Goal: Task Accomplishment & Management: Complete application form

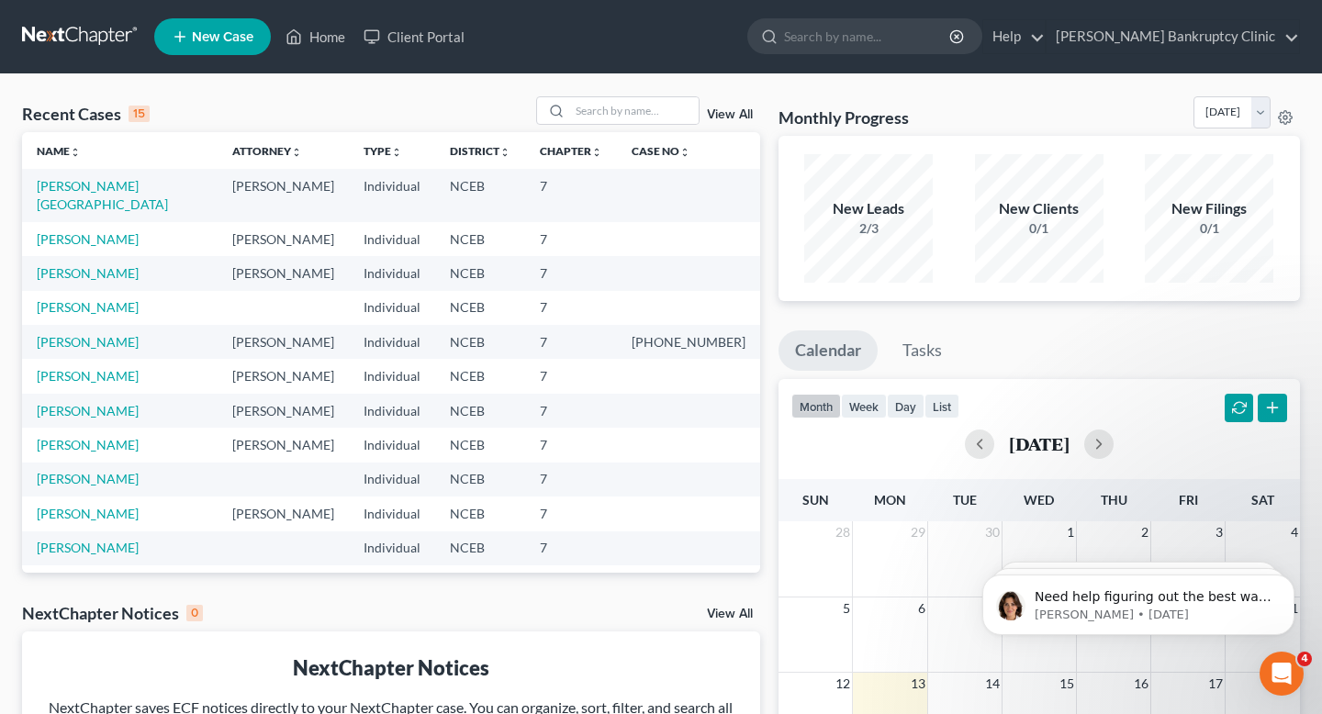
click at [192, 48] on link "New Case" at bounding box center [212, 36] width 117 height 37
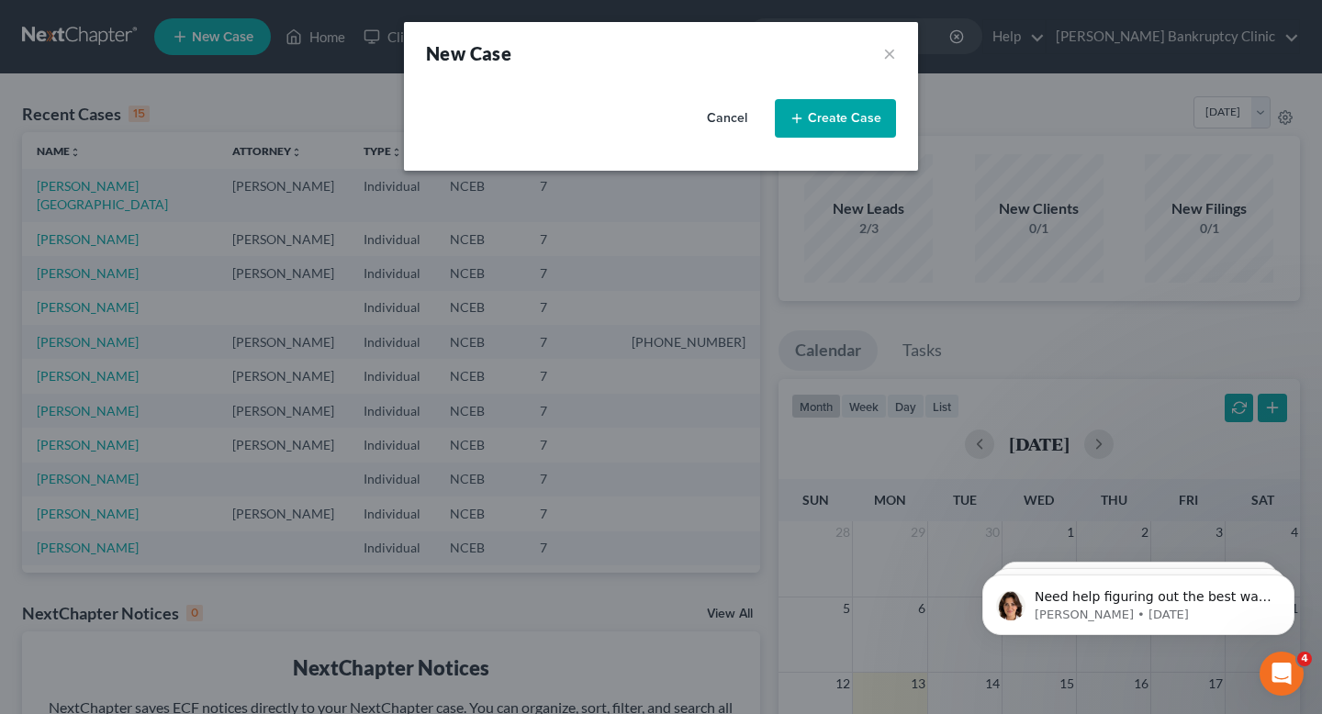
select select "57"
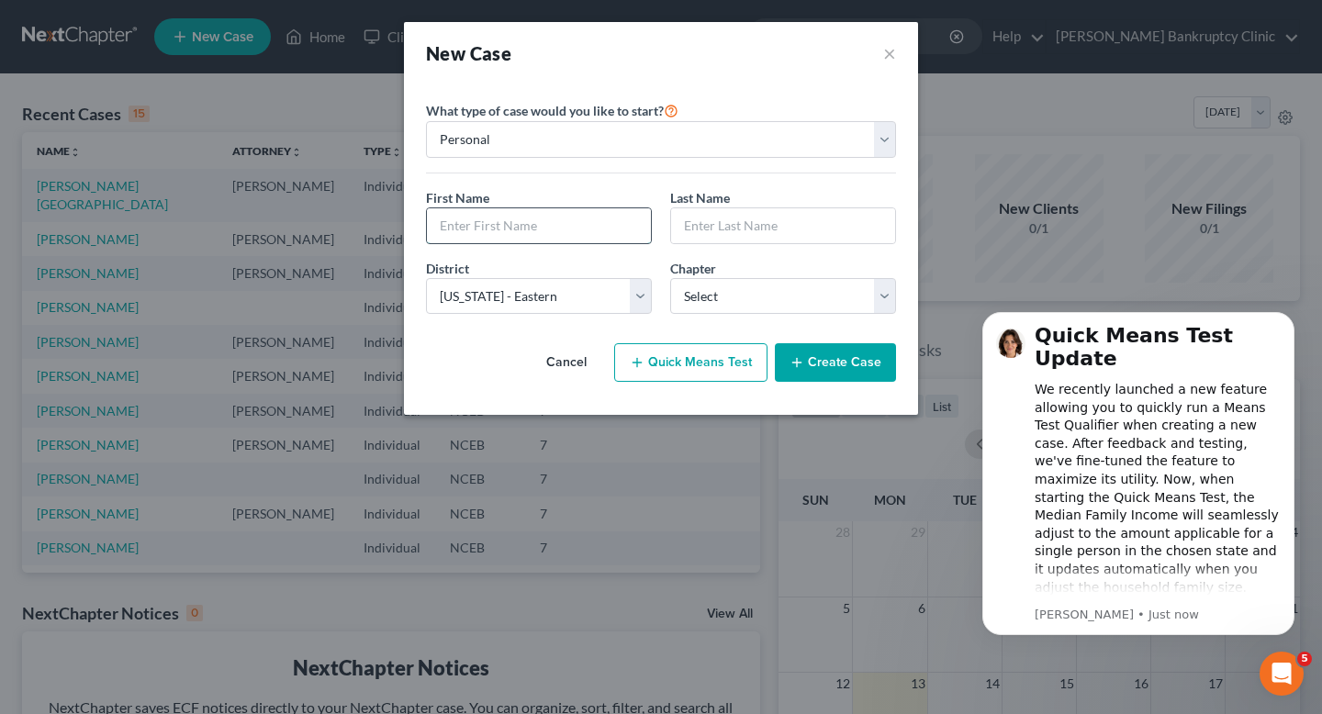
click at [542, 210] on input "text" at bounding box center [539, 225] width 224 height 35
type input "Natalie"
click at [791, 222] on input "text" at bounding box center [783, 225] width 224 height 35
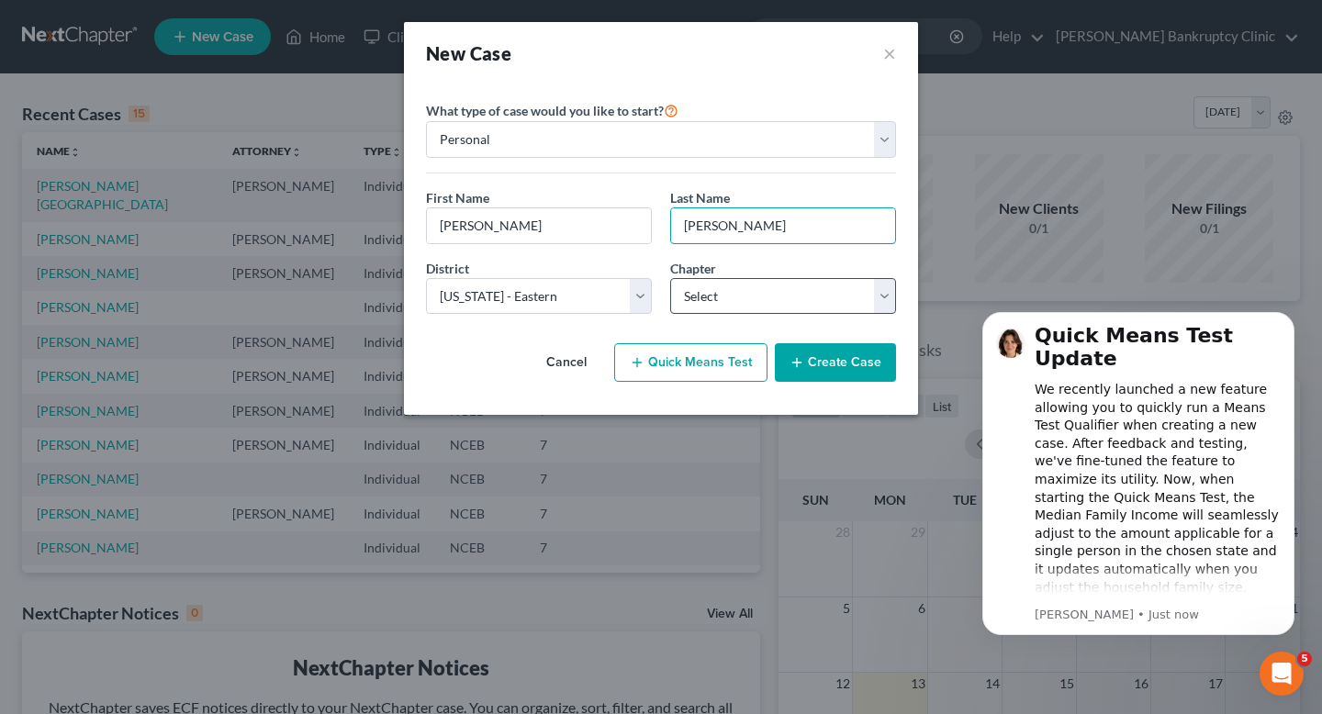
type input "Faucette"
click at [746, 310] on select "Select 7 11 12 13" at bounding box center [783, 296] width 226 height 37
select select "0"
click at [670, 278] on select "Select 7 11 12 13" at bounding box center [783, 296] width 226 height 37
click at [853, 358] on button "Create Case" at bounding box center [835, 362] width 121 height 39
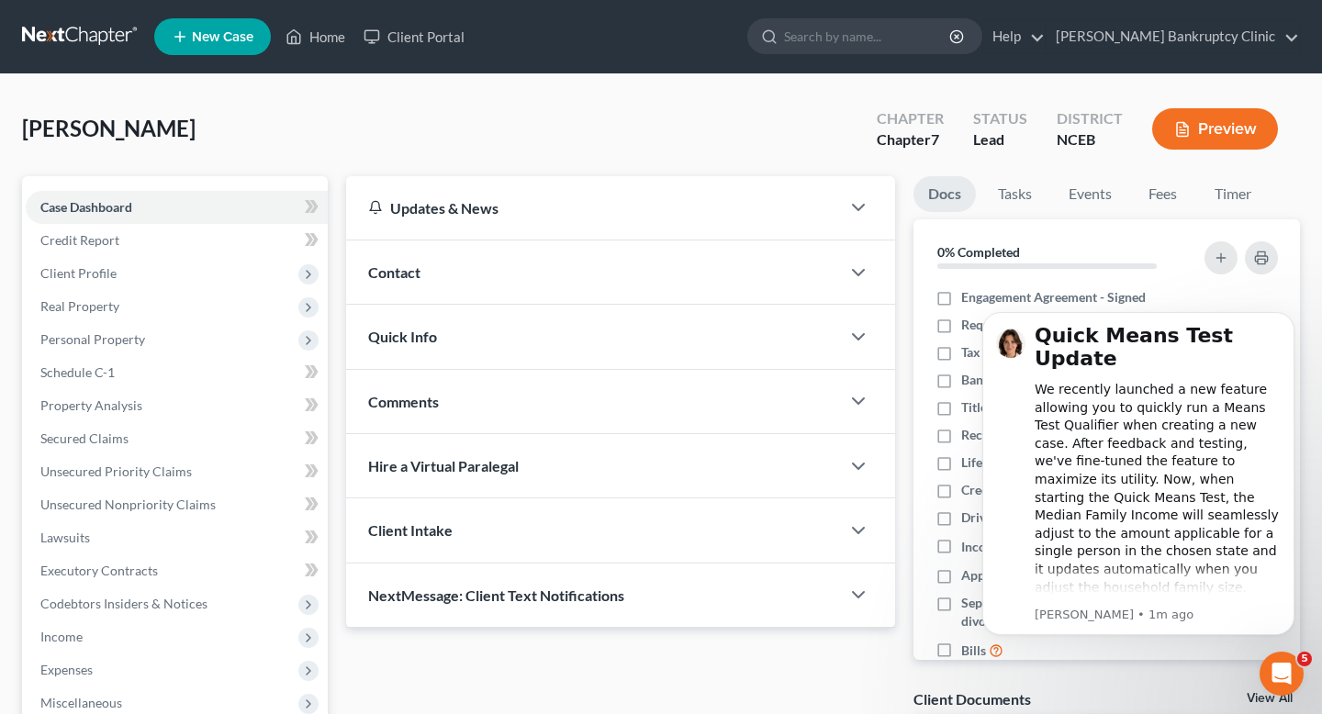
click at [95, 28] on link at bounding box center [81, 36] width 118 height 33
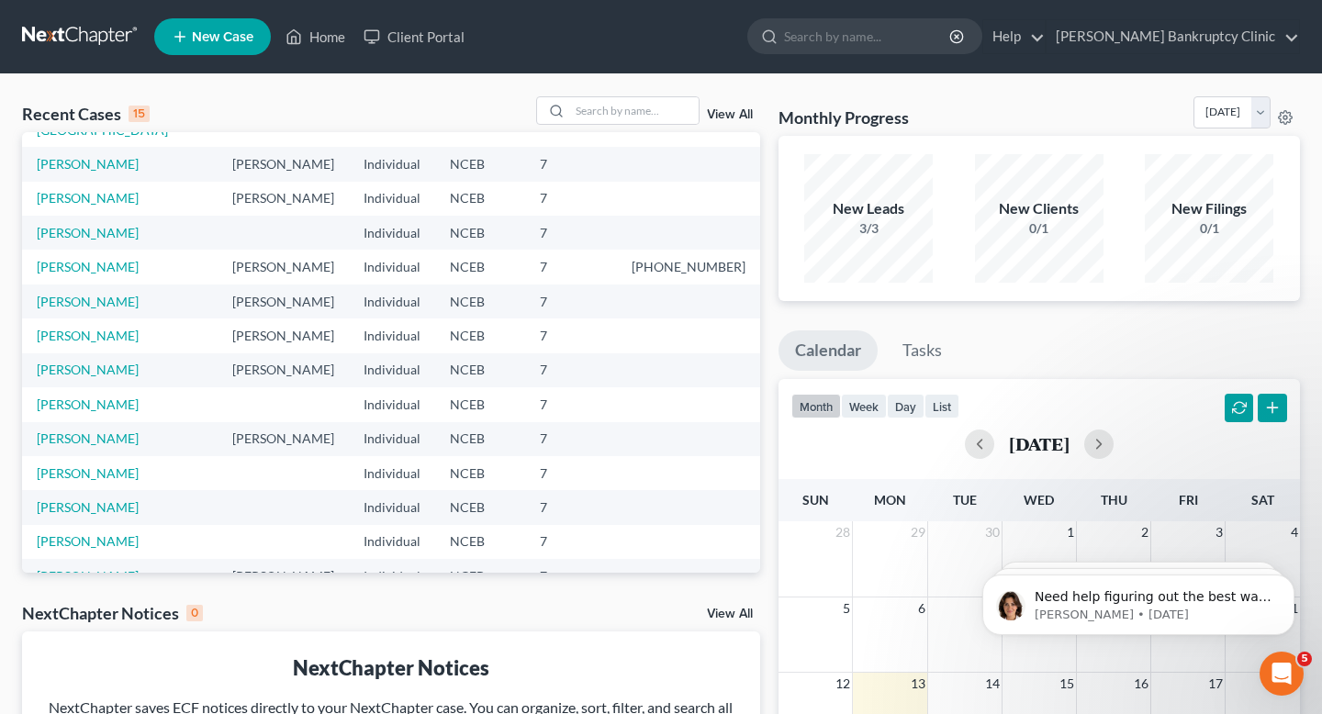
scroll to position [126, 0]
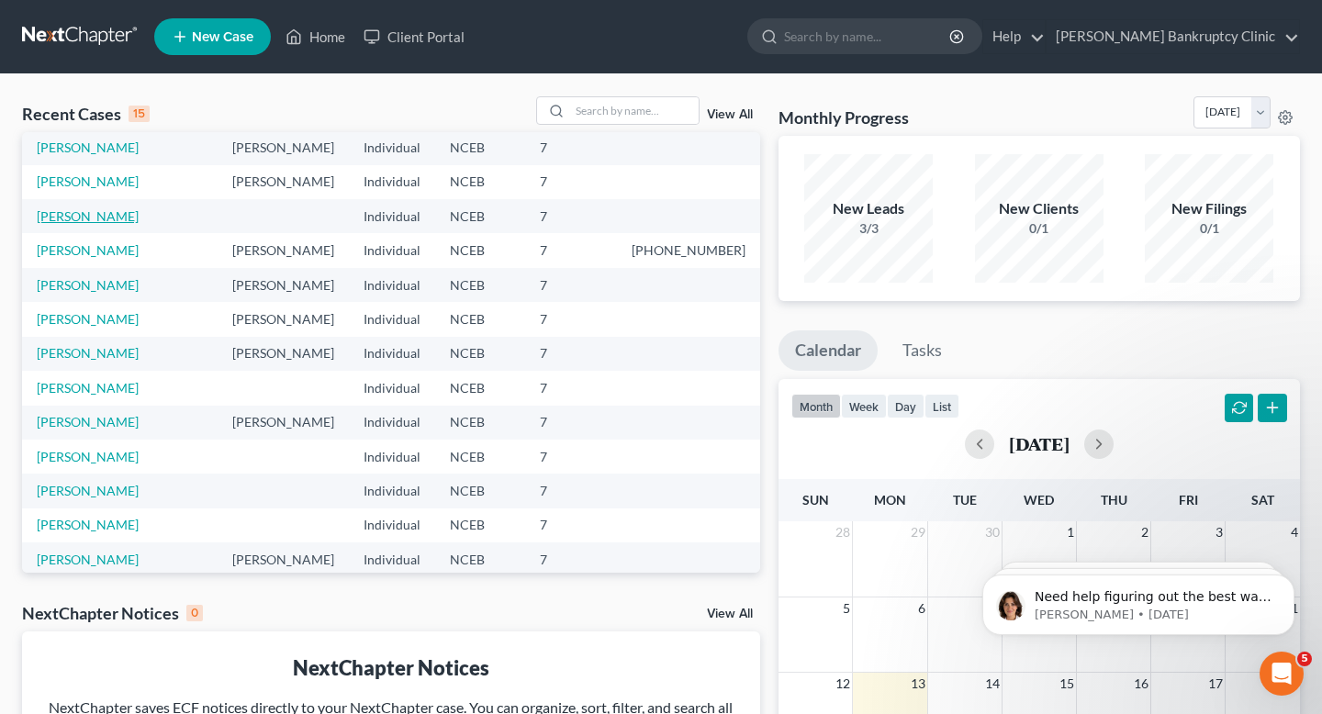
click at [84, 208] on link "[PERSON_NAME]" at bounding box center [88, 216] width 102 height 16
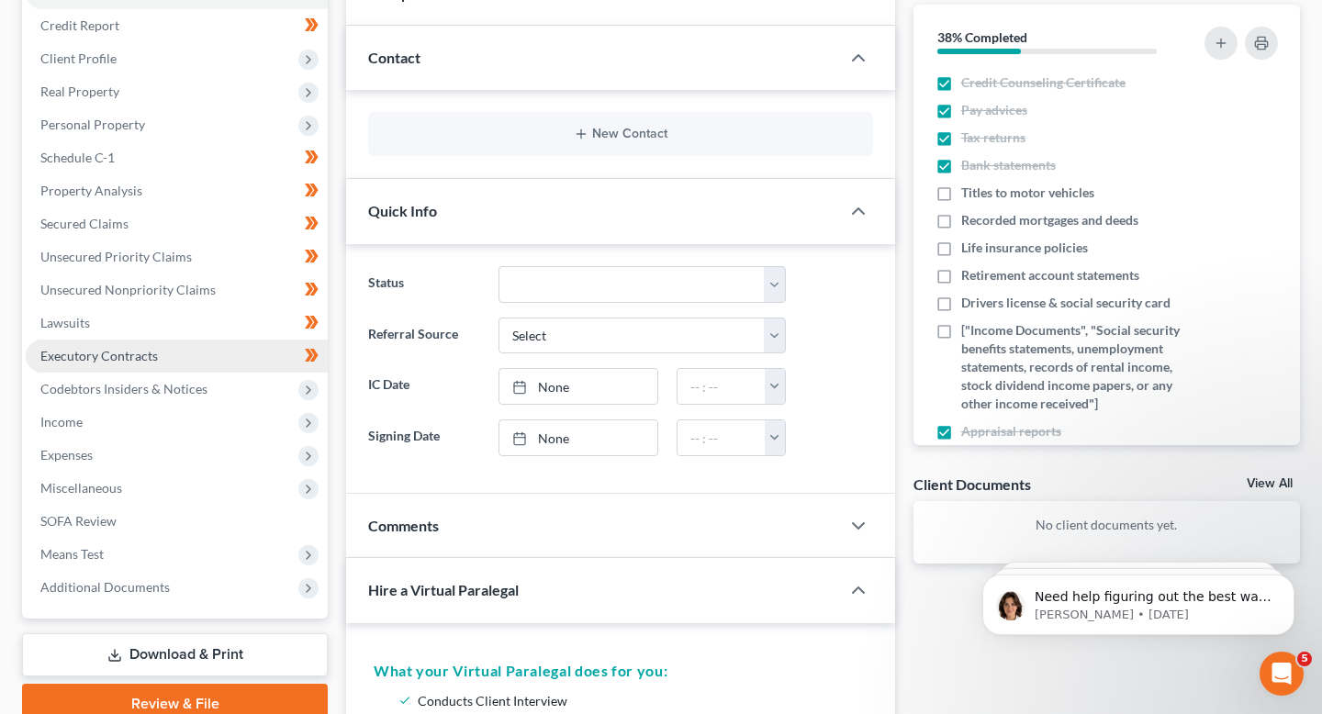
scroll to position [230, 0]
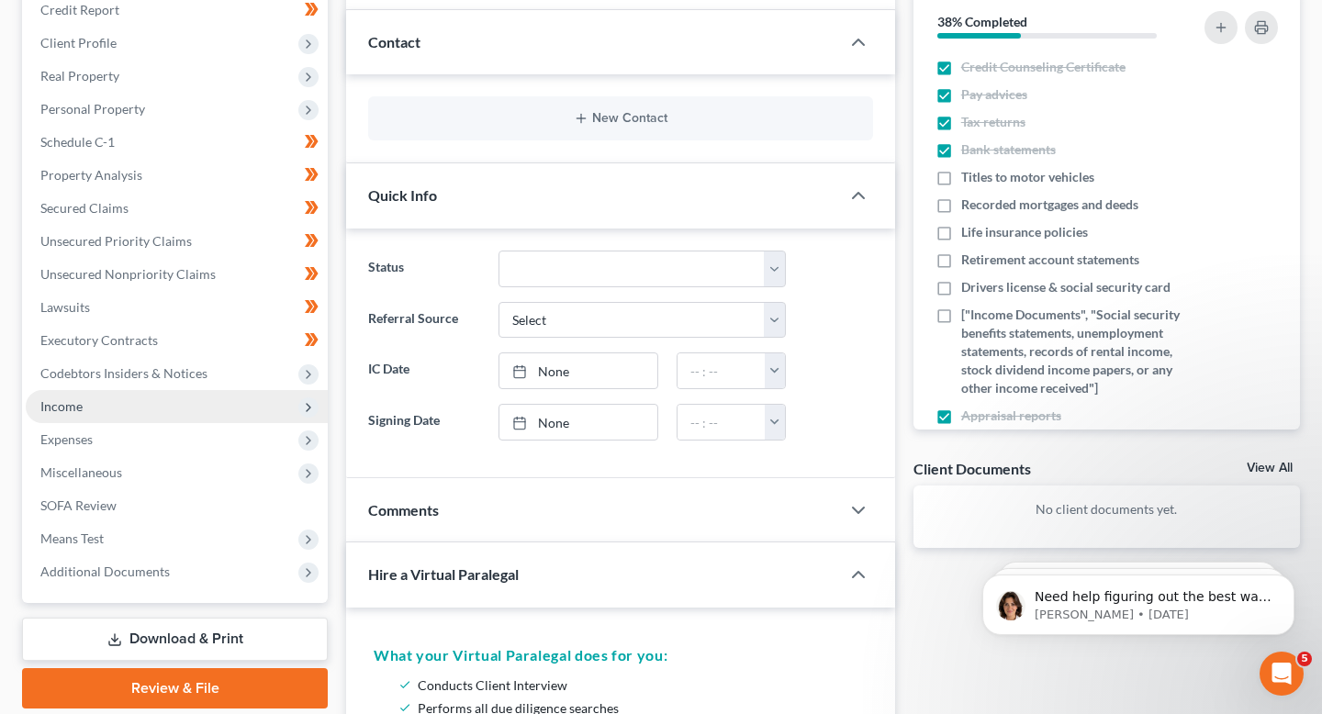
click at [158, 403] on span "Income" at bounding box center [177, 406] width 302 height 33
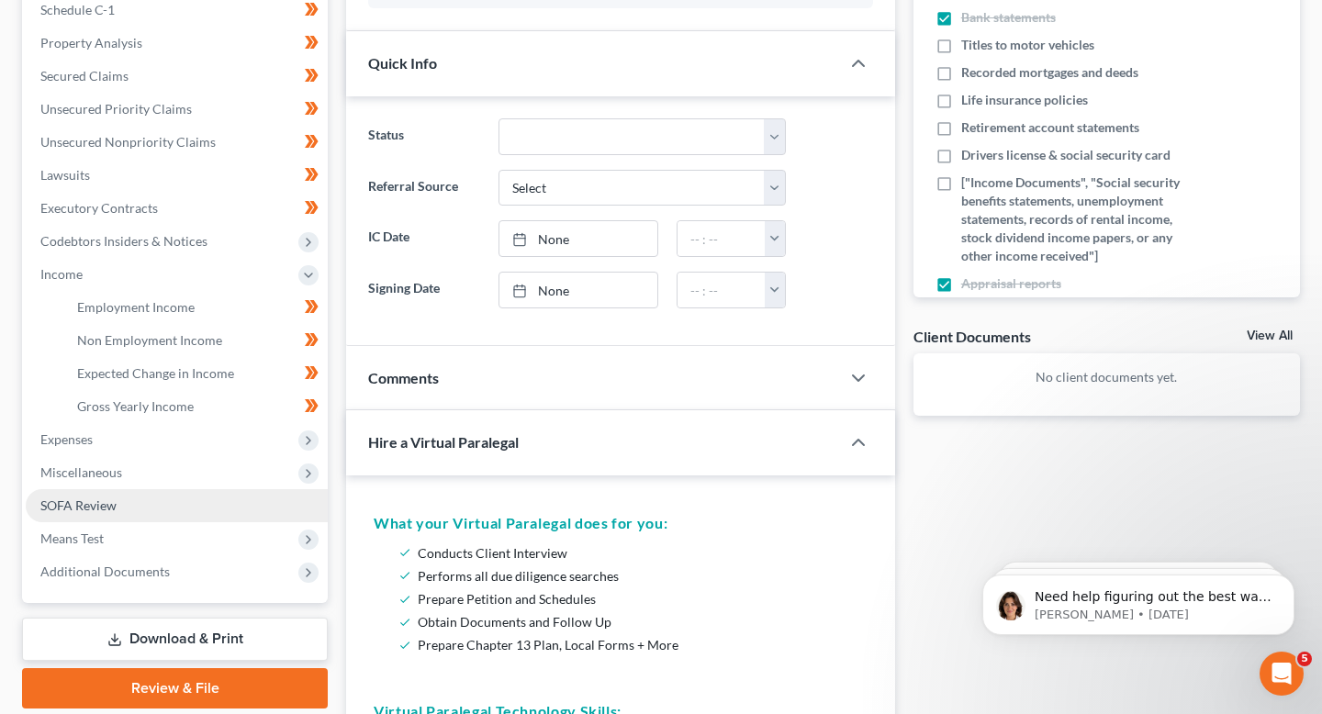
click at [166, 492] on link "SOFA Review" at bounding box center [177, 505] width 302 height 33
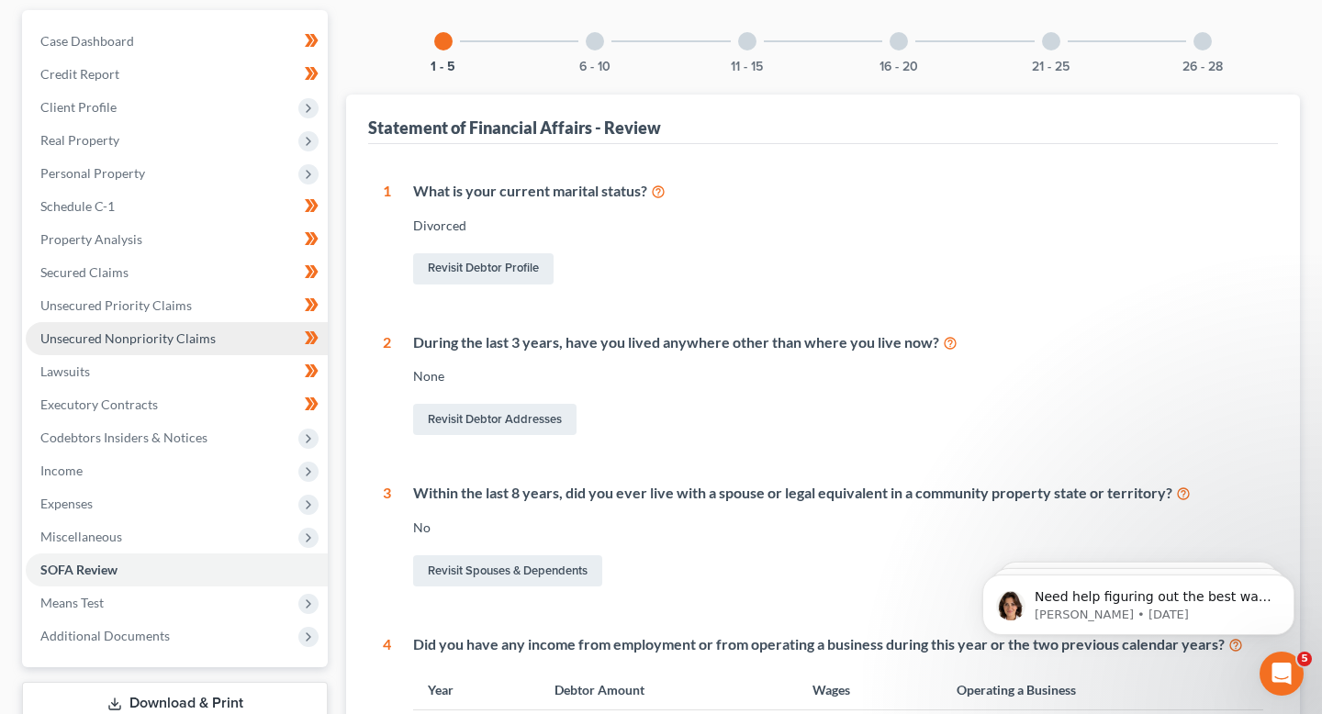
scroll to position [209, 0]
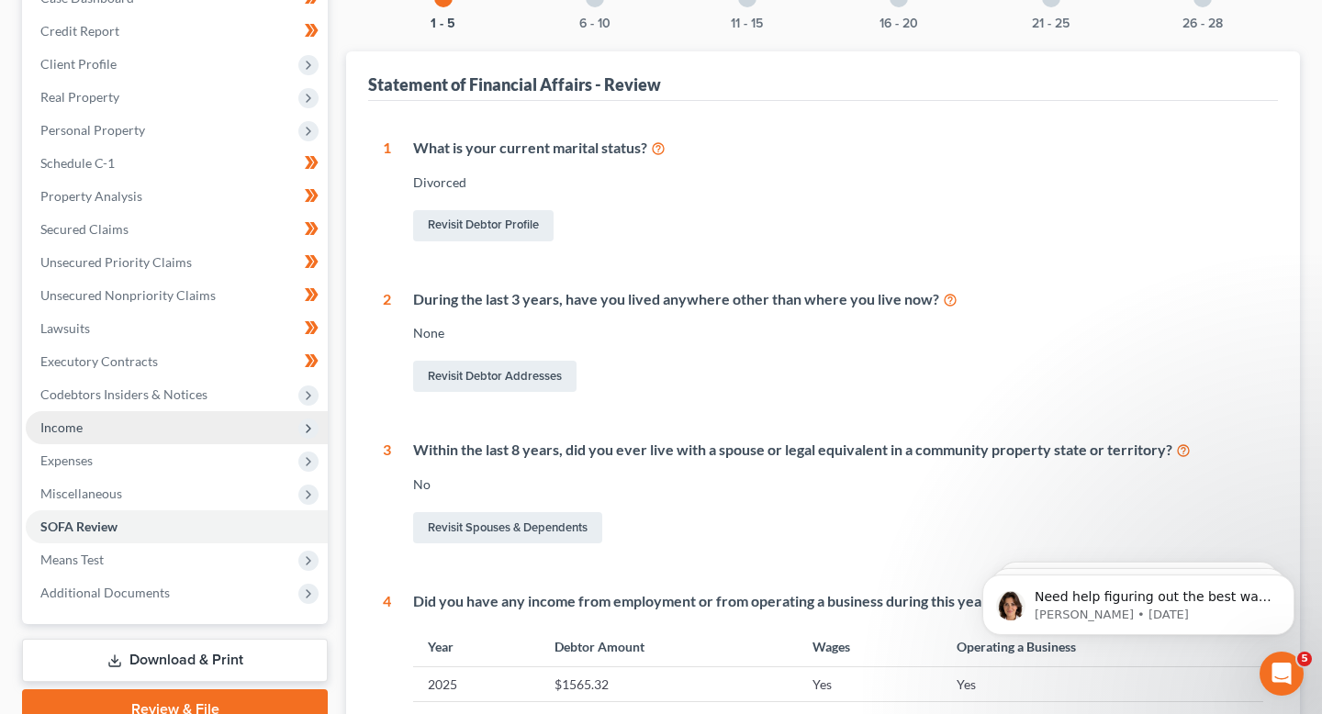
click at [141, 440] on span "Income" at bounding box center [177, 427] width 302 height 33
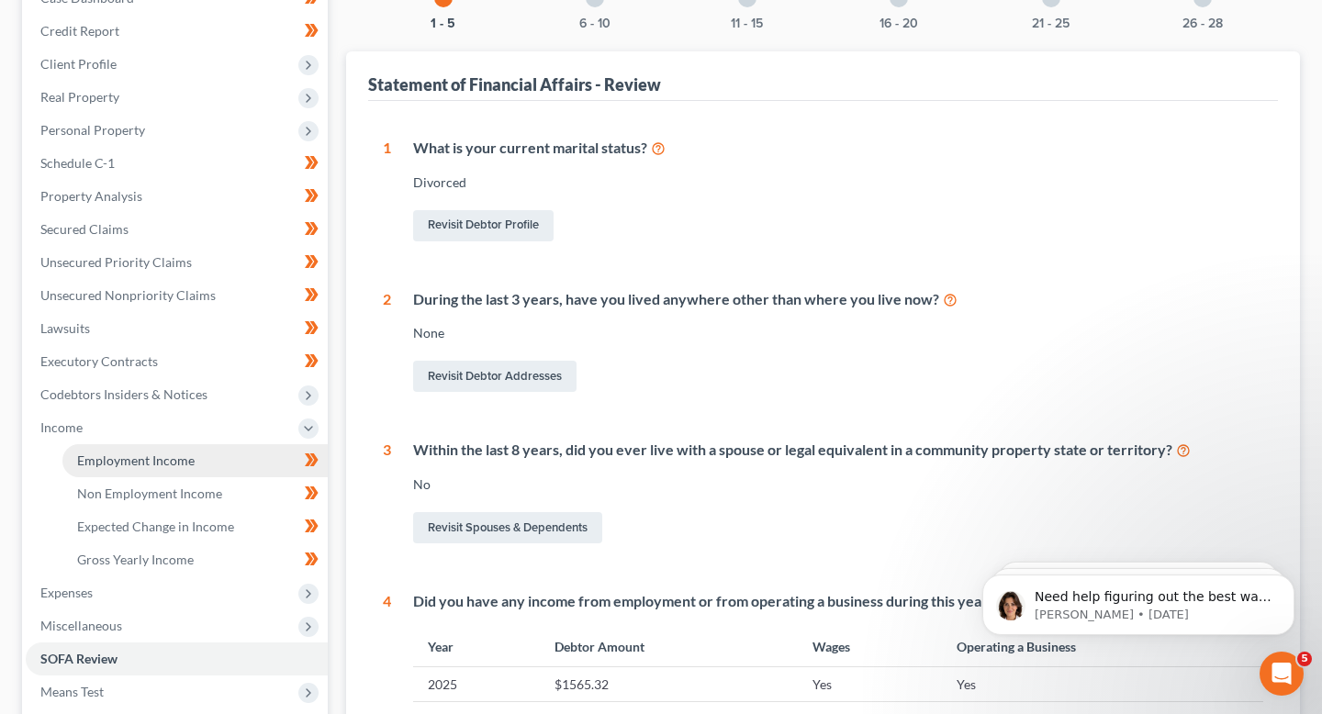
click at [123, 468] on link "Employment Income" at bounding box center [194, 460] width 265 height 33
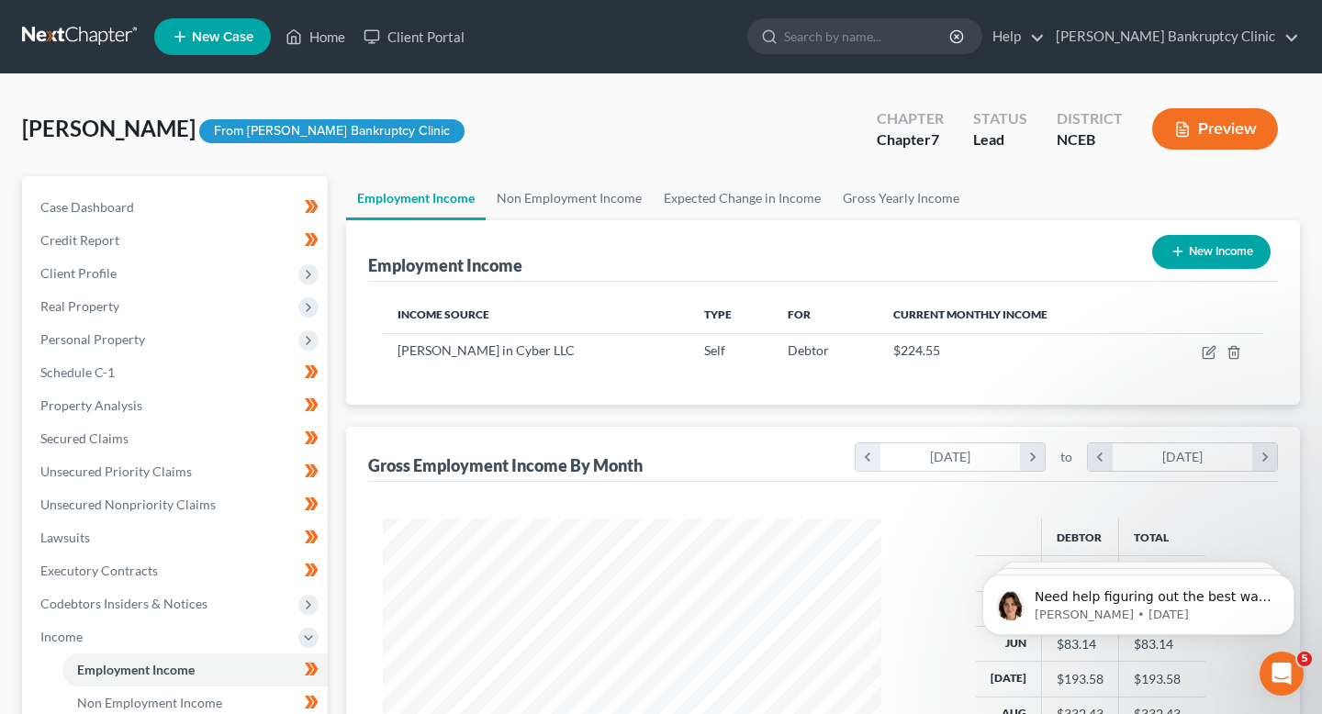
scroll to position [329, 534]
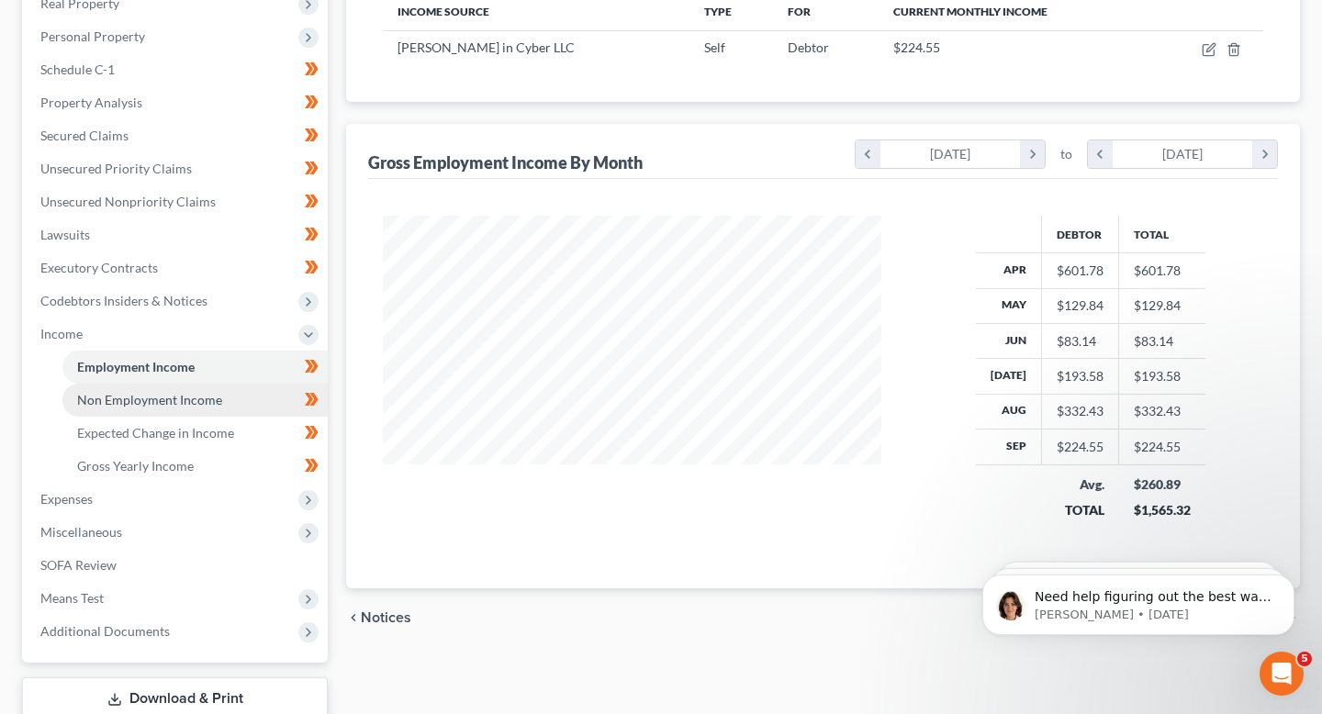
click at [219, 394] on link "Non Employment Income" at bounding box center [194, 400] width 265 height 33
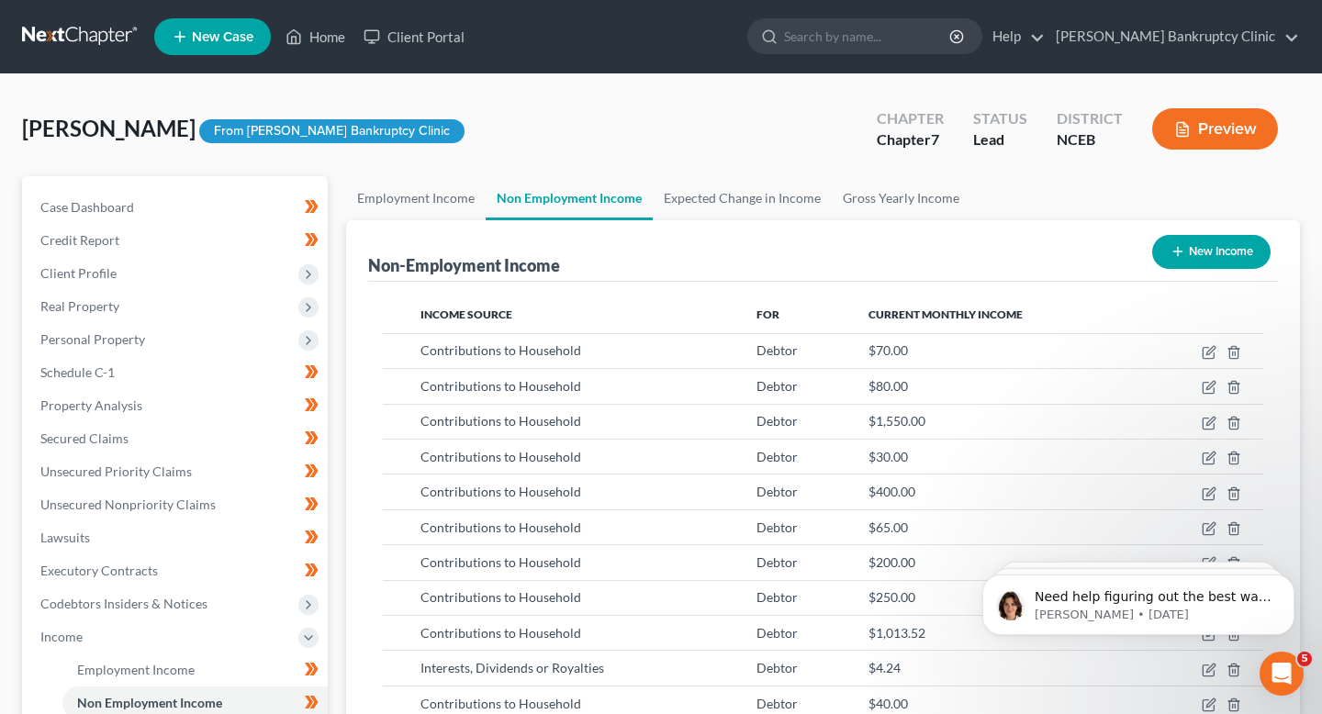
scroll to position [329, 534]
click at [1233, 356] on icon "button" at bounding box center [1234, 352] width 15 height 15
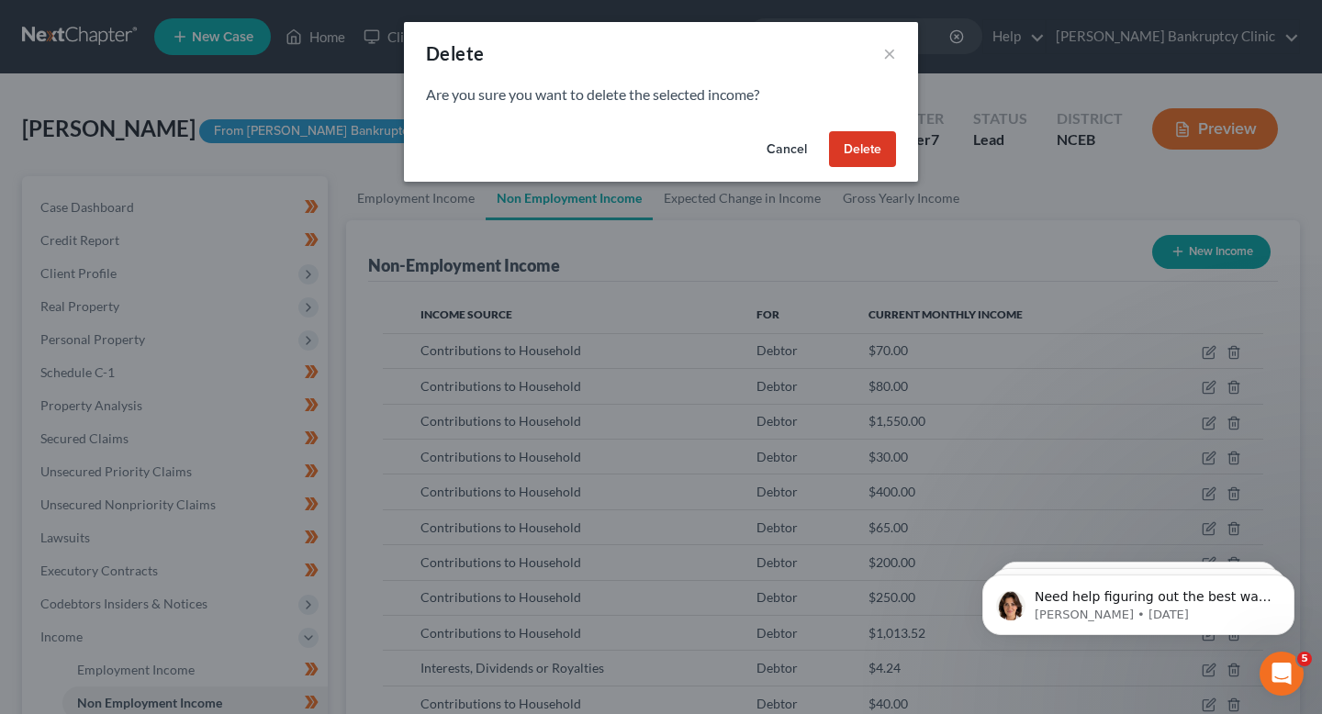
click at [873, 139] on button "Delete" at bounding box center [862, 149] width 67 height 37
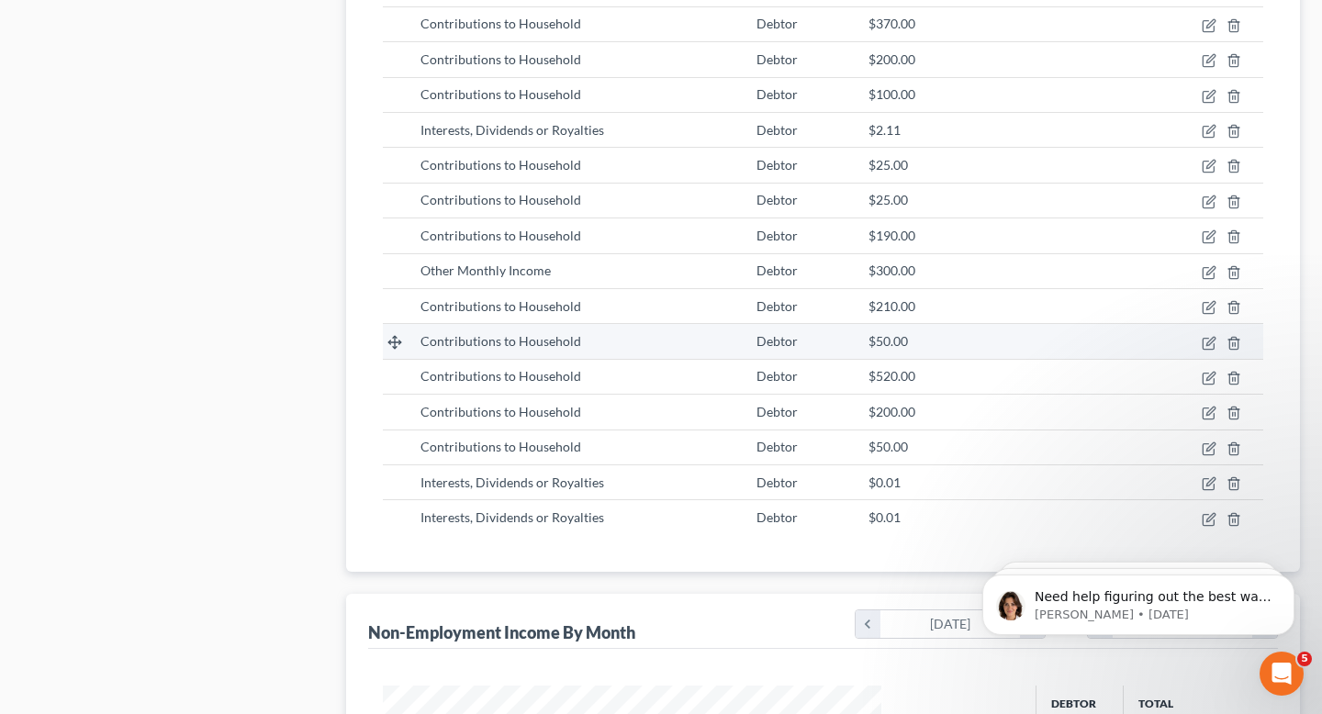
scroll to position [1333, 0]
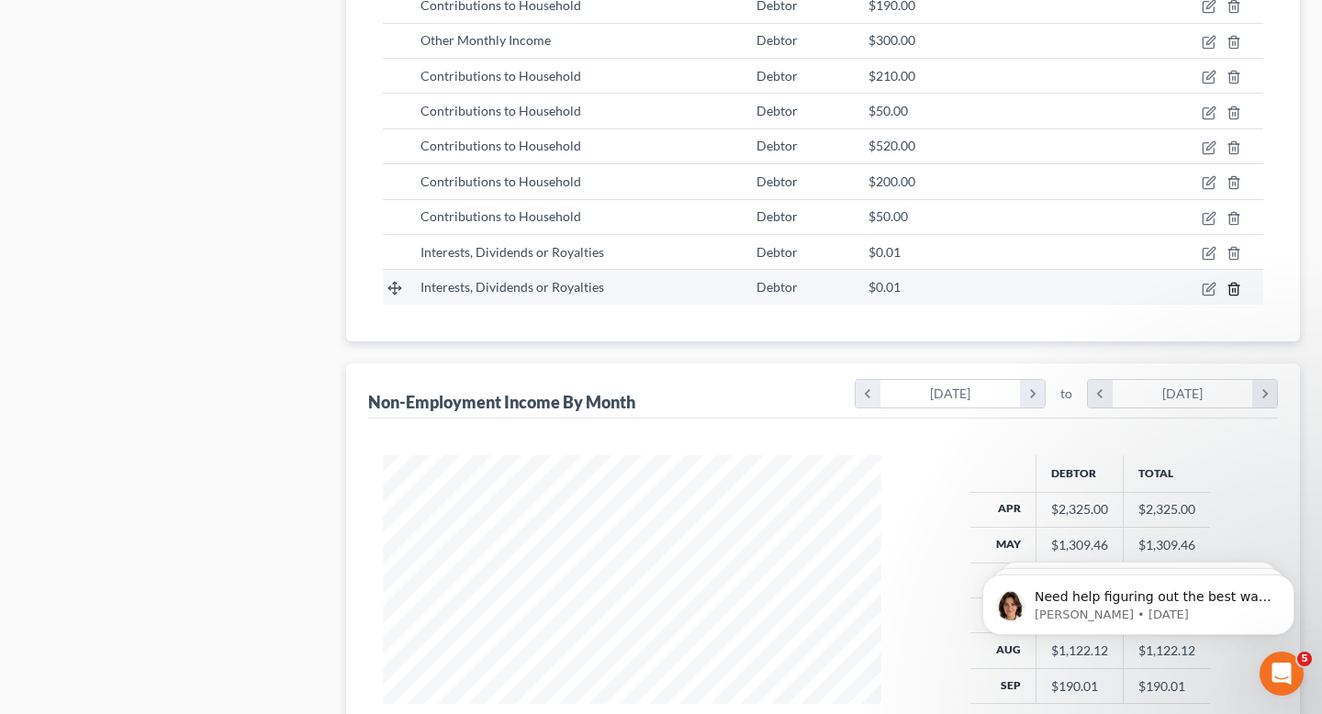
click at [1238, 287] on icon "button" at bounding box center [1233, 289] width 8 height 12
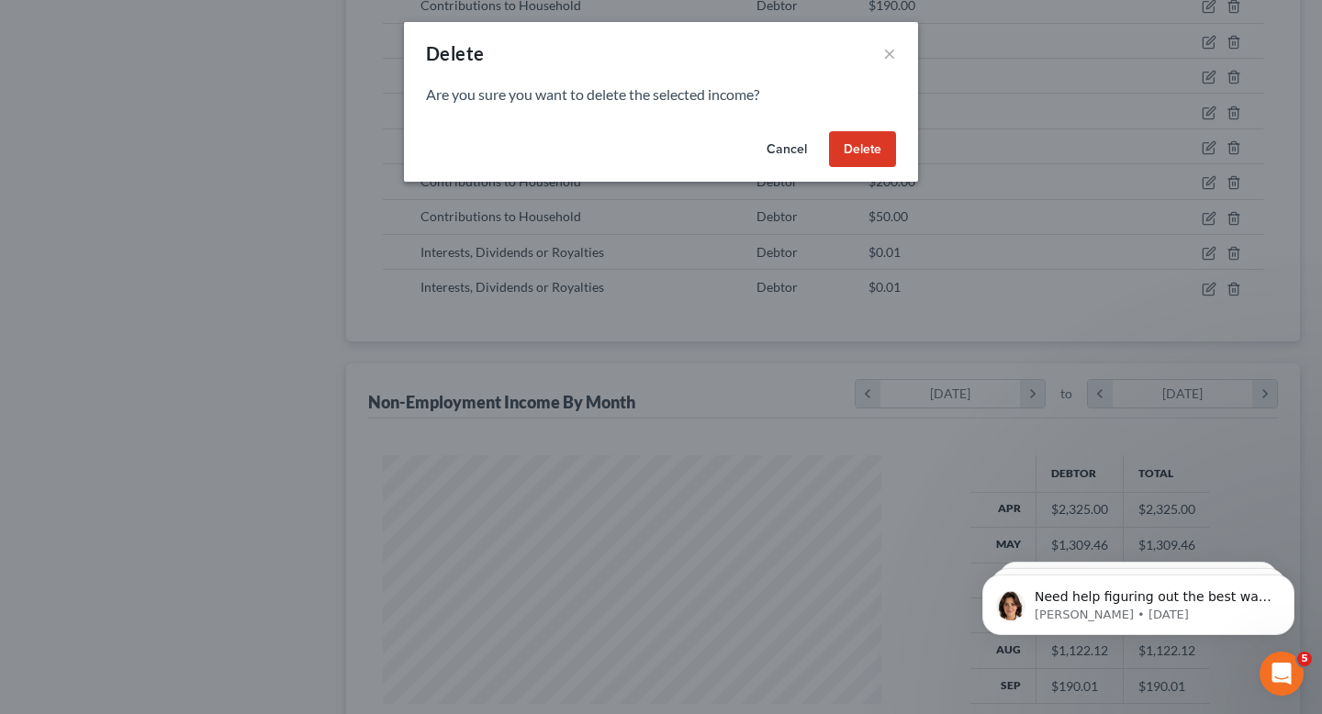
click at [889, 170] on div "Cancel Delete" at bounding box center [661, 153] width 514 height 59
click at [792, 153] on button "Cancel" at bounding box center [787, 149] width 70 height 37
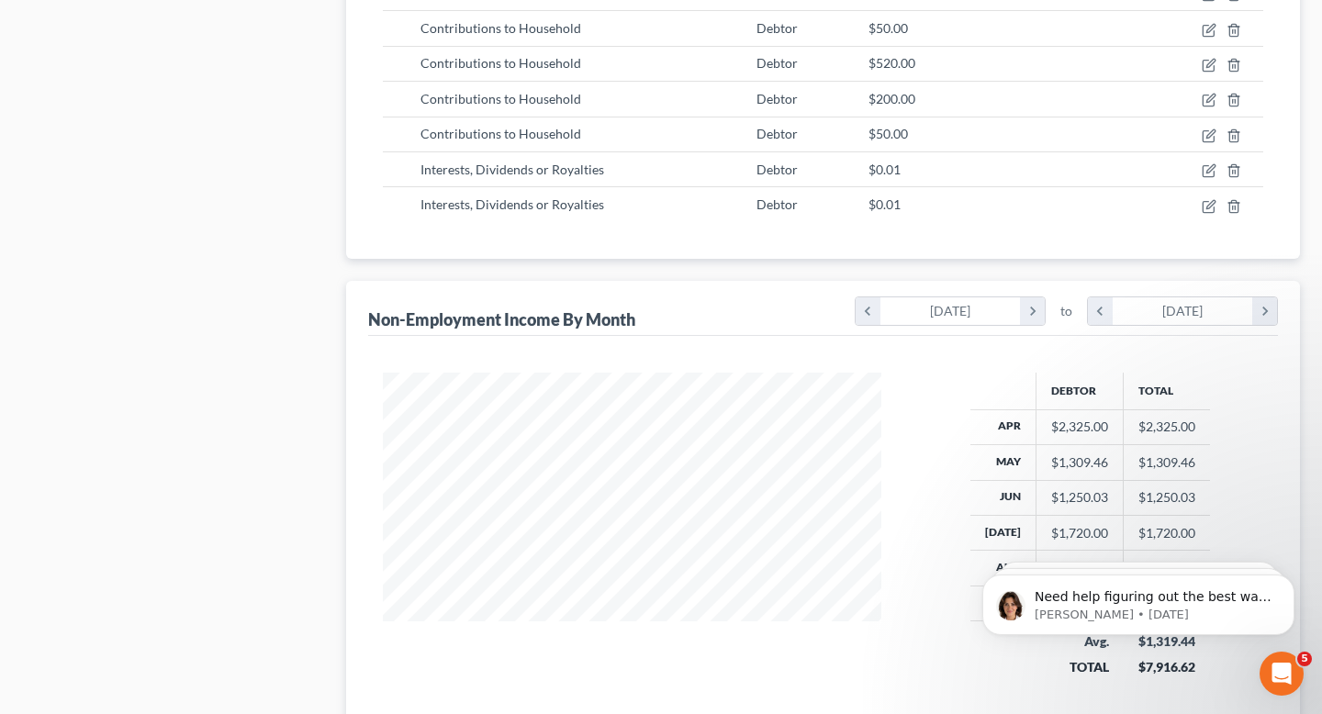
scroll to position [1411, 0]
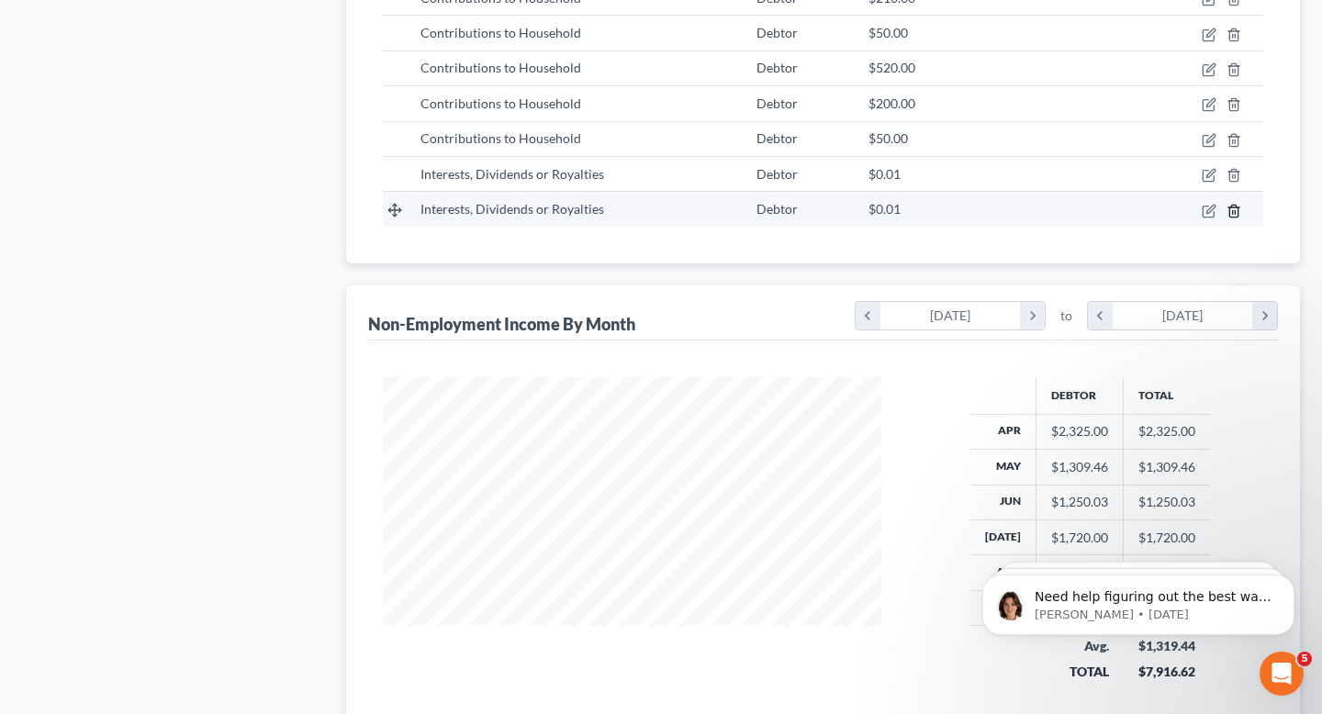
click at [1235, 213] on line "button" at bounding box center [1235, 212] width 0 height 4
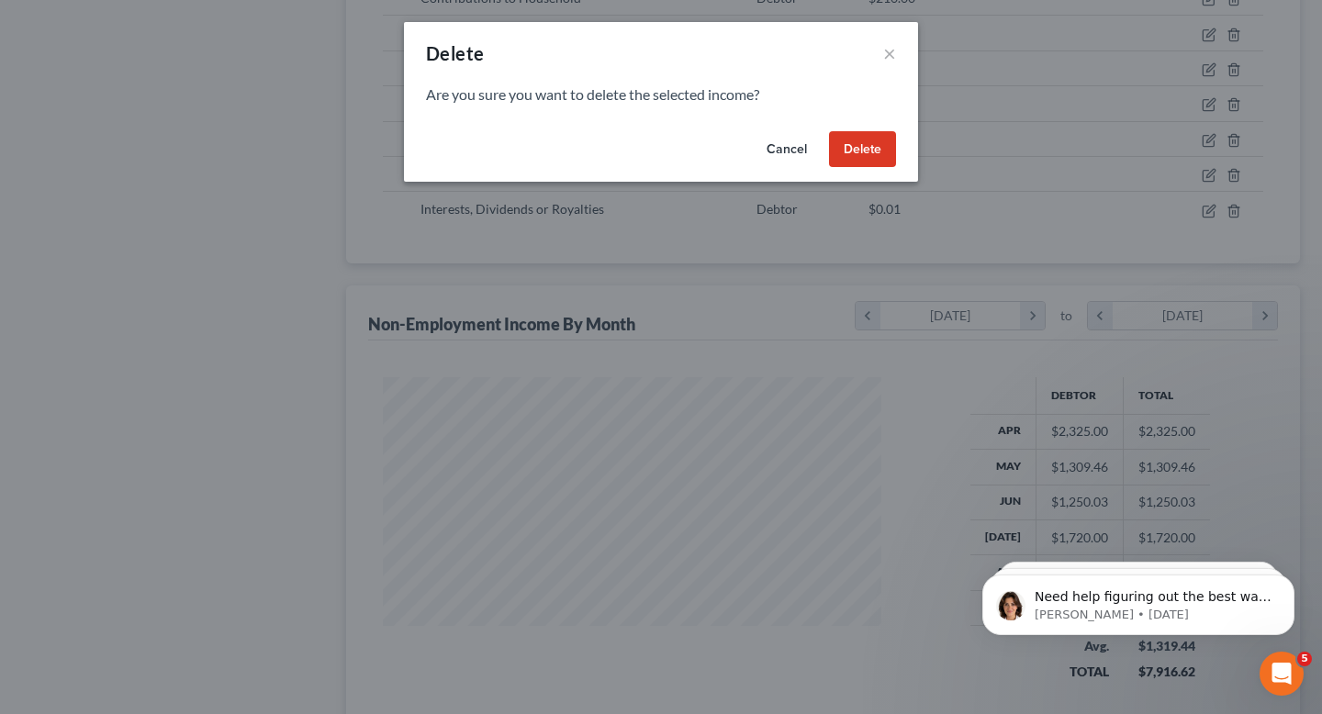
click at [839, 152] on button "Delete" at bounding box center [862, 149] width 67 height 37
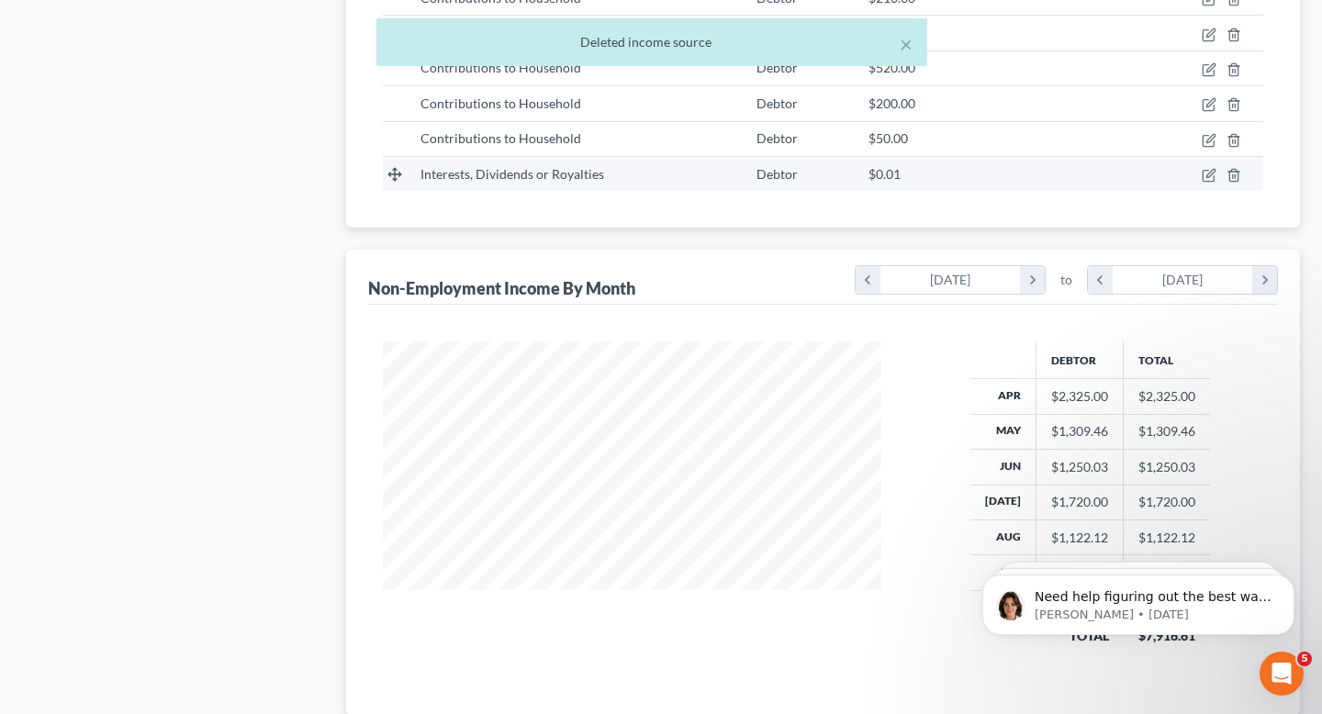
click at [1233, 183] on td at bounding box center [1203, 173] width 120 height 35
click at [1234, 179] on icon "button" at bounding box center [1234, 175] width 15 height 15
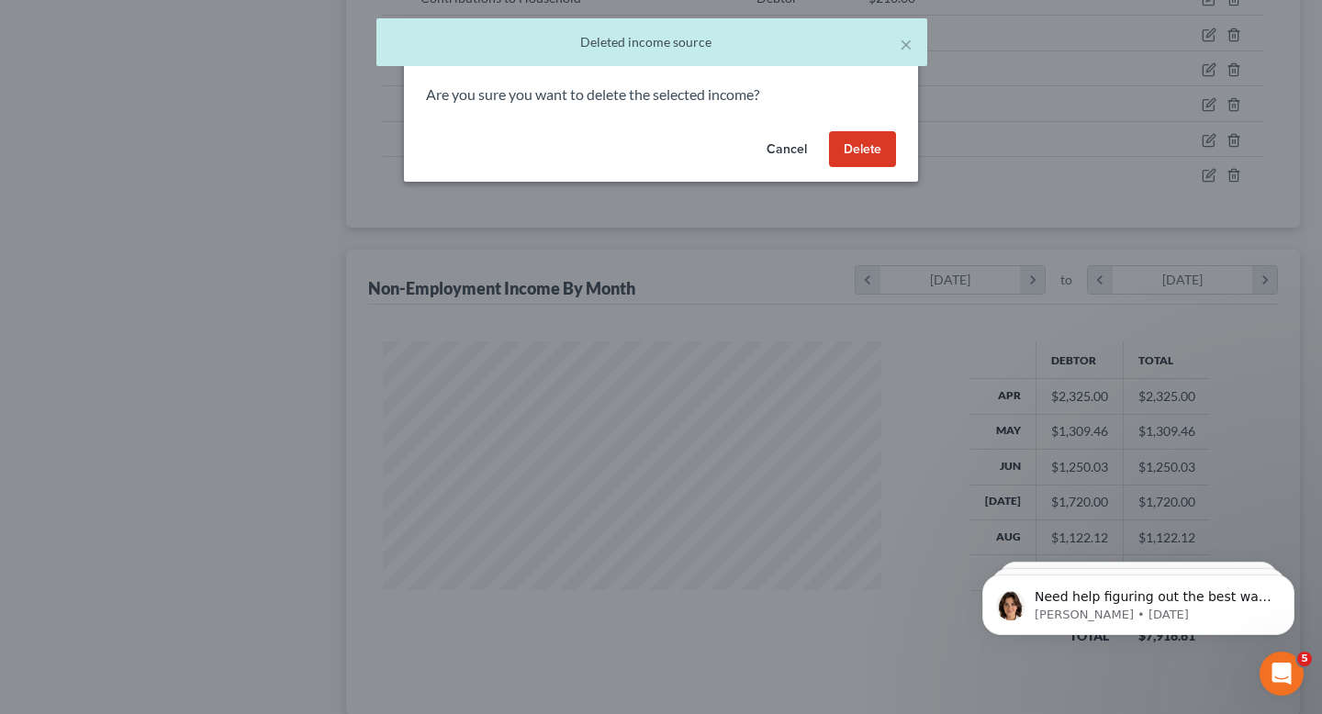
click at [861, 140] on button "Delete" at bounding box center [862, 149] width 67 height 37
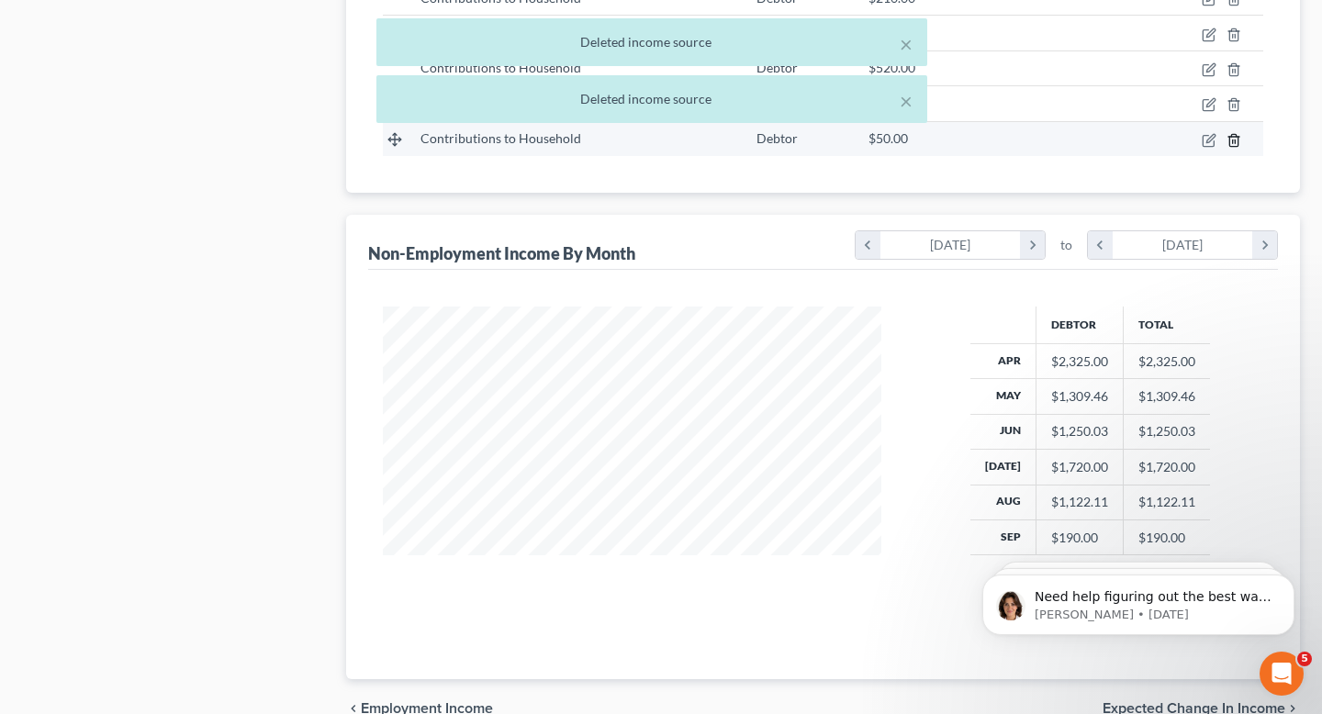
click at [1235, 134] on icon "button" at bounding box center [1233, 140] width 8 height 12
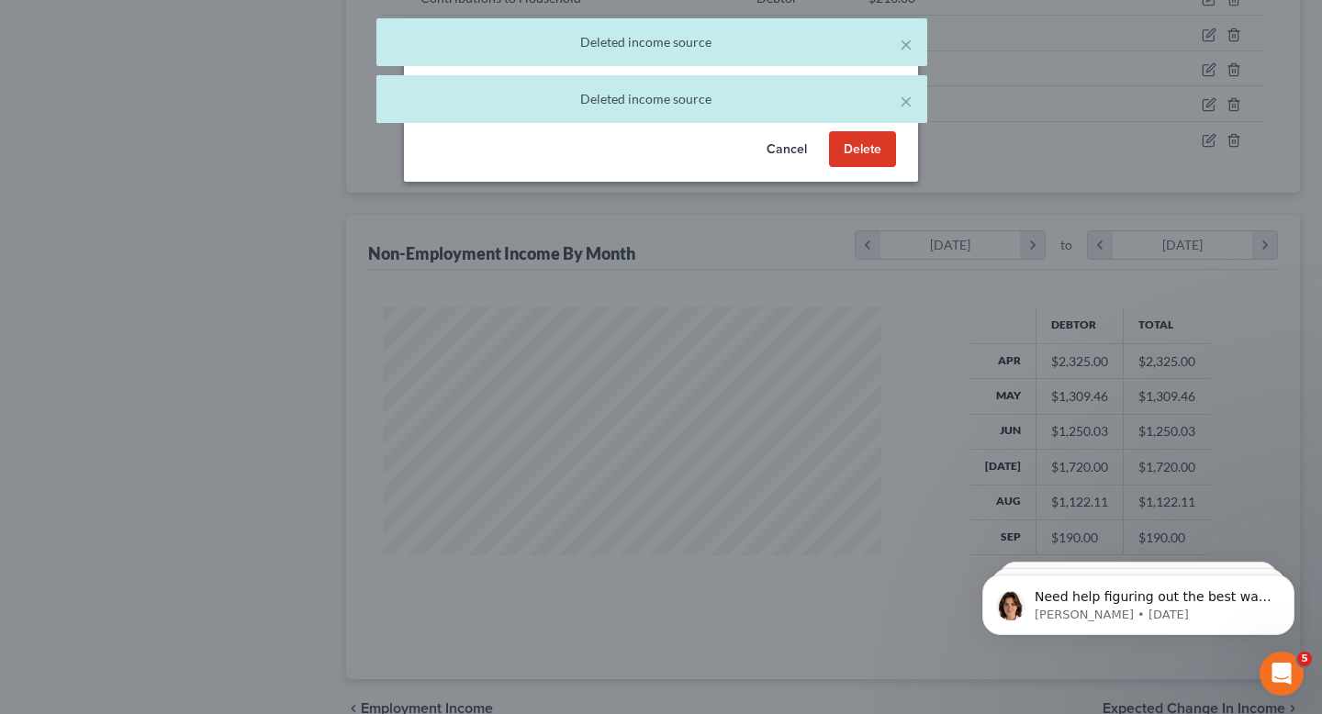
click at [867, 159] on button "Delete" at bounding box center [862, 149] width 67 height 37
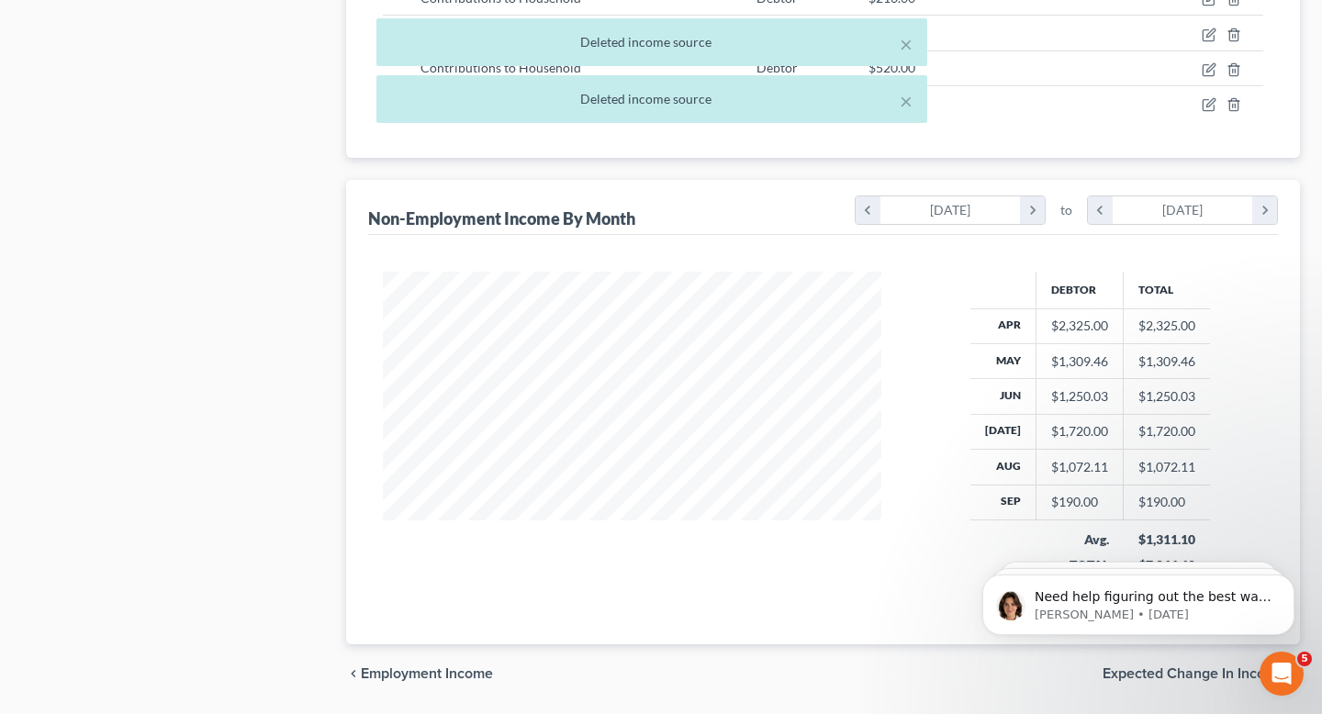
click at [1240, 107] on div "× Deleted income source × Deleted income source" at bounding box center [652, 75] width 1322 height 114
click at [1225, 105] on div "× Deleted income source × Deleted income source" at bounding box center [652, 75] width 1322 height 114
click at [1234, 107] on div "× Deleted income source × Deleted income source" at bounding box center [652, 75] width 1322 height 114
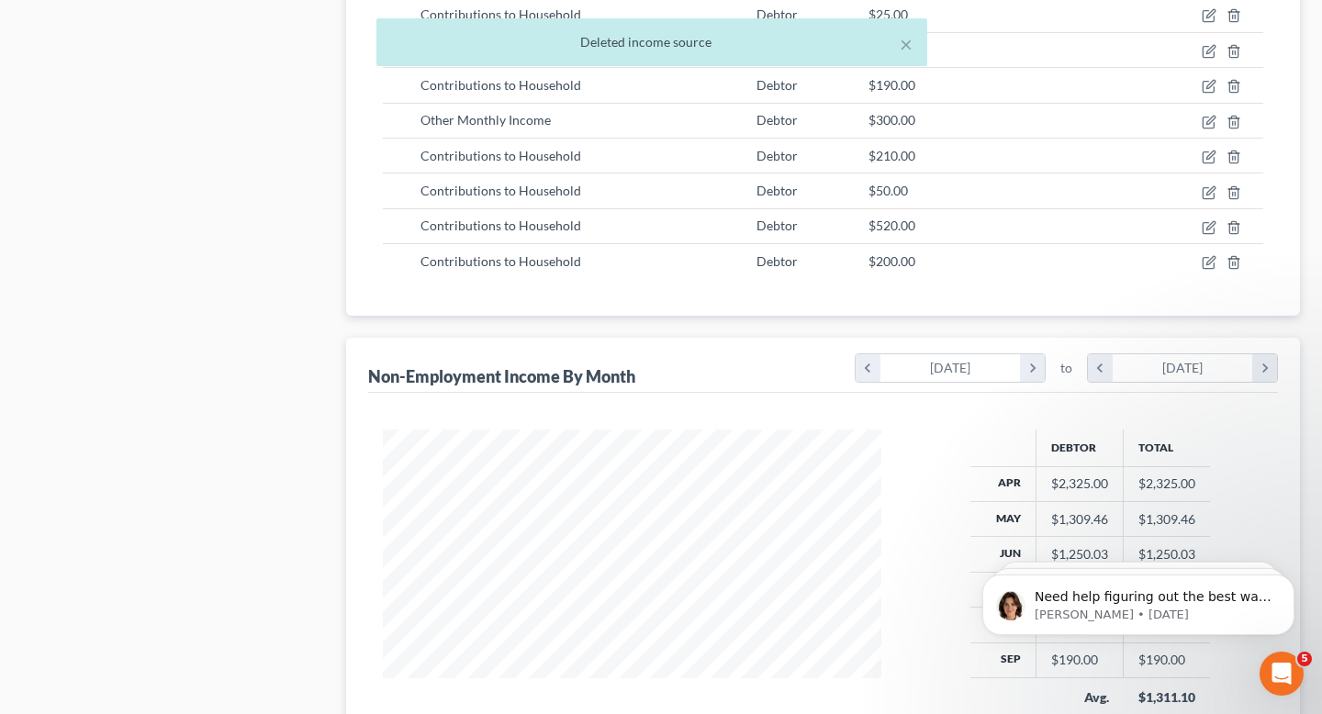
scroll to position [1252, 0]
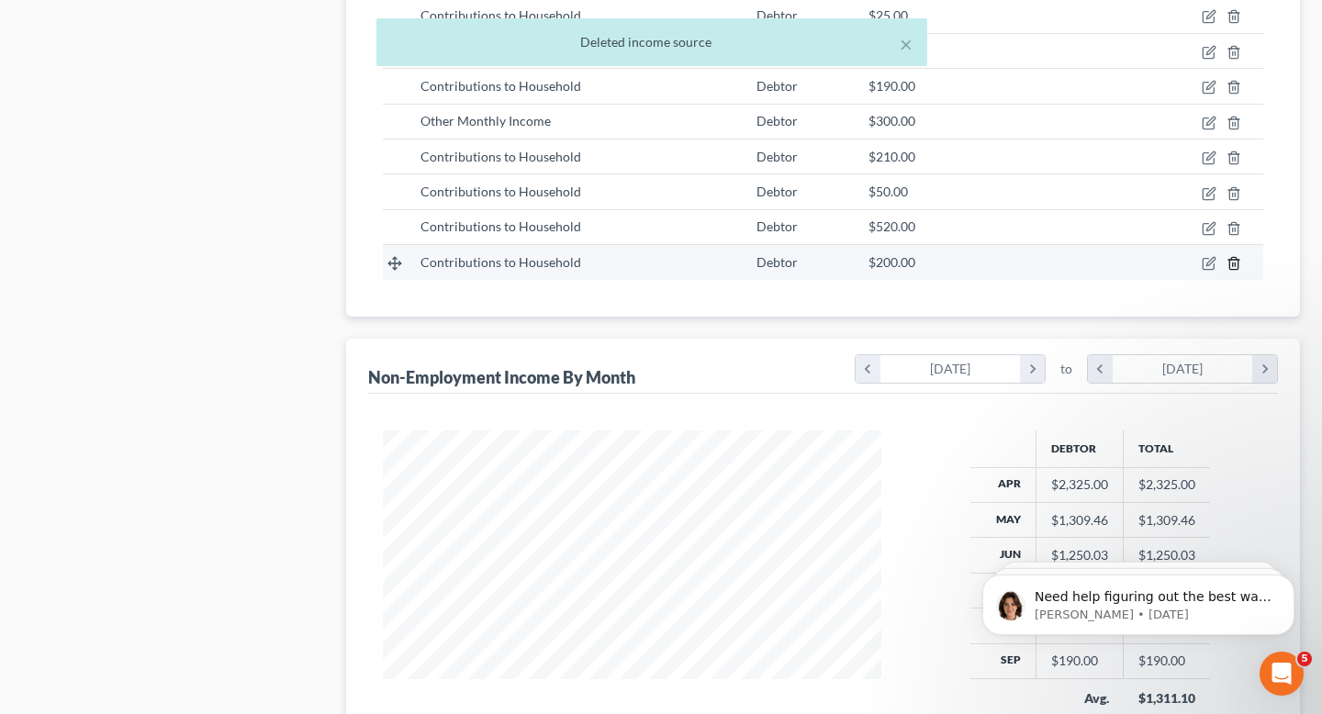
click at [1236, 264] on icon "button" at bounding box center [1234, 263] width 15 height 15
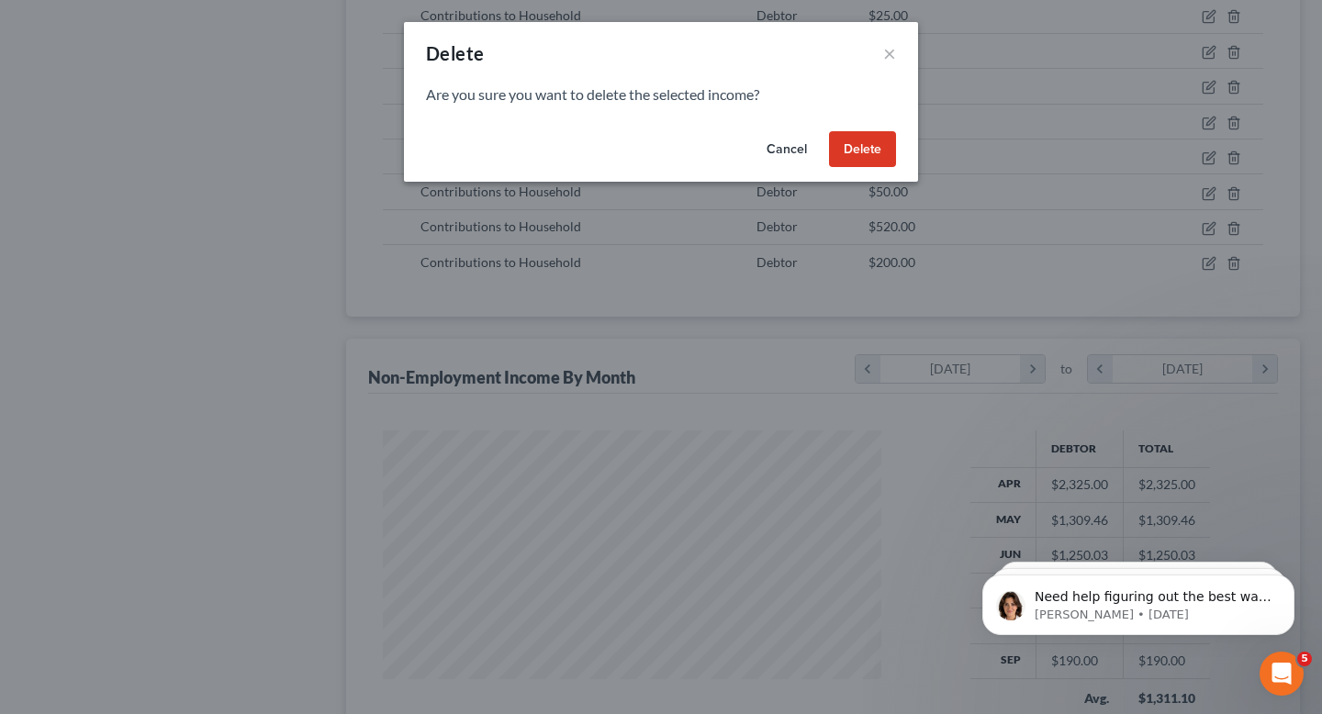
click at [849, 154] on button "Delete" at bounding box center [862, 149] width 67 height 37
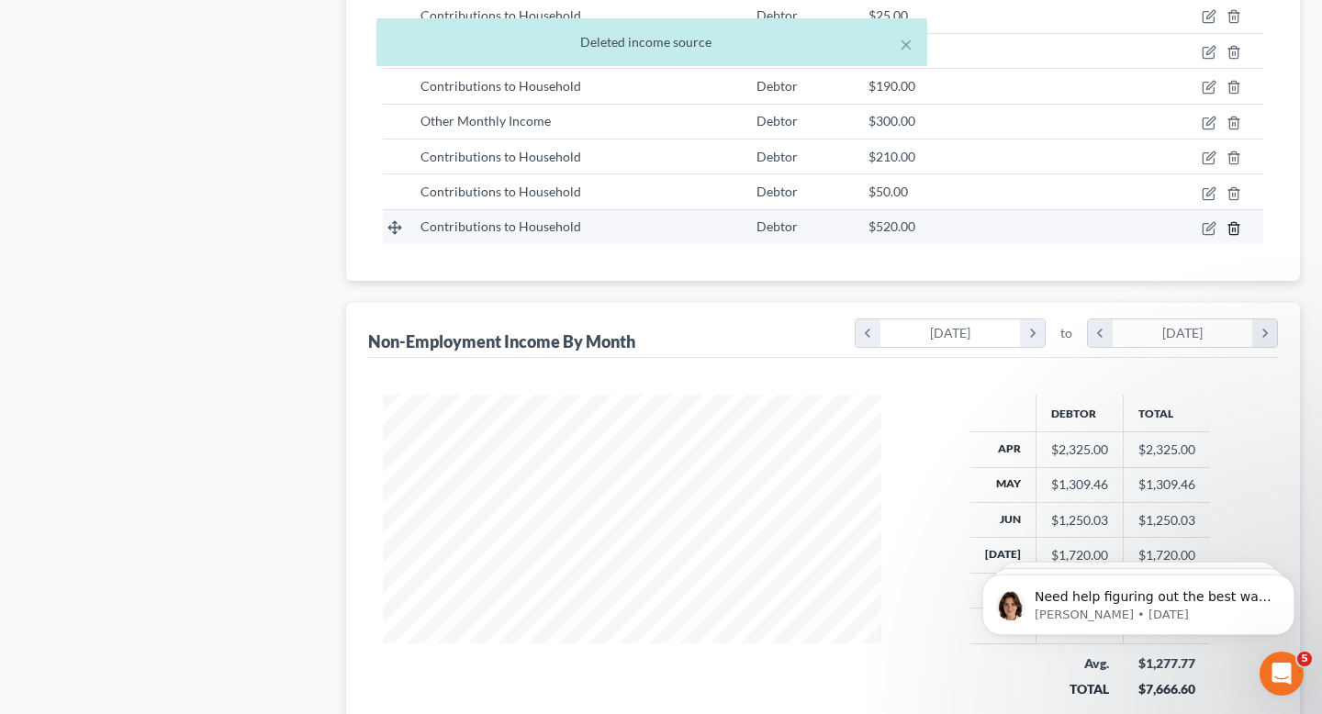
click at [1235, 221] on icon "button" at bounding box center [1234, 228] width 15 height 15
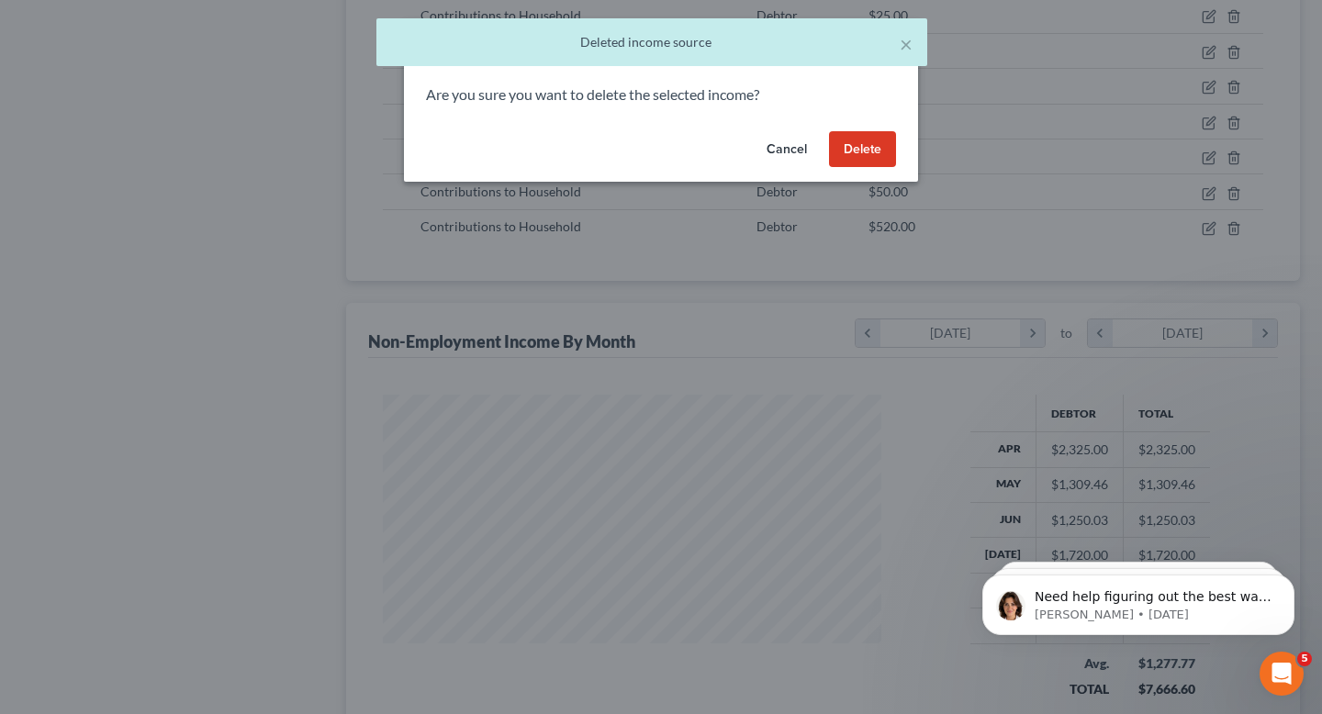
click at [867, 140] on button "Delete" at bounding box center [862, 149] width 67 height 37
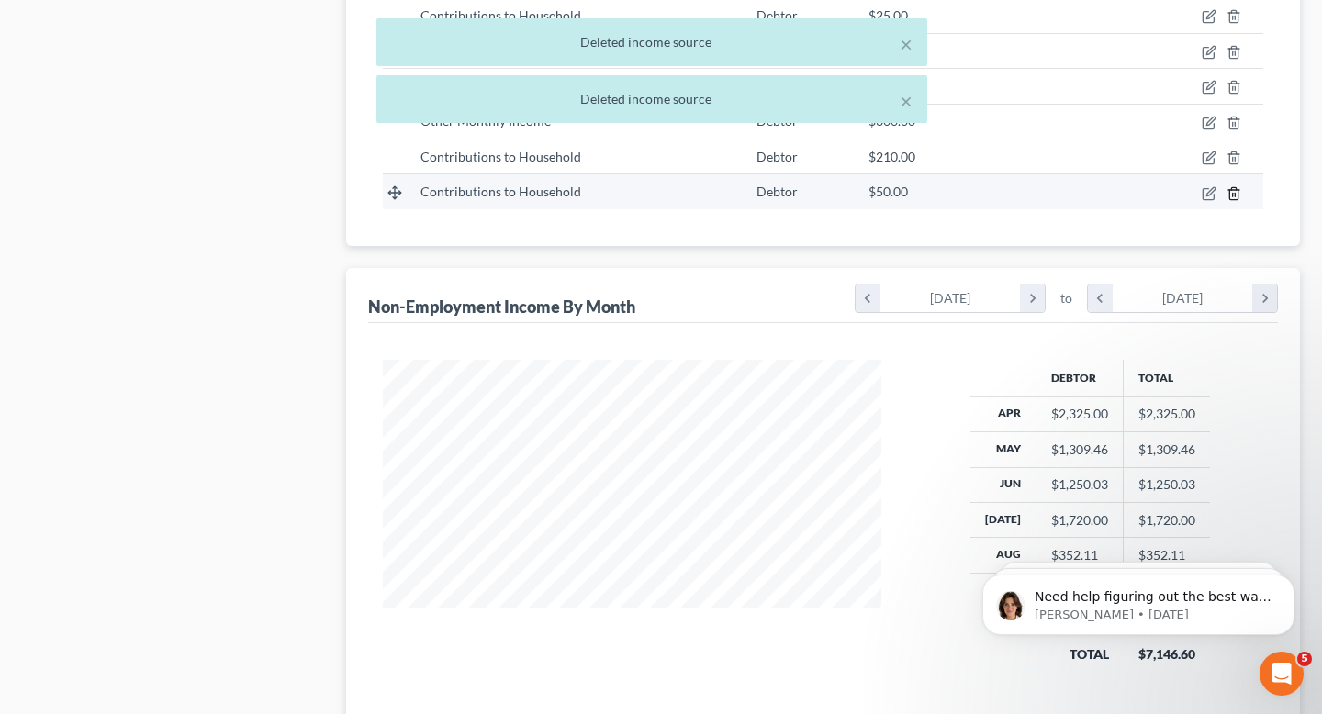
click at [1234, 193] on icon "button" at bounding box center [1234, 193] width 15 height 15
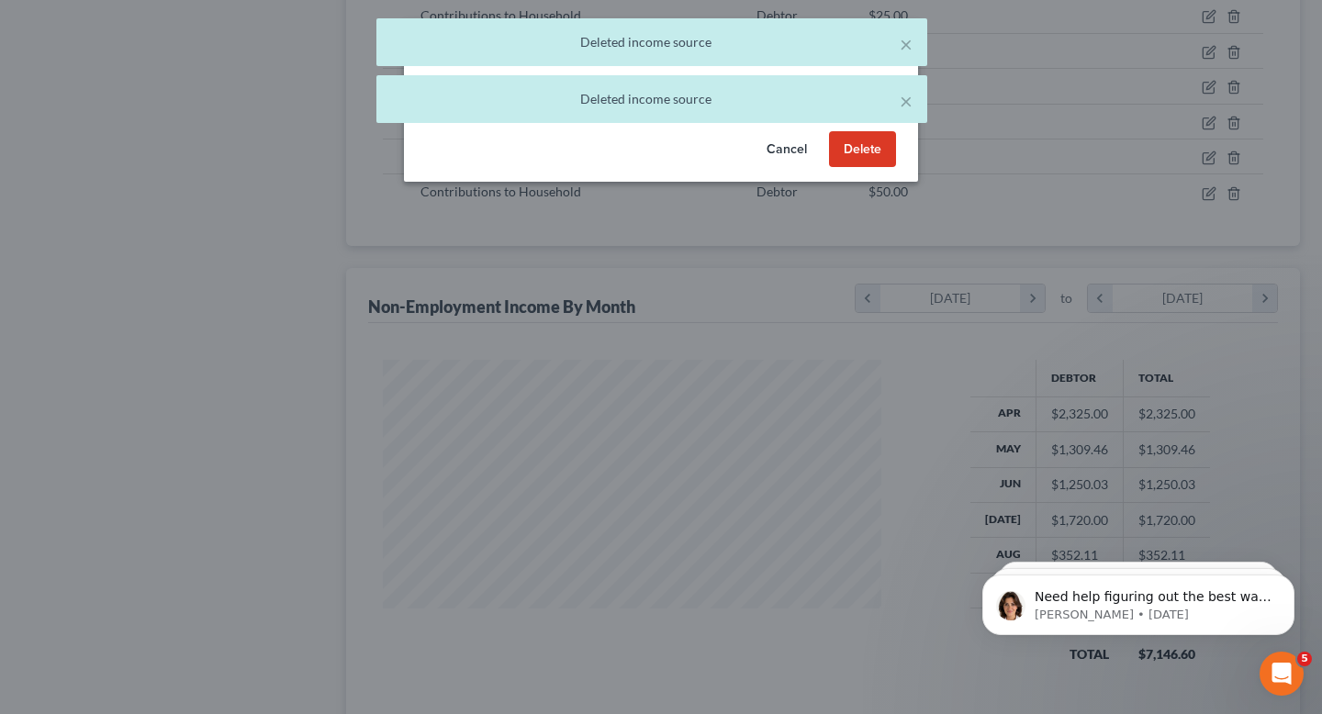
click at [892, 159] on button "Delete" at bounding box center [862, 149] width 67 height 37
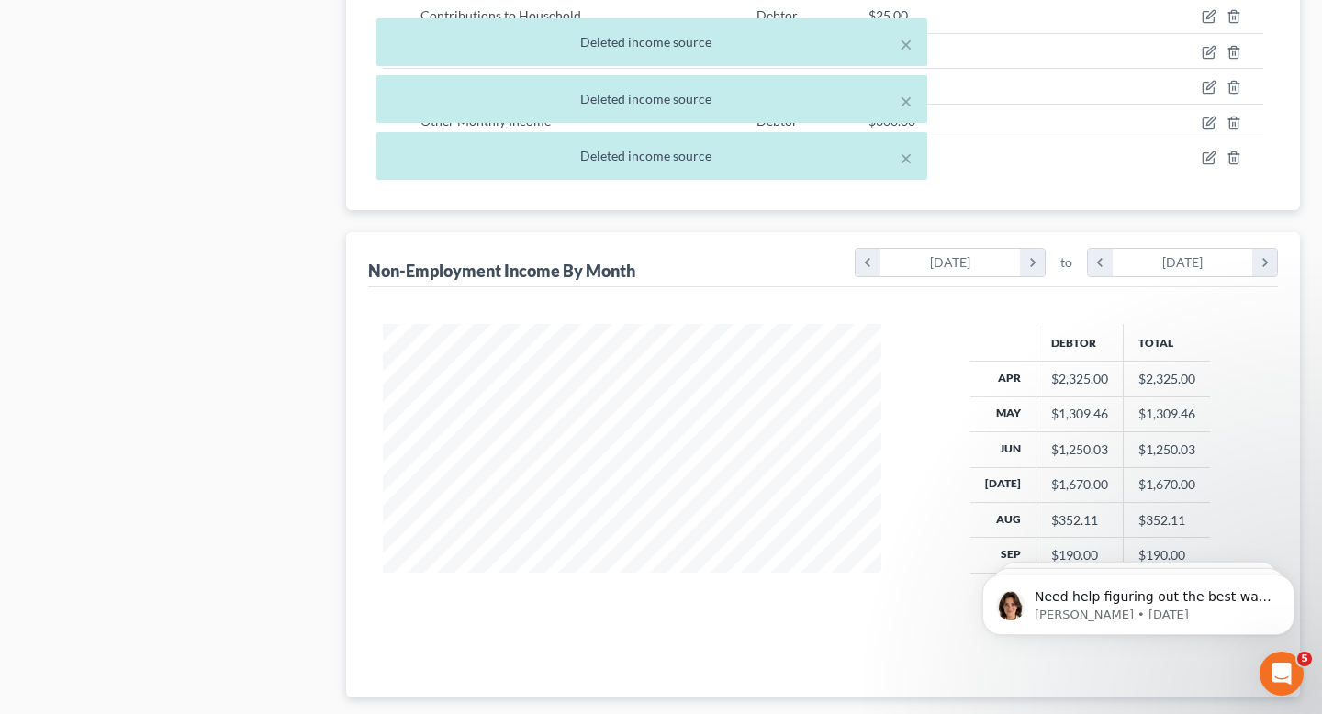
click at [1240, 161] on div "× Deleted income source × Deleted income source × Deleted income source" at bounding box center [652, 103] width 1322 height 171
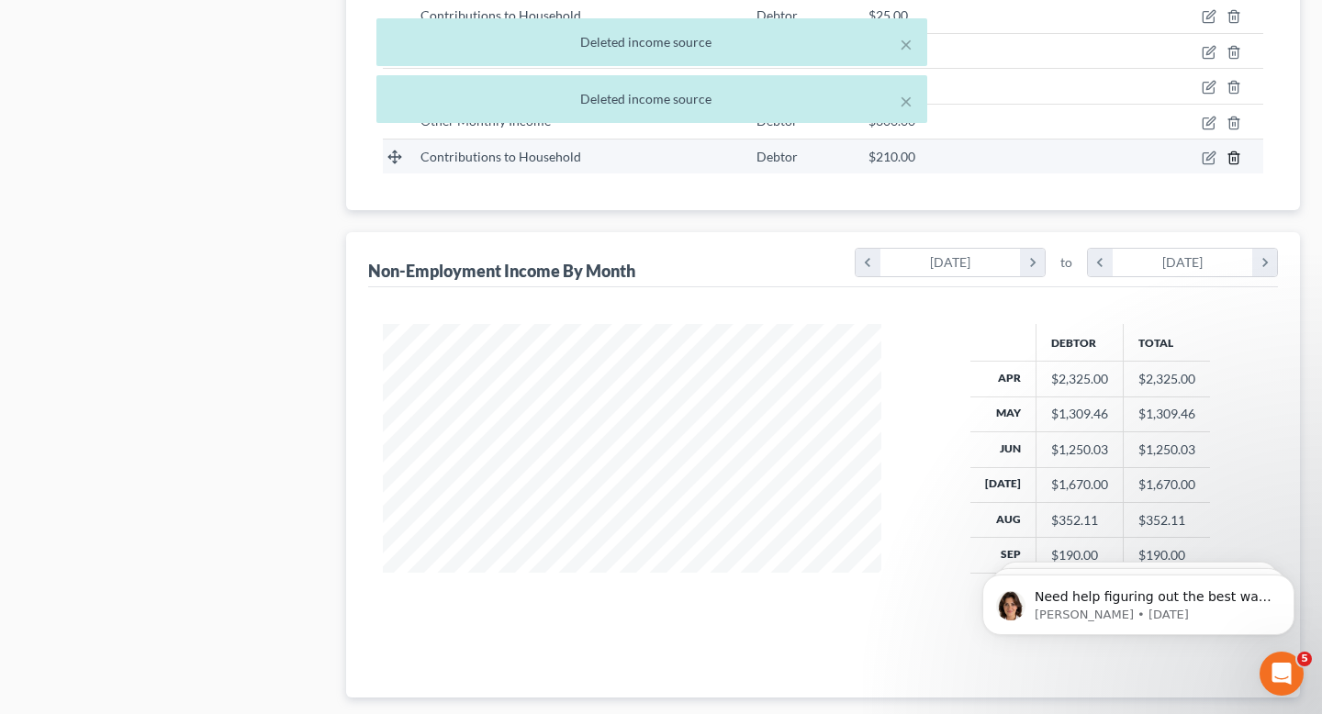
click at [1237, 156] on icon "button" at bounding box center [1234, 158] width 15 height 15
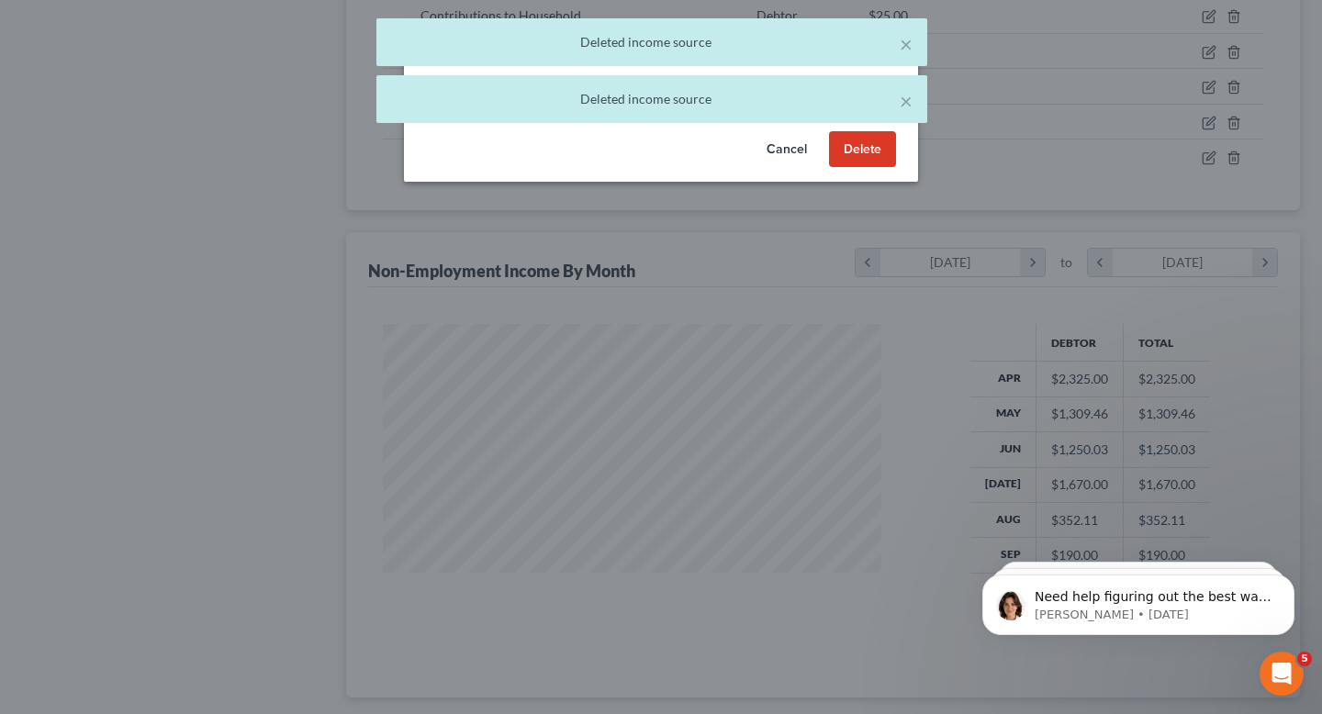
click at [880, 154] on button "Delete" at bounding box center [862, 149] width 67 height 37
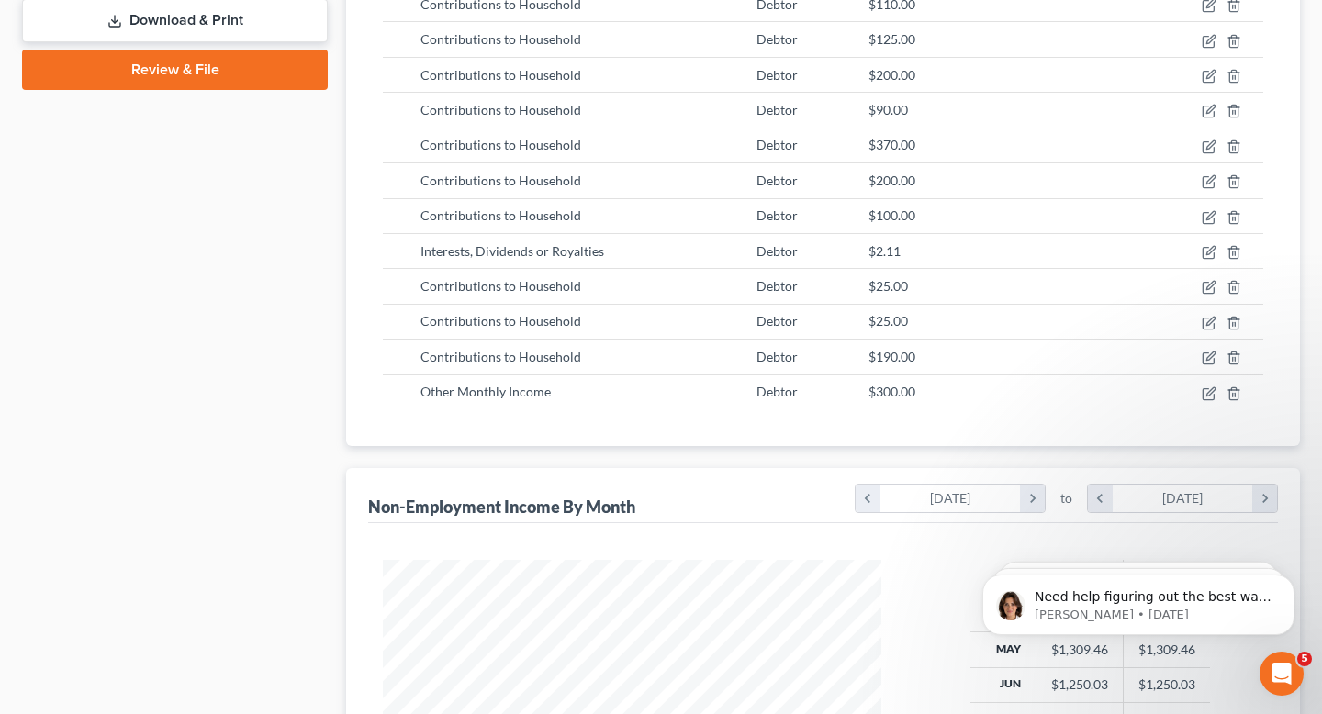
scroll to position [977, 0]
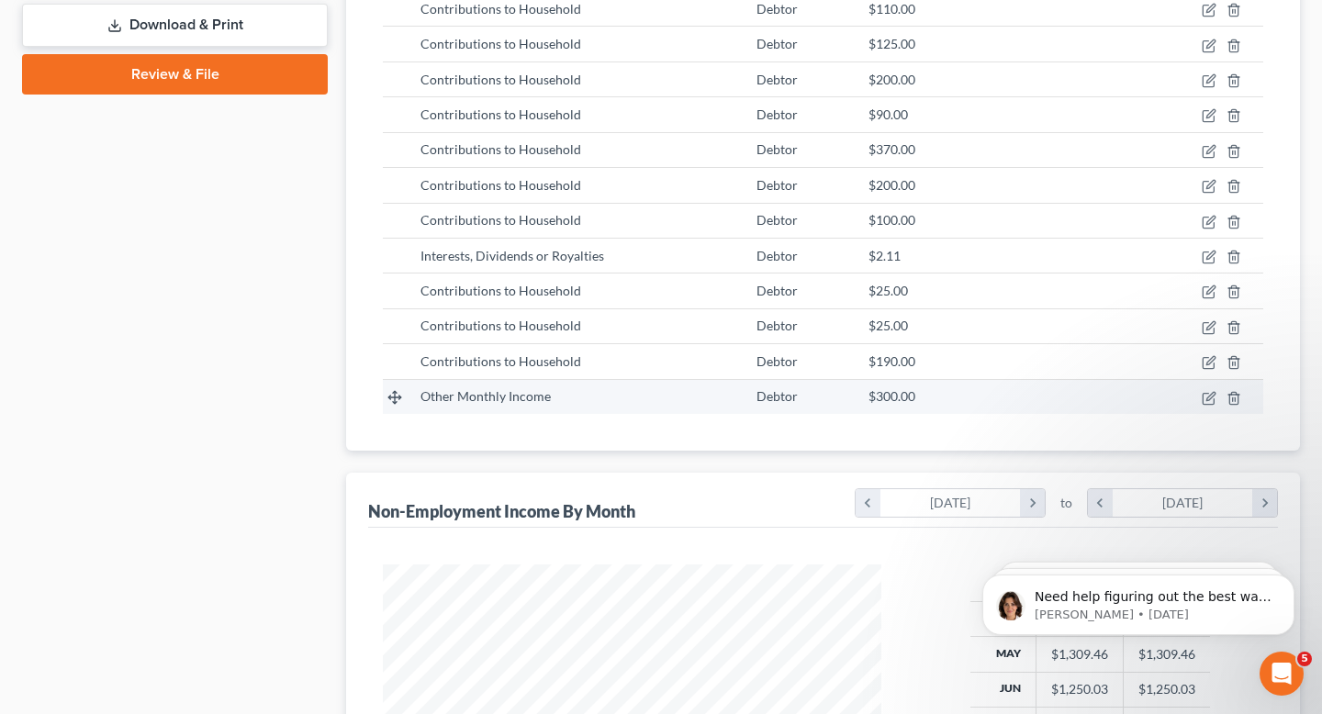
click at [1247, 398] on td at bounding box center [1203, 396] width 120 height 35
click at [1235, 398] on line "button" at bounding box center [1235, 400] width 0 height 4
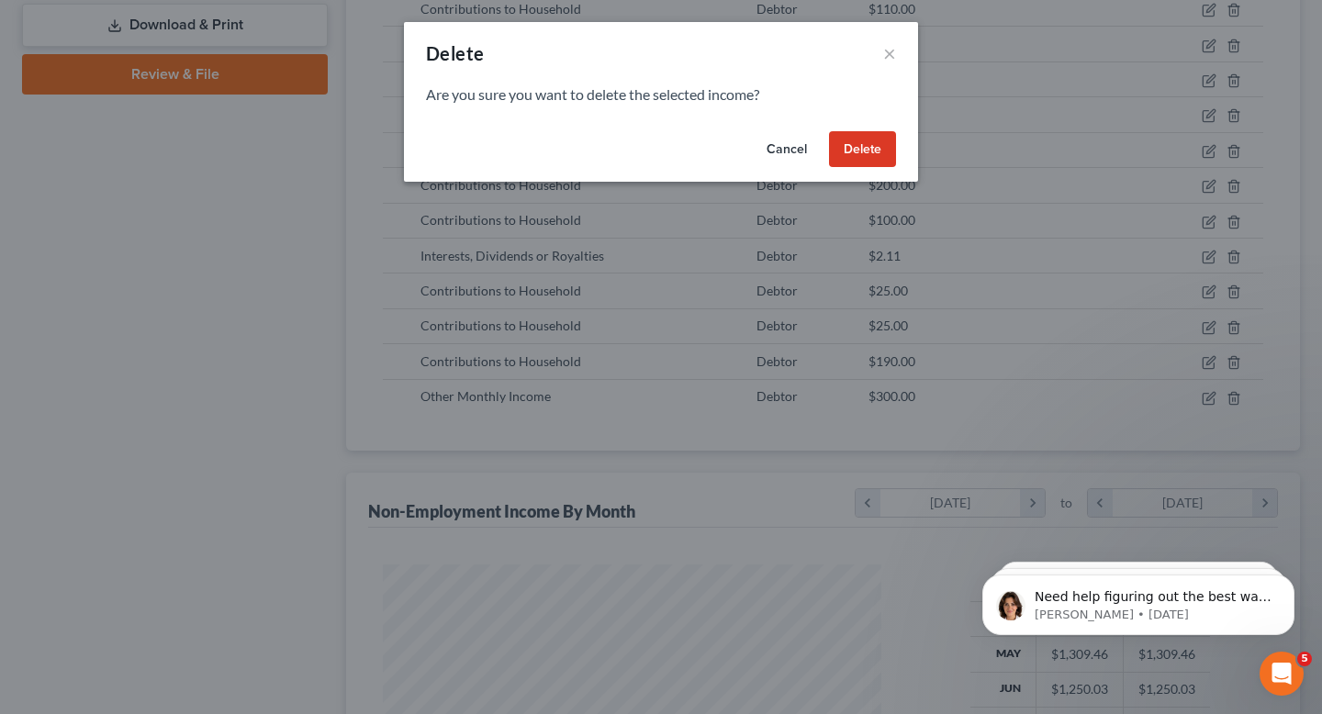
click at [859, 153] on button "Delete" at bounding box center [862, 149] width 67 height 37
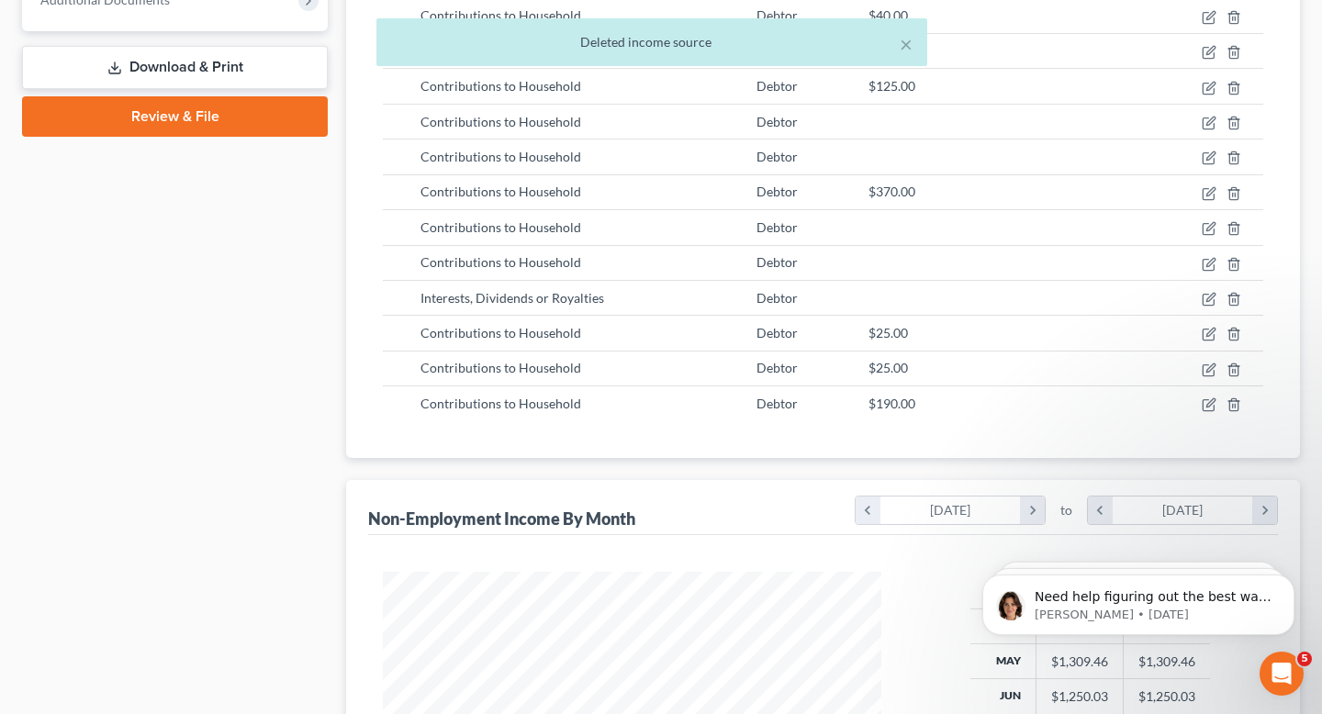
scroll to position [906, 0]
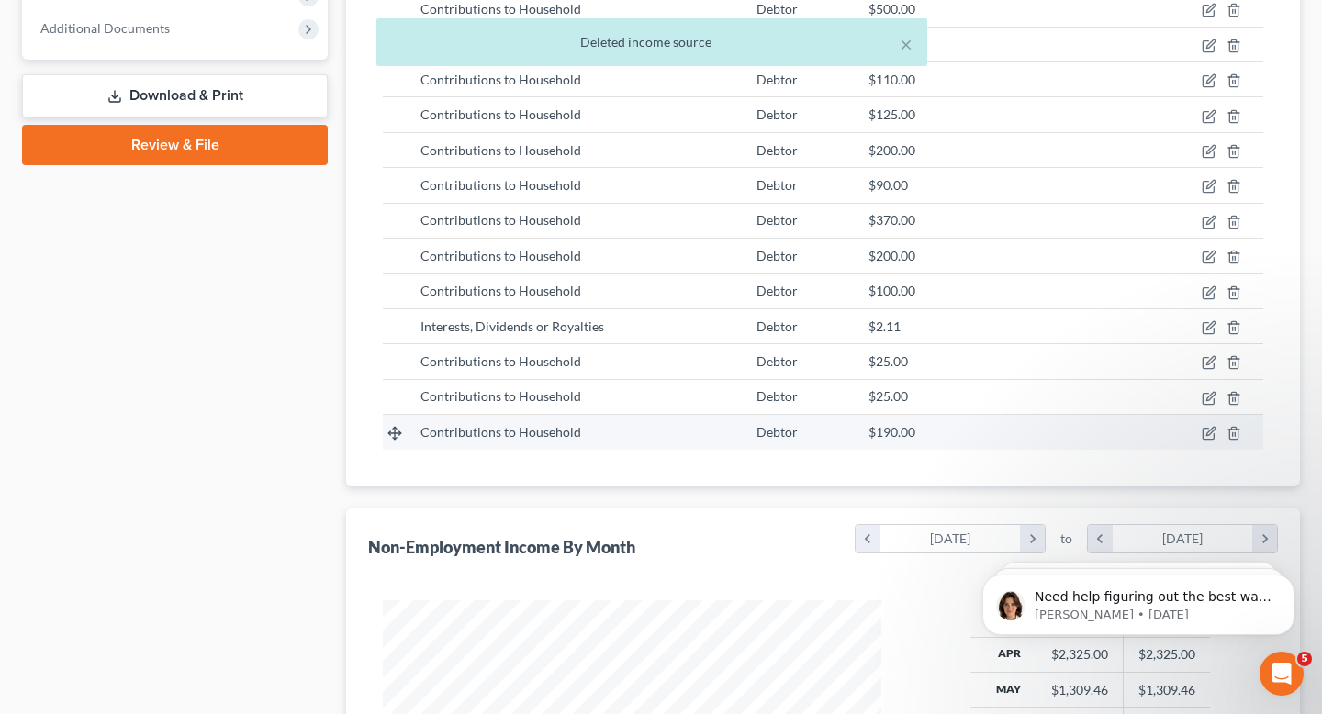
click at [1244, 442] on td at bounding box center [1203, 432] width 120 height 35
click at [1241, 440] on td at bounding box center [1203, 432] width 120 height 35
click at [1236, 438] on icon "button" at bounding box center [1234, 433] width 15 height 15
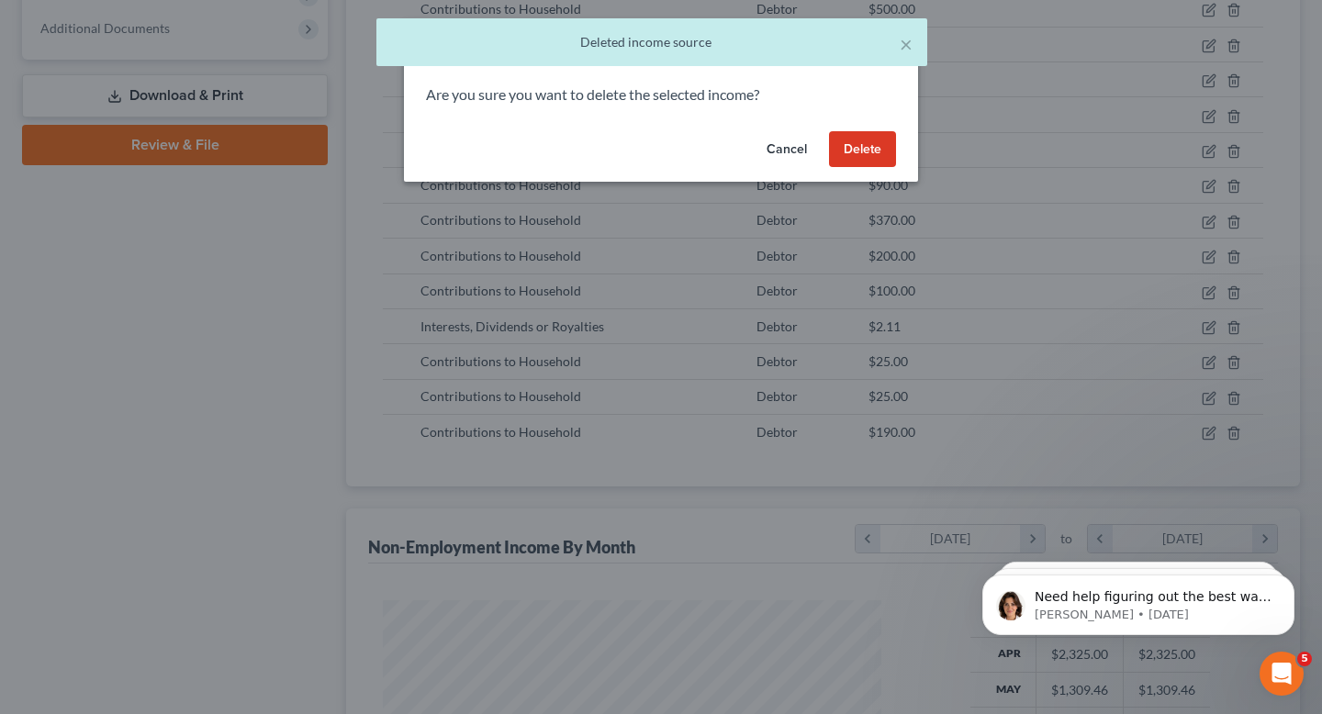
click at [842, 141] on button "Delete" at bounding box center [862, 149] width 67 height 37
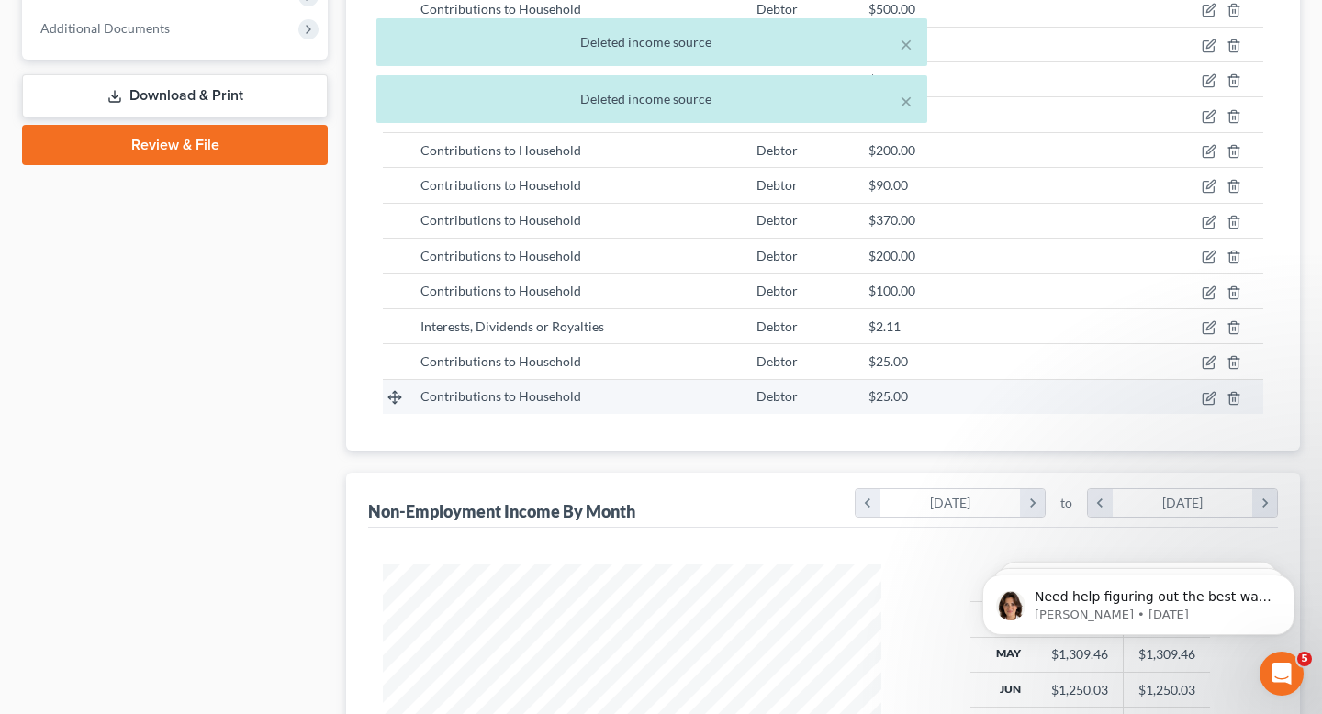
click at [1222, 393] on td at bounding box center [1203, 396] width 120 height 35
click at [1237, 395] on polyline "button" at bounding box center [1233, 395] width 11 height 0
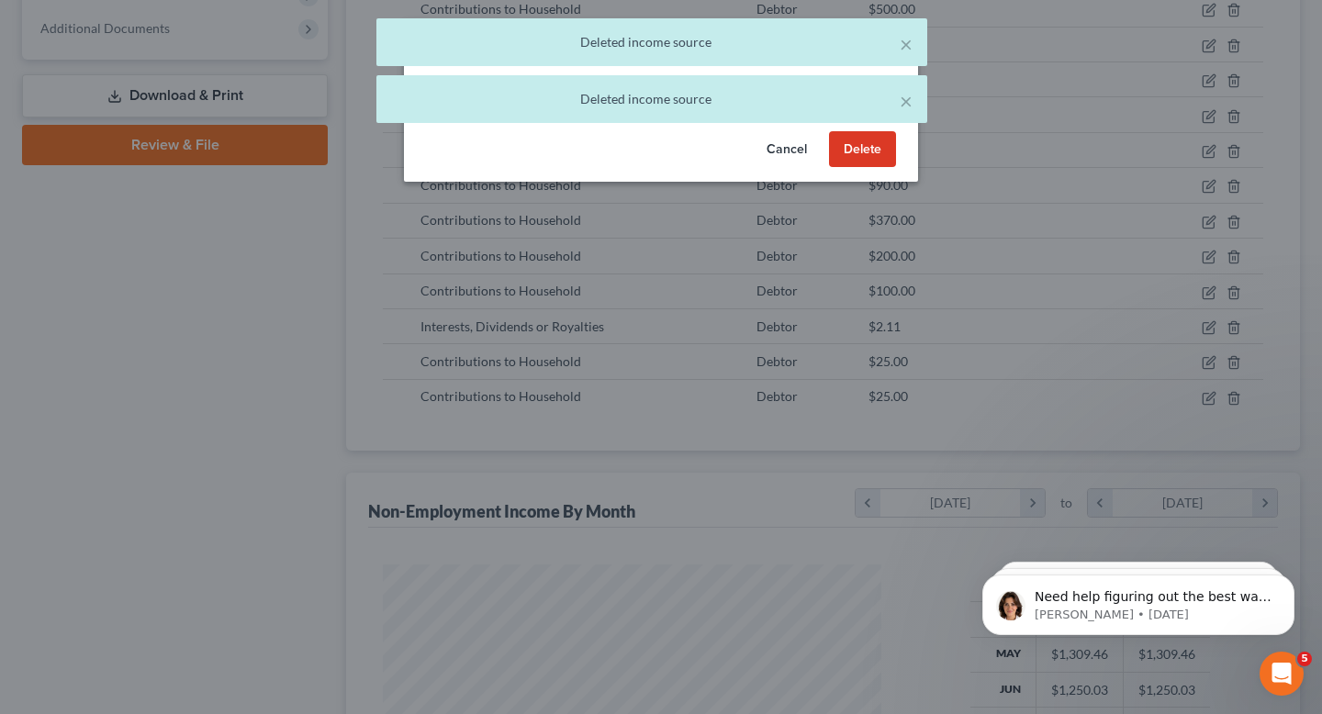
click at [873, 160] on button "Delete" at bounding box center [862, 149] width 67 height 37
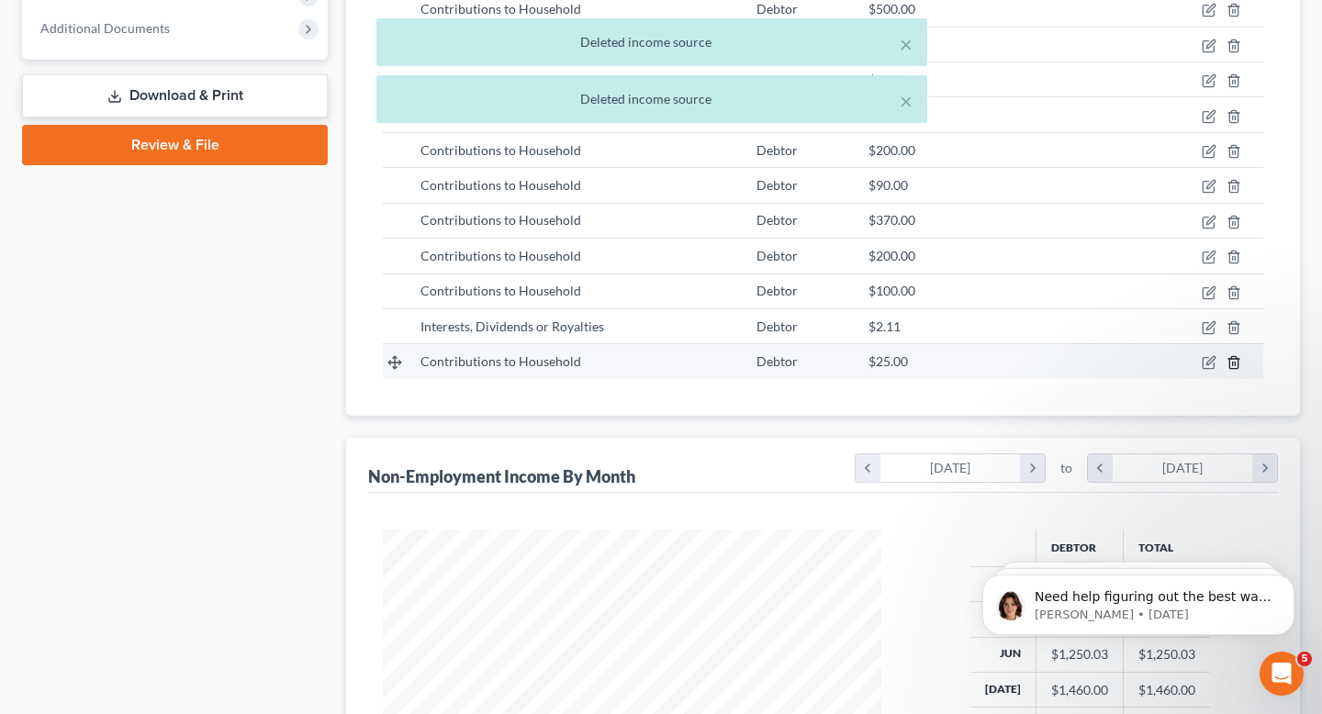
click at [1234, 367] on icon "button" at bounding box center [1234, 362] width 15 height 15
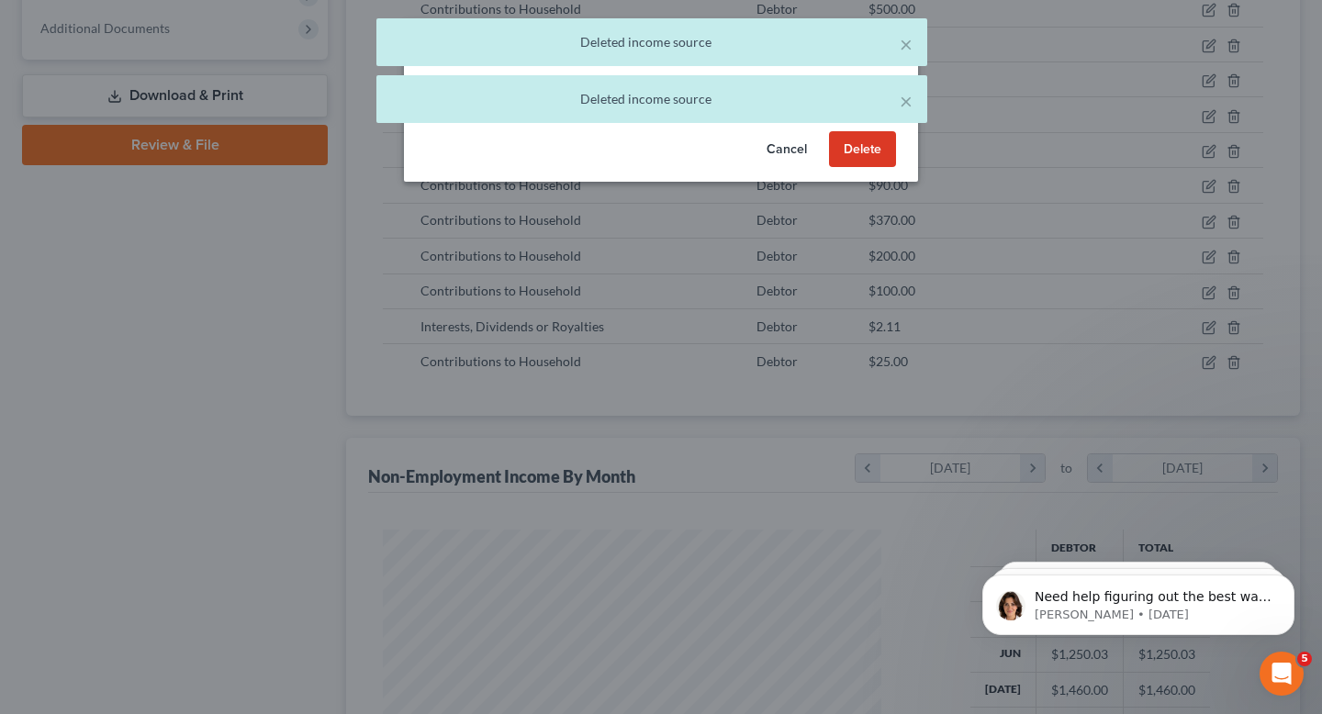
click at [886, 154] on button "Delete" at bounding box center [862, 149] width 67 height 37
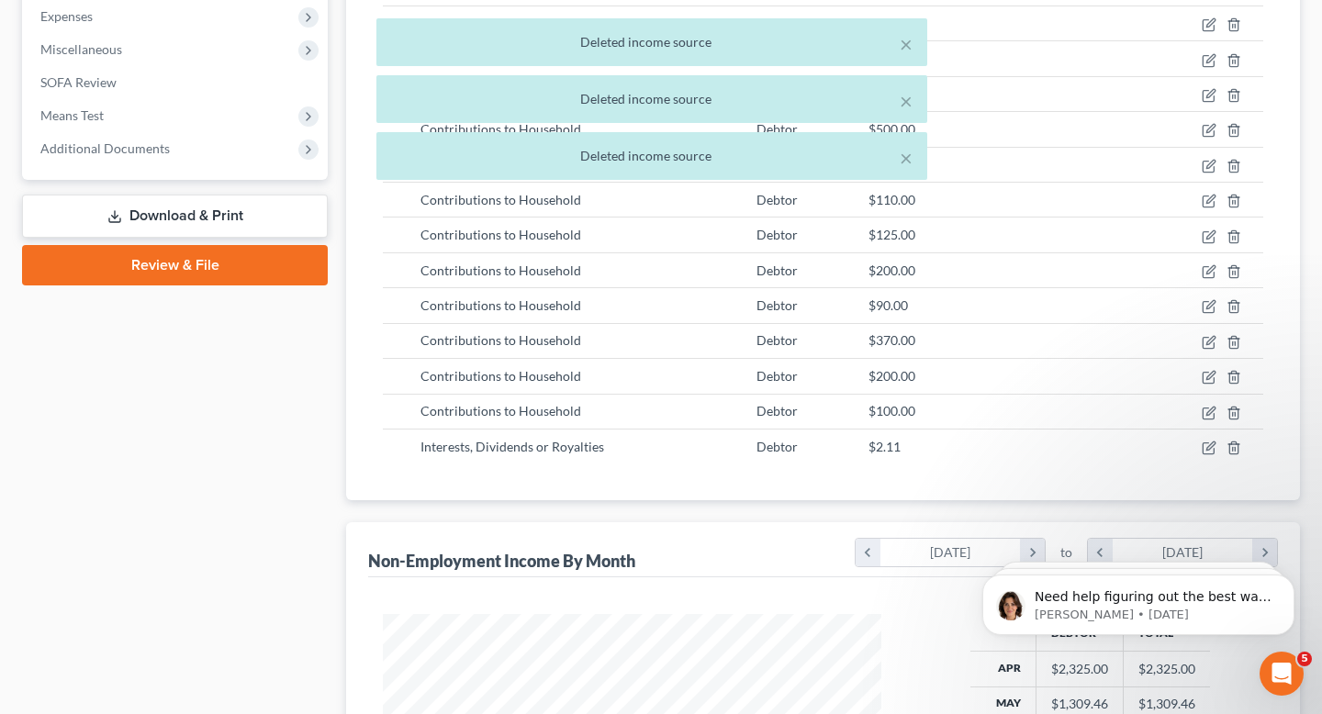
scroll to position [762, 0]
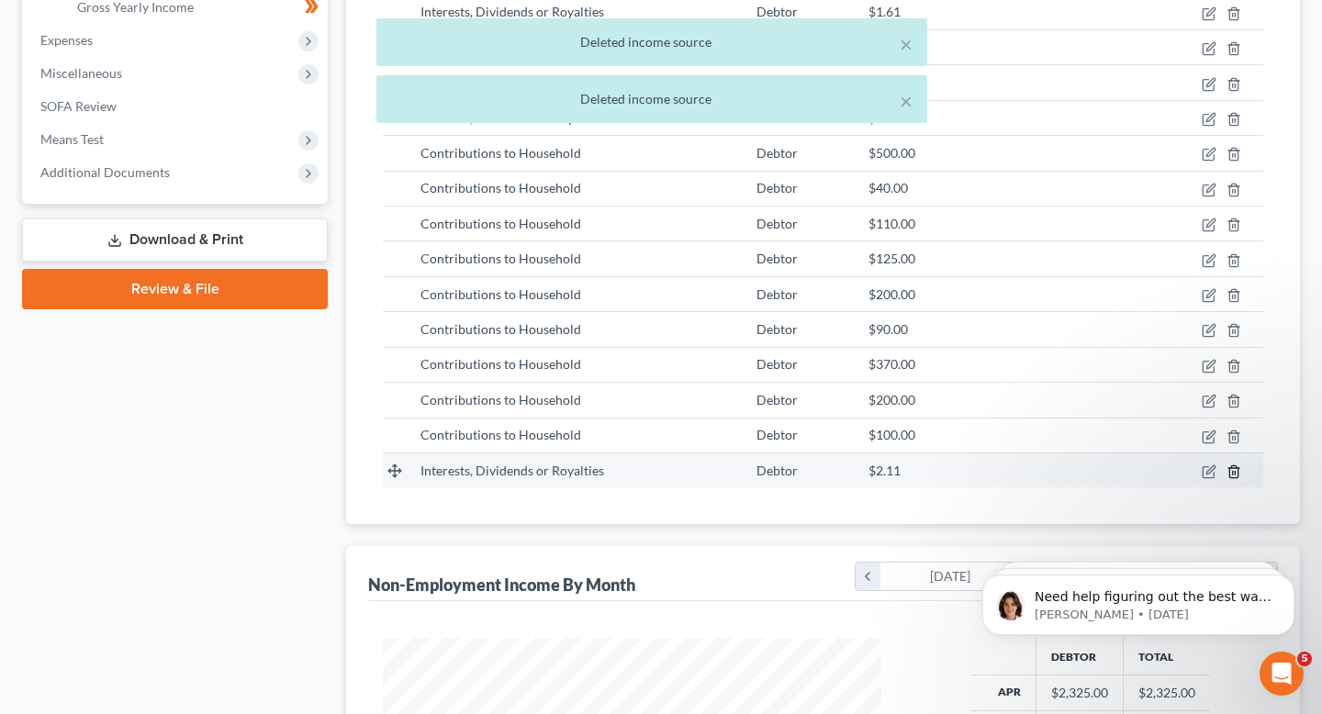
click at [1231, 475] on icon "button" at bounding box center [1234, 472] width 15 height 15
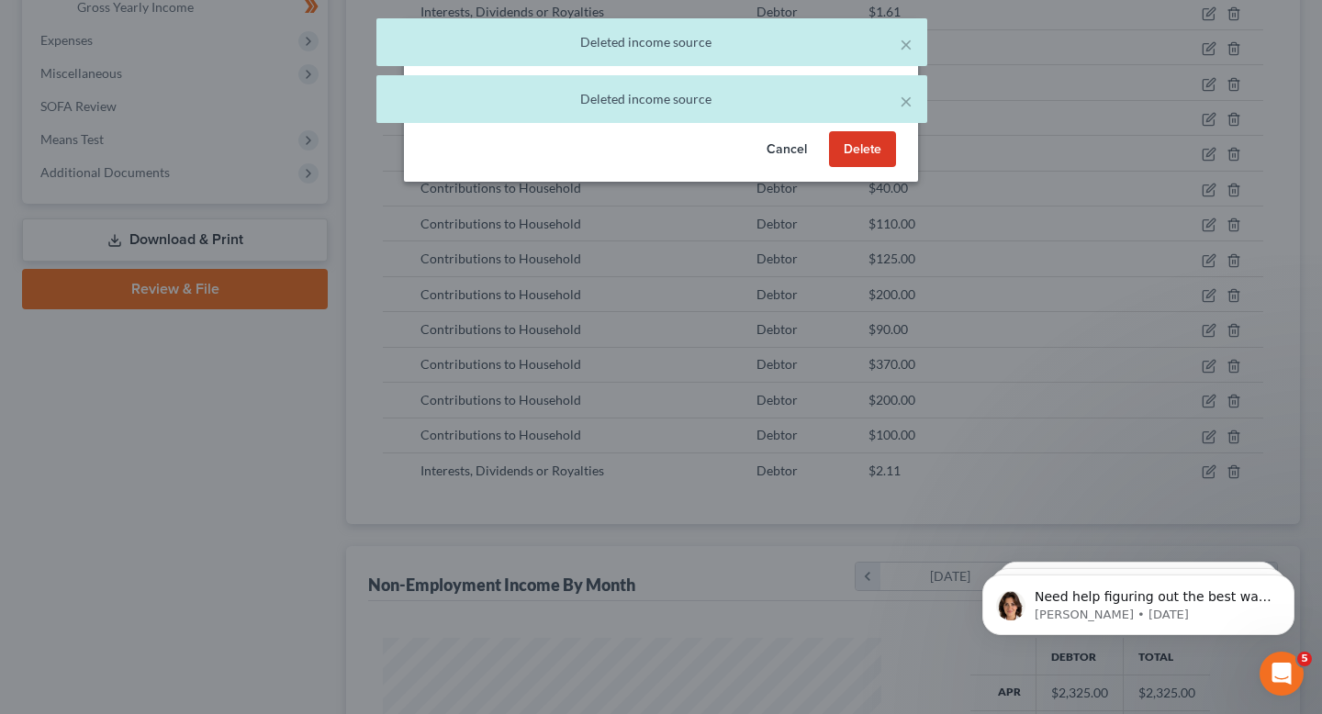
click at [861, 148] on button "Delete" at bounding box center [862, 149] width 67 height 37
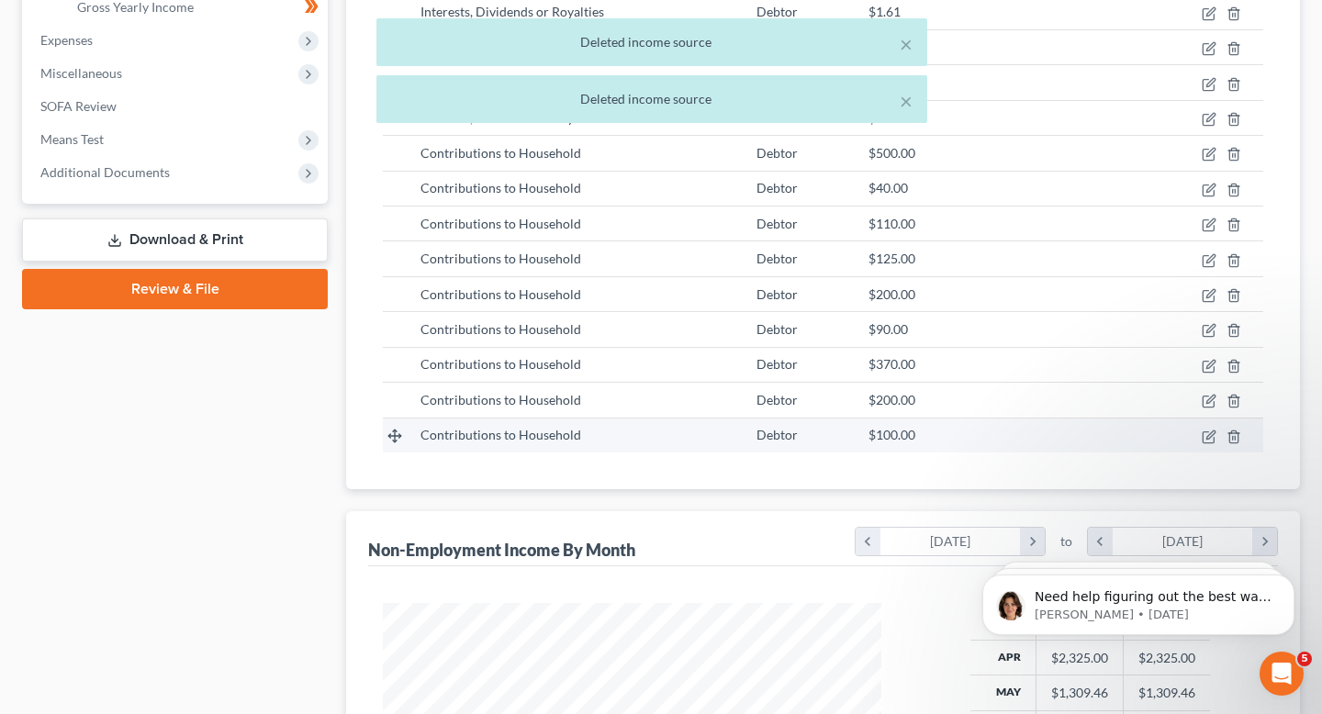
click at [1247, 441] on td at bounding box center [1203, 435] width 120 height 35
click at [1229, 433] on icon "button" at bounding box center [1233, 437] width 8 height 12
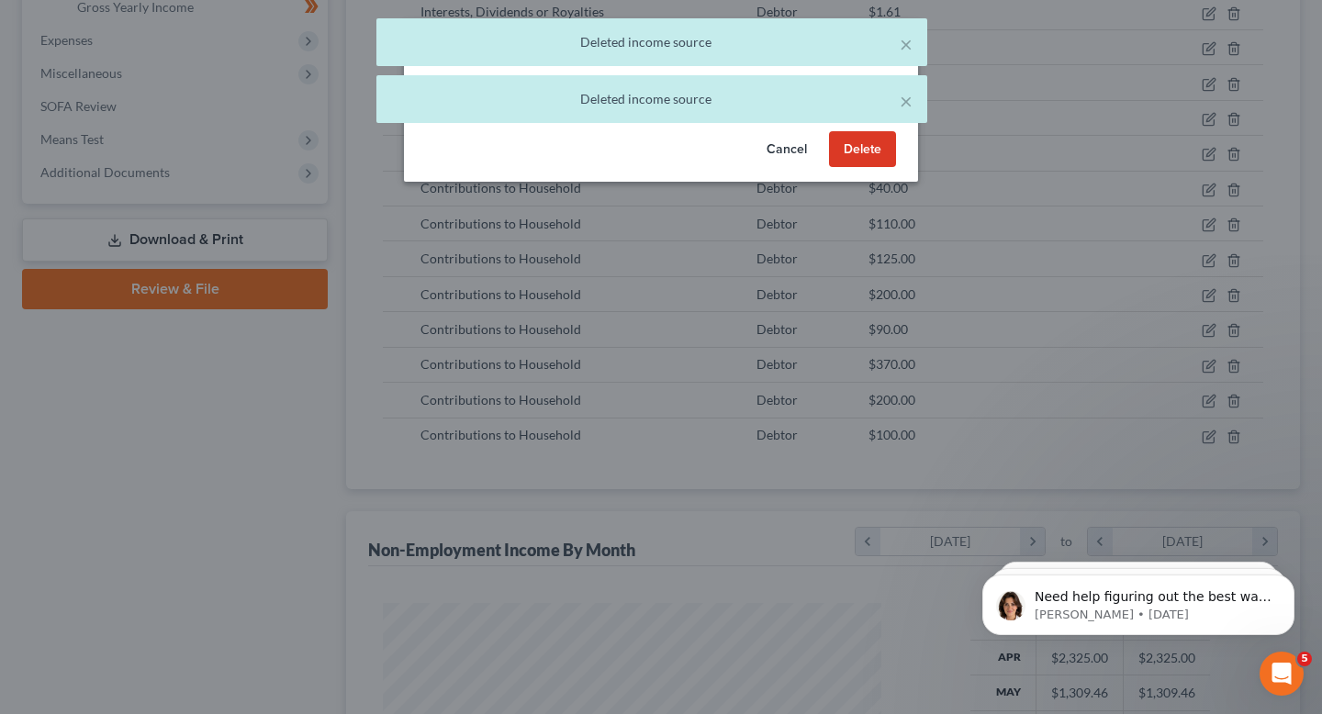
click at [862, 138] on button "Delete" at bounding box center [862, 149] width 67 height 37
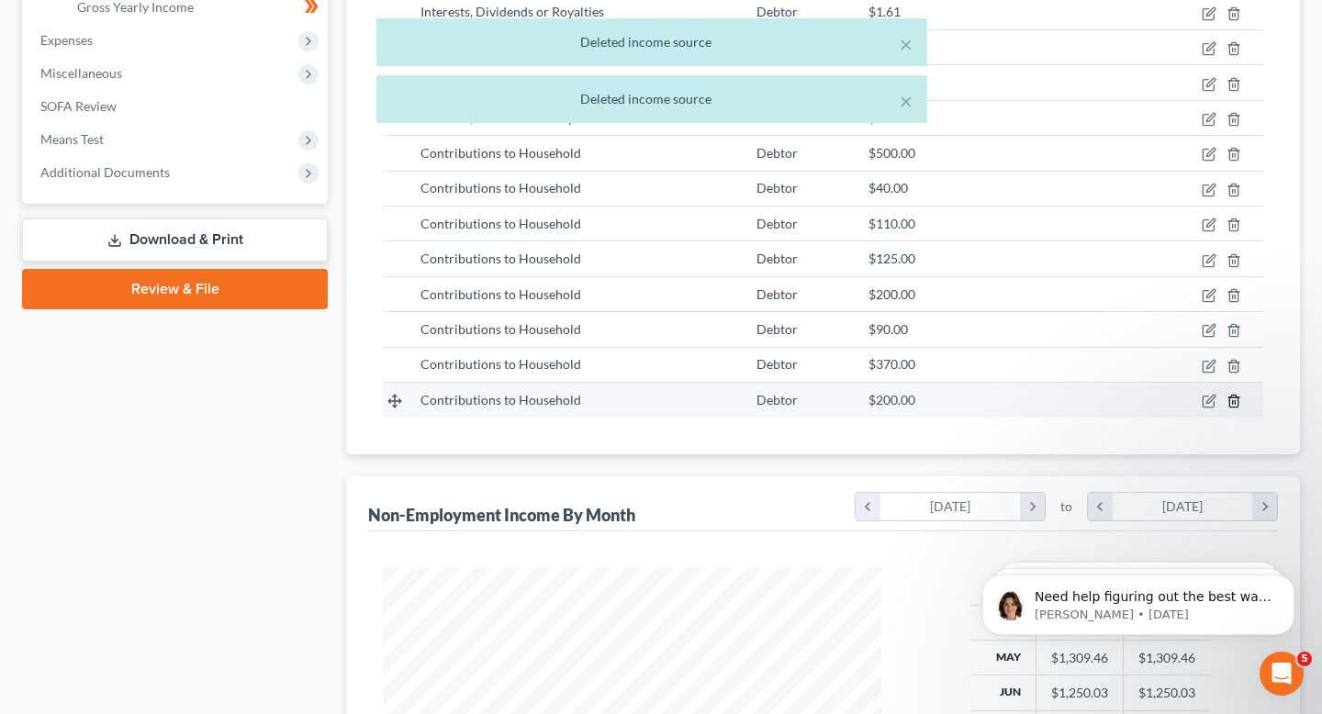
click at [1229, 402] on icon "button" at bounding box center [1233, 402] width 8 height 12
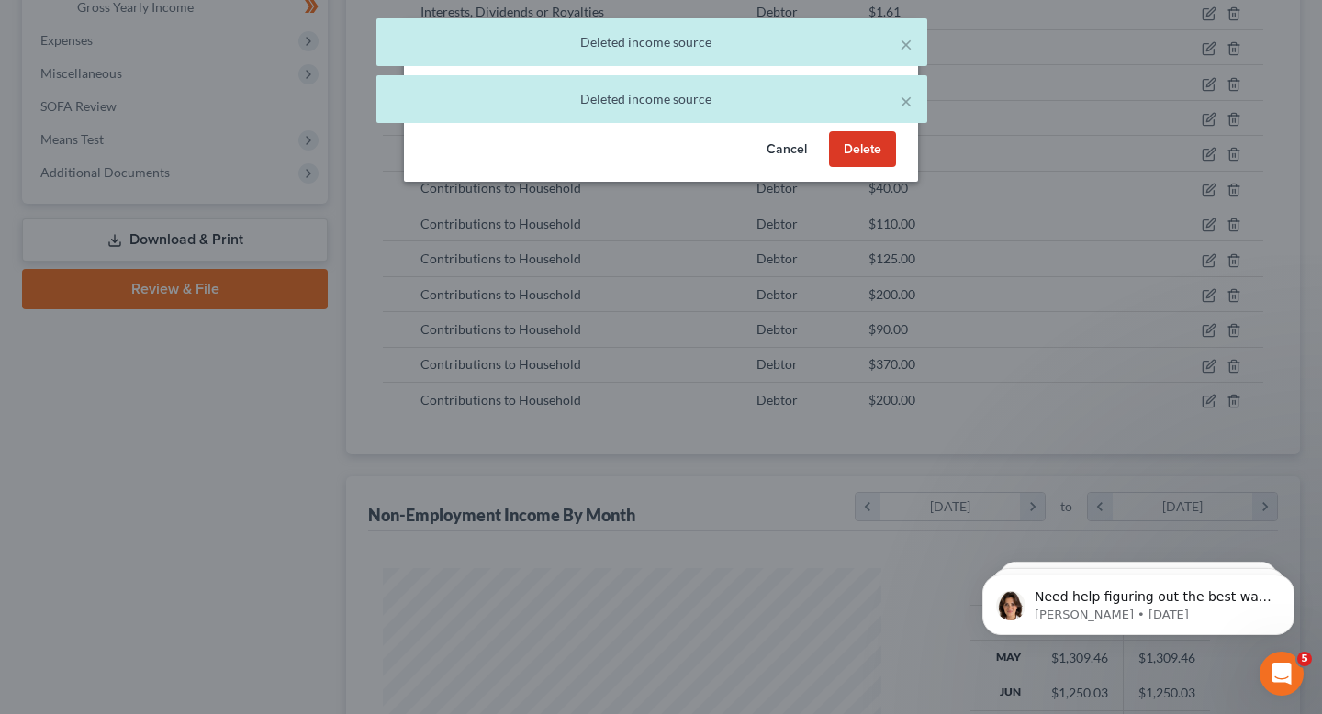
click at [869, 147] on button "Delete" at bounding box center [862, 149] width 67 height 37
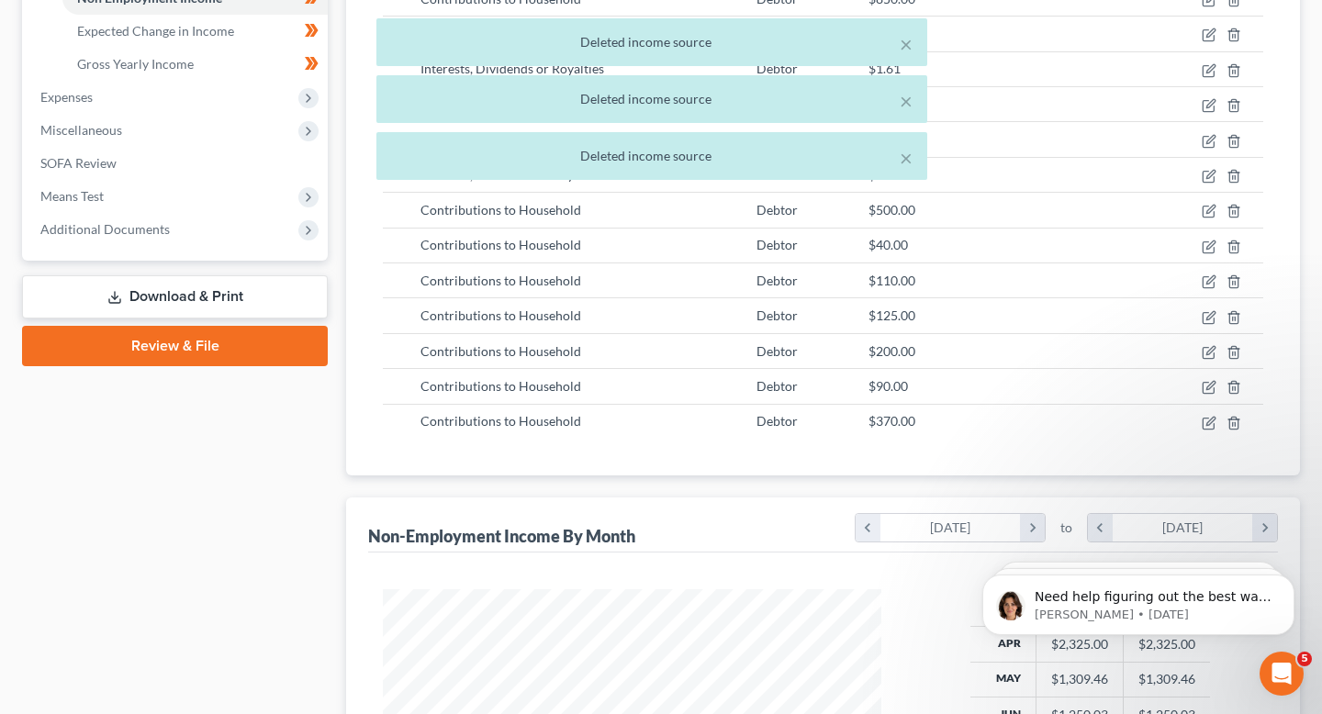
scroll to position [699, 0]
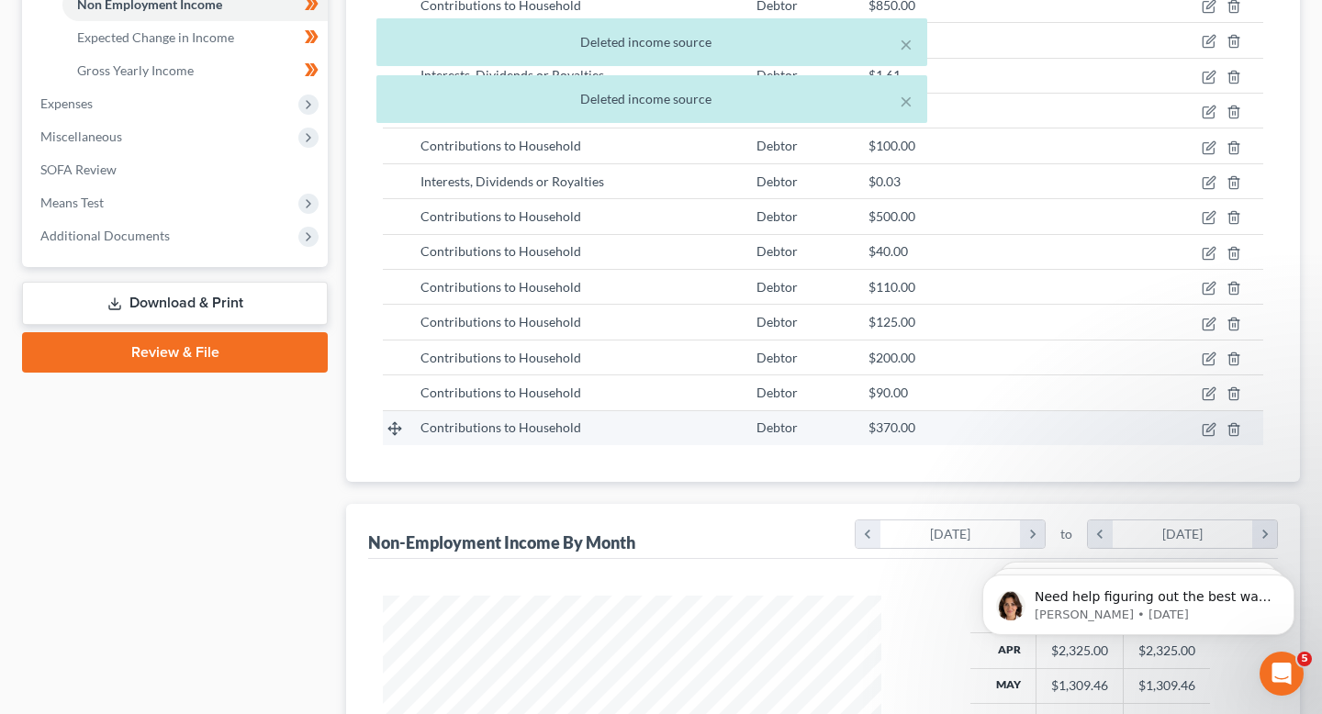
click at [1228, 421] on td at bounding box center [1203, 427] width 120 height 35
click at [1231, 426] on icon "button" at bounding box center [1234, 429] width 15 height 15
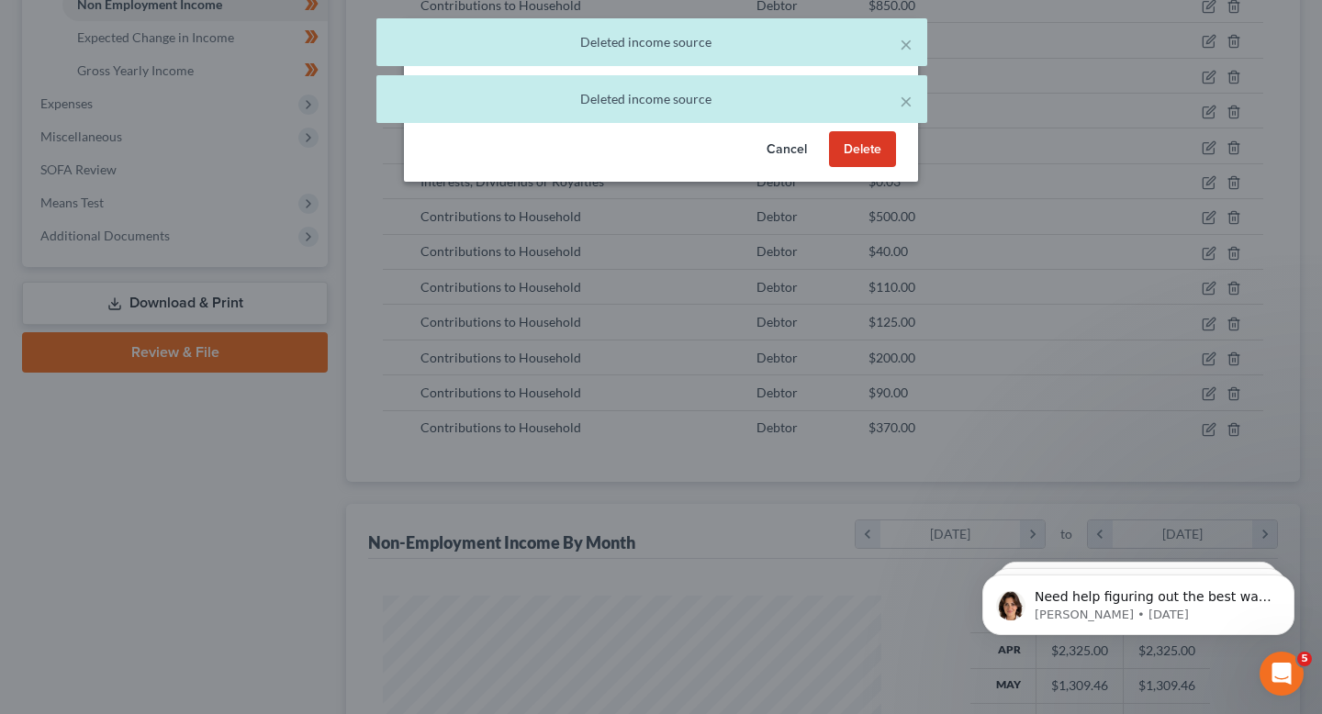
click at [873, 156] on button "Delete" at bounding box center [862, 149] width 67 height 37
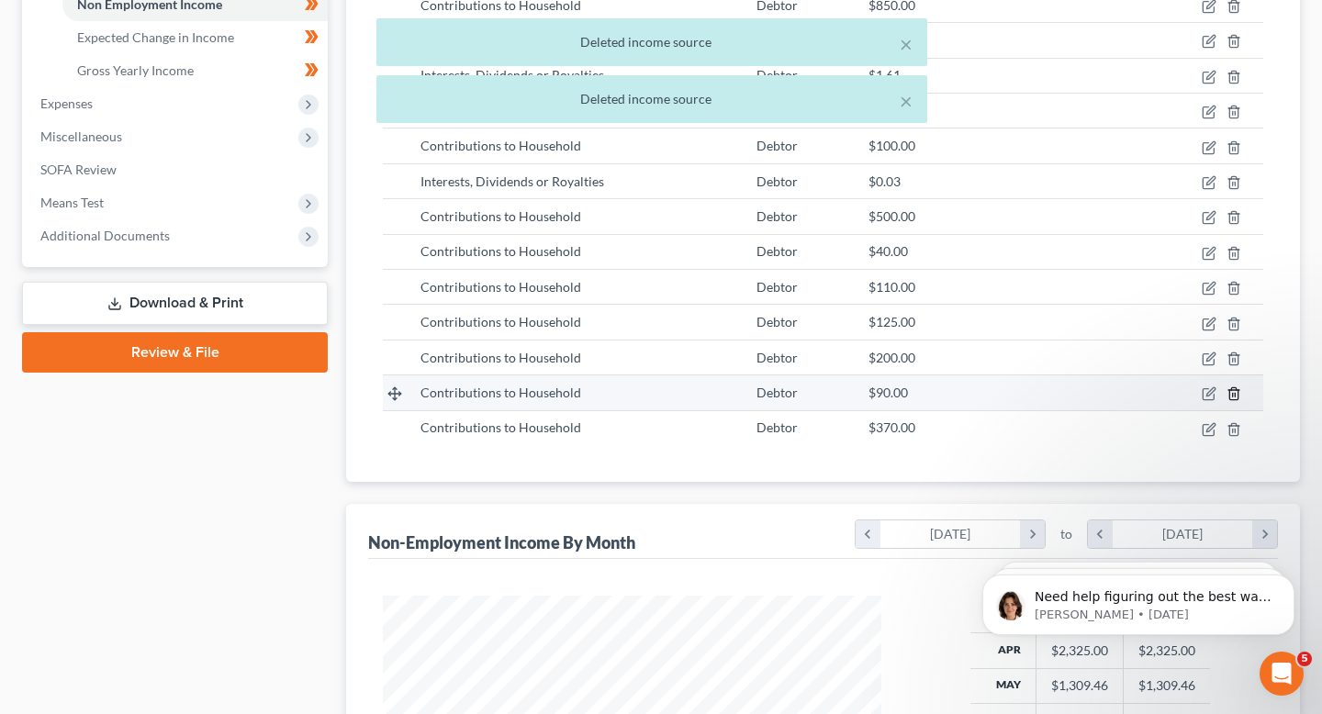
click at [1233, 397] on line "button" at bounding box center [1233, 396] width 0 height 4
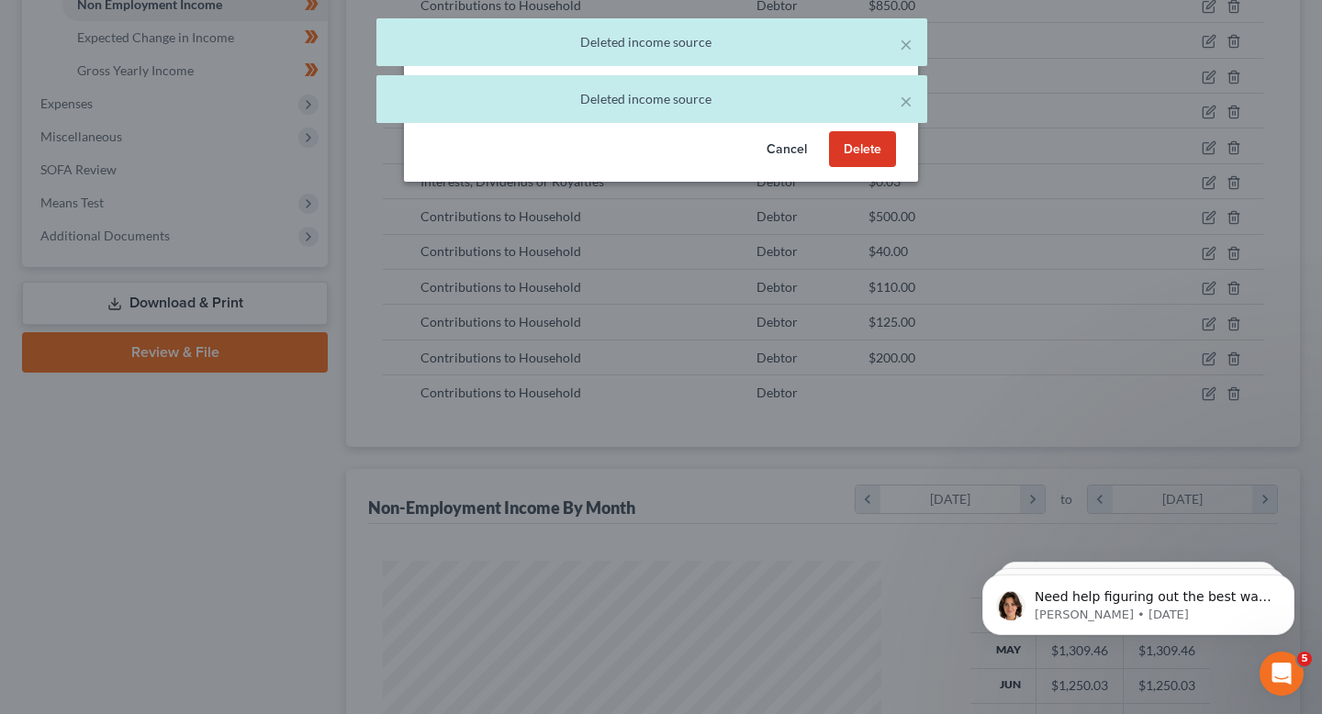
click at [876, 139] on button "Delete" at bounding box center [862, 149] width 67 height 37
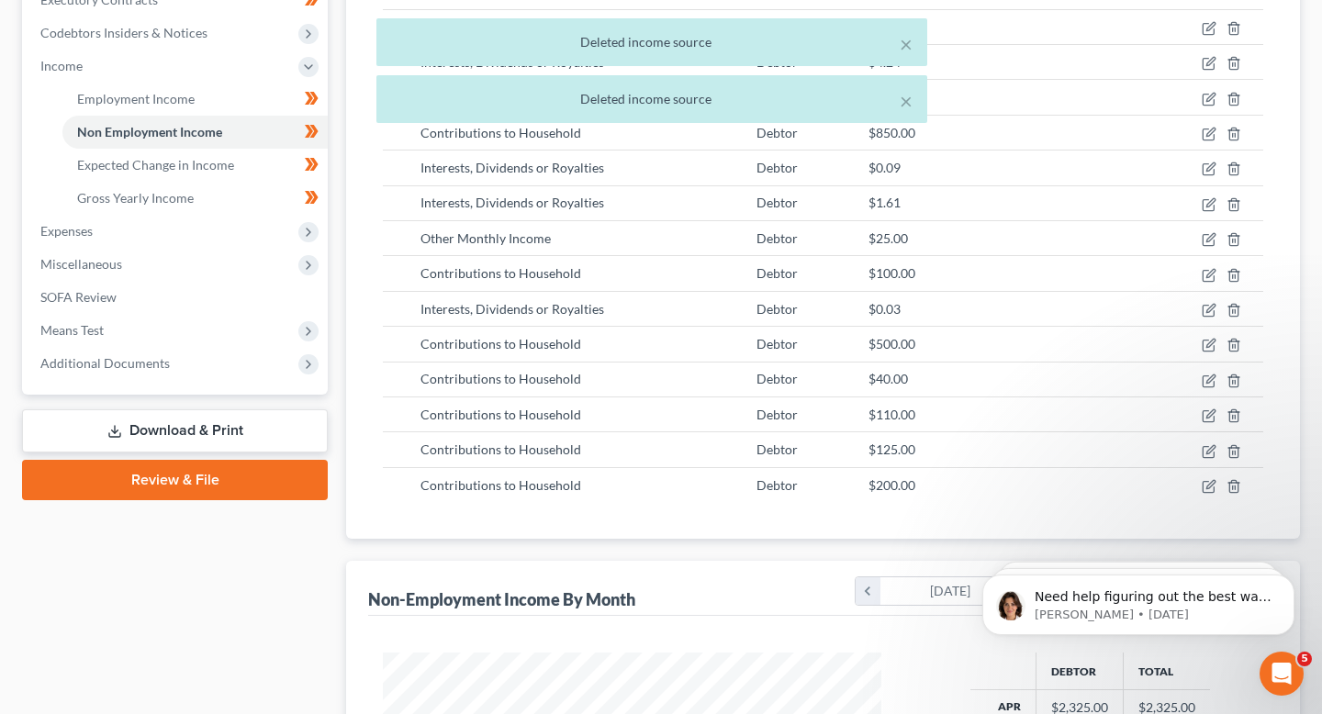
scroll to position [515, 0]
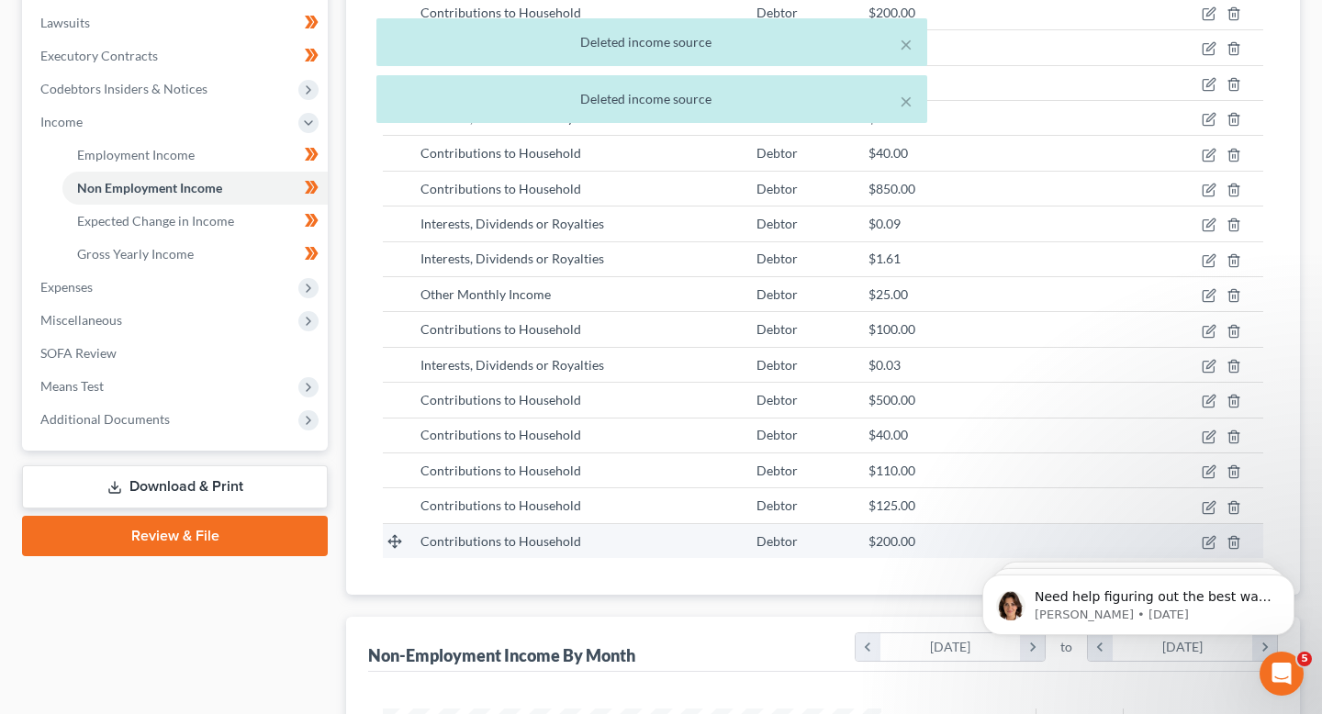
click at [1231, 533] on td at bounding box center [1203, 540] width 120 height 35
click at [1222, 541] on html "Need help figuring out the best way to enter your client's income? Here's a qui…" at bounding box center [1138, 600] width 367 height 129
click at [1224, 542] on html "Need help figuring out the best way to enter your client's income? Here's a qui…" at bounding box center [1138, 600] width 367 height 129
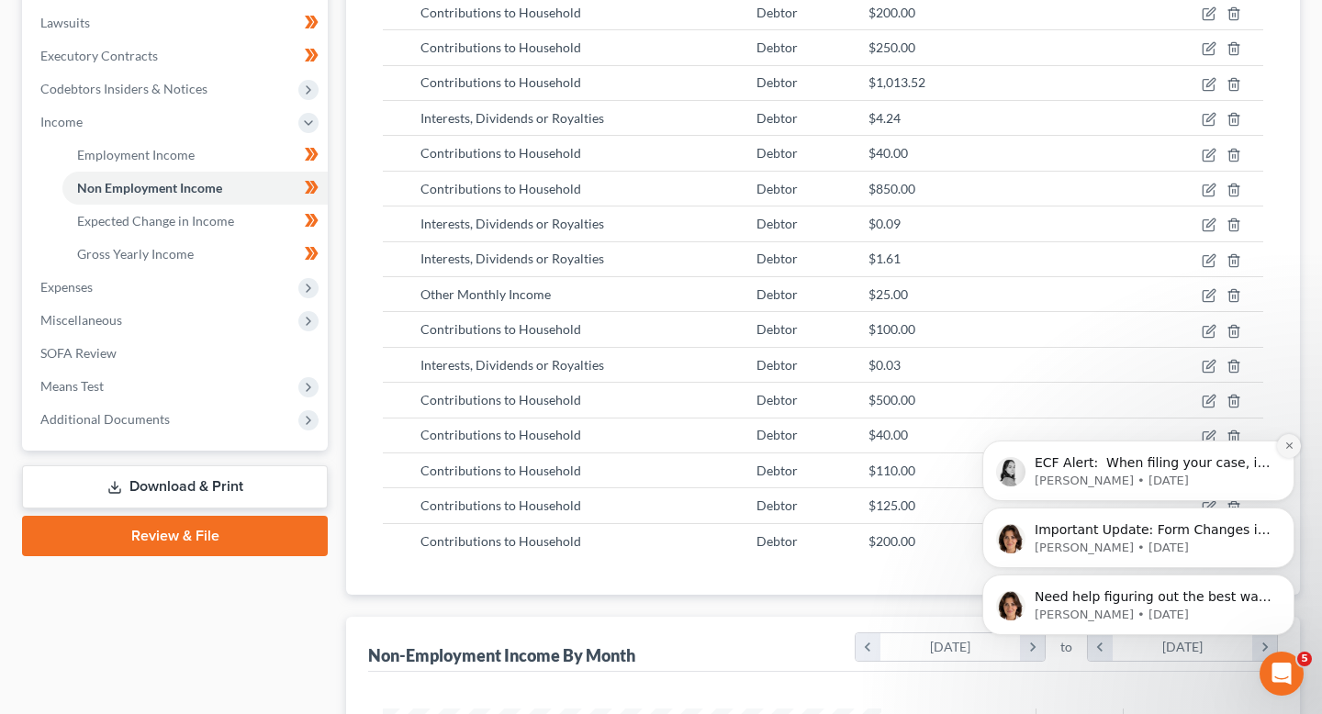
click at [1287, 452] on button "Dismiss notification" at bounding box center [1289, 446] width 24 height 24
click at [1287, 516] on icon "Dismiss notification" at bounding box center [1289, 513] width 10 height 10
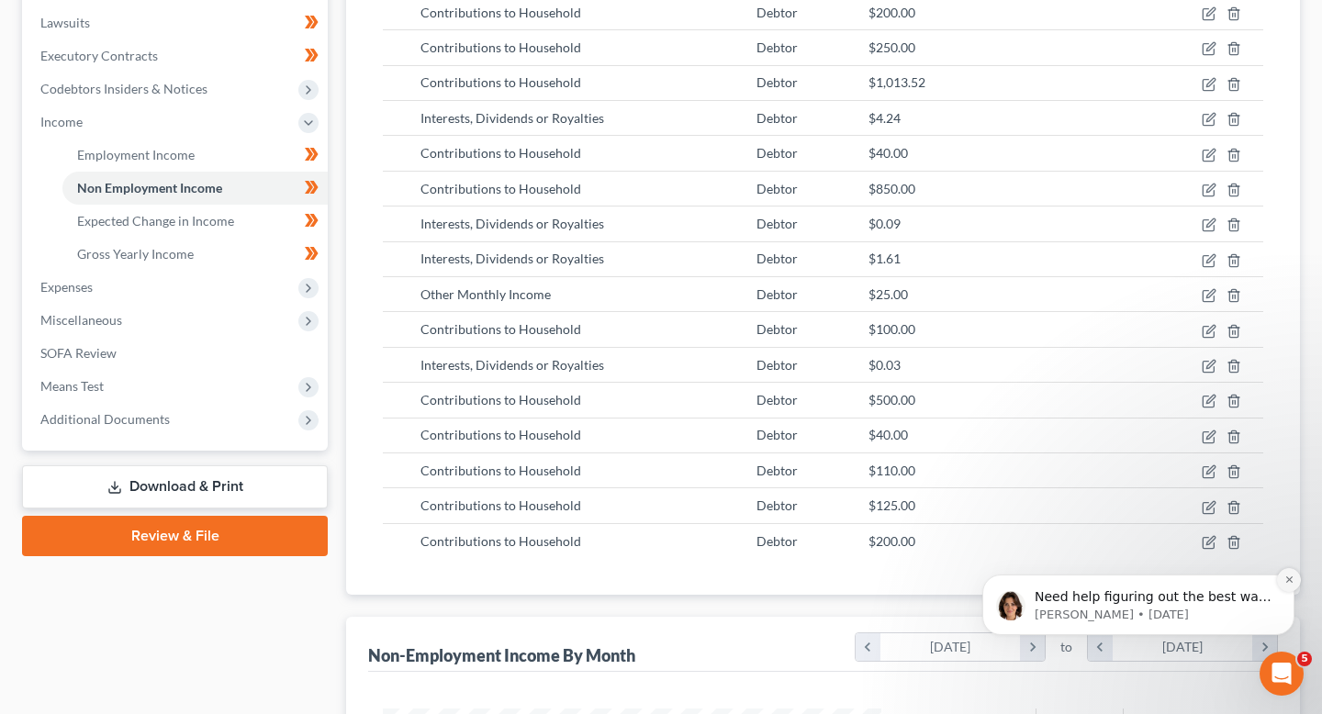
click at [1284, 586] on button "Dismiss notification" at bounding box center [1289, 580] width 24 height 24
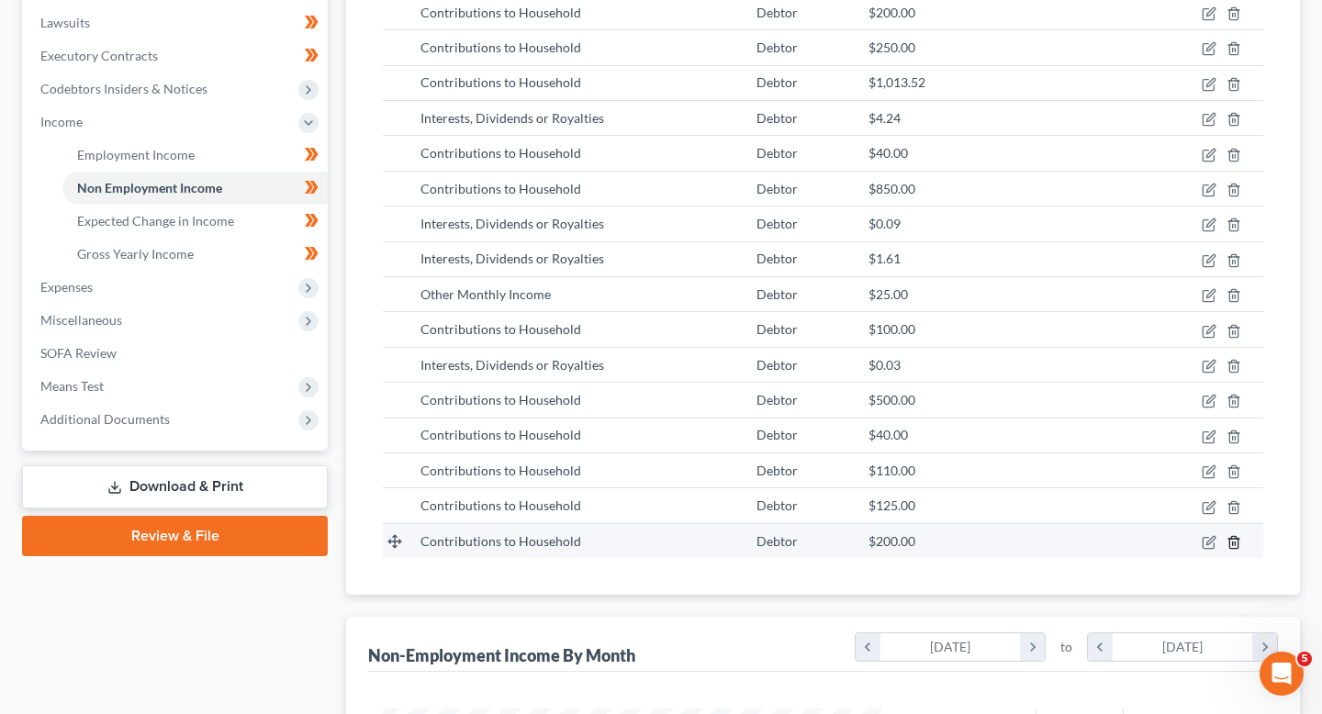
click at [1233, 543] on icon "button" at bounding box center [1234, 542] width 15 height 15
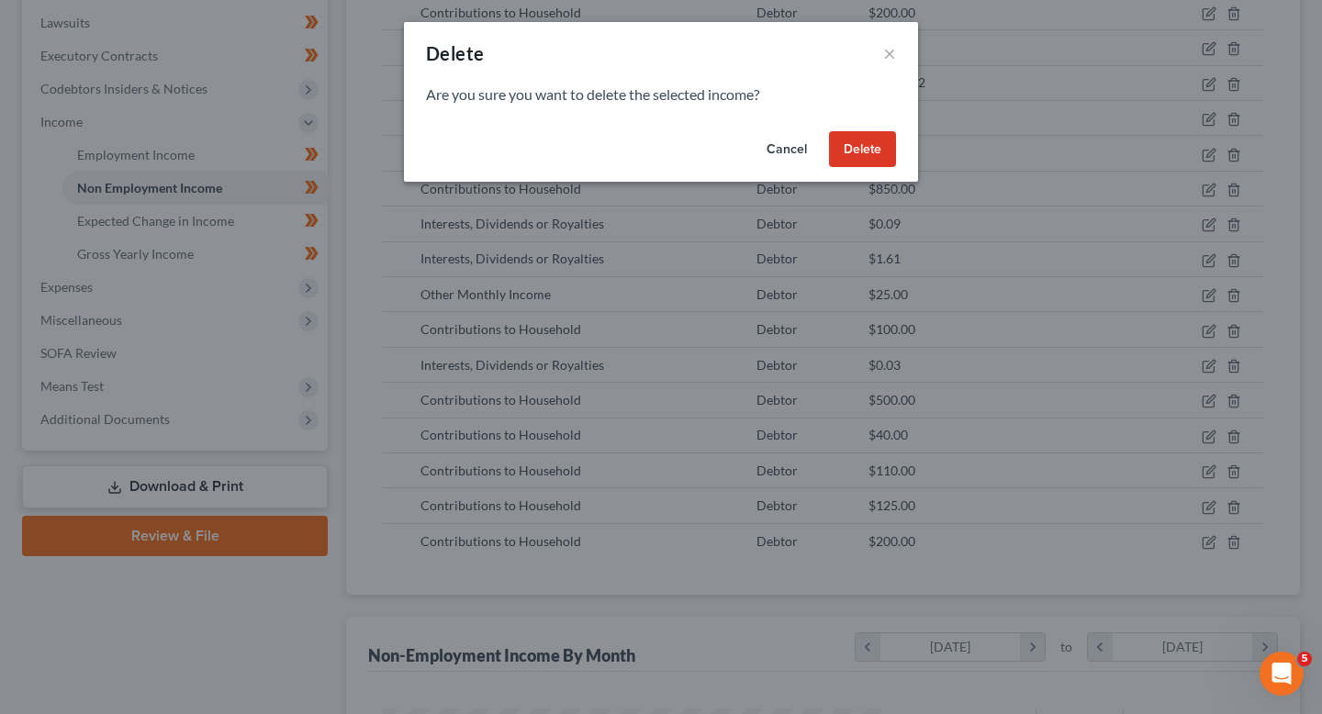
click at [876, 157] on button "Delete" at bounding box center [862, 149] width 67 height 37
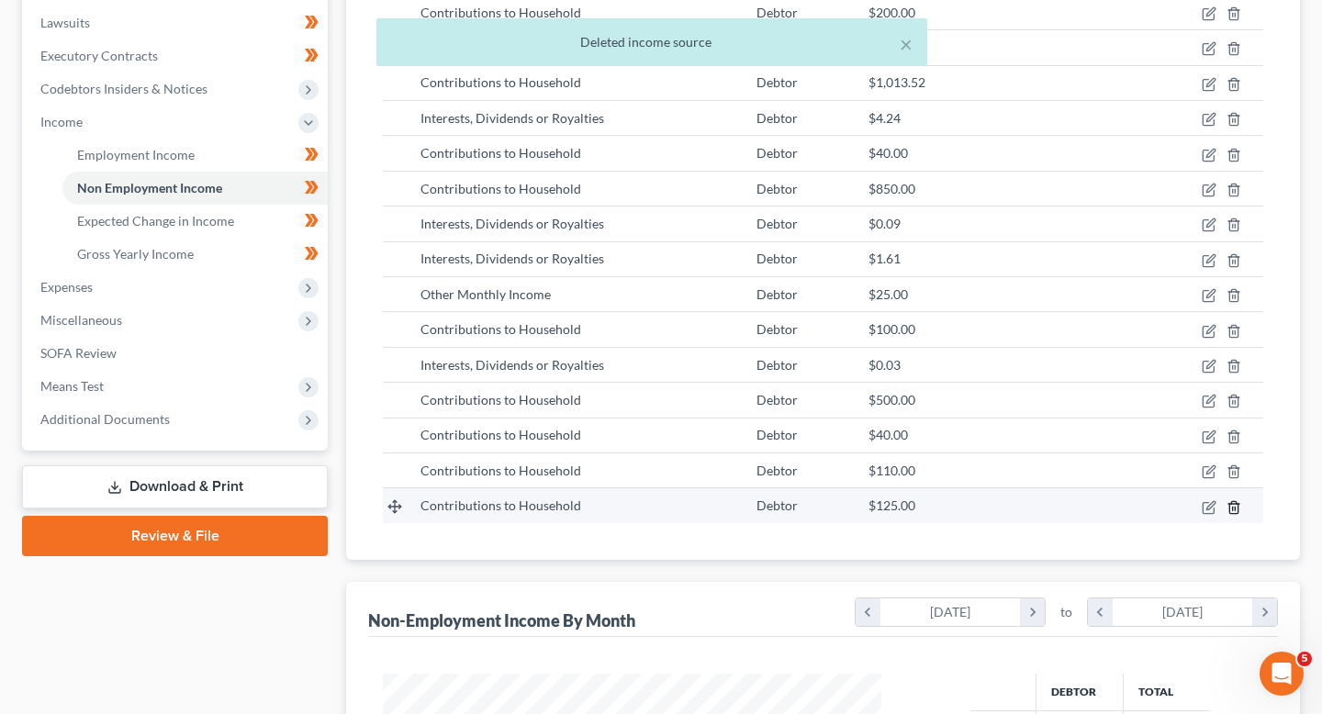
click at [1234, 511] on icon "button" at bounding box center [1234, 507] width 15 height 15
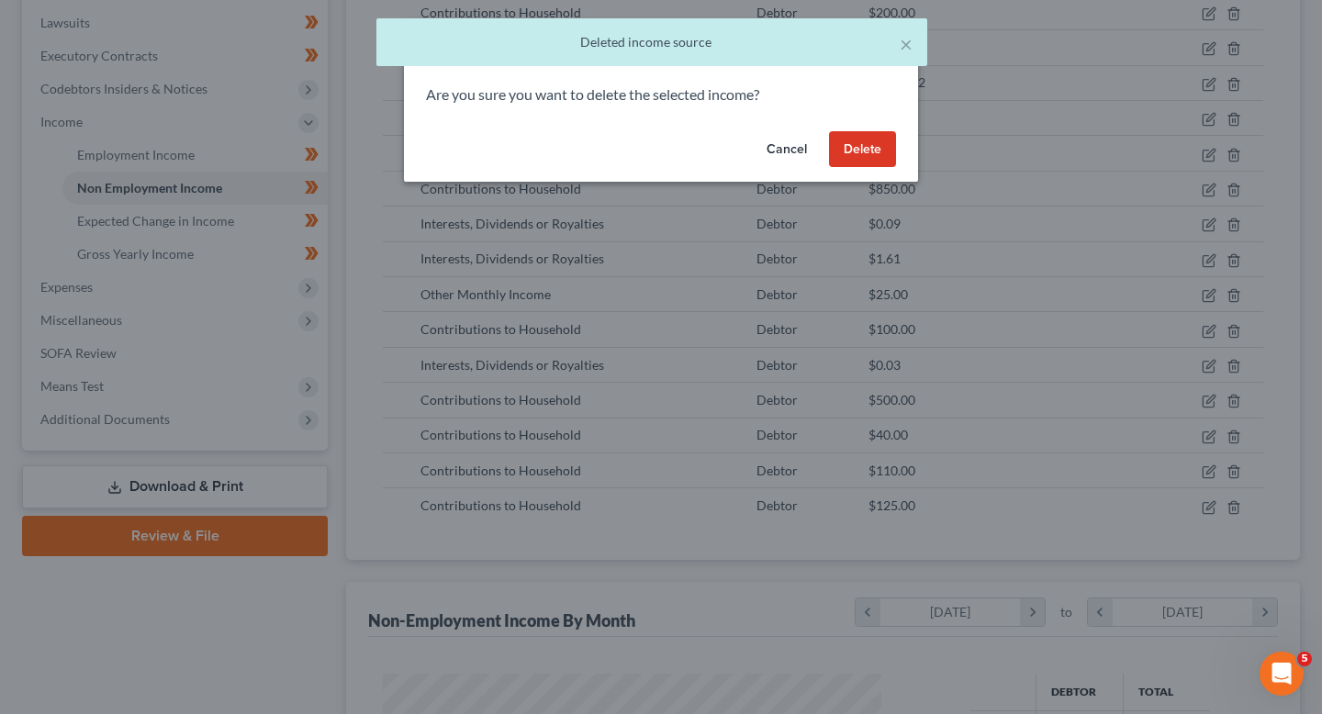
click at [867, 129] on div "Cancel Delete" at bounding box center [661, 153] width 514 height 59
click at [869, 136] on button "Delete" at bounding box center [862, 149] width 67 height 37
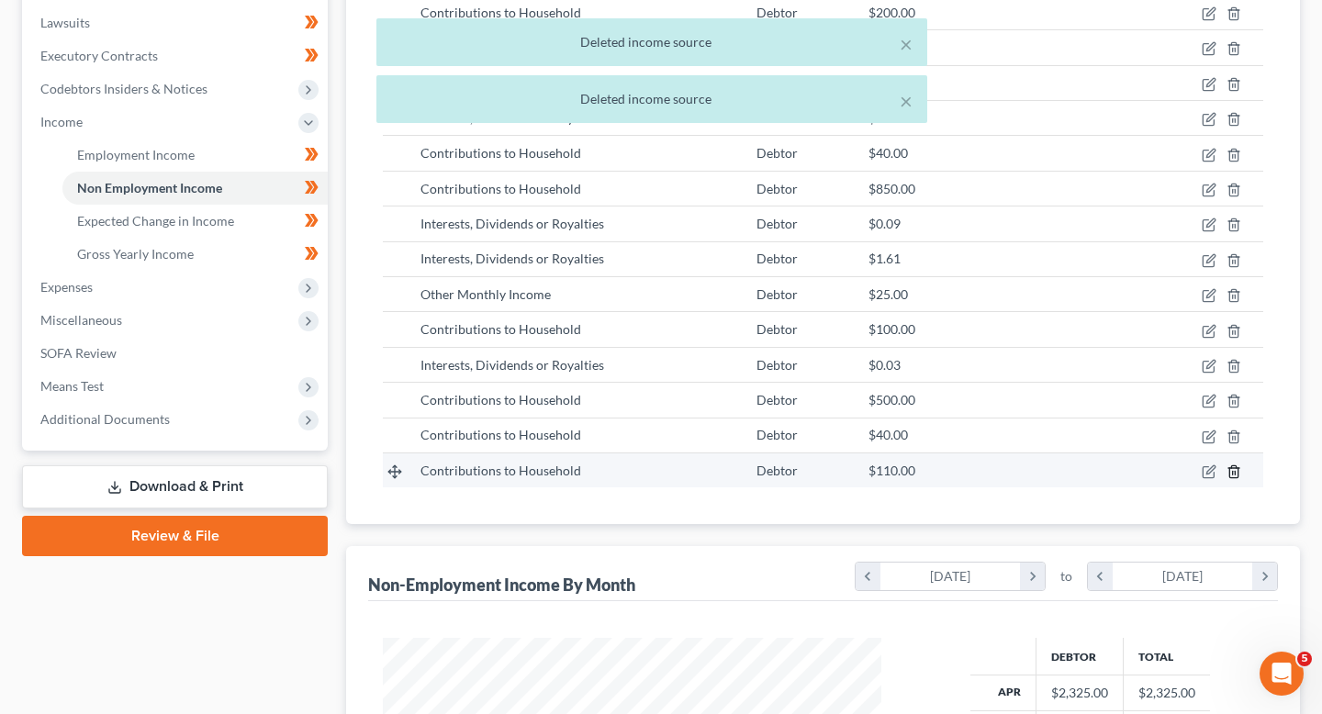
click at [1228, 465] on icon "button" at bounding box center [1234, 472] width 15 height 15
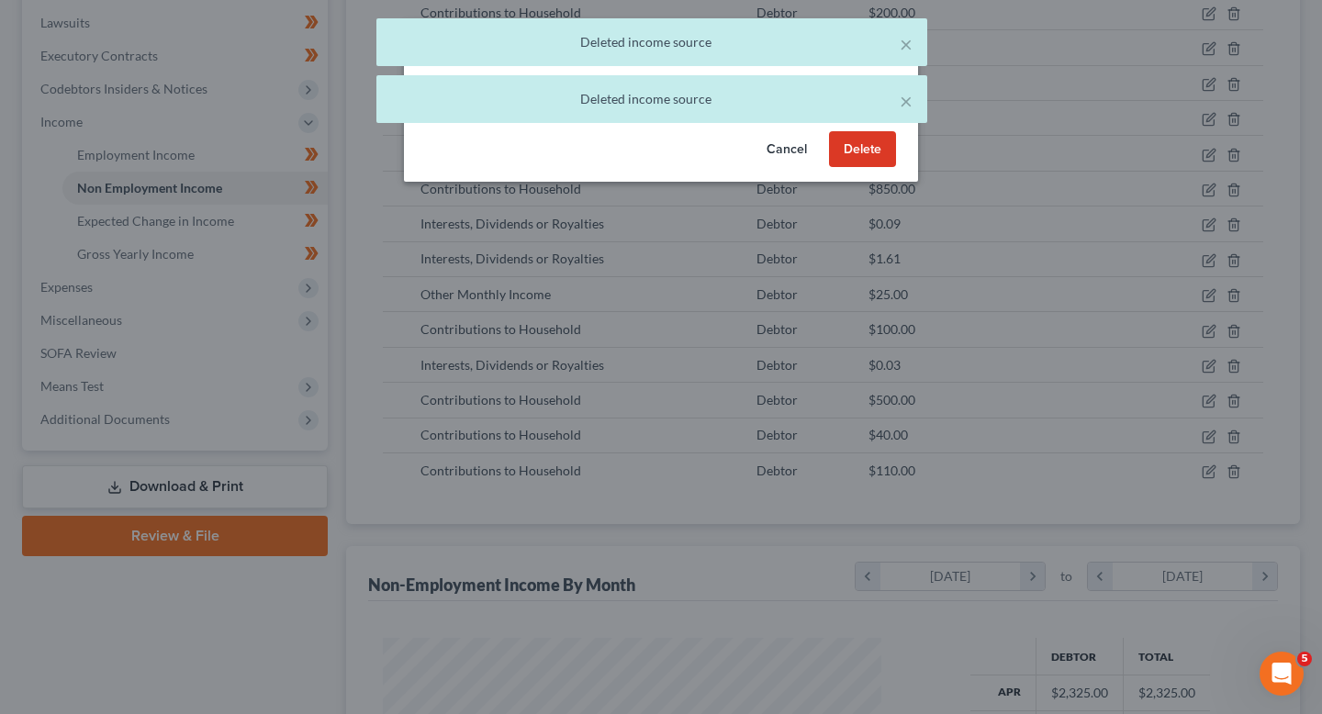
click at [863, 127] on div "× Deleted income source × Deleted income source" at bounding box center [652, 75] width 1322 height 114
click at [863, 148] on button "Delete" at bounding box center [862, 149] width 67 height 37
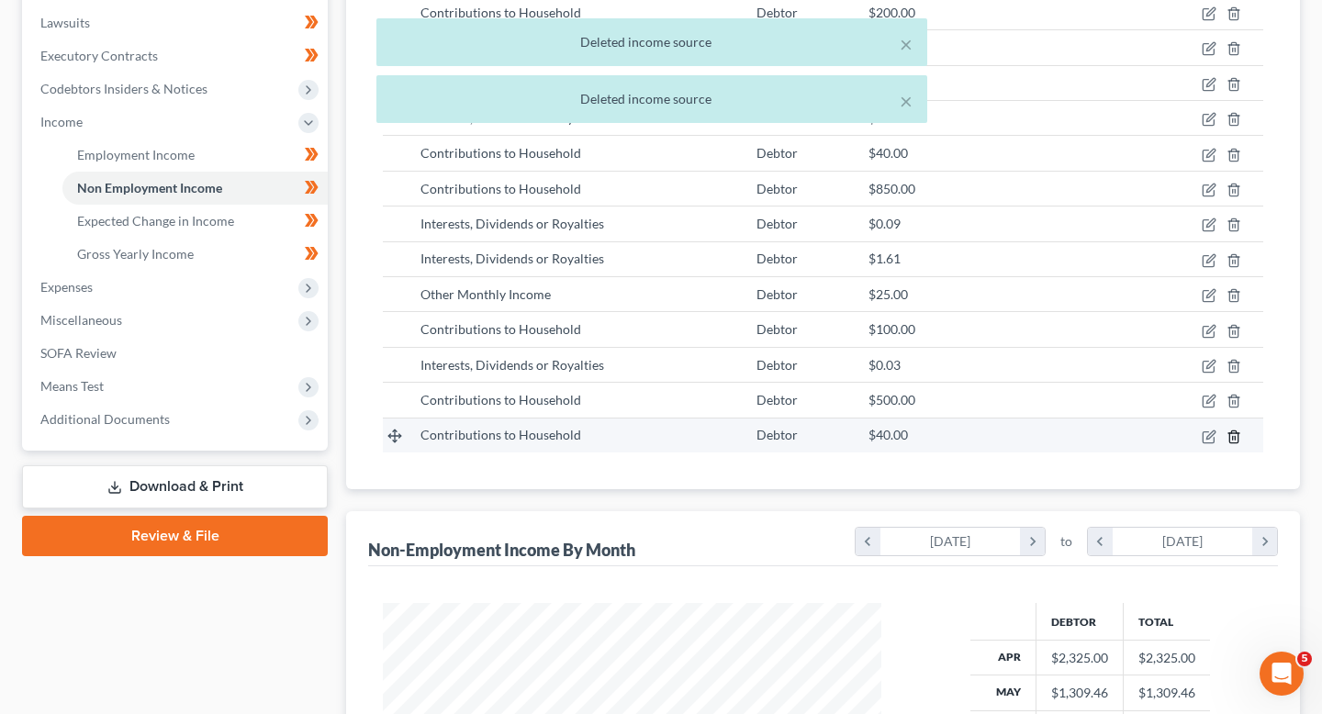
click at [1236, 442] on icon "button" at bounding box center [1234, 437] width 15 height 15
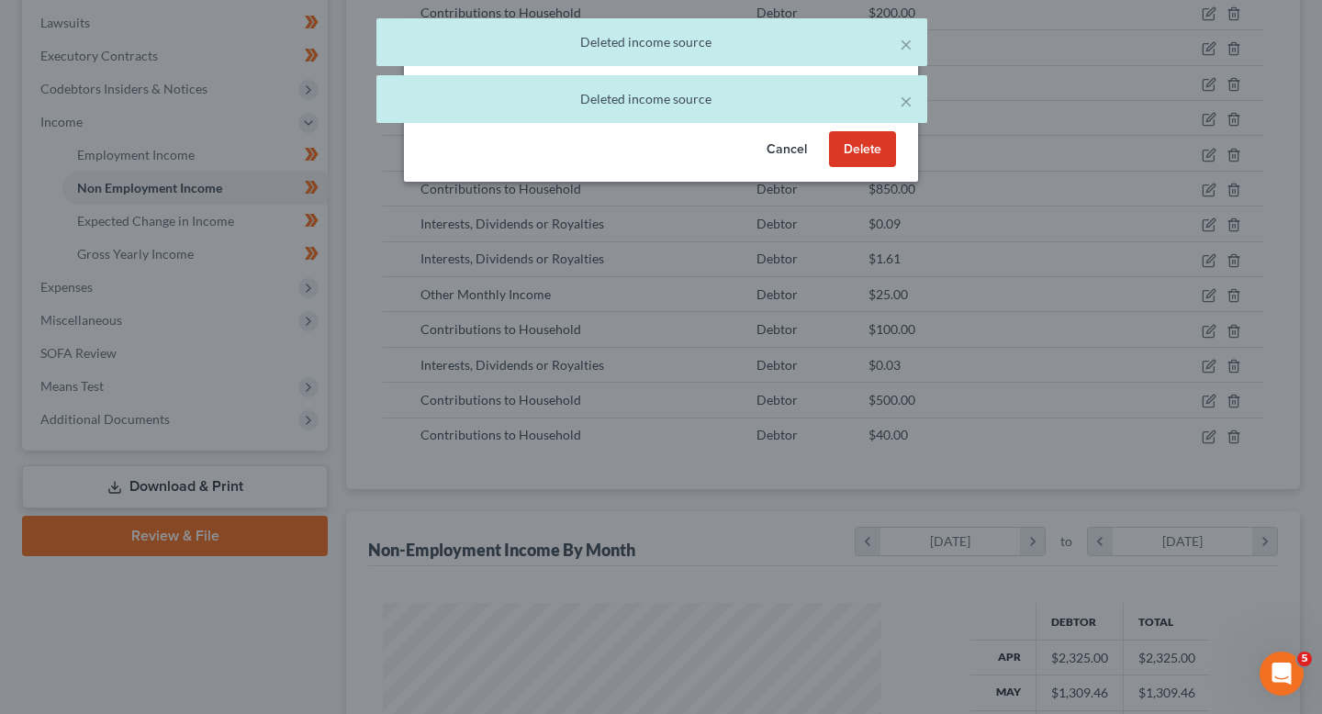
click at [869, 145] on button "Delete" at bounding box center [862, 149] width 67 height 37
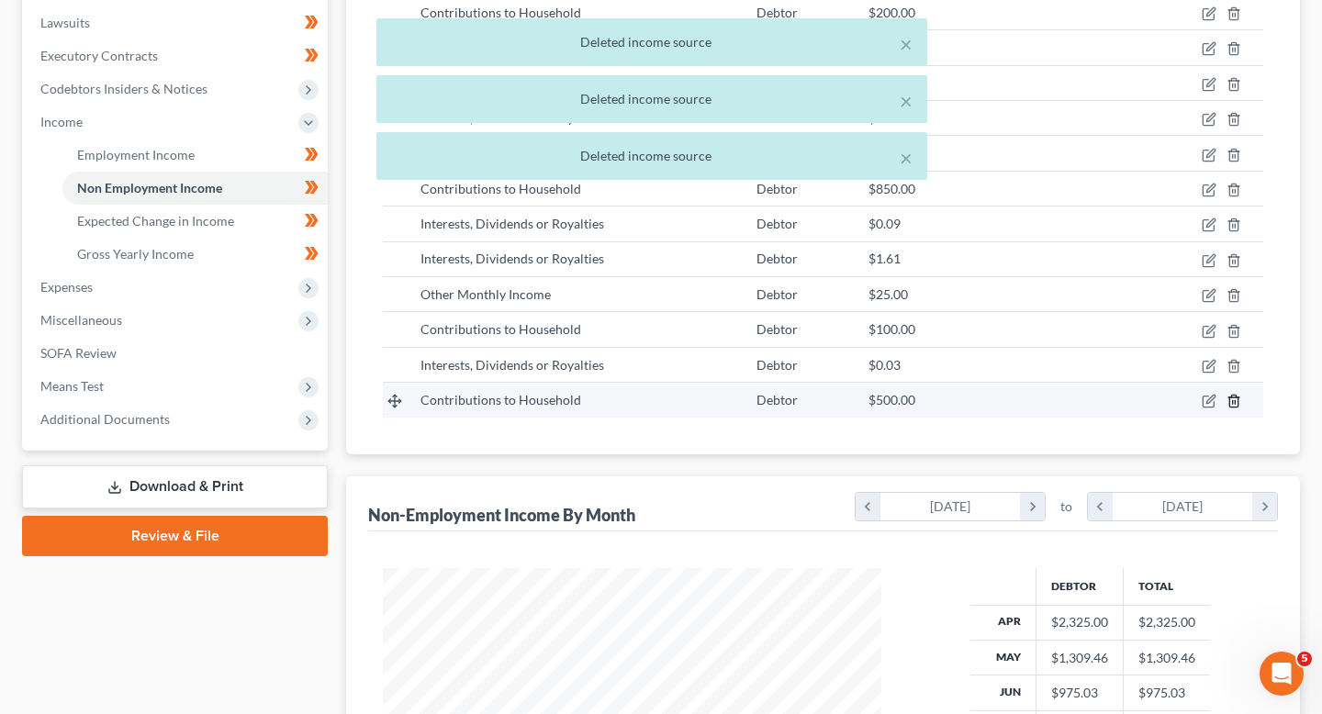
click at [1233, 405] on icon "button" at bounding box center [1234, 401] width 15 height 15
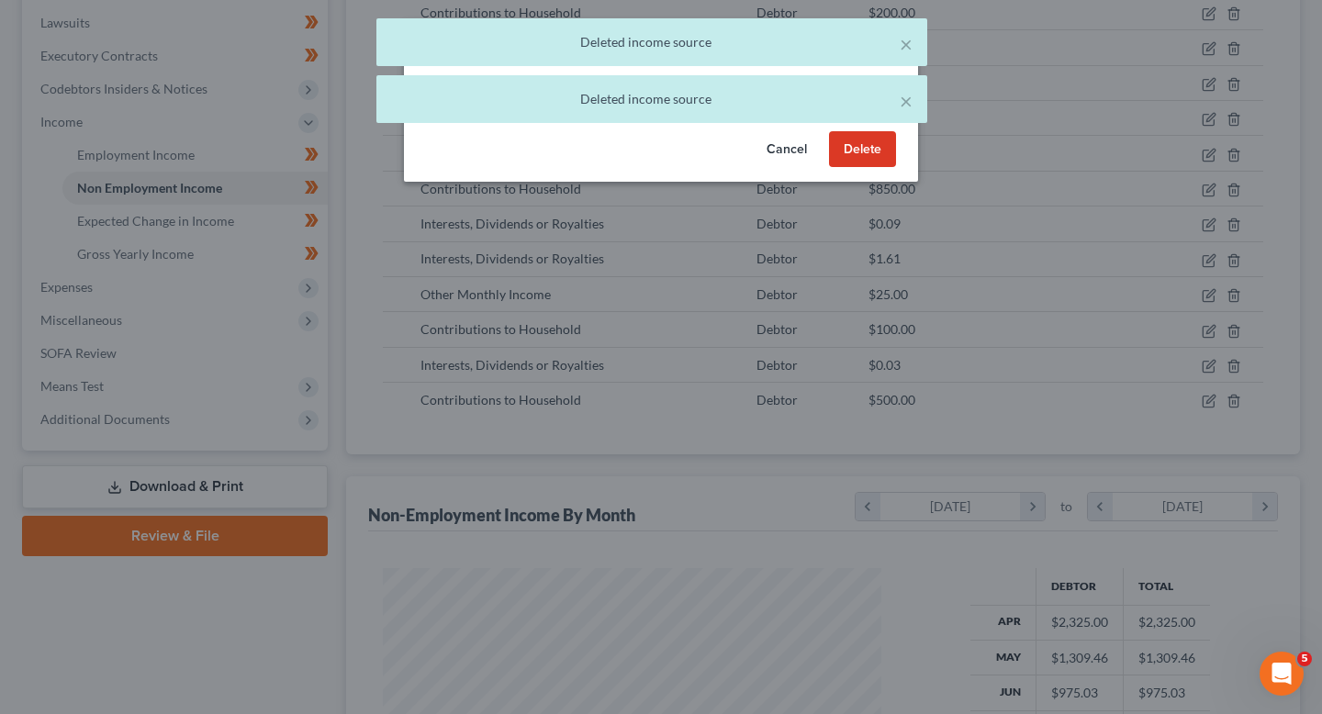
click at [869, 168] on div "Cancel Delete" at bounding box center [661, 153] width 514 height 59
click at [870, 154] on button "Delete" at bounding box center [862, 149] width 67 height 37
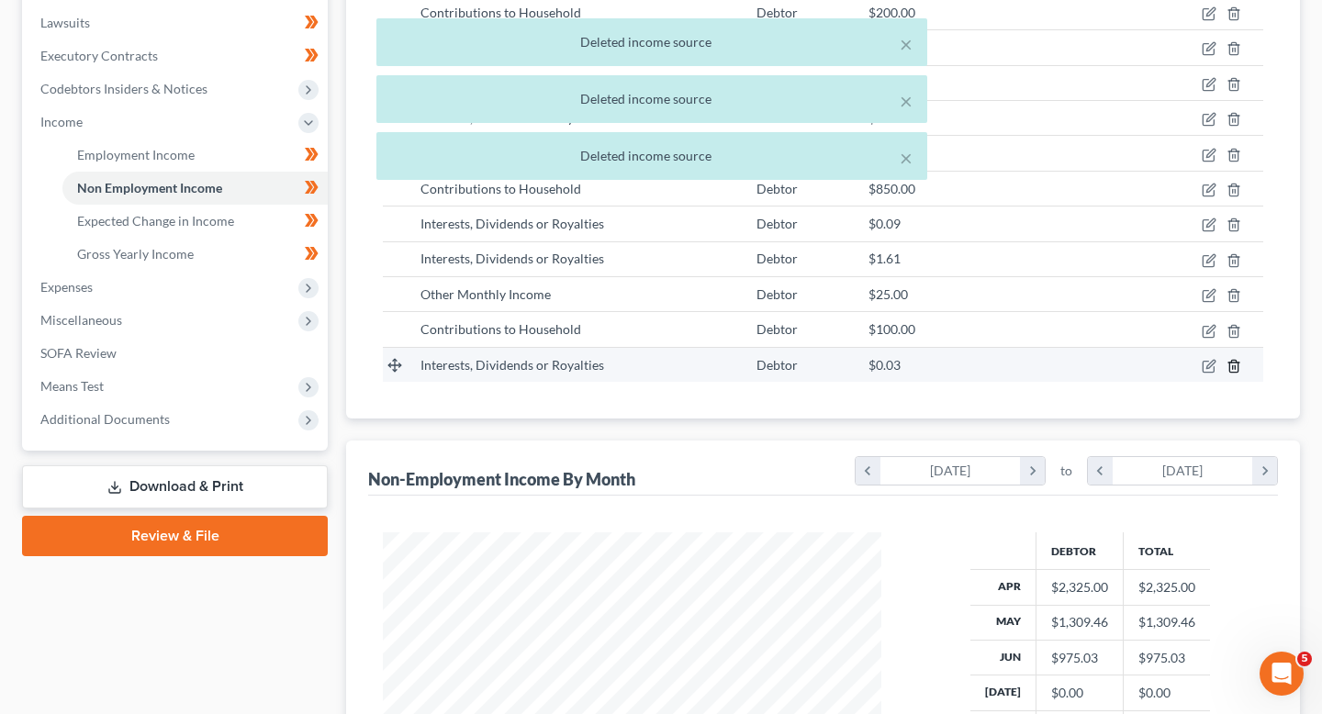
click at [1236, 364] on icon "button" at bounding box center [1234, 366] width 15 height 15
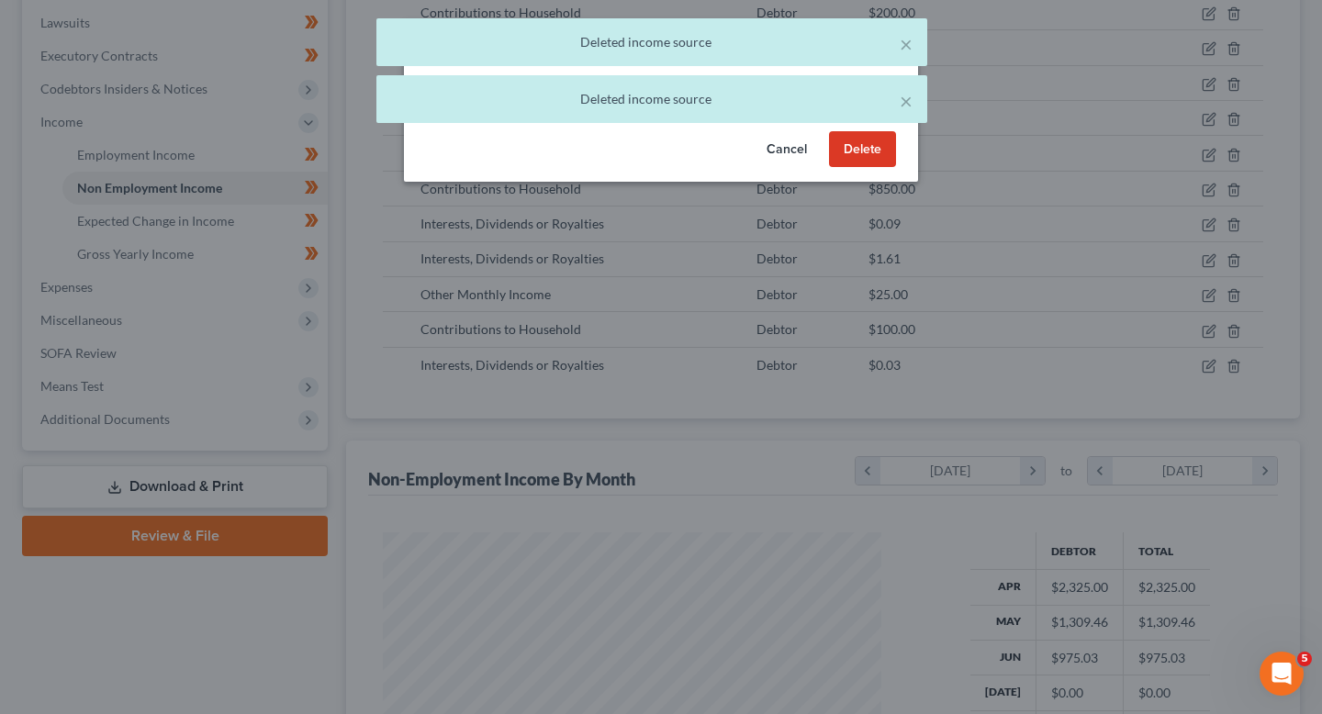
click at [857, 151] on button "Delete" at bounding box center [862, 149] width 67 height 37
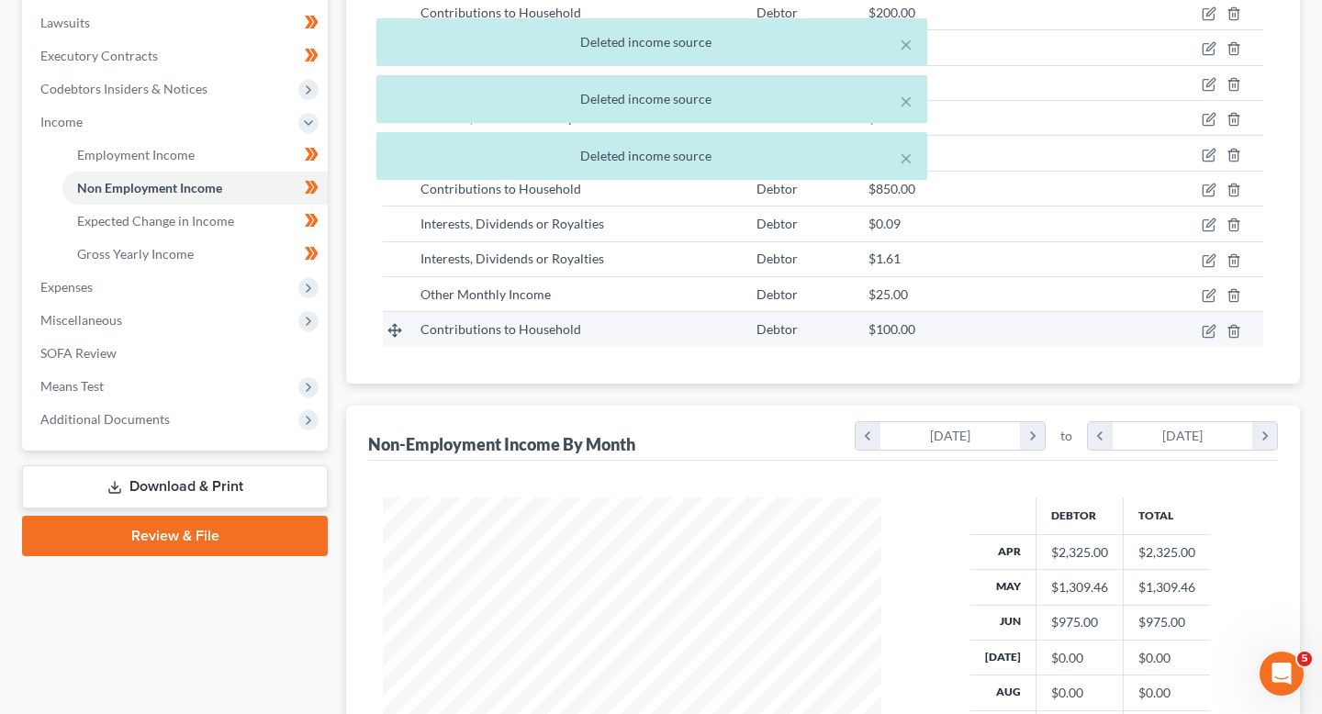
click at [1229, 338] on td at bounding box center [1203, 329] width 120 height 35
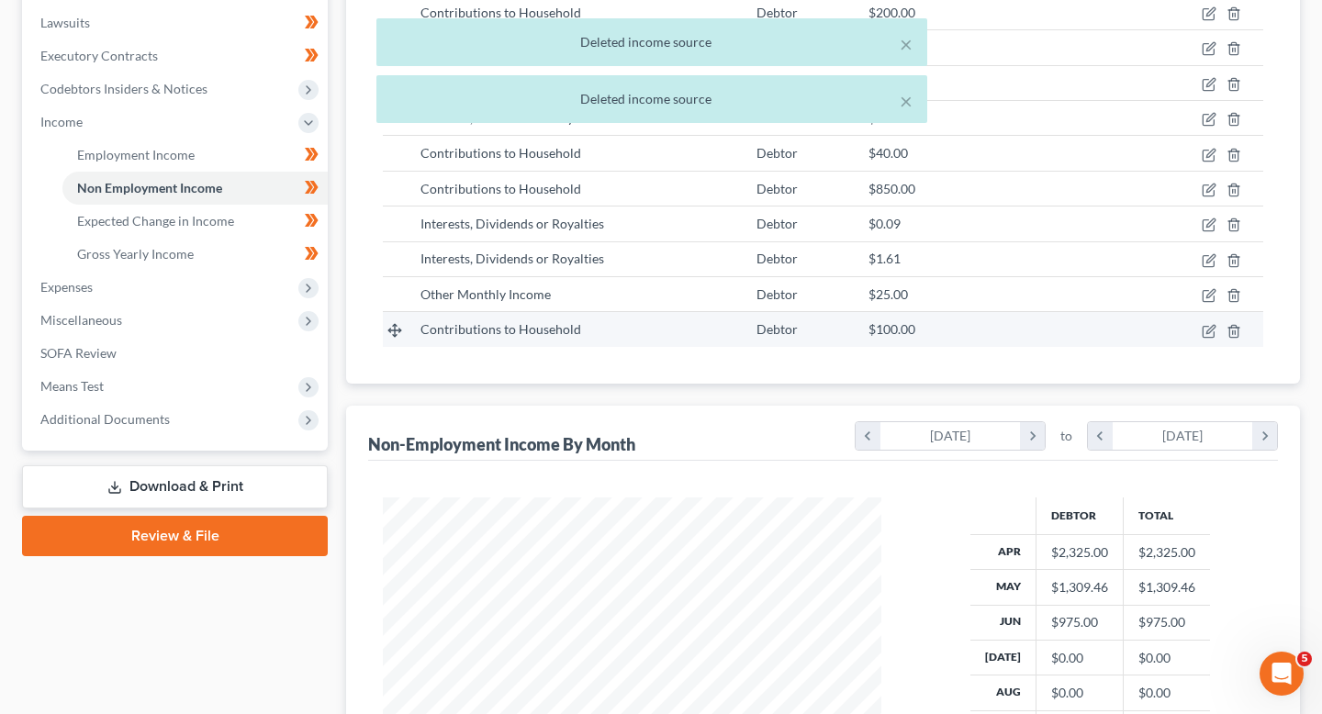
click at [1233, 320] on td at bounding box center [1203, 329] width 120 height 35
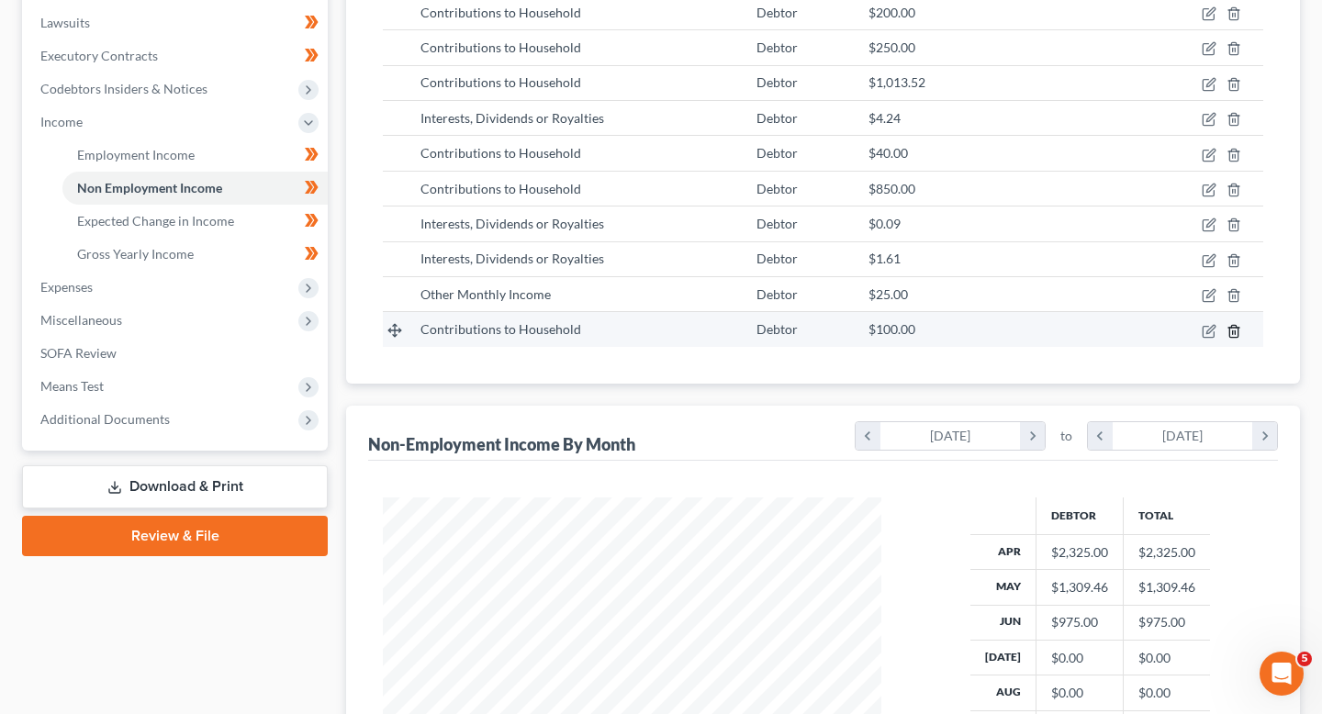
click at [1233, 331] on line "button" at bounding box center [1233, 333] width 0 height 4
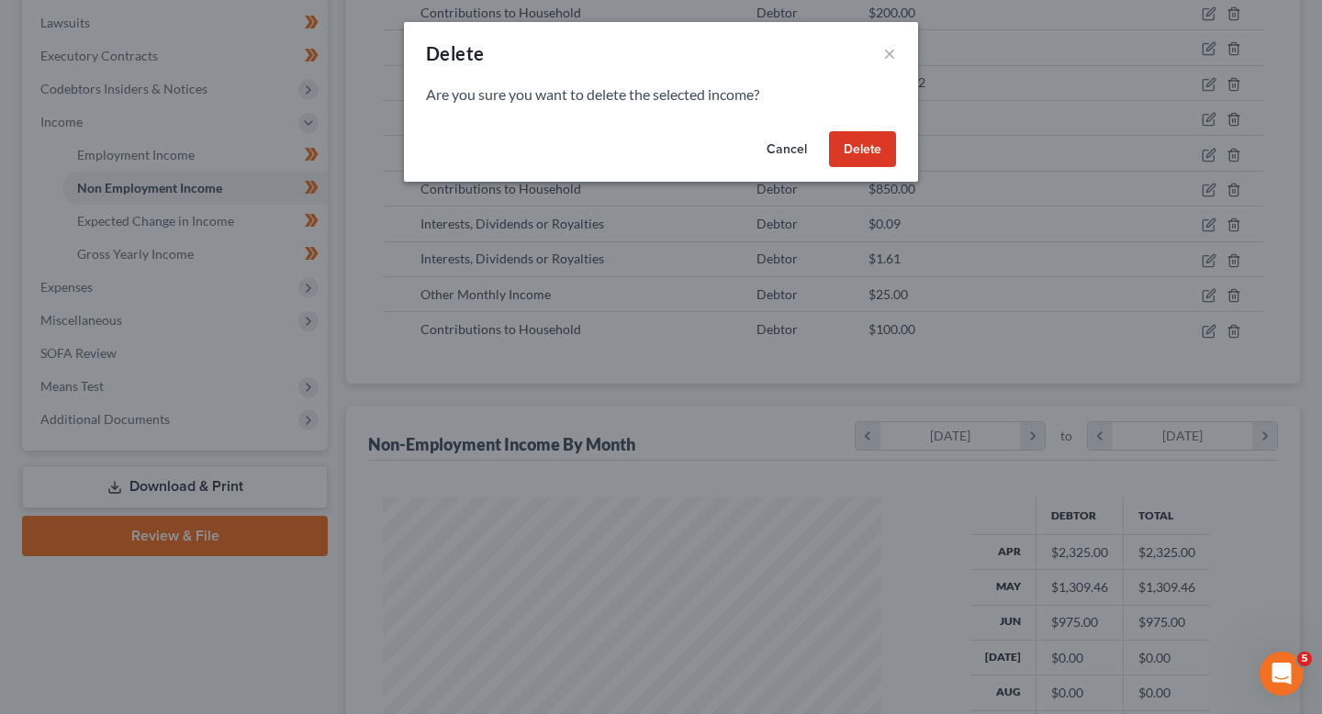
click at [830, 148] on button "Delete" at bounding box center [862, 149] width 67 height 37
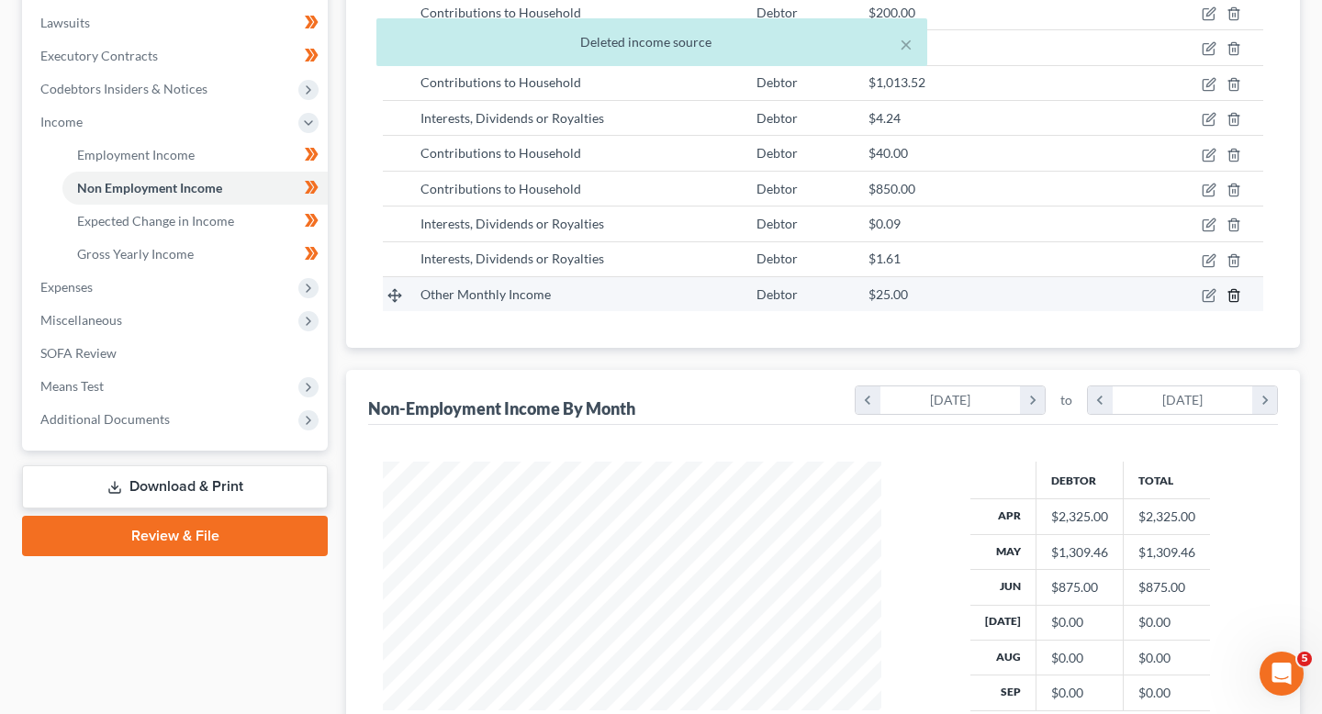
click at [1235, 297] on line "button" at bounding box center [1235, 298] width 0 height 4
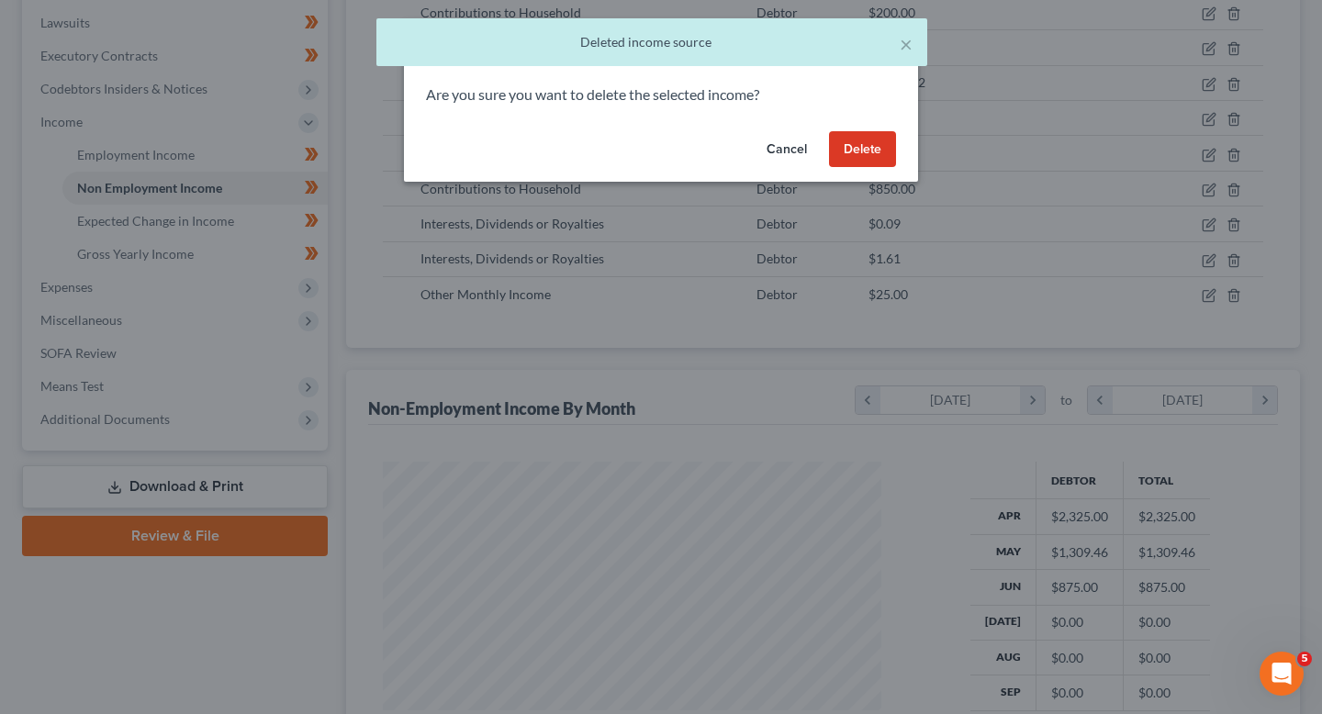
click at [877, 145] on button "Delete" at bounding box center [862, 149] width 67 height 37
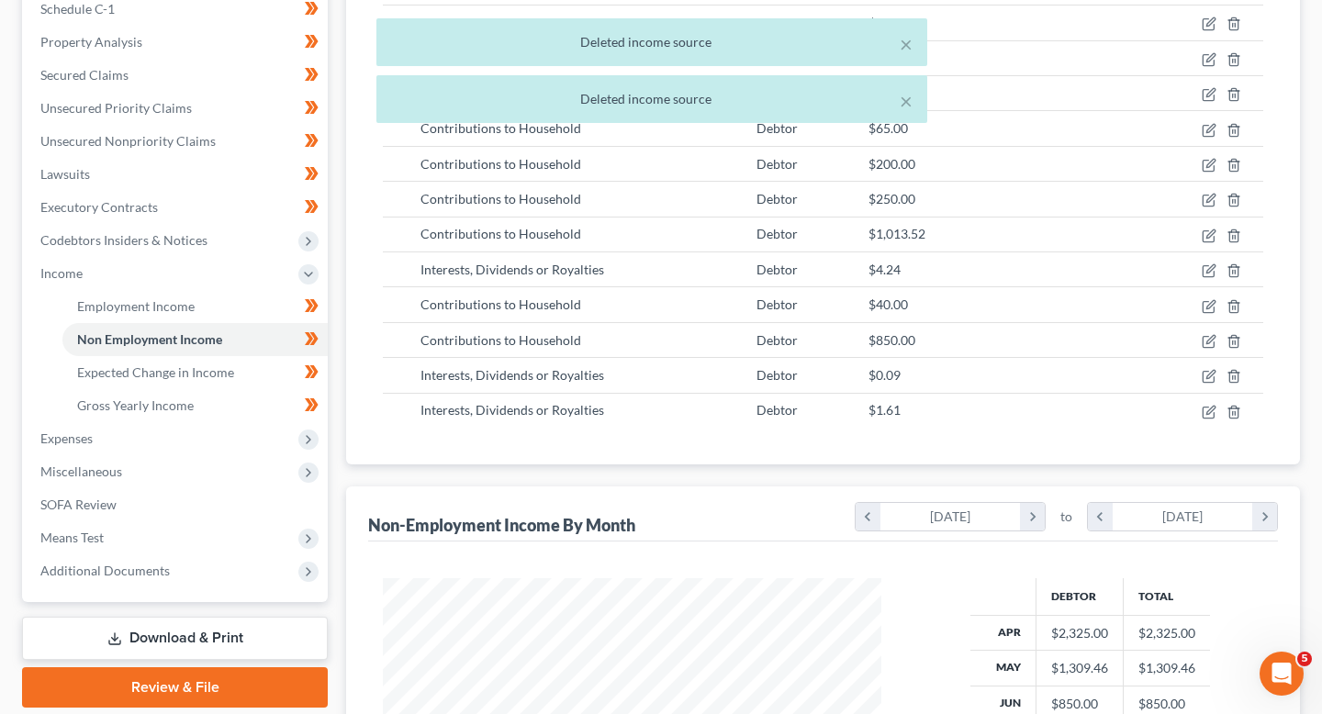
scroll to position [363, 0]
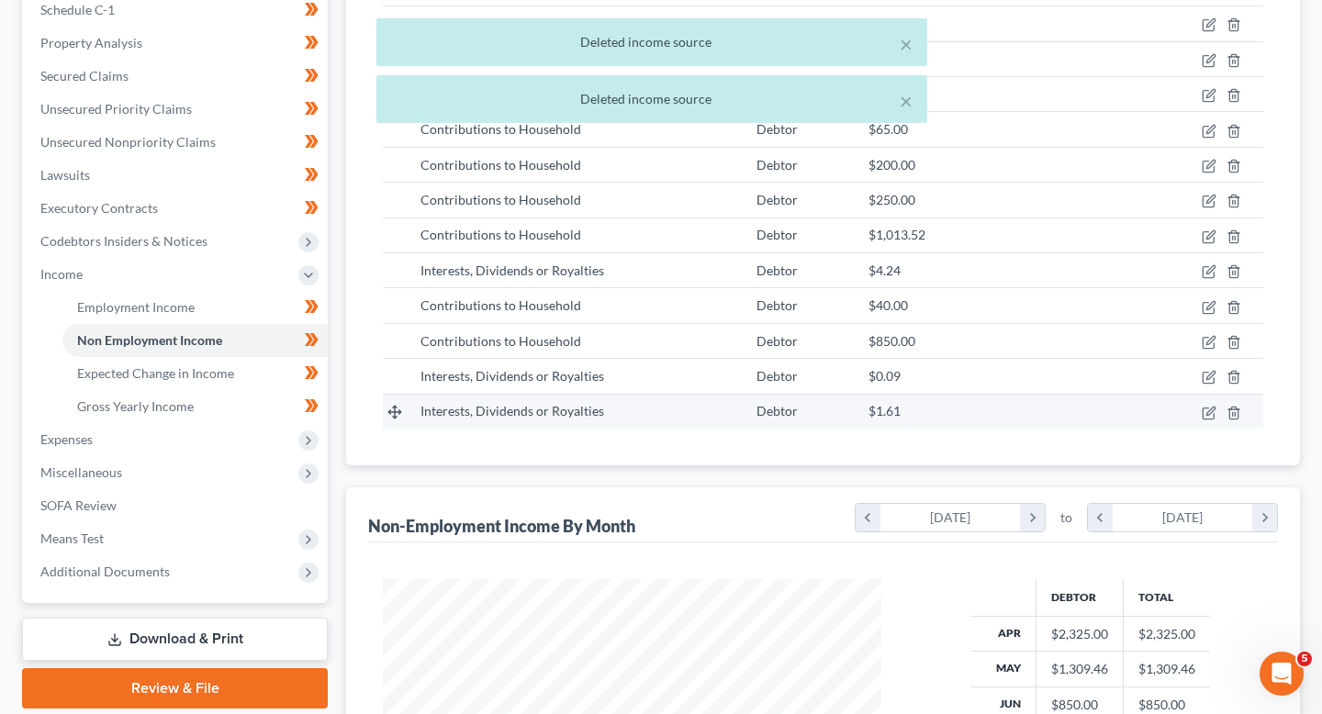
click at [1231, 404] on td at bounding box center [1203, 411] width 120 height 35
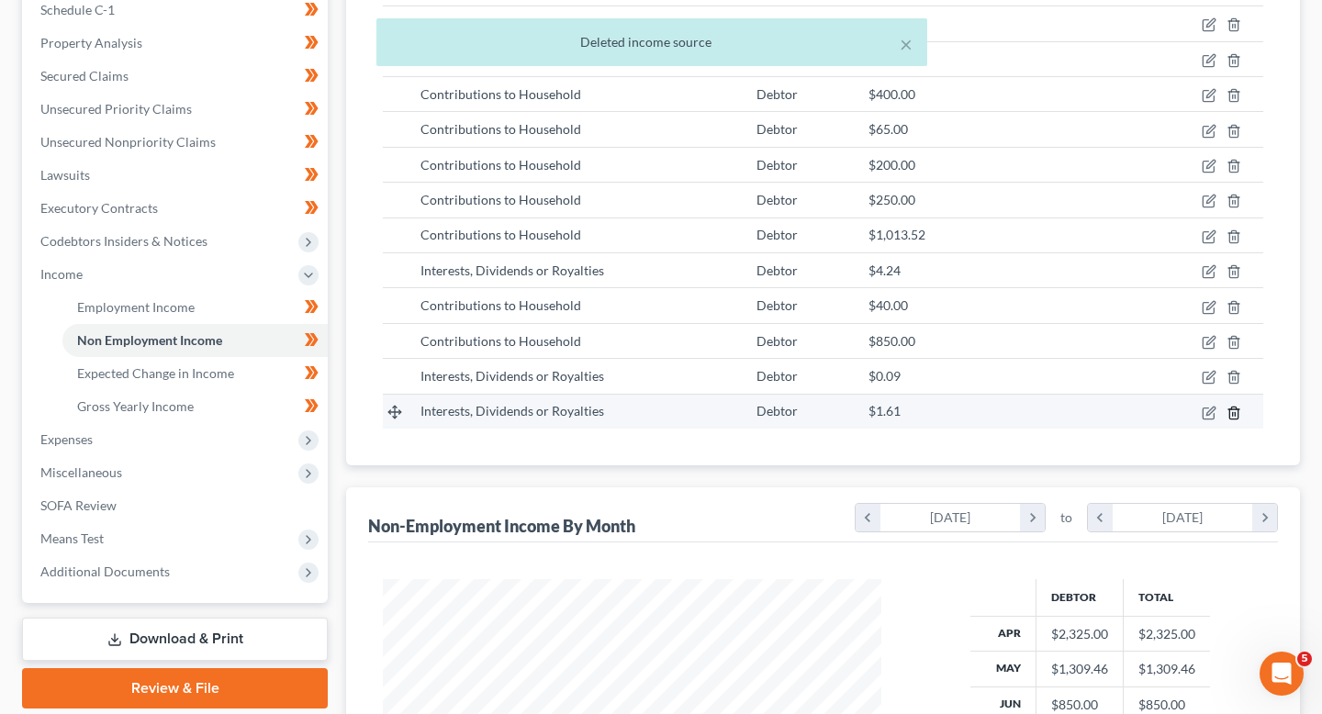
click at [1231, 412] on icon "button" at bounding box center [1234, 413] width 15 height 15
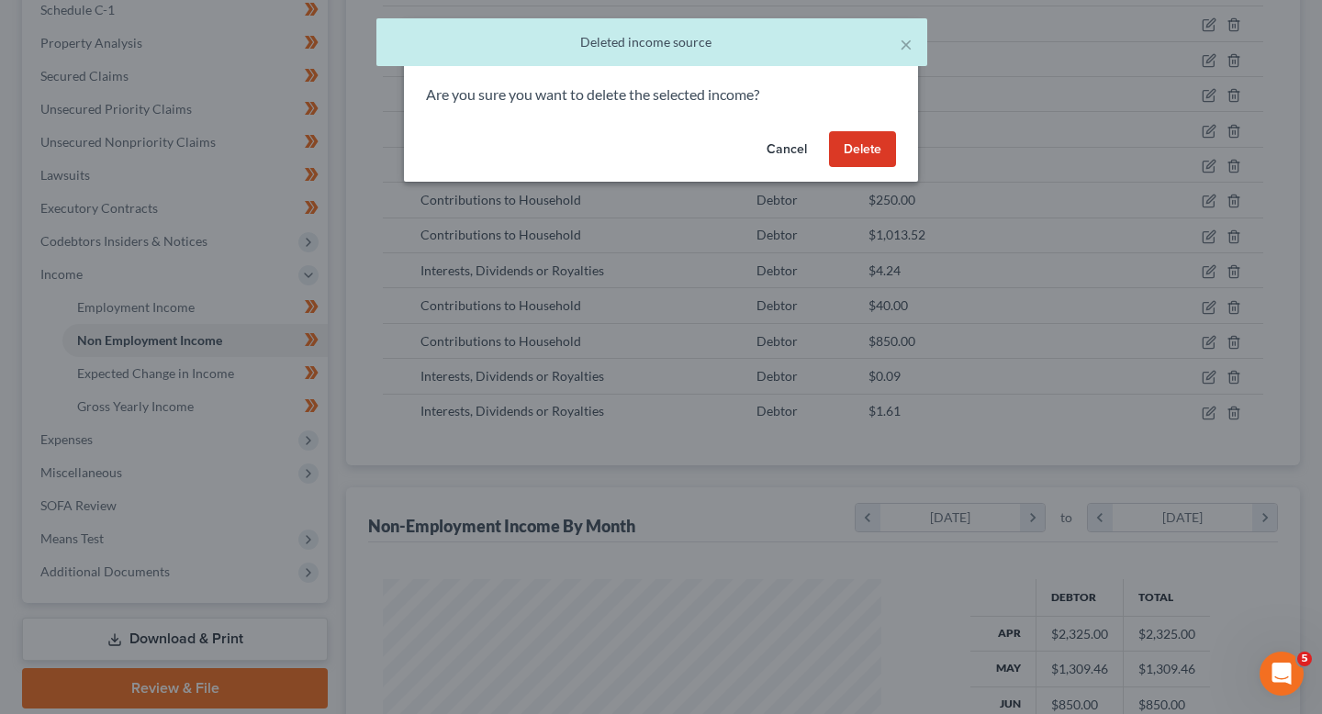
click at [887, 131] on button "Delete" at bounding box center [862, 149] width 67 height 37
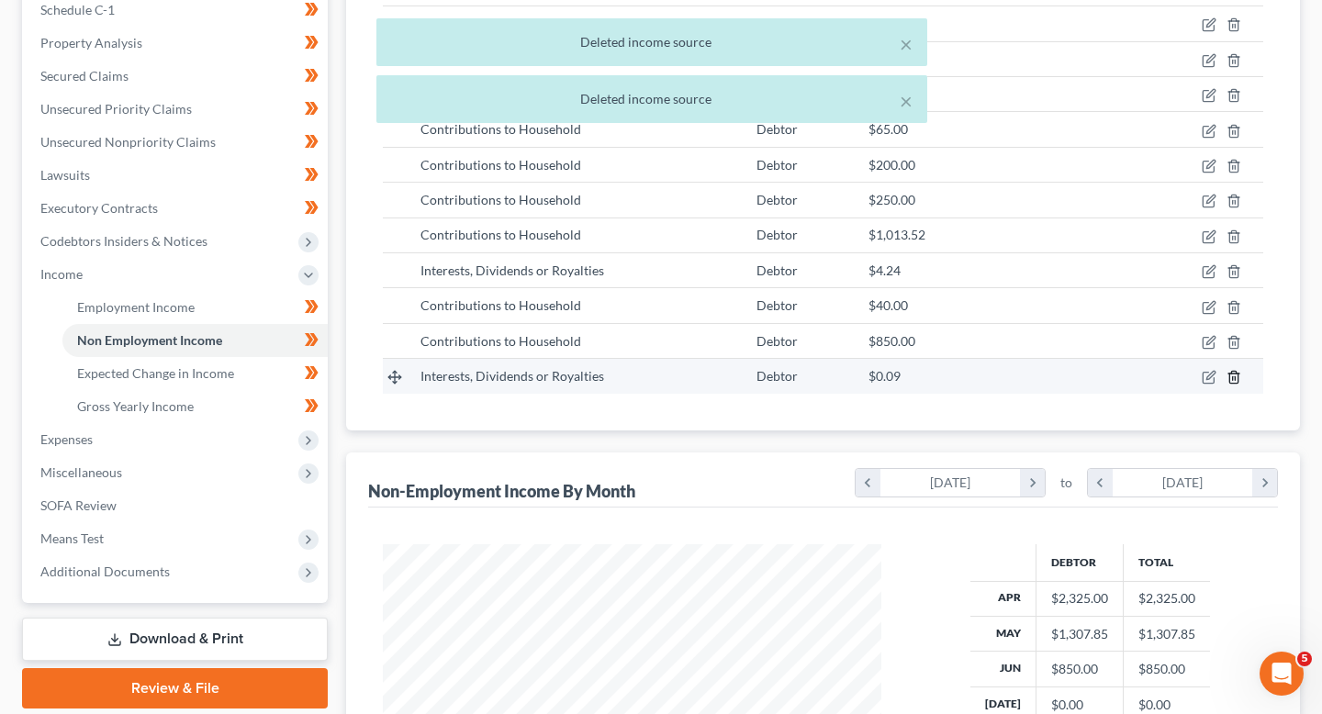
click at [1238, 373] on icon "button" at bounding box center [1234, 377] width 15 height 15
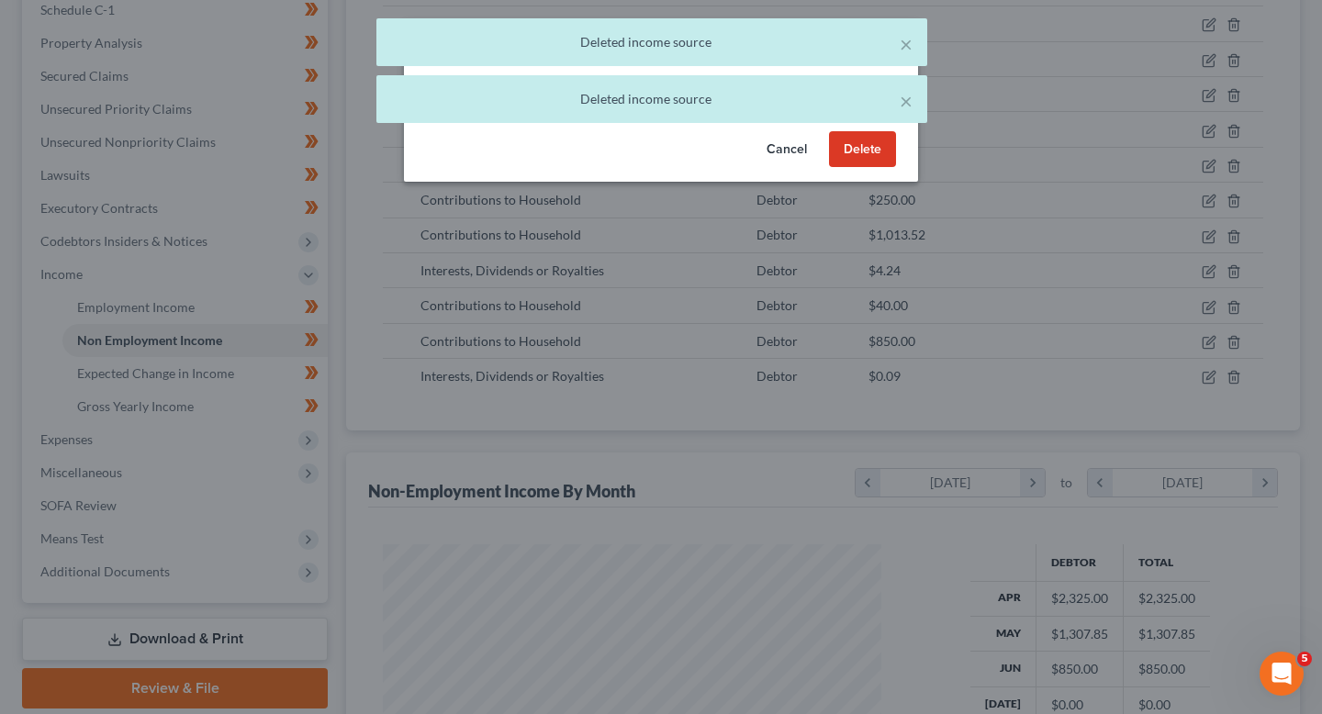
click at [886, 152] on button "Delete" at bounding box center [862, 149] width 67 height 37
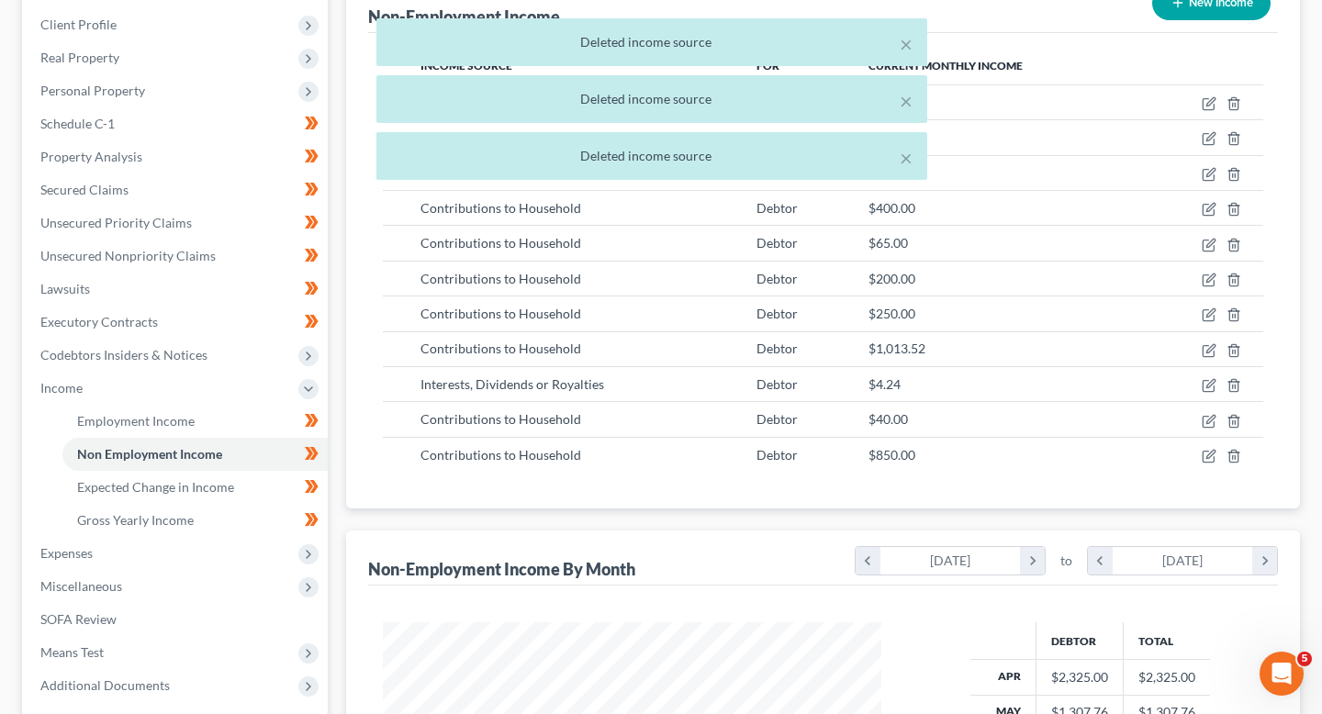
scroll to position [234, 0]
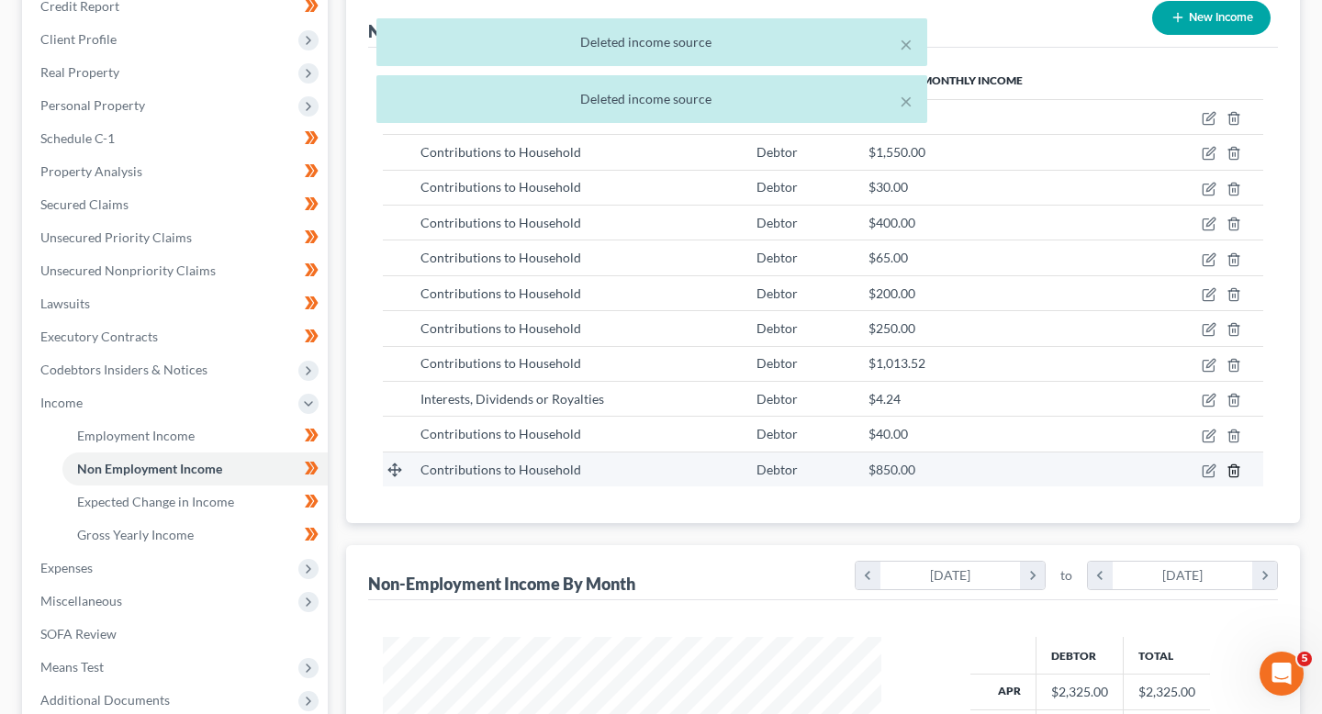
click at [1233, 465] on icon "button" at bounding box center [1233, 471] width 8 height 12
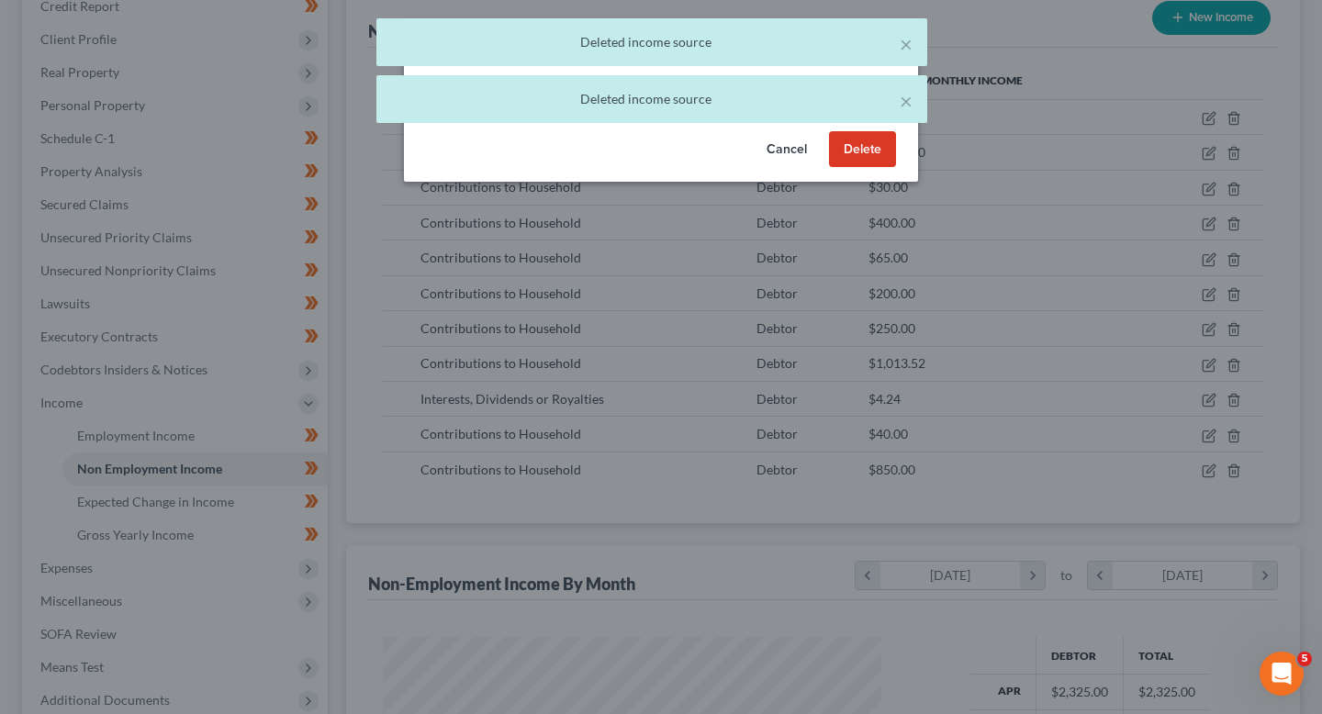
click at [840, 156] on button "Delete" at bounding box center [862, 149] width 67 height 37
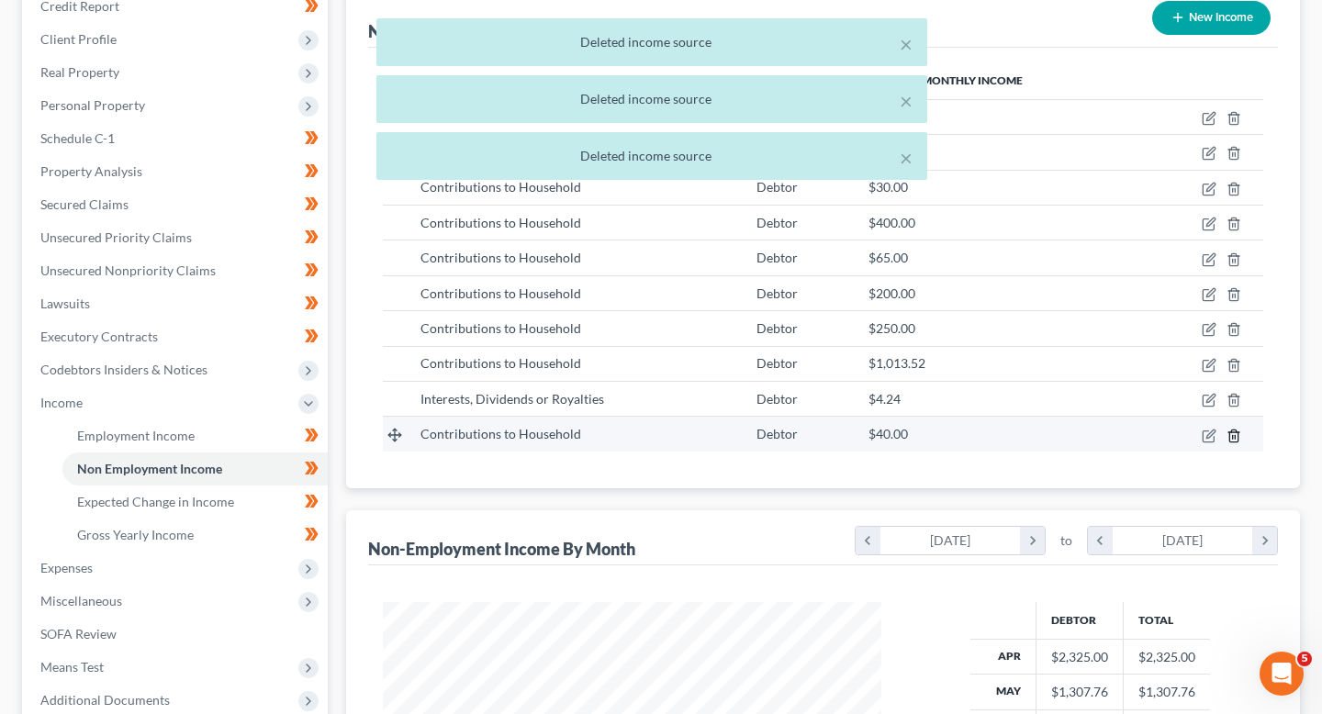
click at [1238, 434] on icon "button" at bounding box center [1233, 436] width 8 height 12
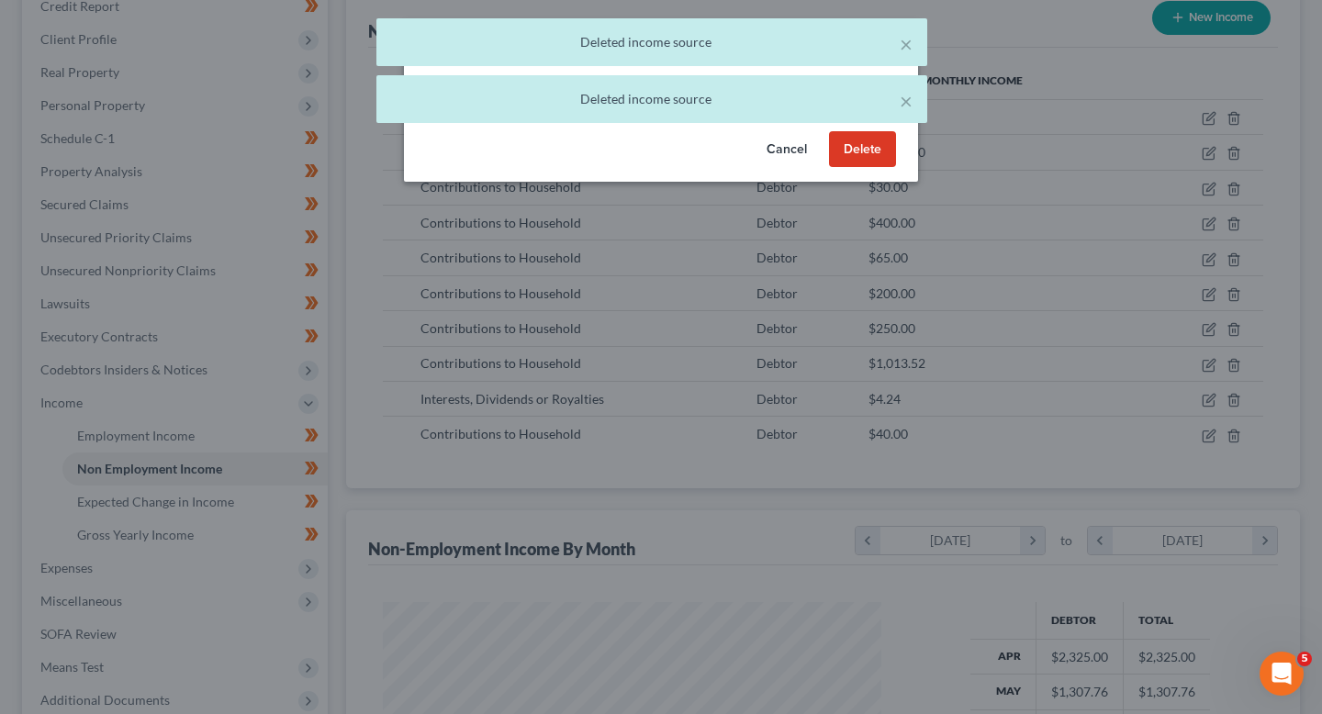
click at [847, 159] on button "Delete" at bounding box center [862, 149] width 67 height 37
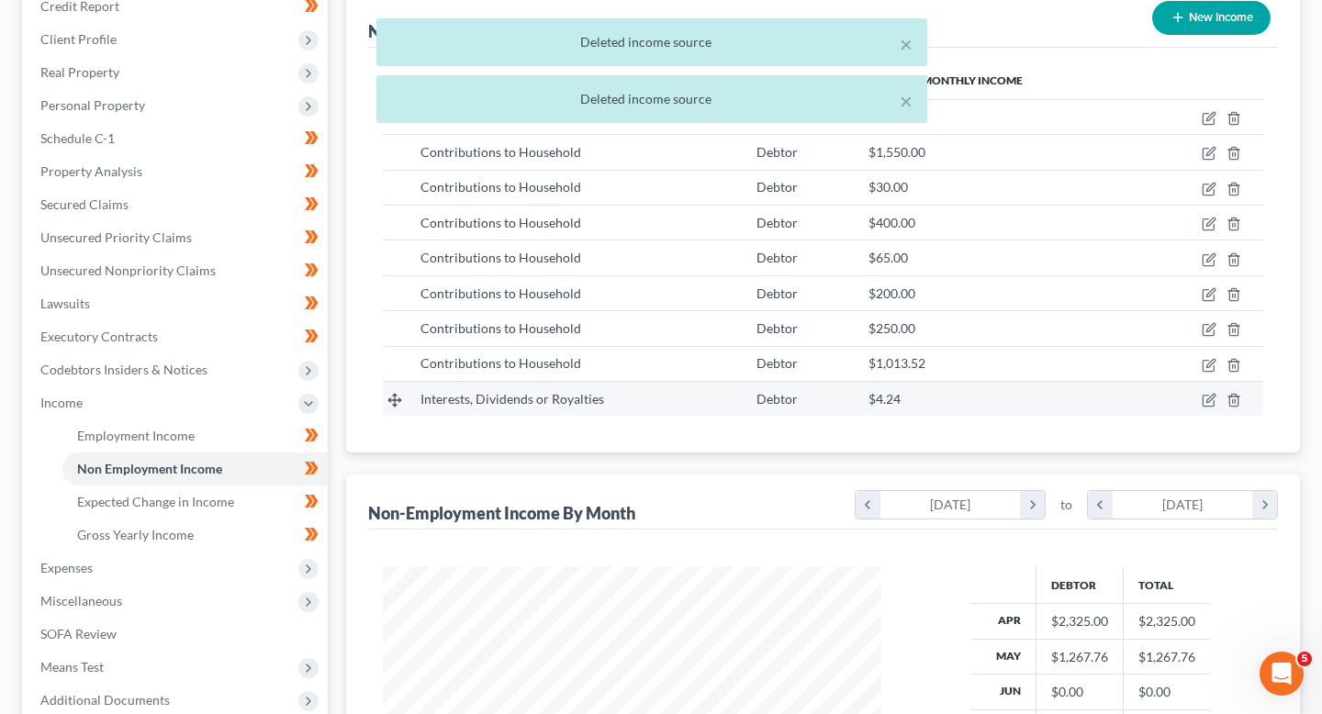
click at [1239, 411] on td at bounding box center [1203, 399] width 120 height 35
click at [1237, 400] on icon "button" at bounding box center [1234, 400] width 15 height 15
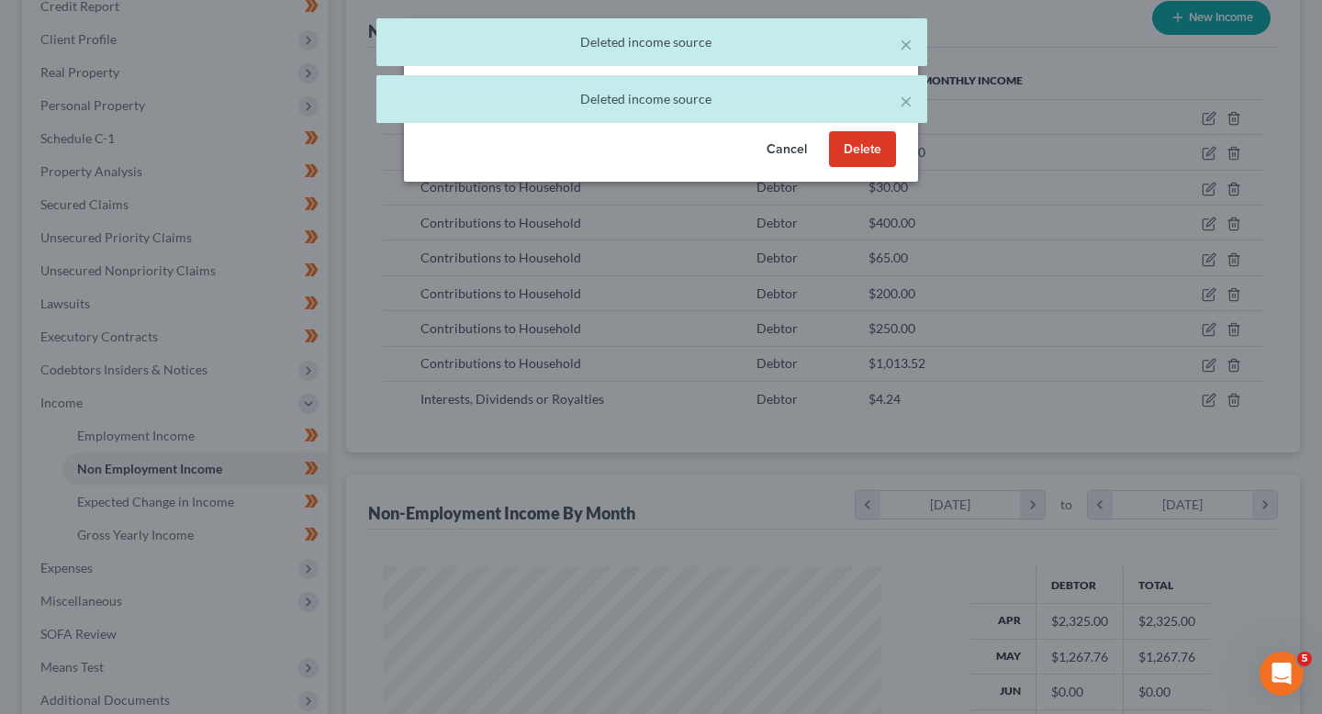
click at [873, 146] on button "Delete" at bounding box center [862, 149] width 67 height 37
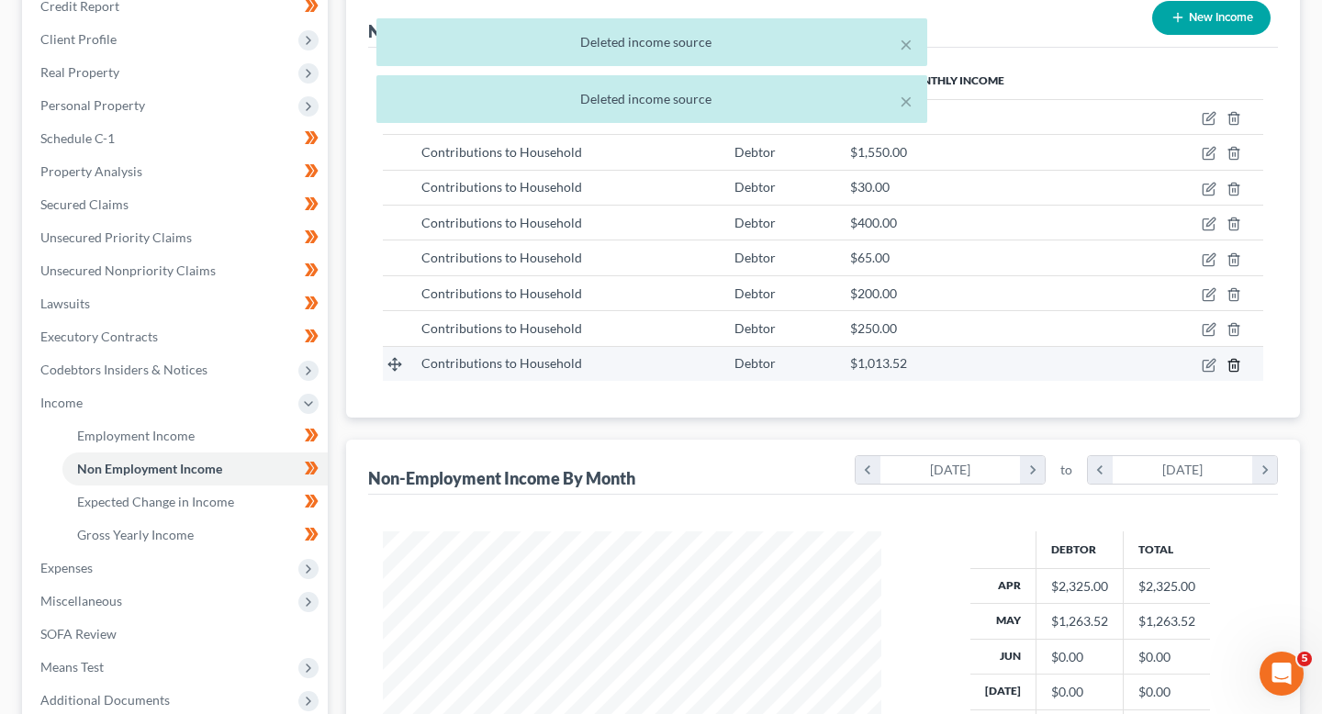
click at [1229, 364] on icon "button" at bounding box center [1233, 365] width 8 height 12
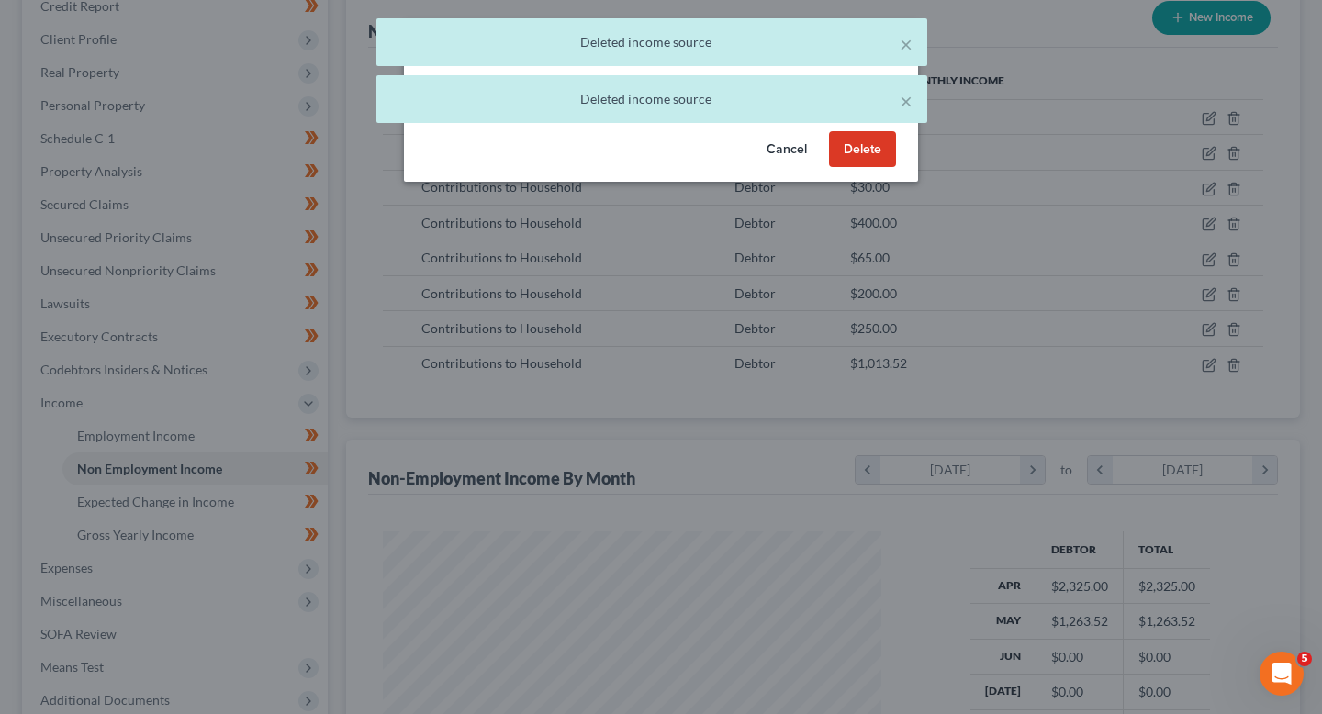
click at [857, 131] on div "× Deleted income source × Deleted income source" at bounding box center [652, 75] width 1322 height 114
click at [857, 140] on button "Delete" at bounding box center [862, 149] width 67 height 37
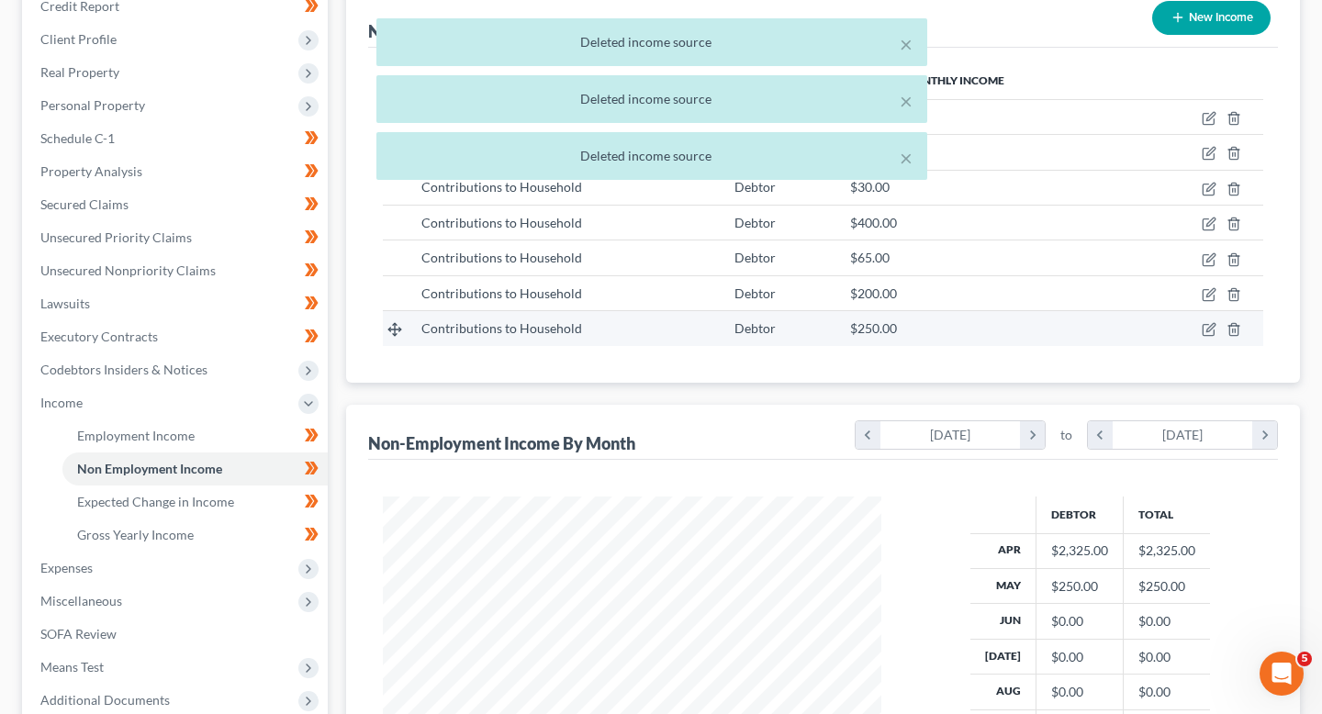
click at [1244, 331] on td at bounding box center [1201, 328] width 126 height 35
click at [1241, 331] on td at bounding box center [1201, 328] width 126 height 35
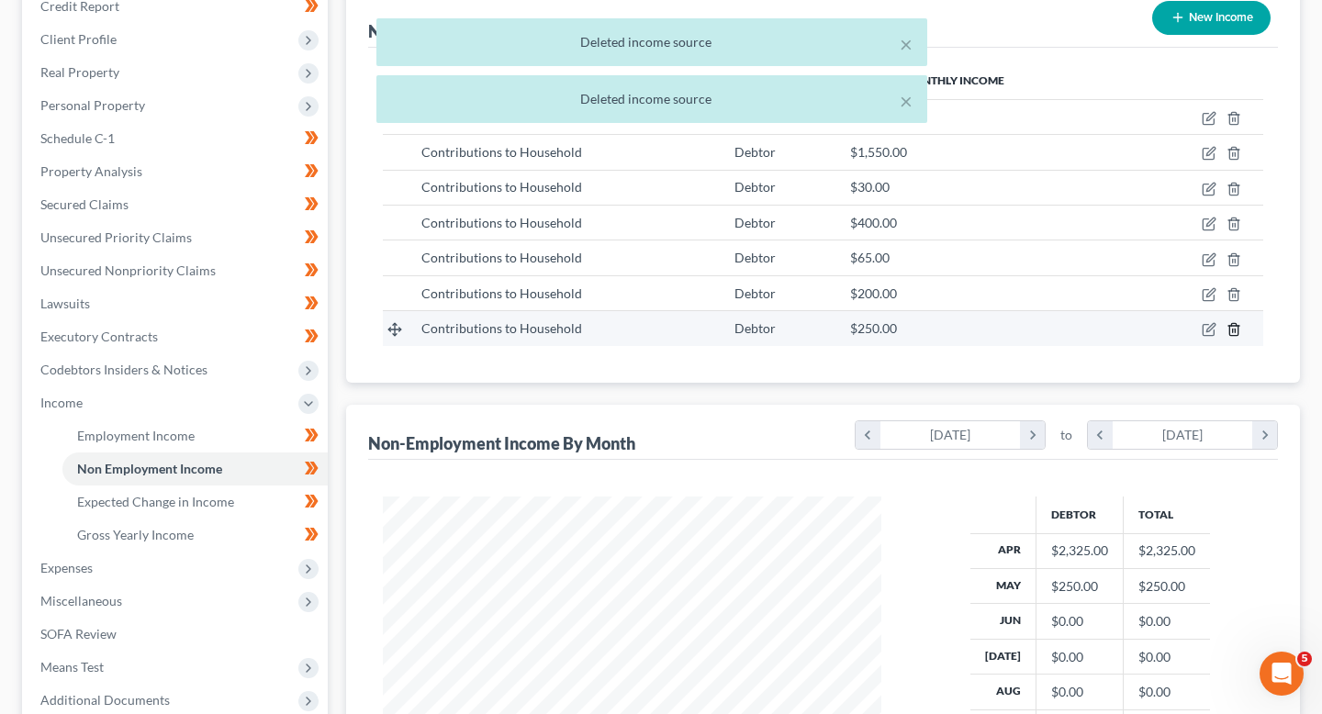
click at [1234, 331] on icon "button" at bounding box center [1234, 329] width 15 height 15
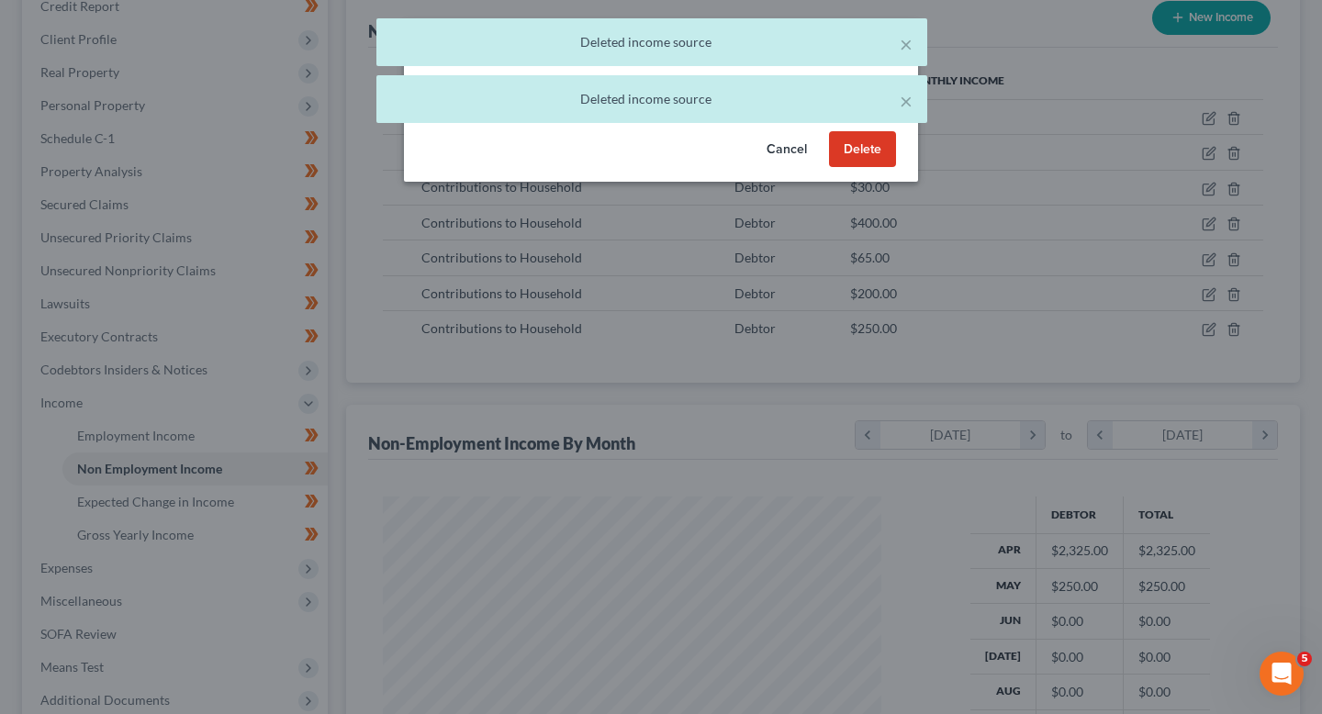
click at [860, 144] on button "Delete" at bounding box center [862, 149] width 67 height 37
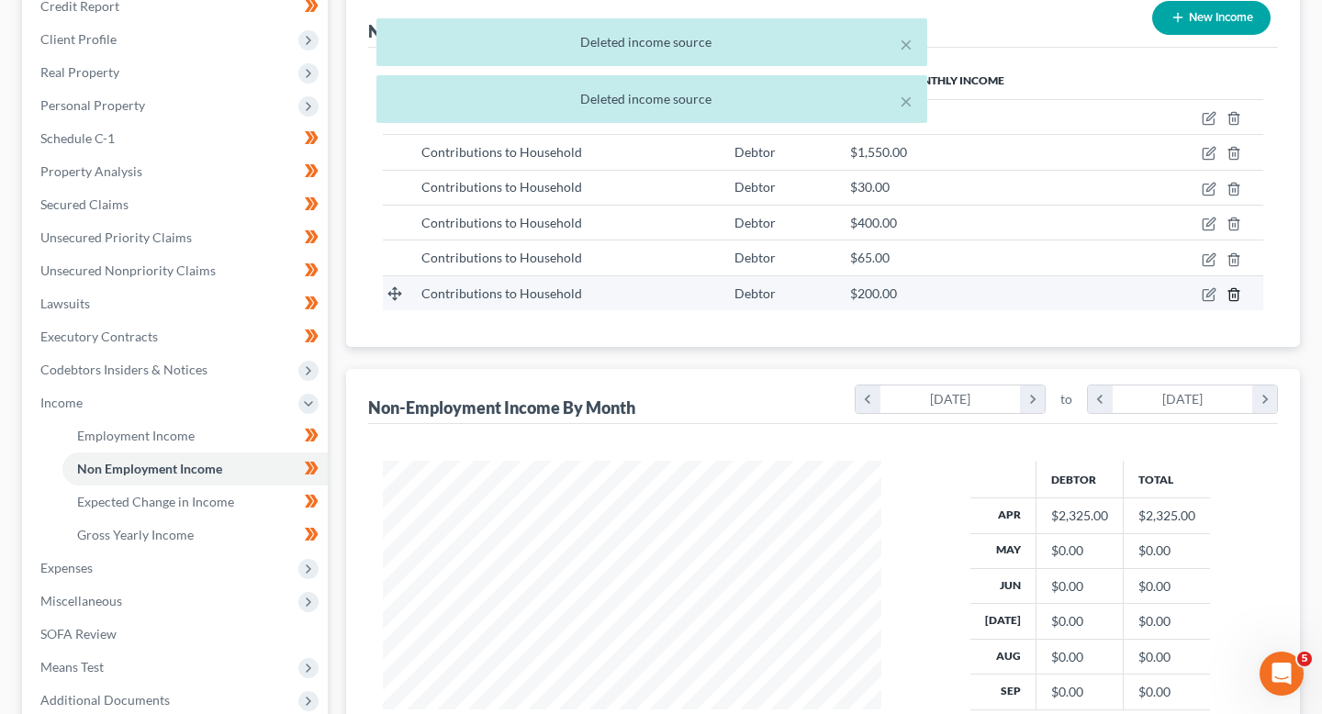
click at [1240, 289] on icon "button" at bounding box center [1234, 294] width 15 height 15
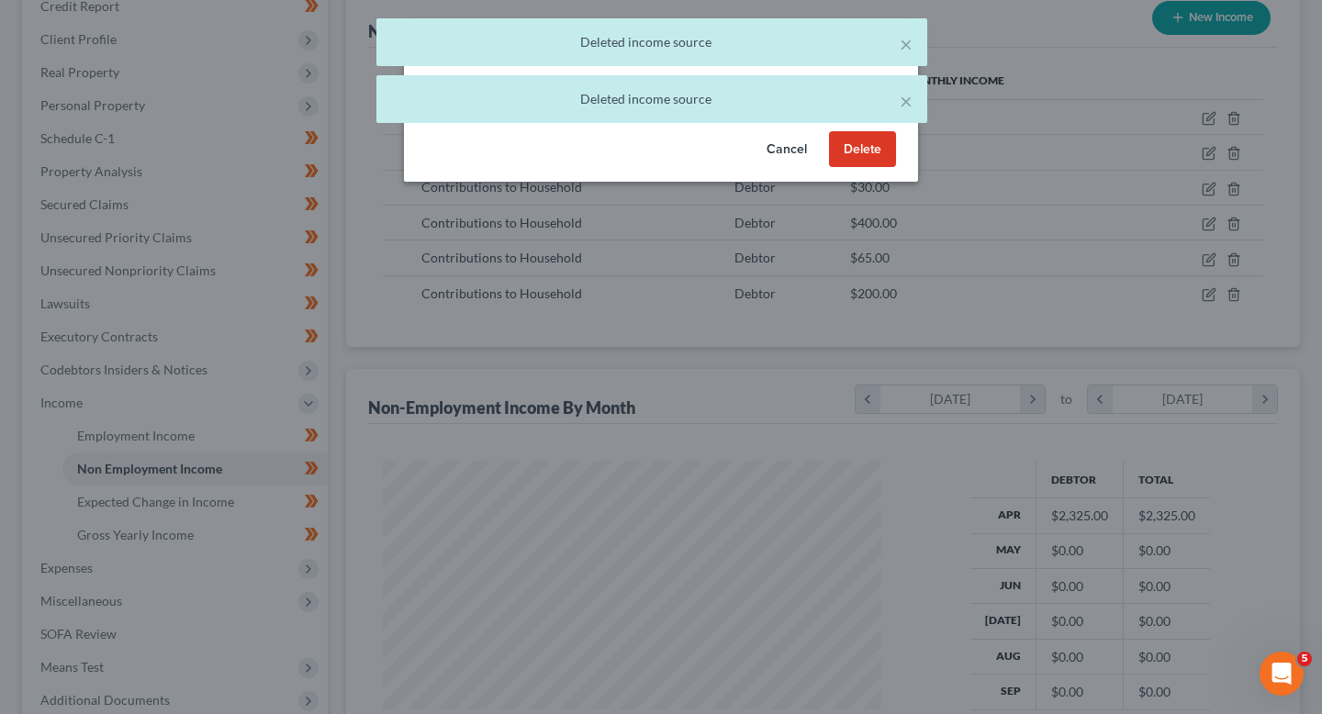
click at [873, 148] on button "Delete" at bounding box center [862, 149] width 67 height 37
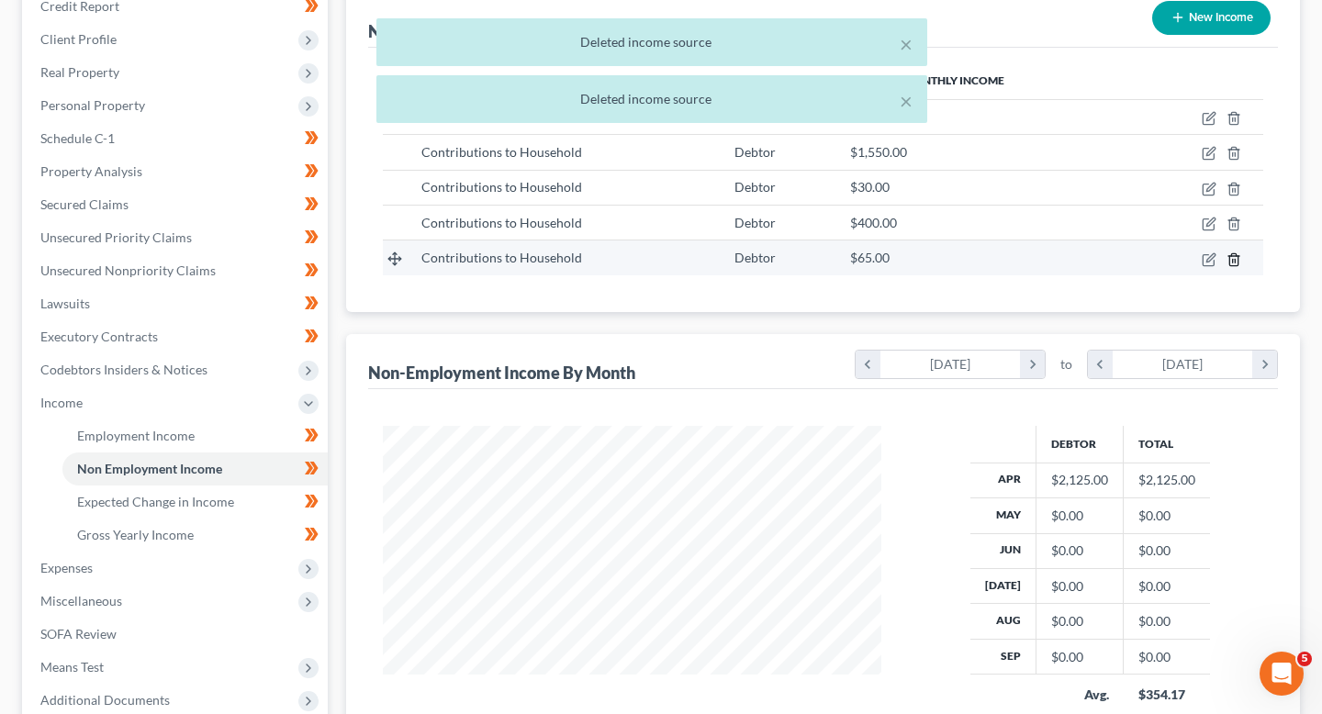
click at [1233, 260] on icon "button" at bounding box center [1234, 259] width 15 height 15
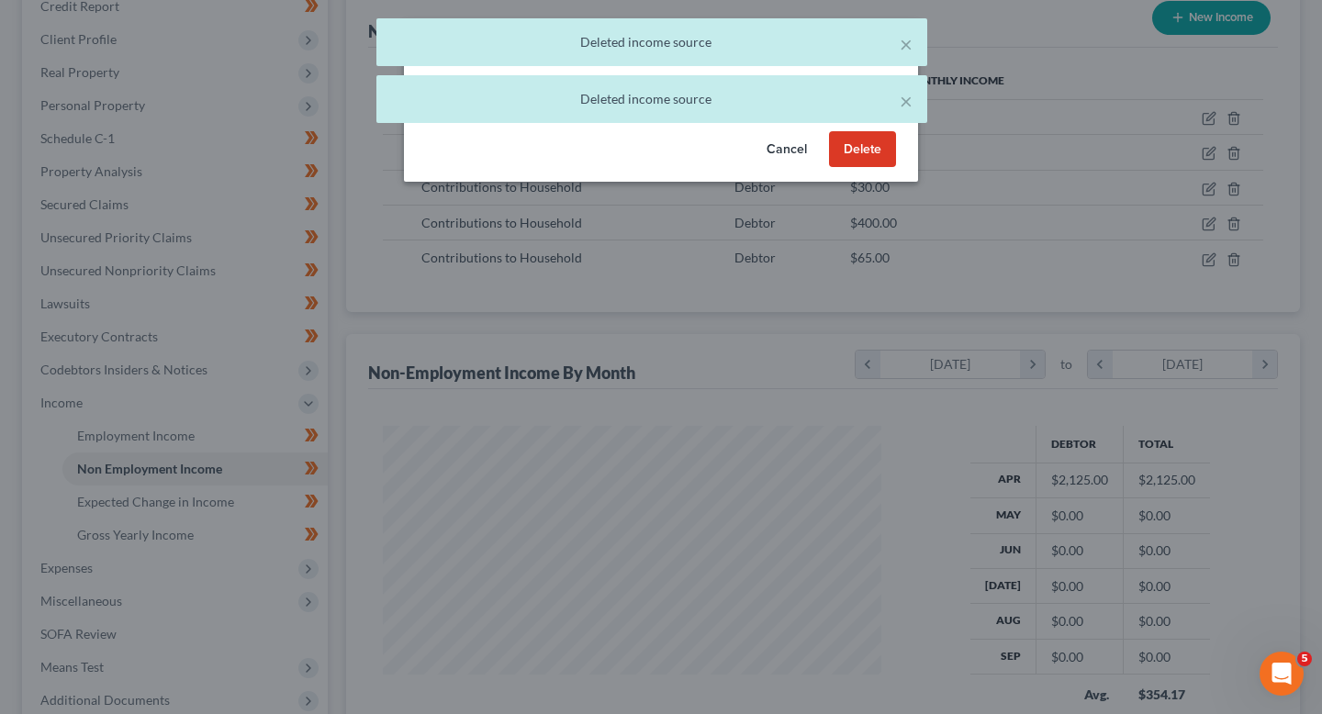
click at [855, 139] on button "Delete" at bounding box center [862, 149] width 67 height 37
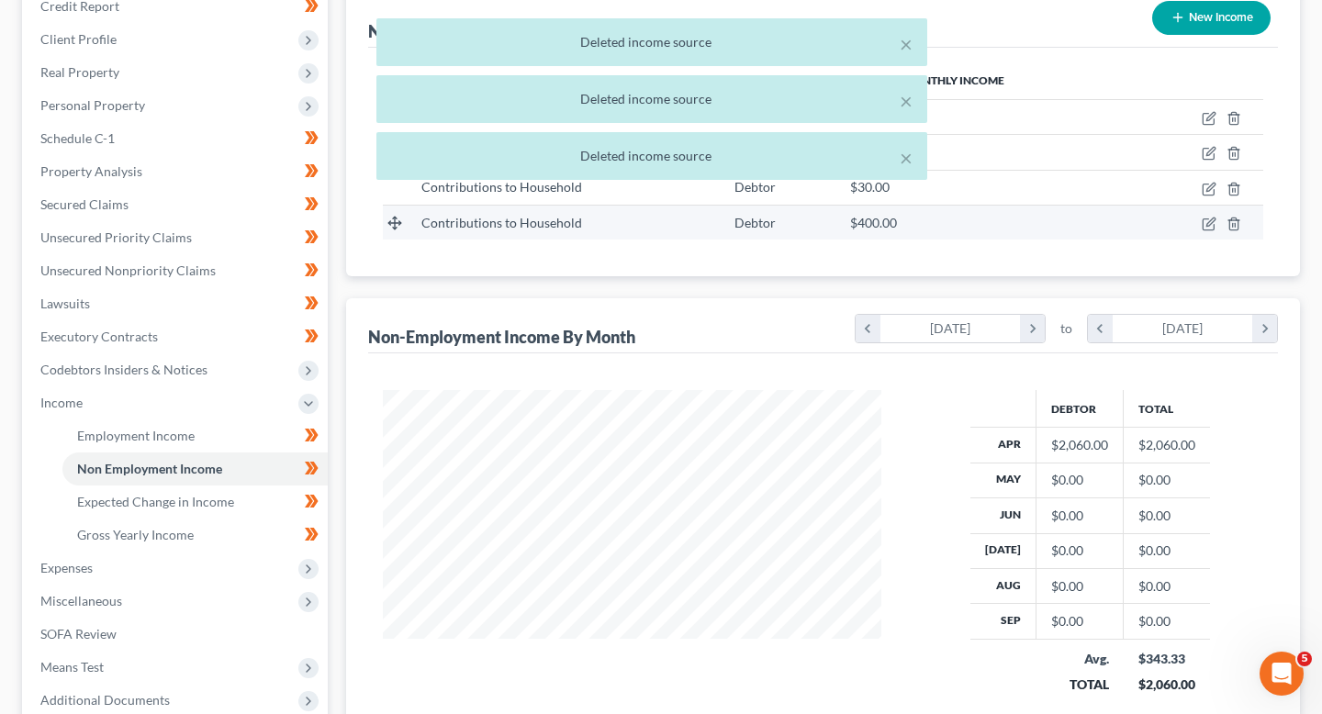
click at [1235, 231] on td at bounding box center [1201, 222] width 126 height 35
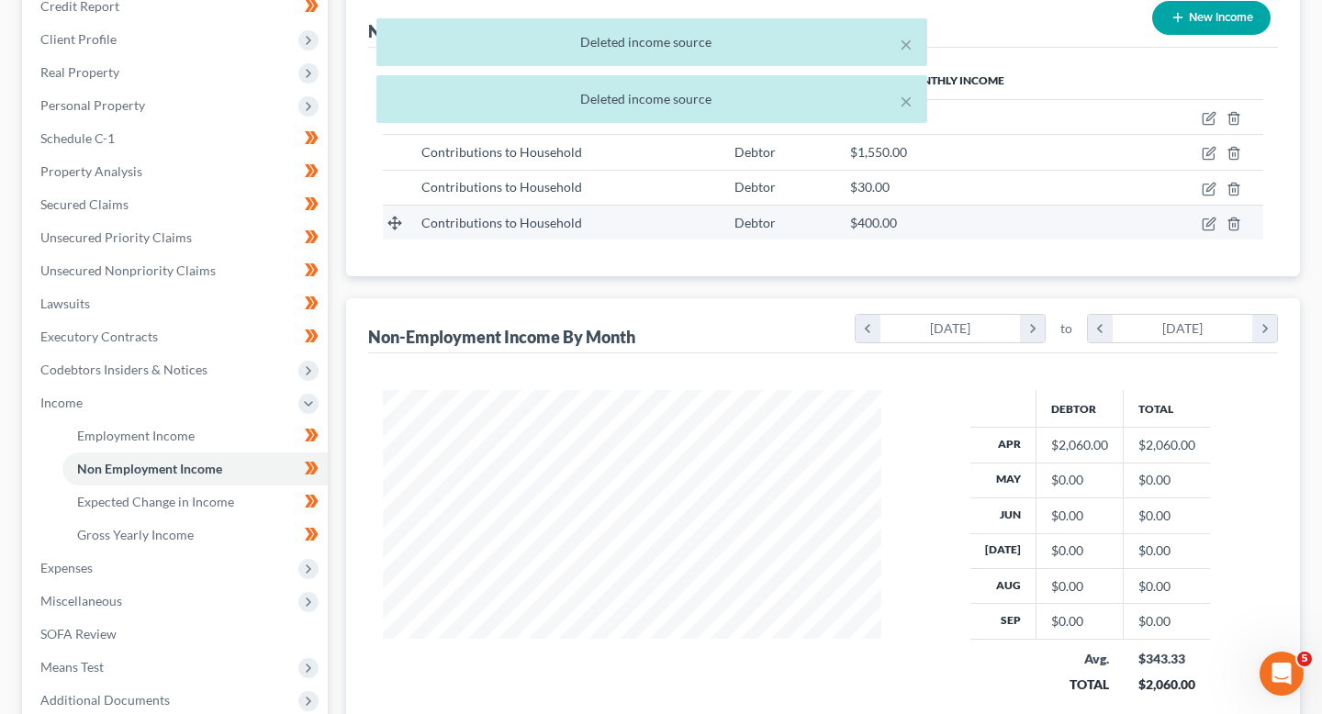
click at [1235, 231] on td at bounding box center [1201, 222] width 126 height 35
click at [1235, 219] on icon "button" at bounding box center [1234, 224] width 15 height 15
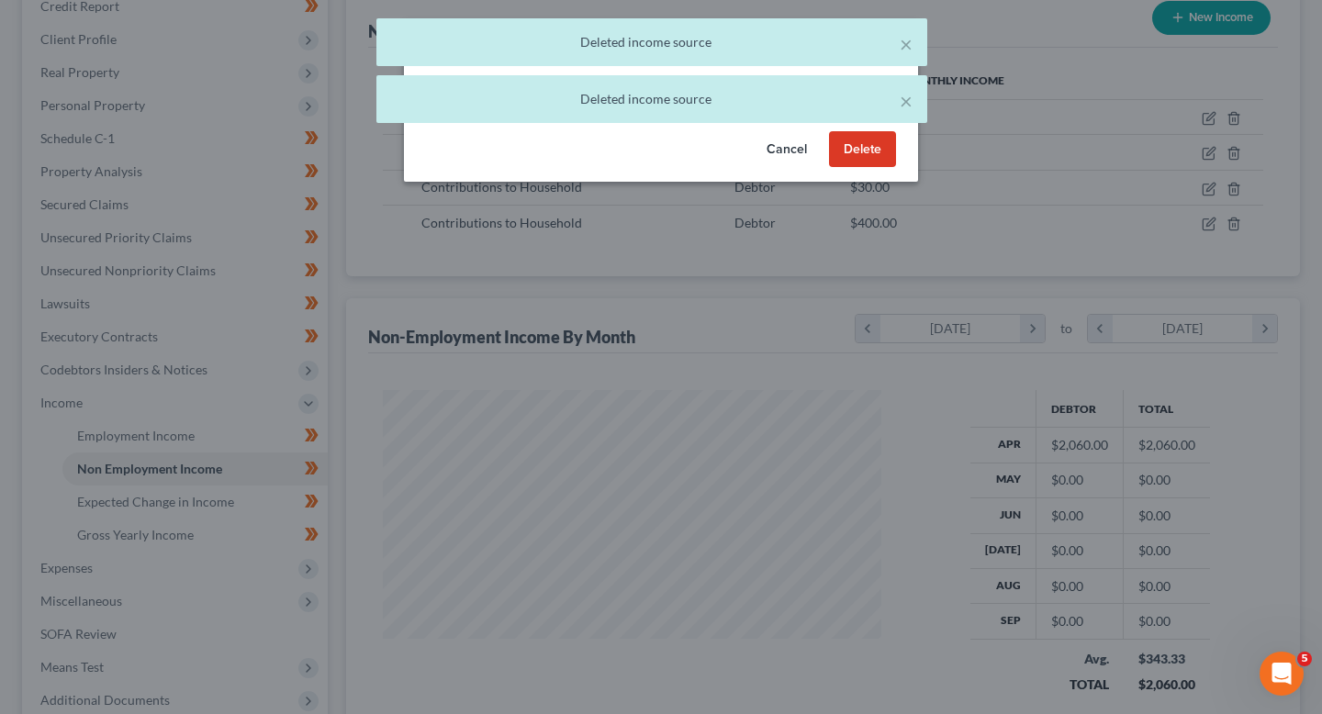
click at [857, 146] on button "Delete" at bounding box center [862, 149] width 67 height 37
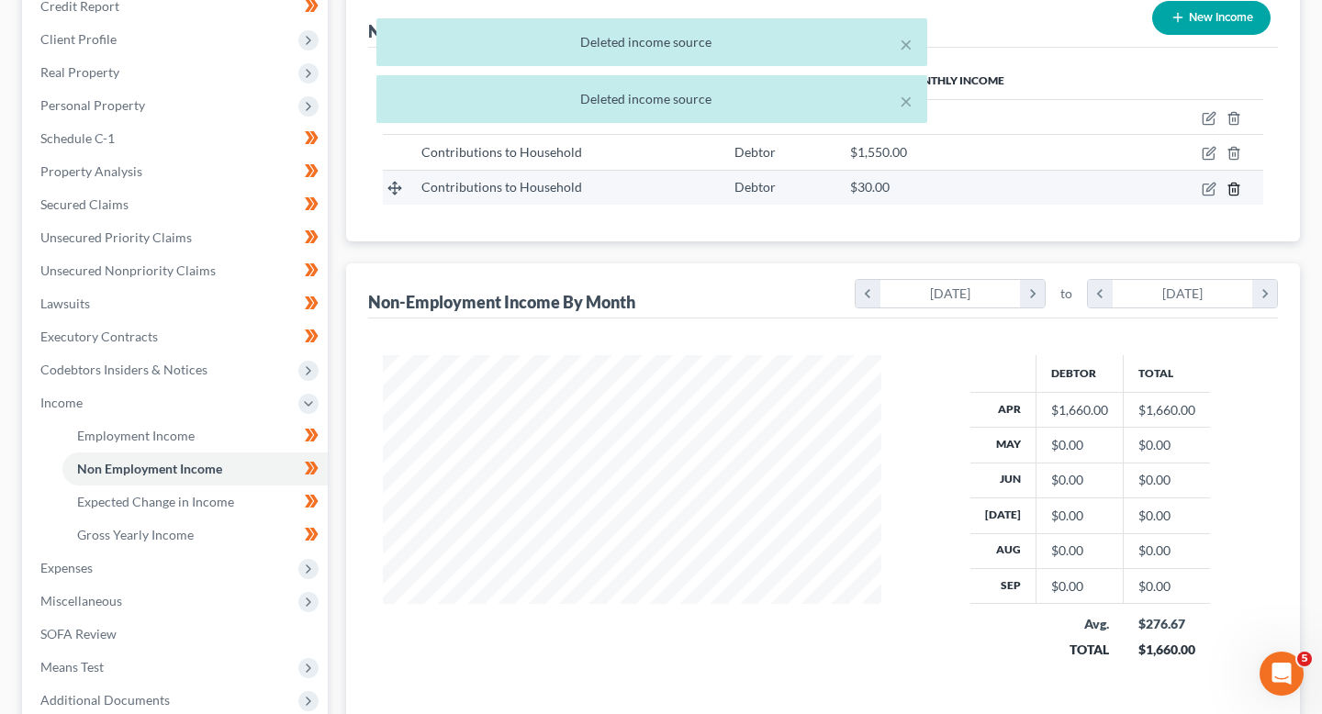
click at [1228, 187] on icon "button" at bounding box center [1234, 189] width 15 height 15
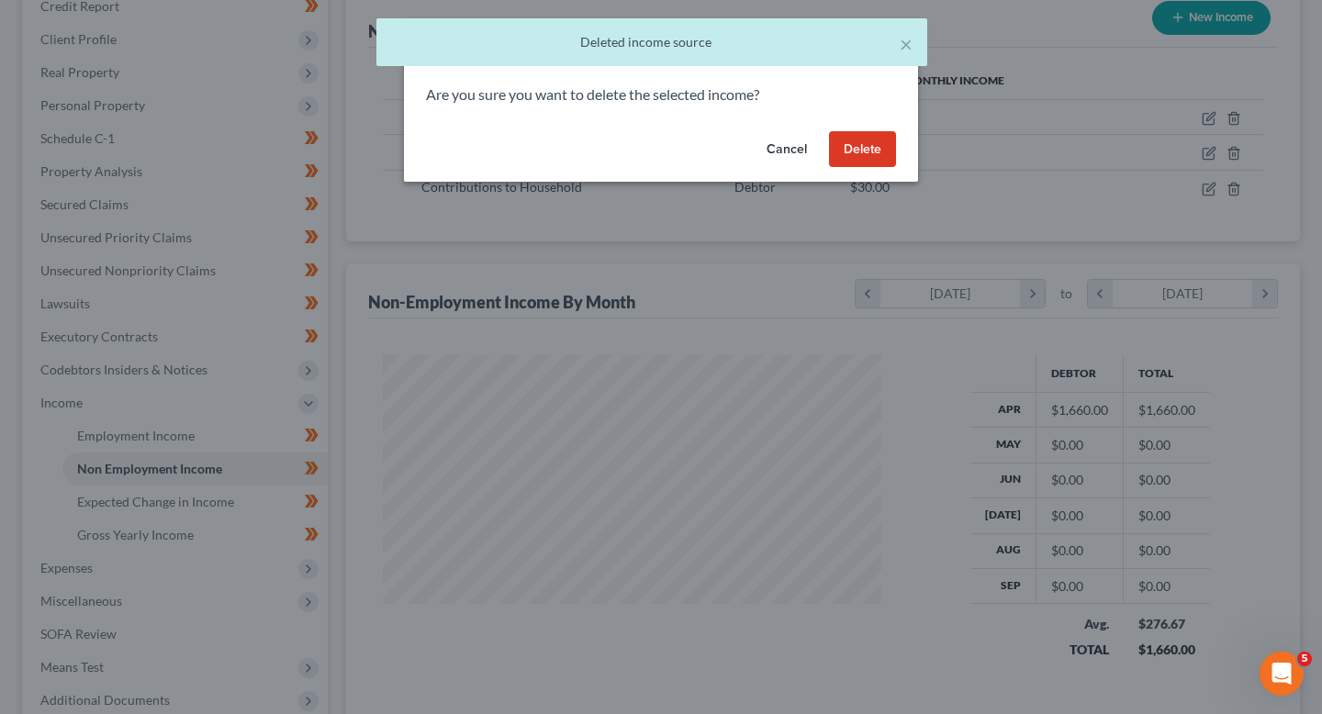
click at [885, 133] on button "Delete" at bounding box center [862, 149] width 67 height 37
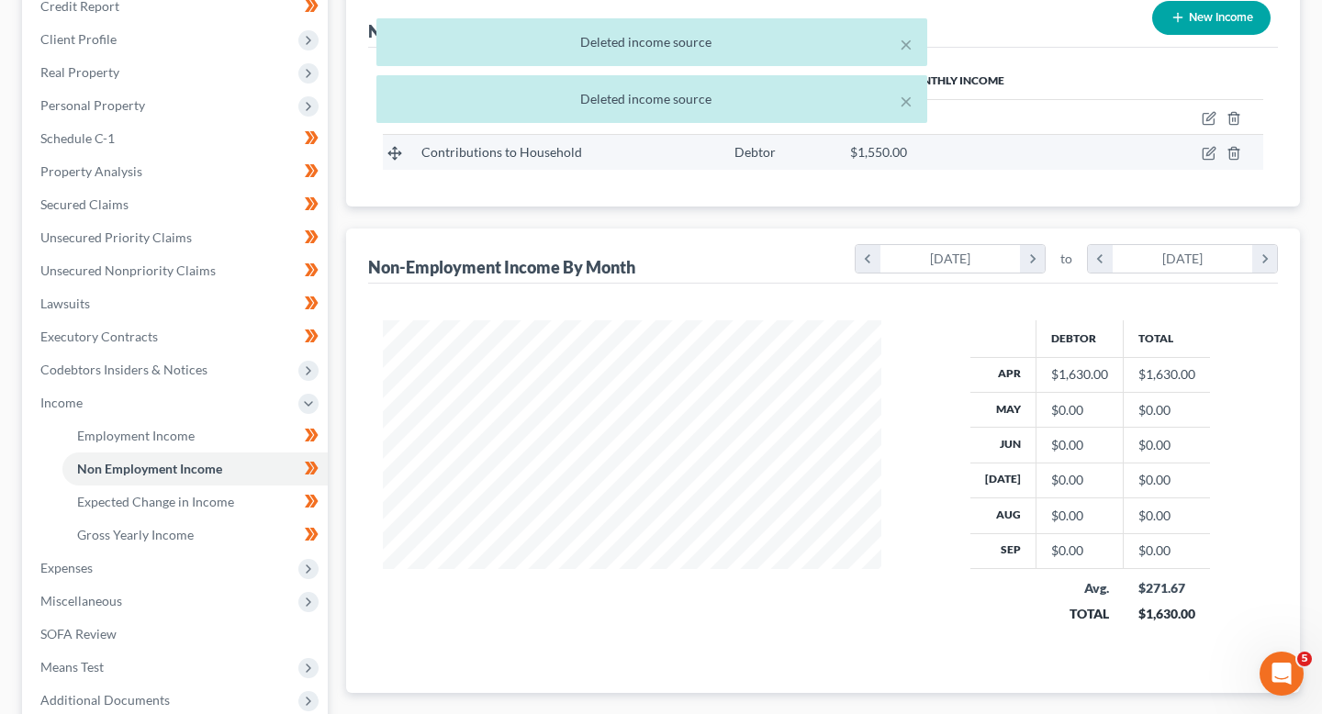
click at [1222, 158] on td at bounding box center [1201, 152] width 126 height 35
click at [1233, 158] on icon "button" at bounding box center [1234, 153] width 15 height 15
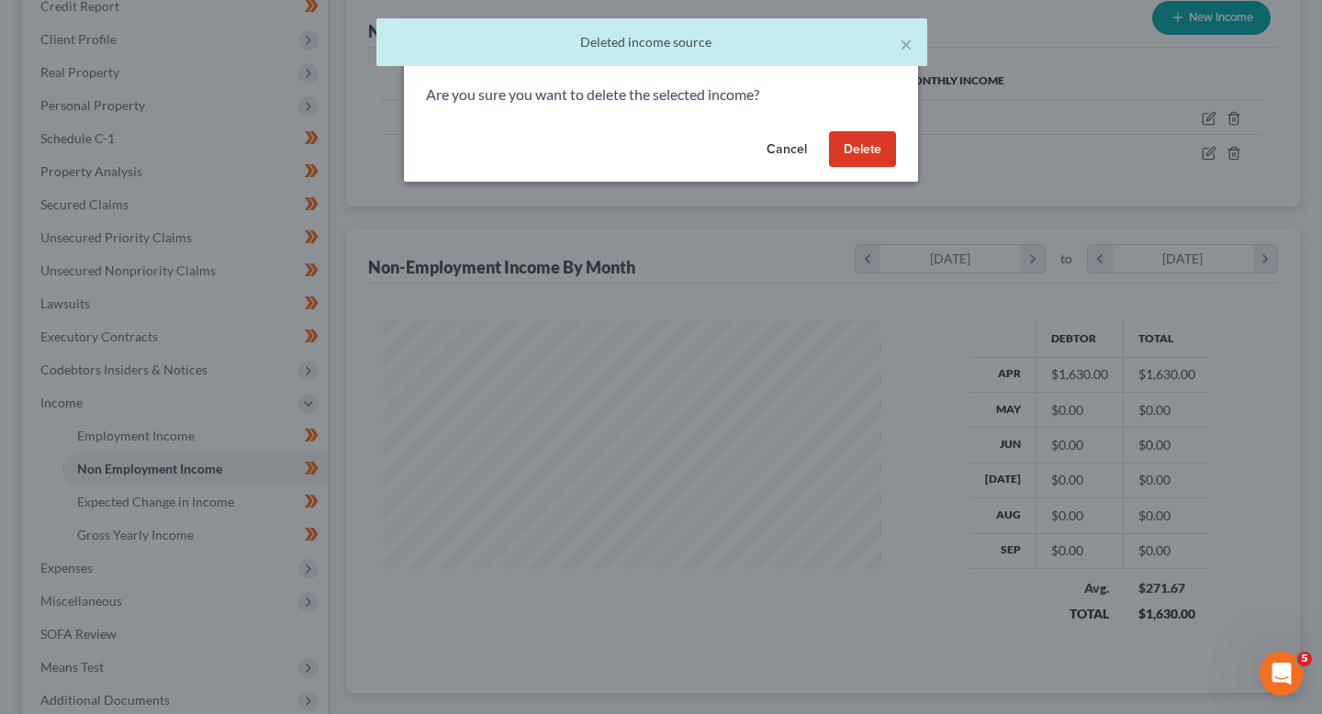
click at [888, 138] on button "Delete" at bounding box center [862, 149] width 67 height 37
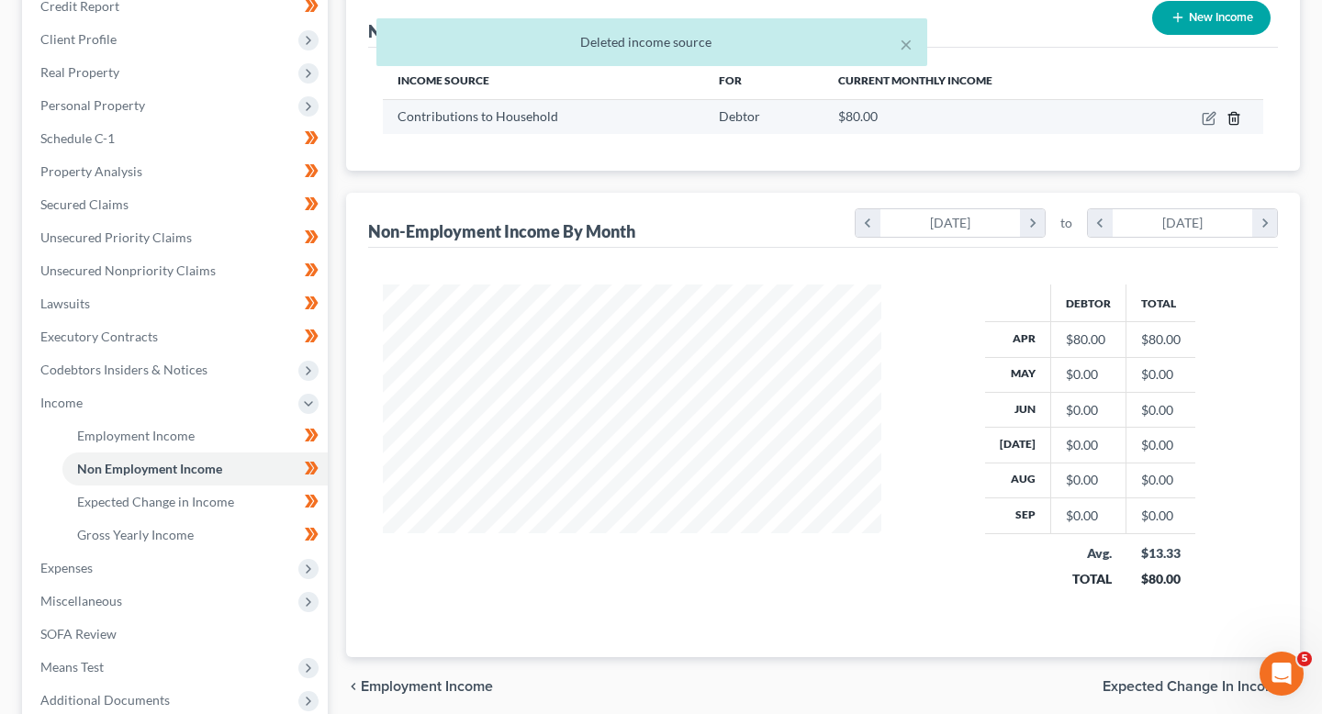
click at [1231, 120] on icon "button" at bounding box center [1234, 118] width 15 height 15
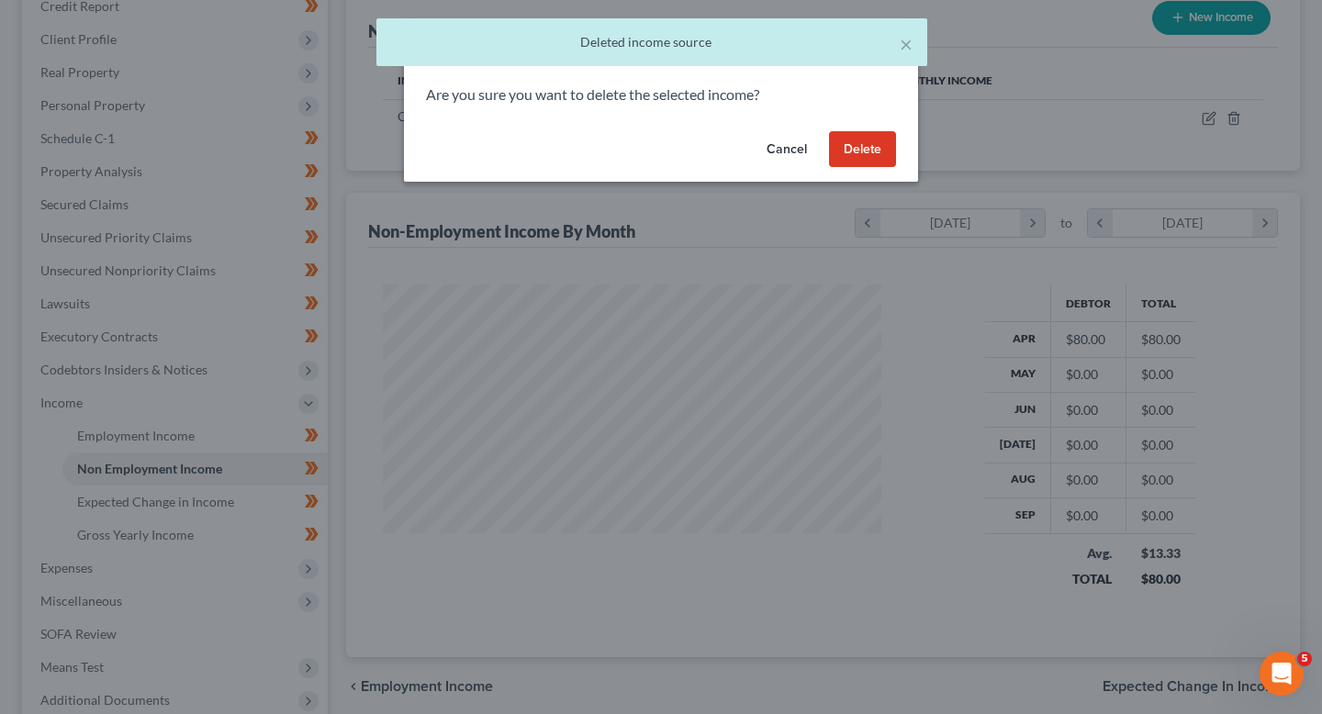
click at [859, 139] on button "Delete" at bounding box center [862, 149] width 67 height 37
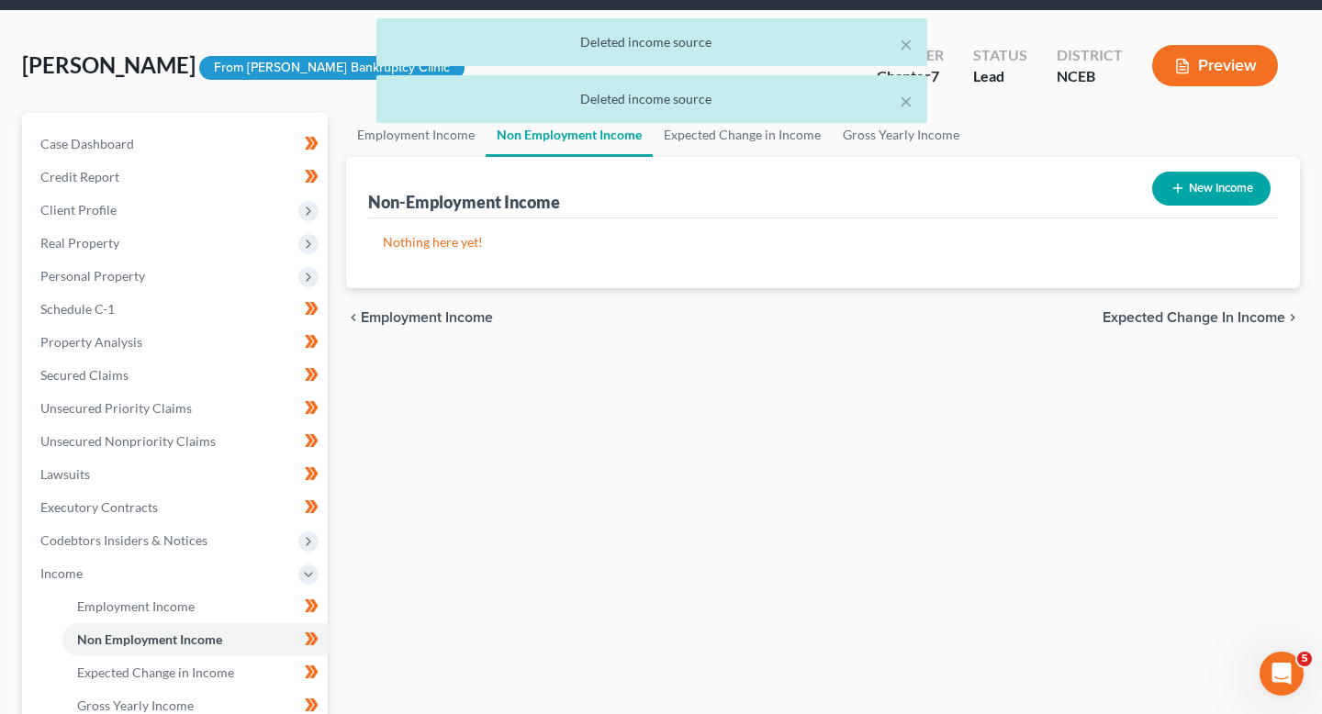
scroll to position [0, 0]
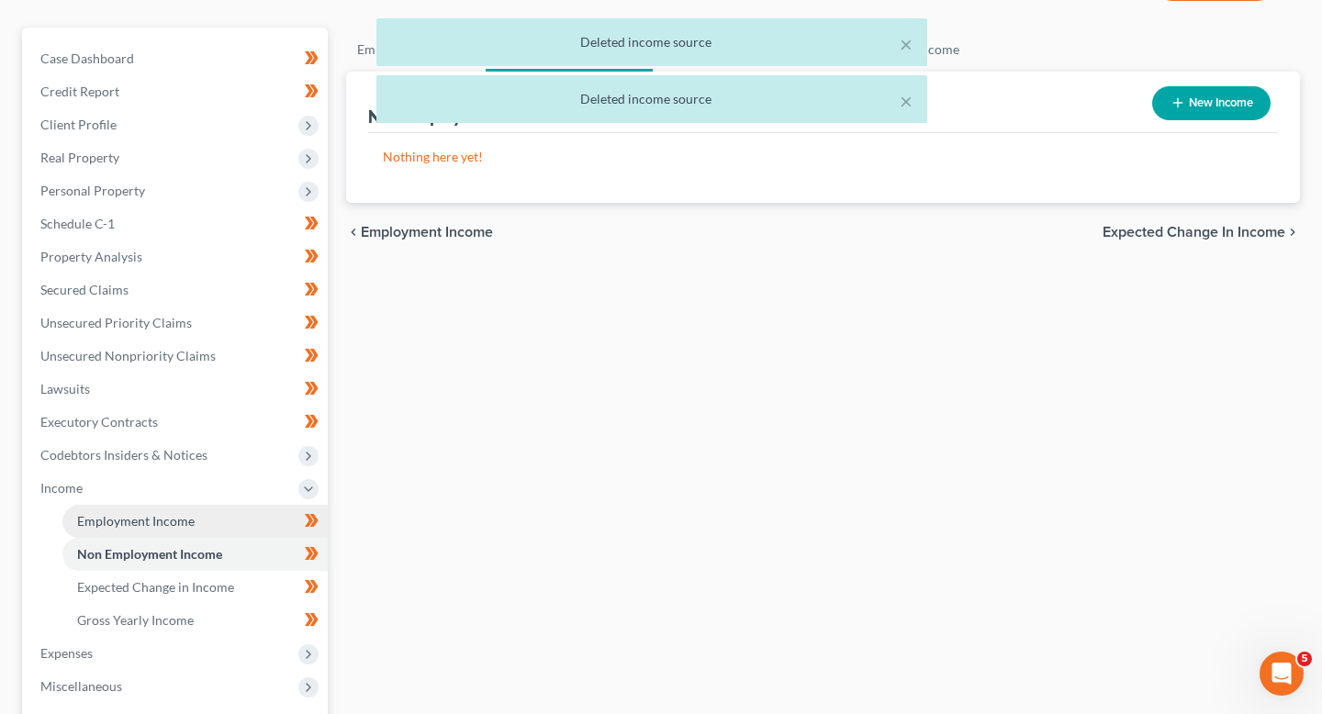
click at [204, 525] on link "Employment Income" at bounding box center [194, 521] width 265 height 33
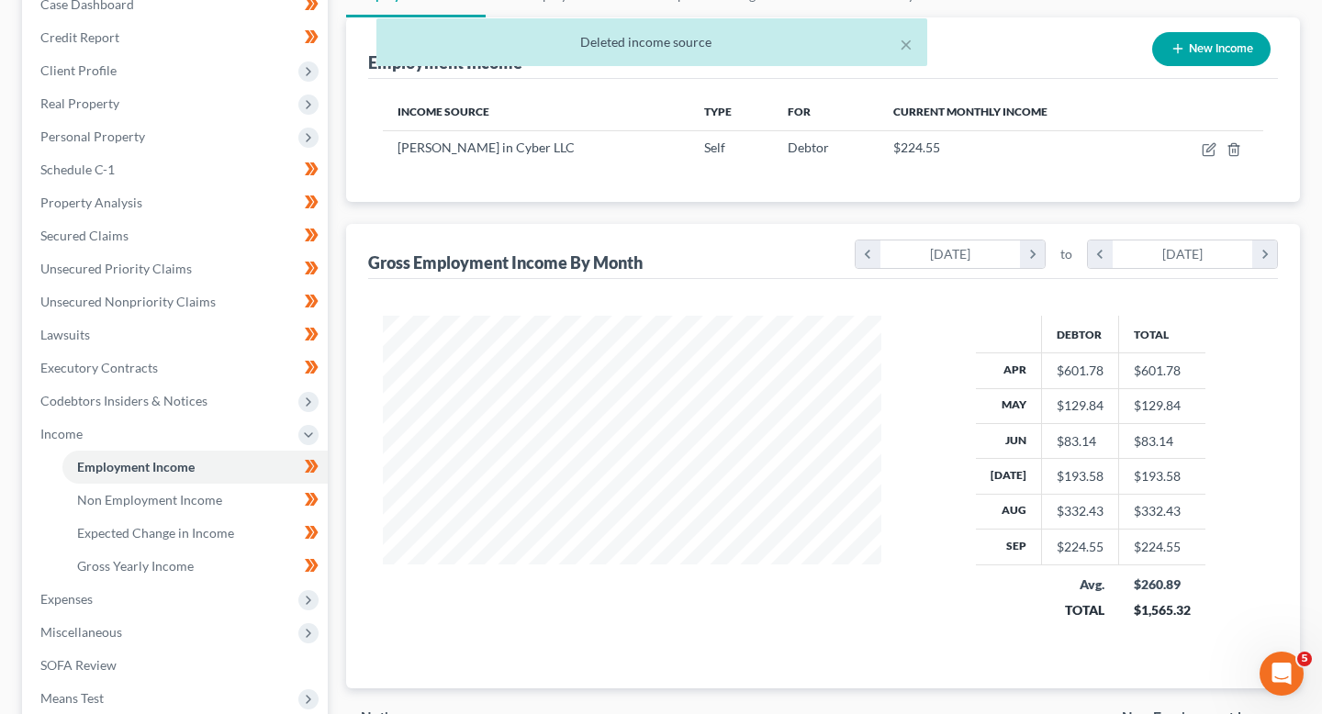
scroll to position [204, 0]
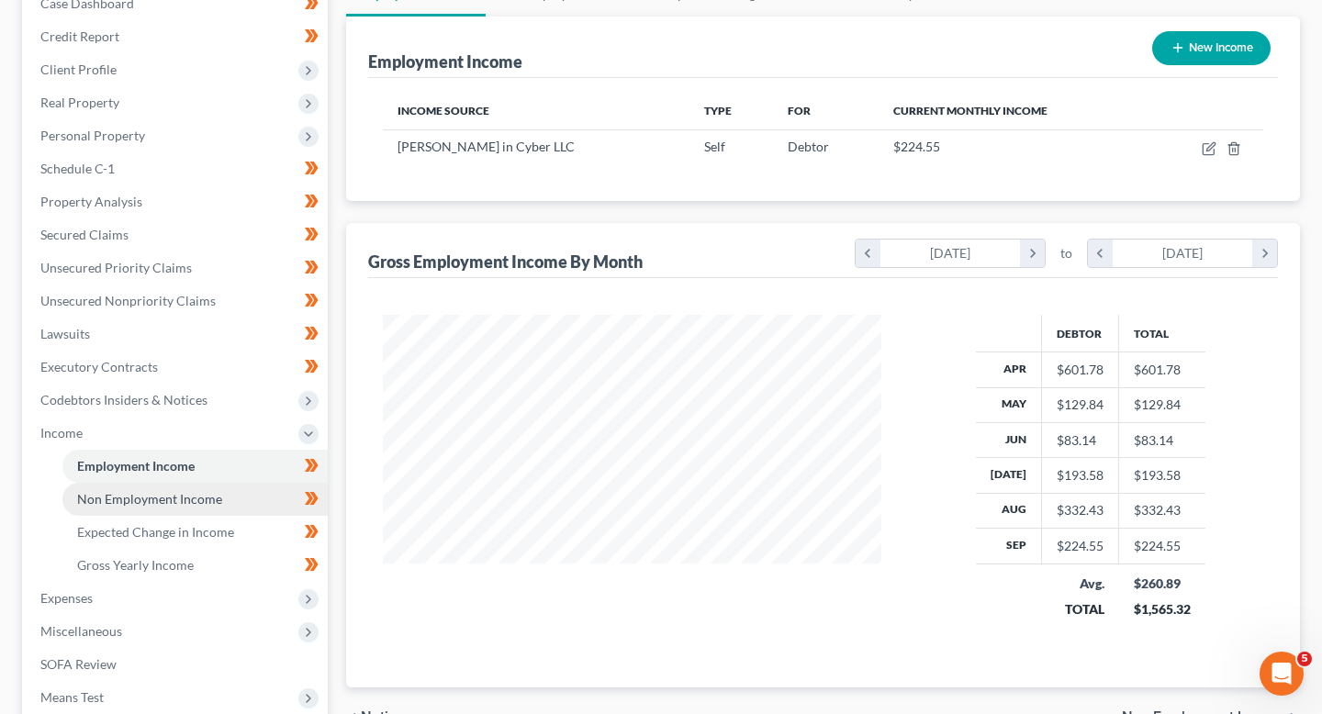
click at [241, 499] on link "Non Employment Income" at bounding box center [194, 499] width 265 height 33
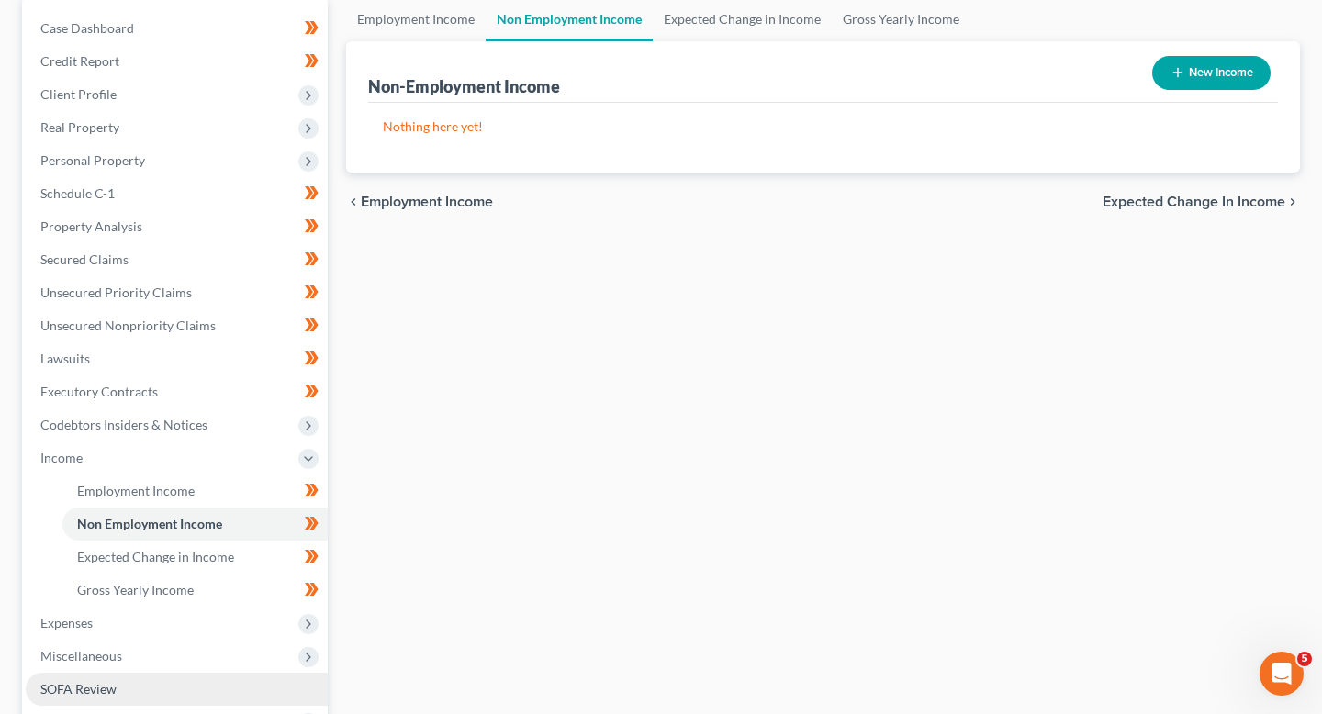
scroll to position [169, 0]
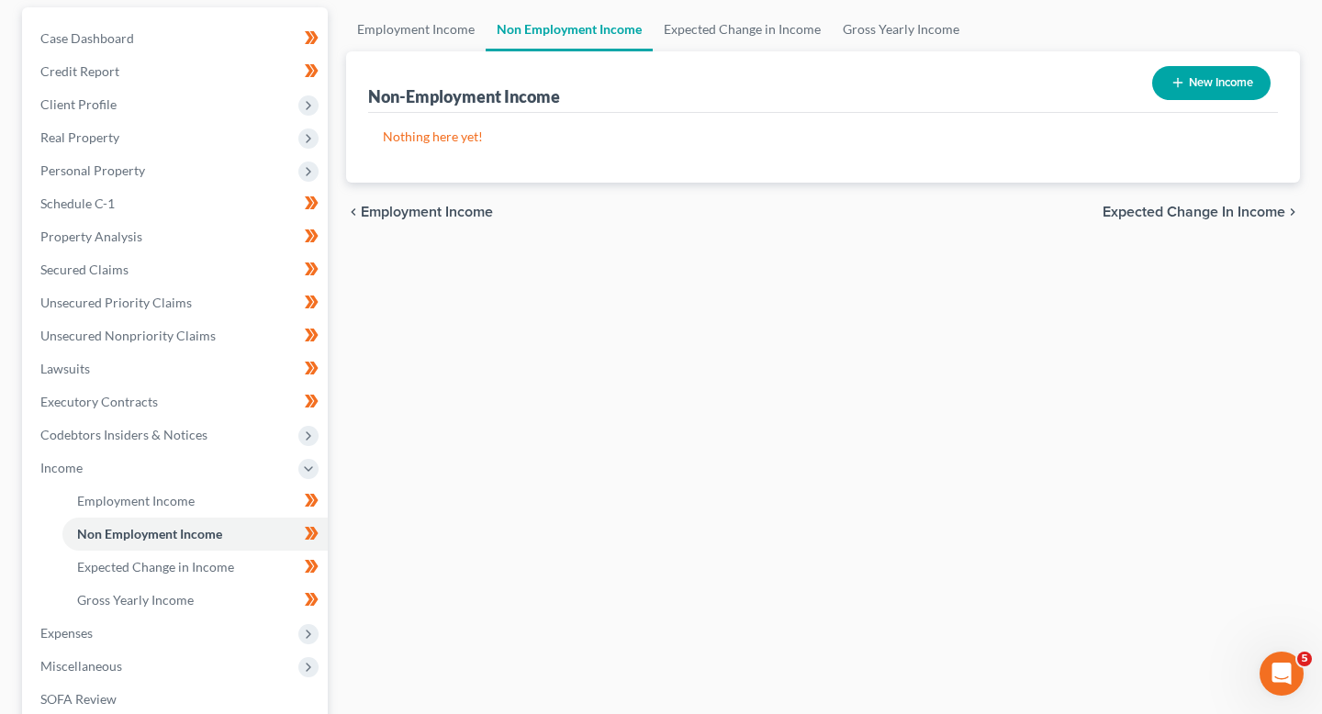
click at [1205, 81] on button "New Income" at bounding box center [1211, 83] width 118 height 34
select select "0"
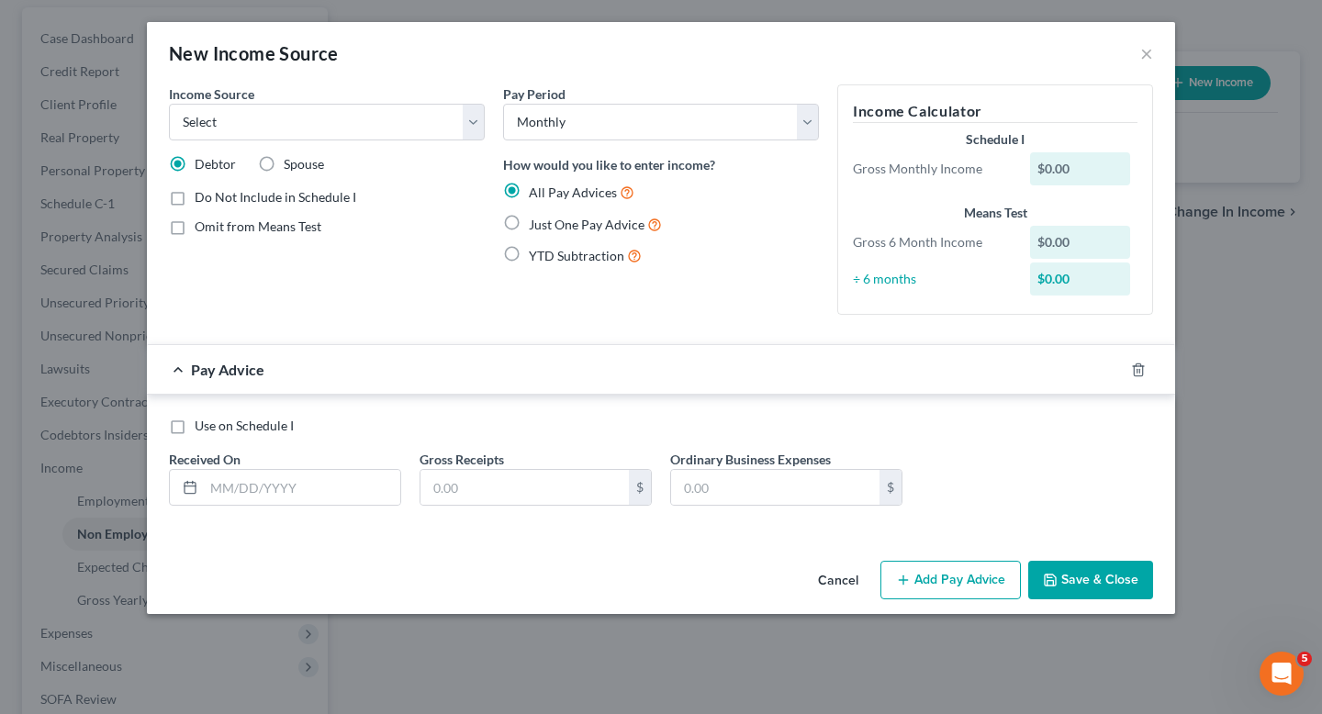
click at [1128, 60] on div "New Income Source ×" at bounding box center [661, 53] width 1028 height 62
click at [1136, 54] on div "New Income Source ×" at bounding box center [661, 53] width 1028 height 62
click at [1141, 51] on button "×" at bounding box center [1146, 53] width 13 height 22
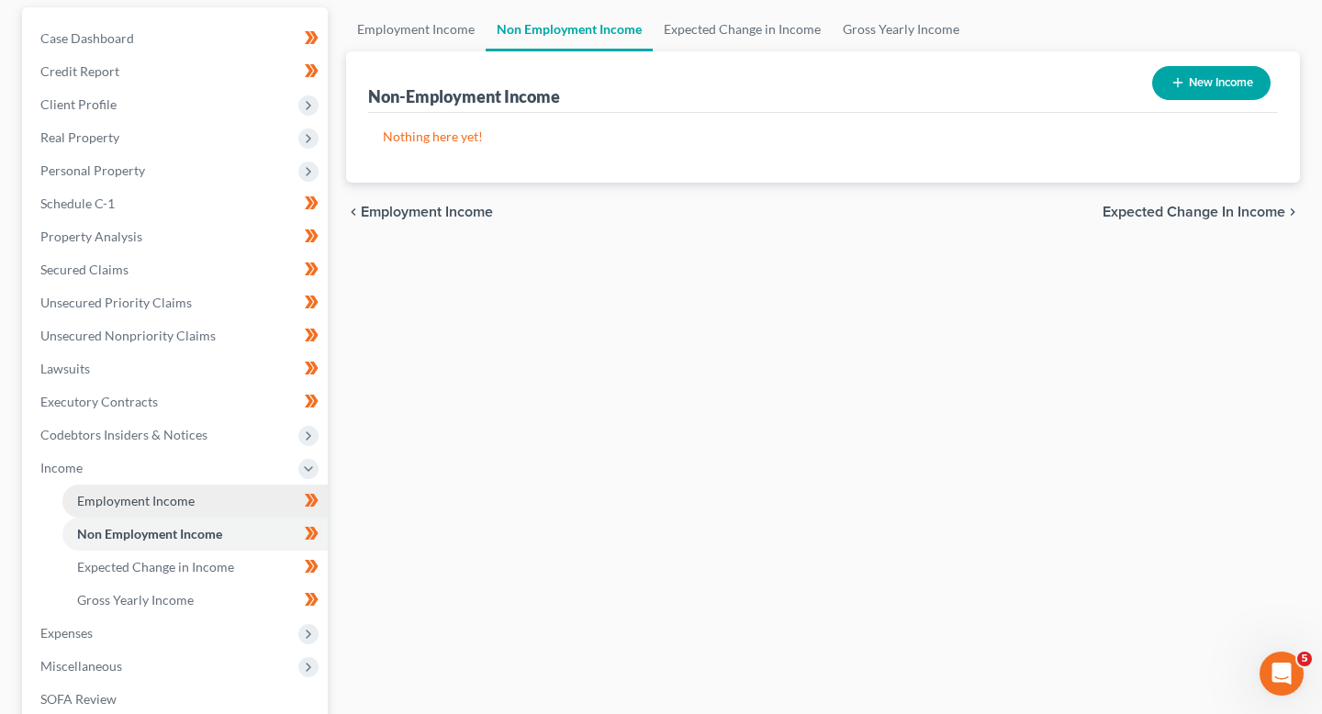
click at [181, 498] on span "Employment Income" at bounding box center [136, 501] width 118 height 16
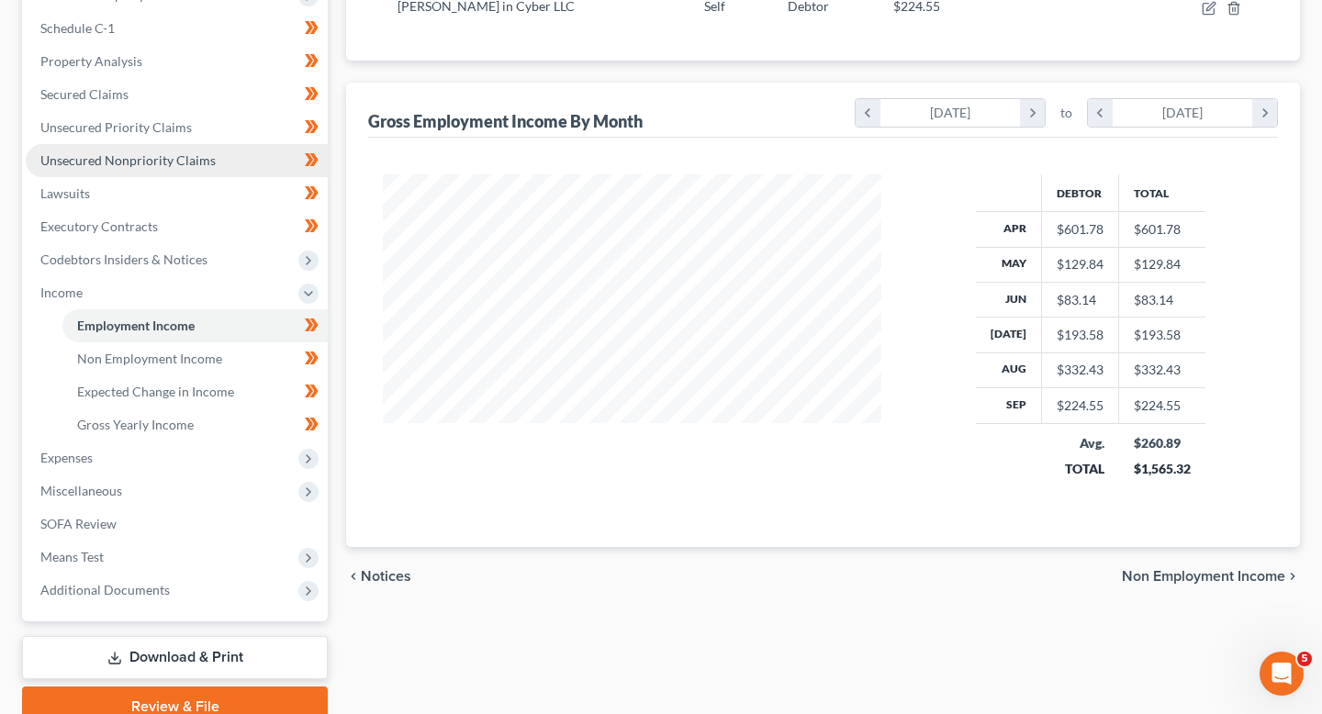
scroll to position [348, 0]
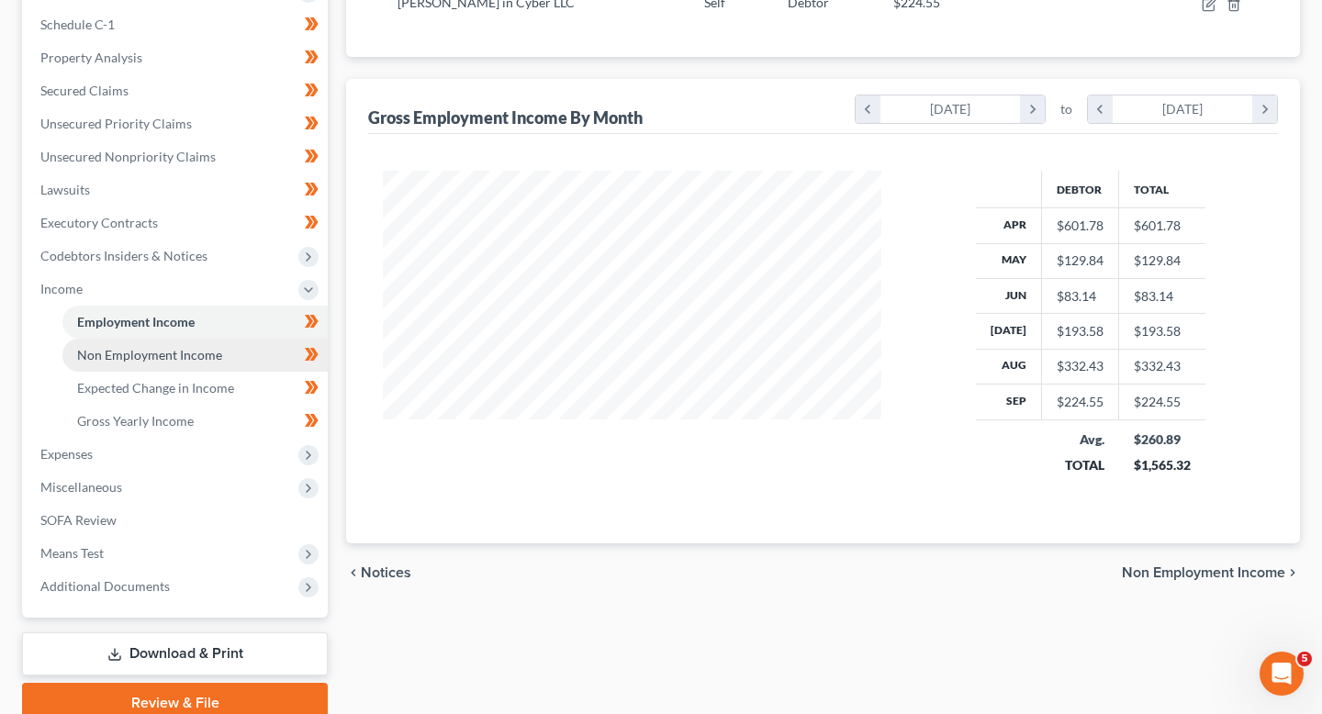
click at [262, 353] on link "Non Employment Income" at bounding box center [194, 355] width 265 height 33
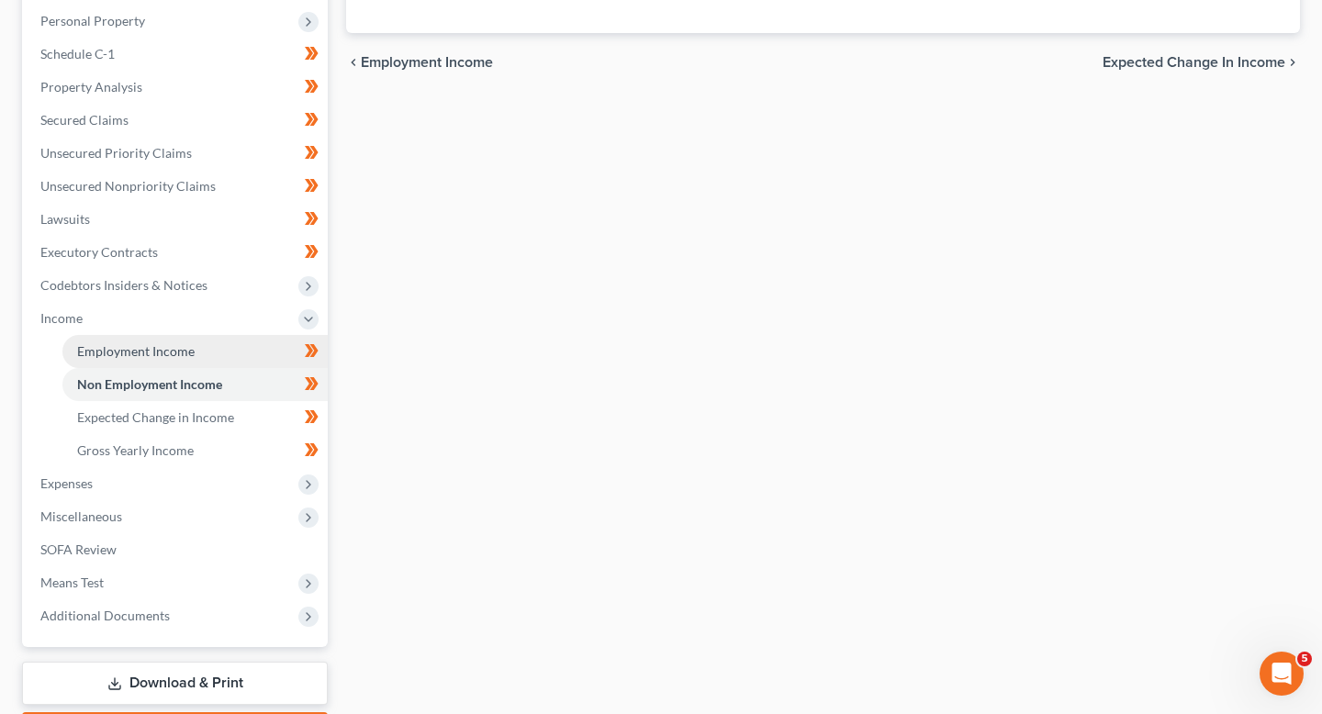
scroll to position [331, 0]
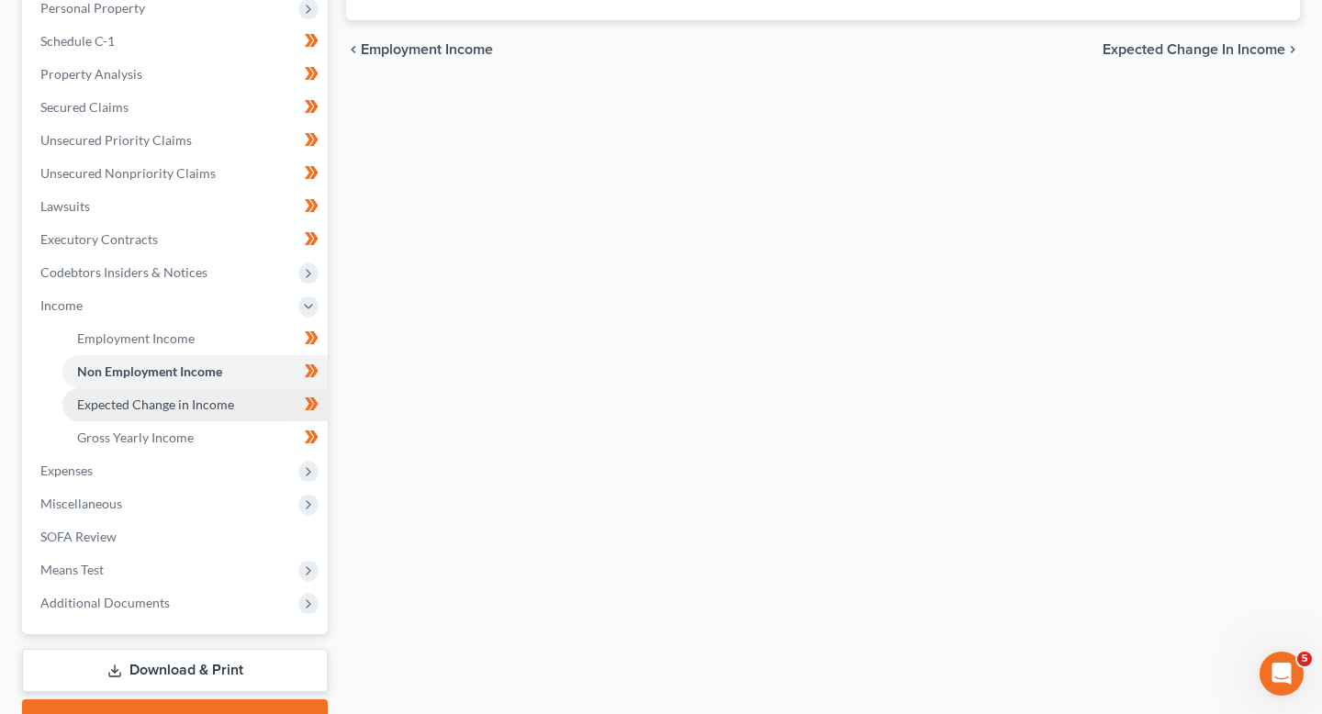
click at [223, 402] on span "Expected Change in Income" at bounding box center [155, 405] width 157 height 16
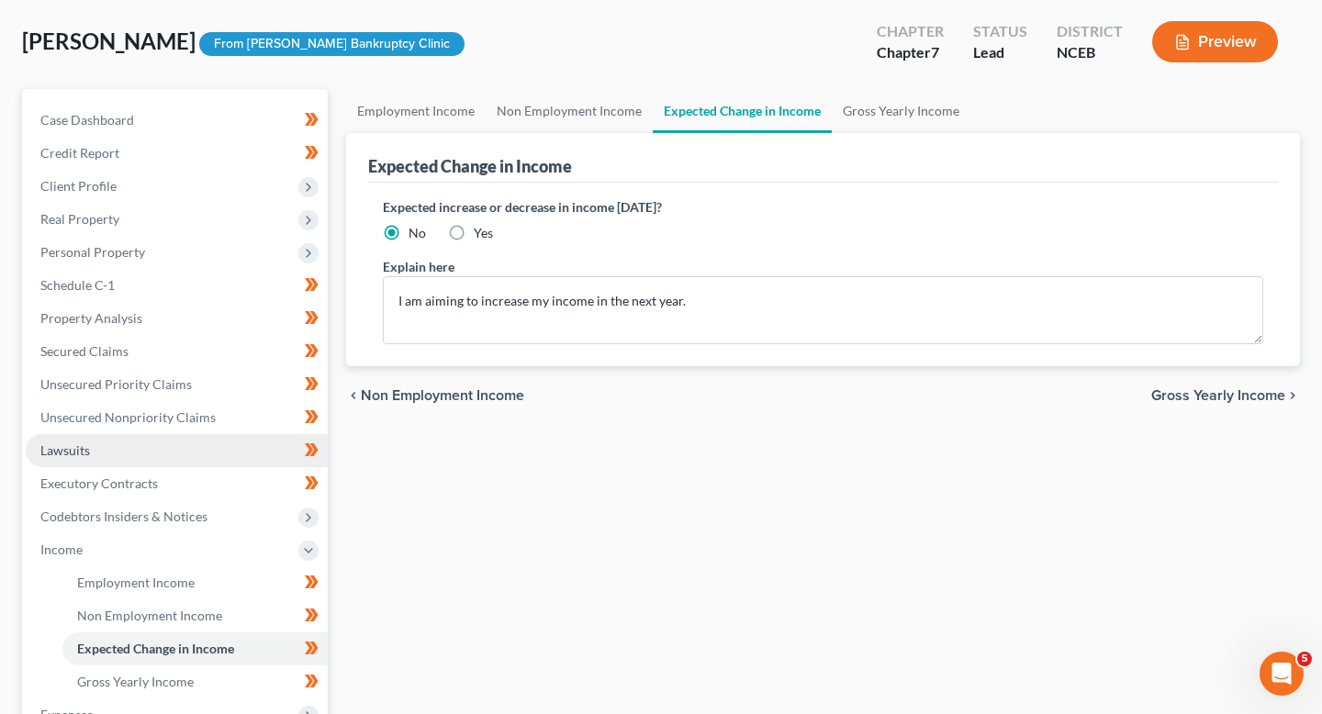
scroll to position [68, 0]
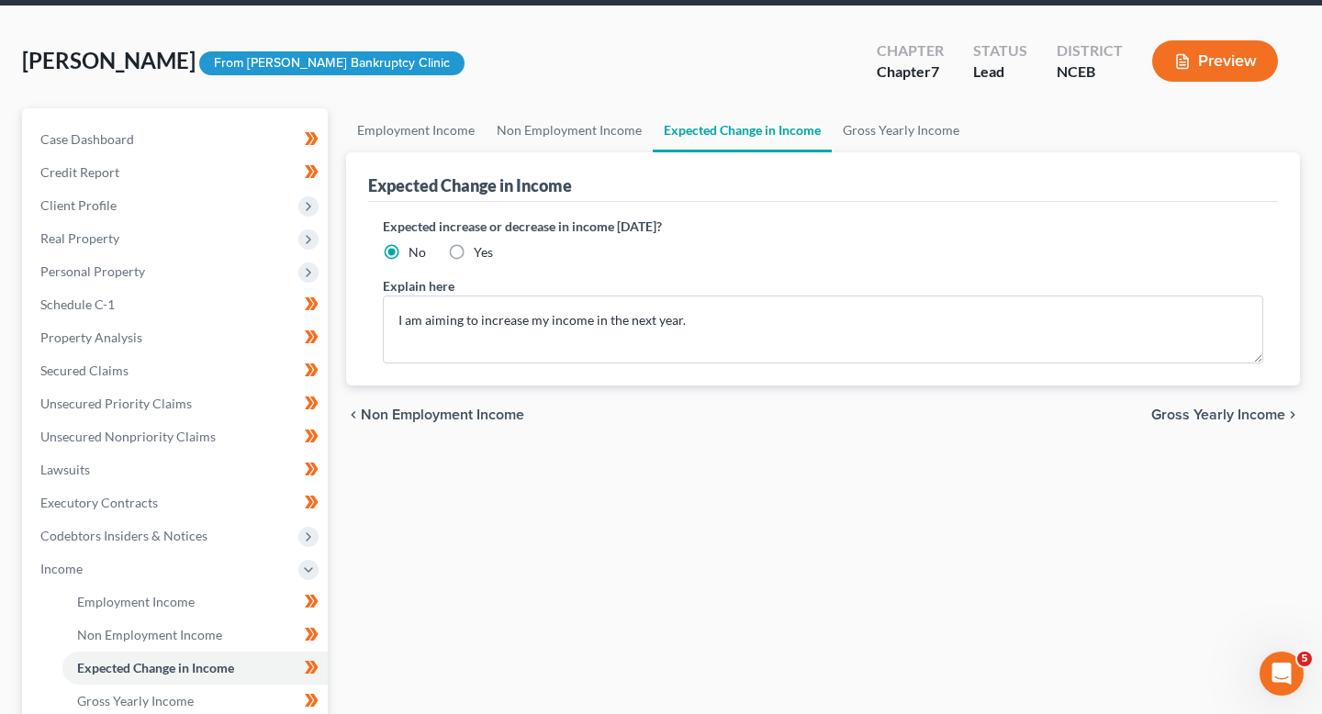
click at [471, 253] on div "Yes" at bounding box center [470, 252] width 45 height 18
click at [474, 246] on label "Yes" at bounding box center [483, 252] width 19 height 18
click at [481, 246] on input "Yes" at bounding box center [487, 249] width 12 height 12
radio input "true"
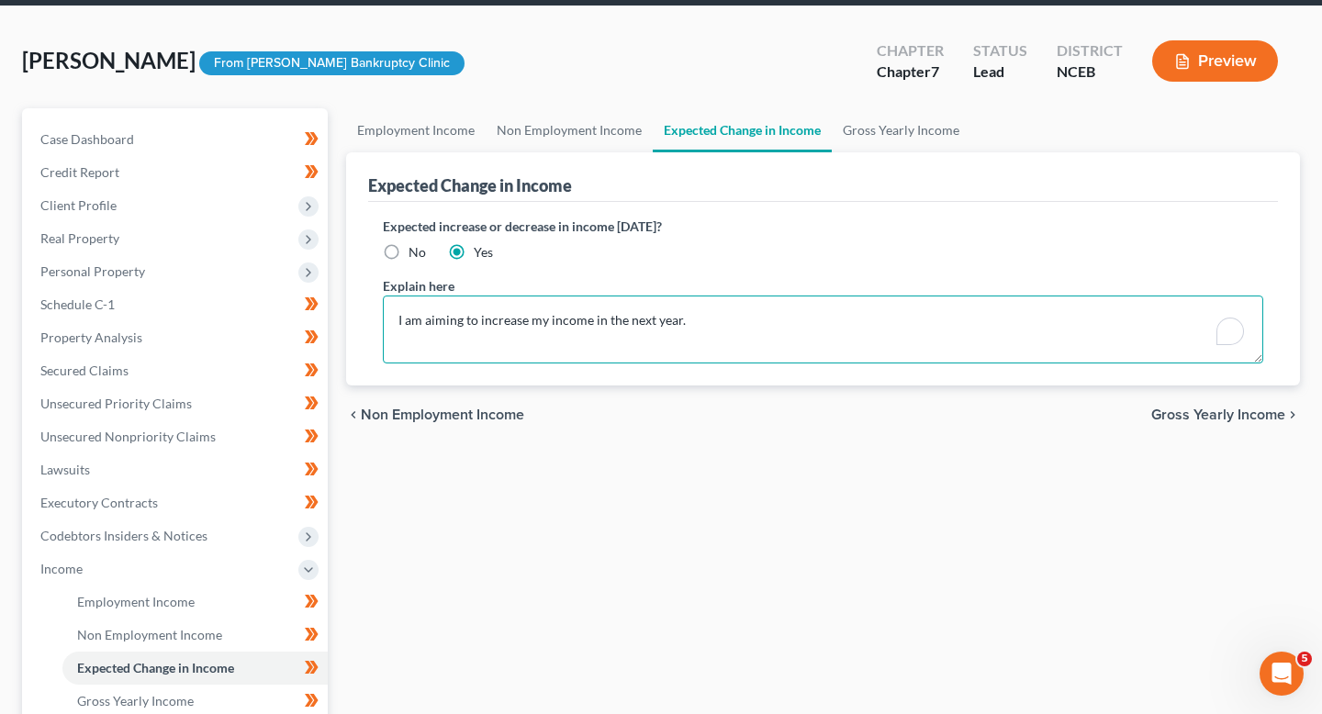
drag, startPoint x: 500, startPoint y: 318, endPoint x: 326, endPoint y: 296, distance: 175.8
click at [326, 296] on div "Petition Navigation Case Dashboard Payments Invoices Payments Payments Credit R…" at bounding box center [661, 555] width 1296 height 895
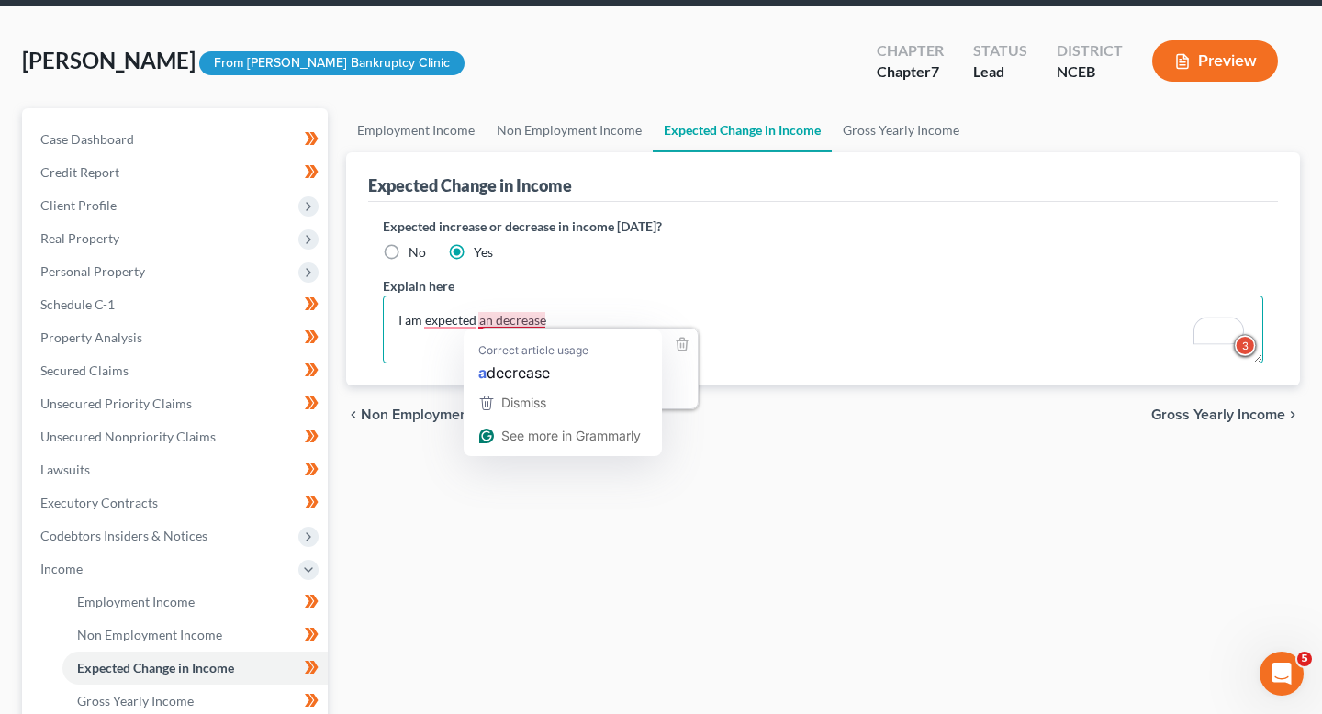
click at [489, 324] on textarea "I am expected an decrease" at bounding box center [823, 330] width 880 height 68
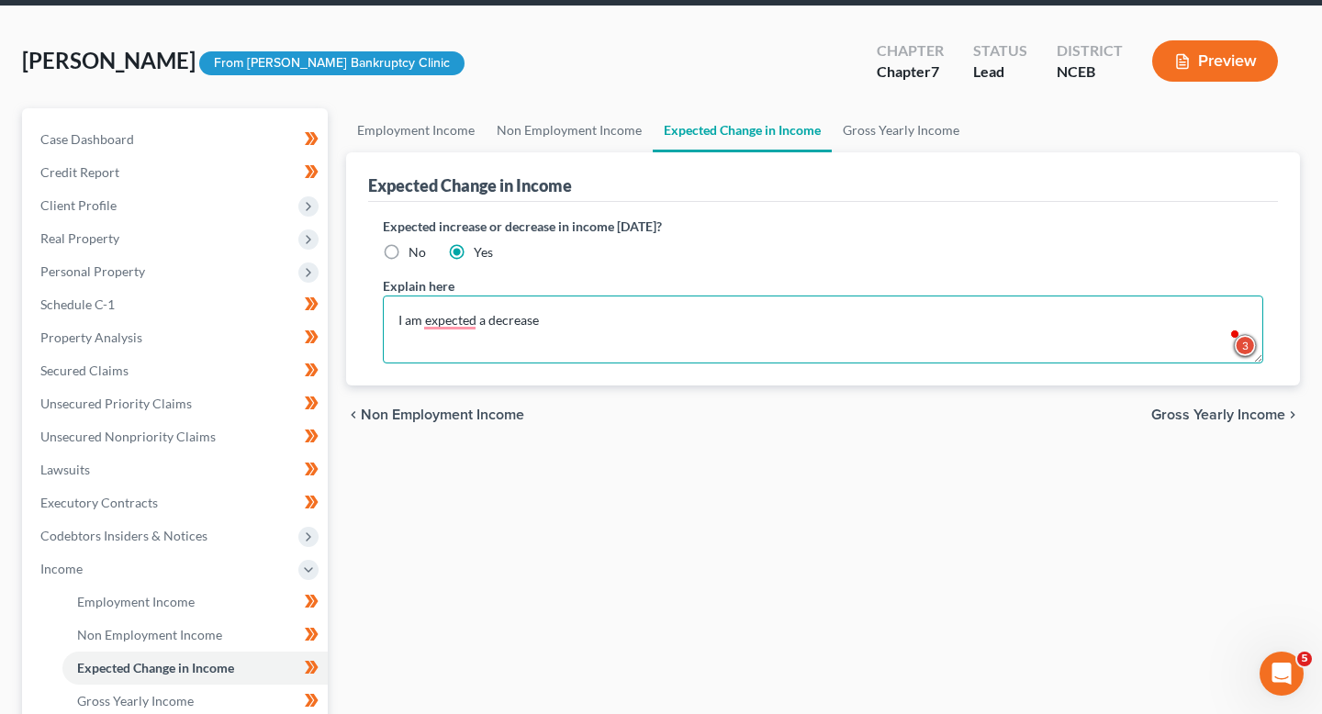
click at [569, 331] on textarea "I am expected a decrease" at bounding box center [823, 330] width 880 height 68
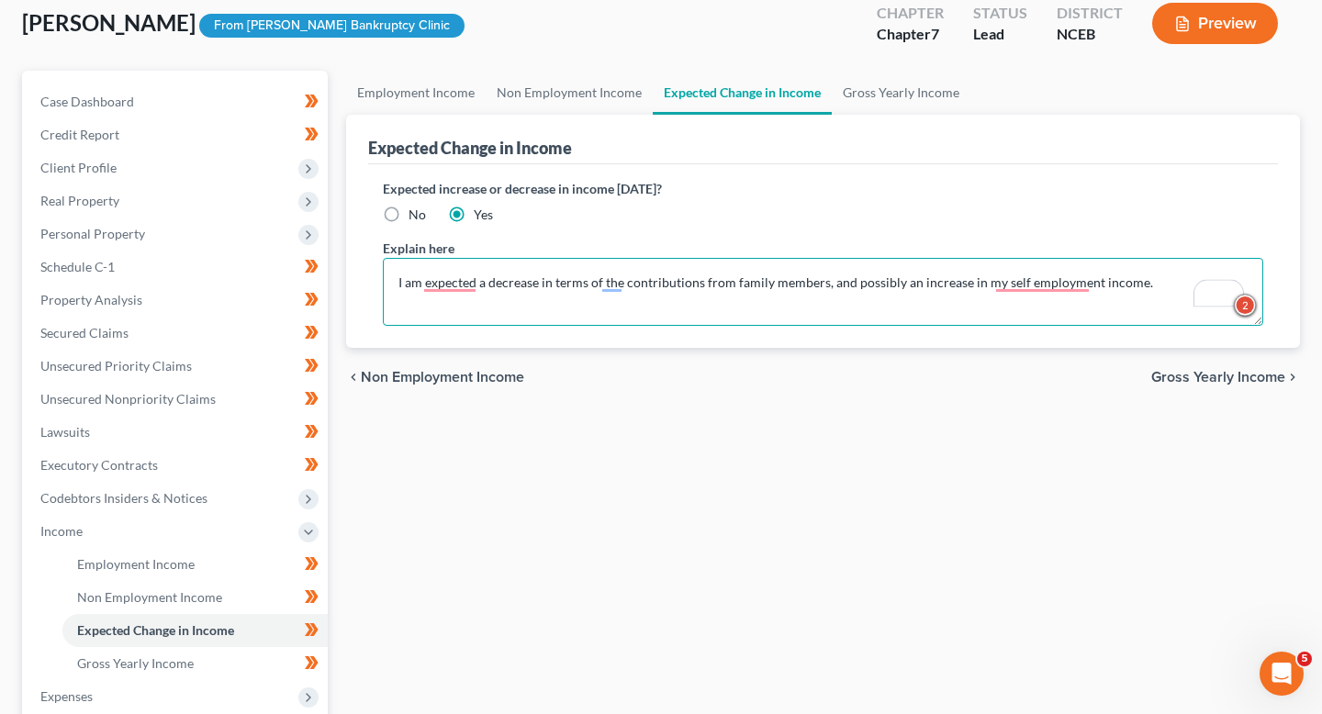
scroll to position [108, 0]
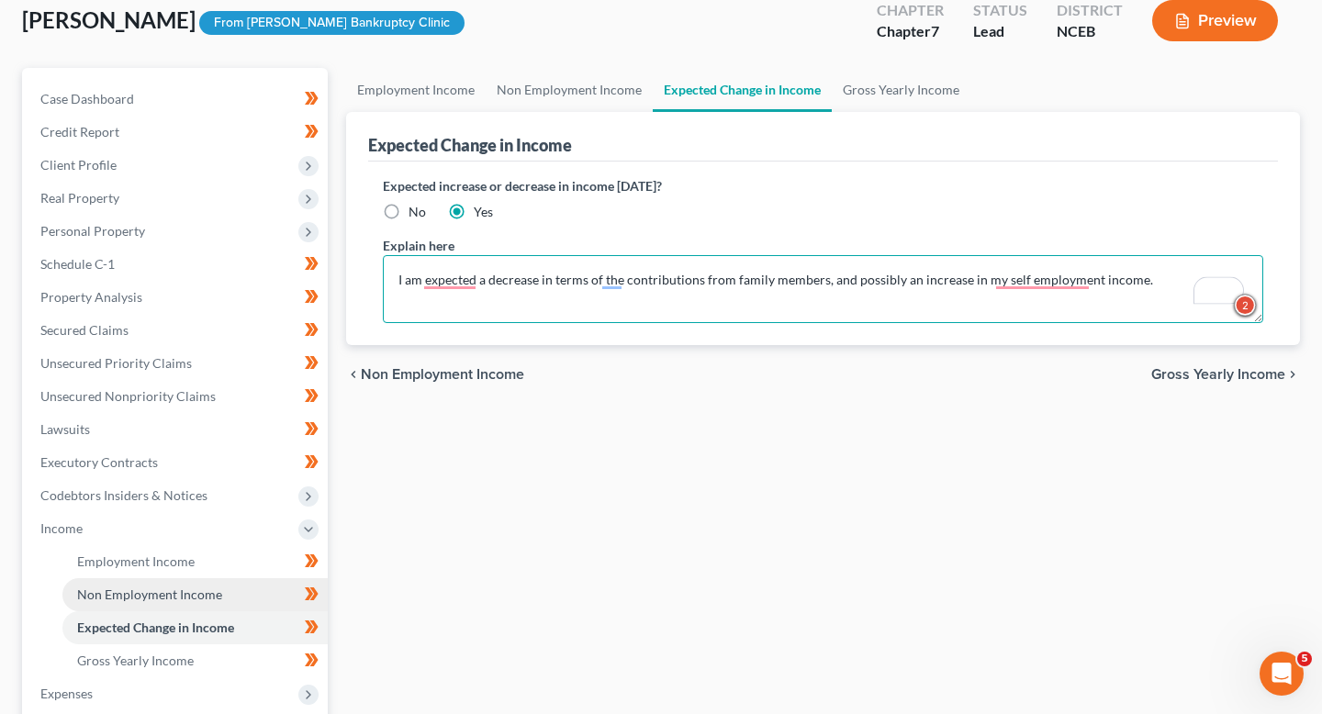
type textarea "I am expected a decrease in terms of the contributions from family members, and…"
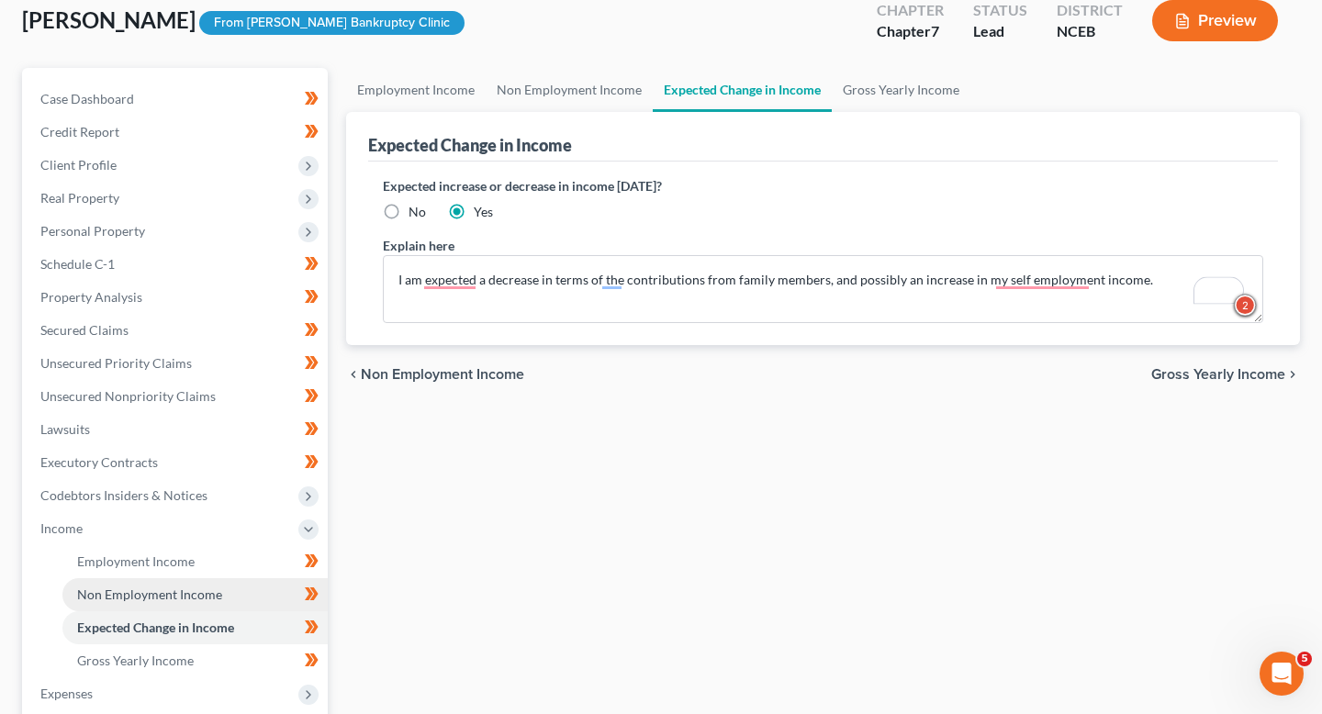
click at [194, 585] on link "Non Employment Income" at bounding box center [194, 594] width 265 height 33
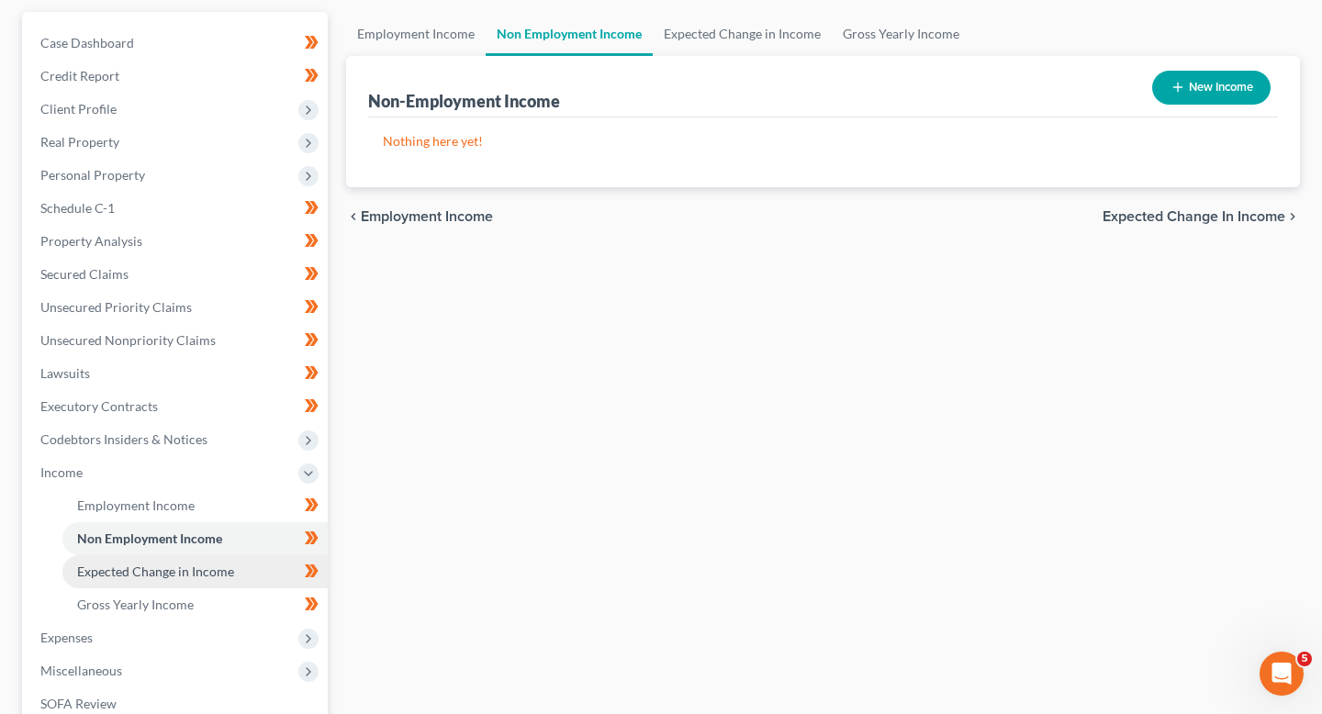
click at [185, 578] on span "Expected Change in Income" at bounding box center [155, 572] width 157 height 16
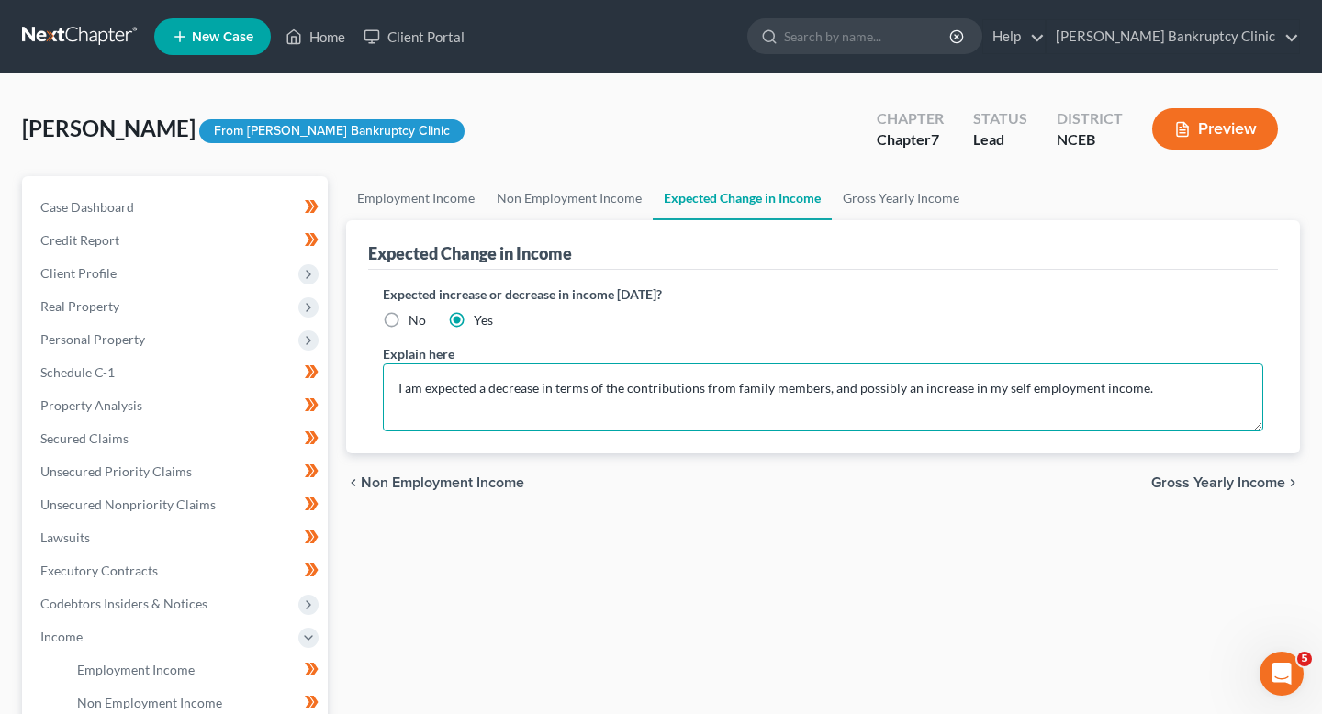
click at [452, 397] on textarea "I am expected a decrease in terms of the contributions from family members, and…" at bounding box center [823, 398] width 880 height 68
click at [446, 384] on textarea "I am expected a decrease in terms of the contributions from family members, and…" at bounding box center [823, 398] width 880 height 68
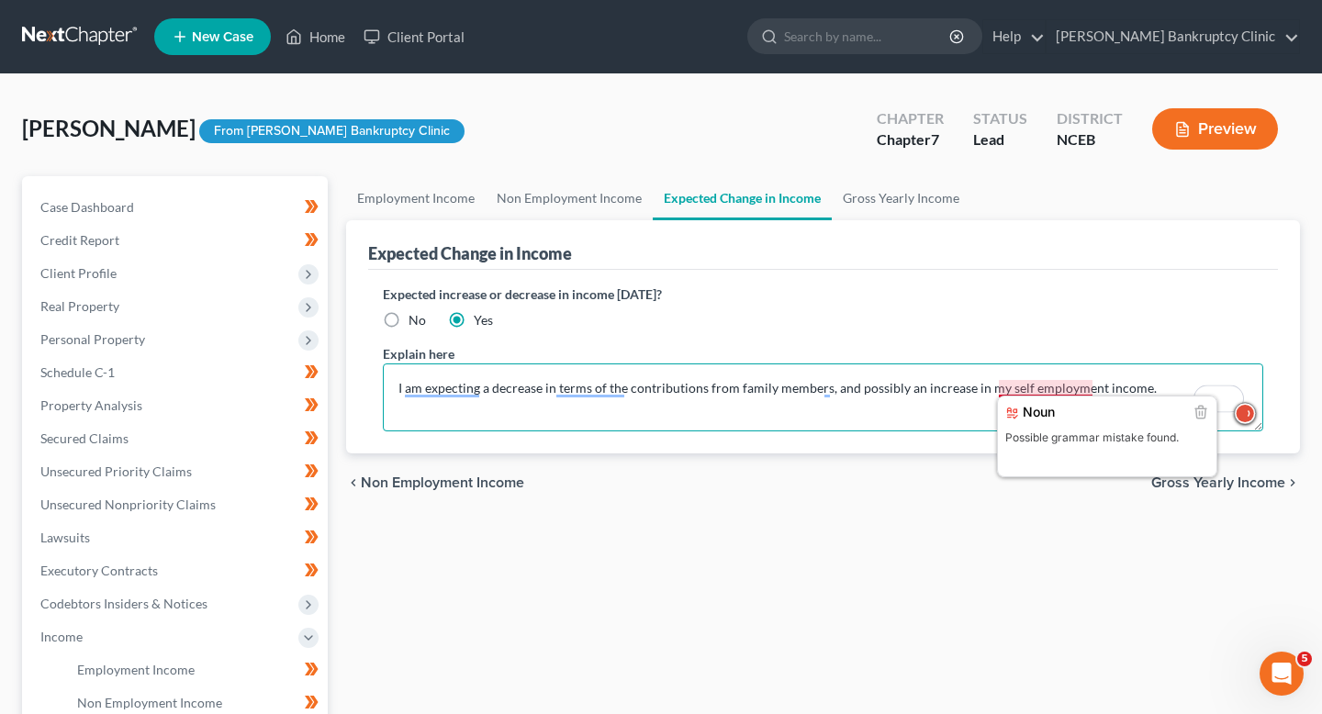
click at [1051, 390] on textarea "I am expecting a decrease in terms of the contributions from family members, an…" at bounding box center [823, 398] width 880 height 68
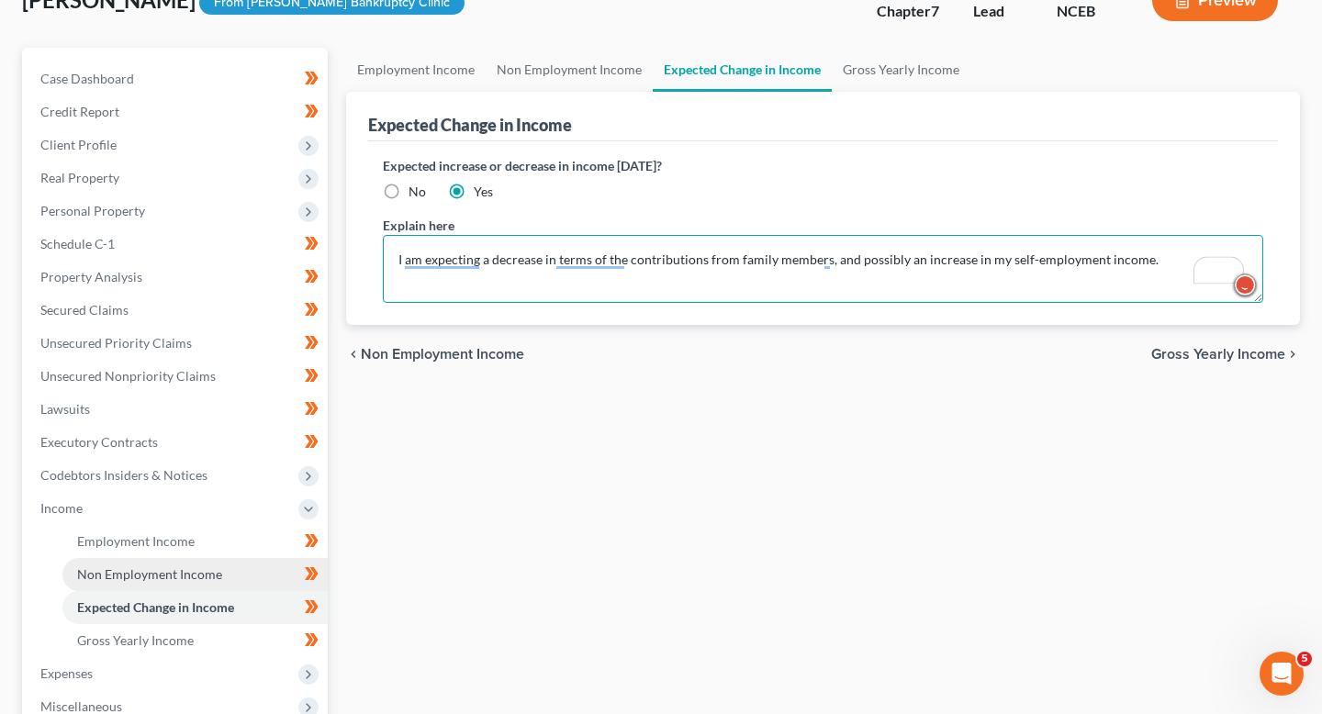
type textarea "I am expecting a decrease in terms of the contributions from family members, an…"
click at [246, 573] on link "Non Employment Income" at bounding box center [194, 574] width 265 height 33
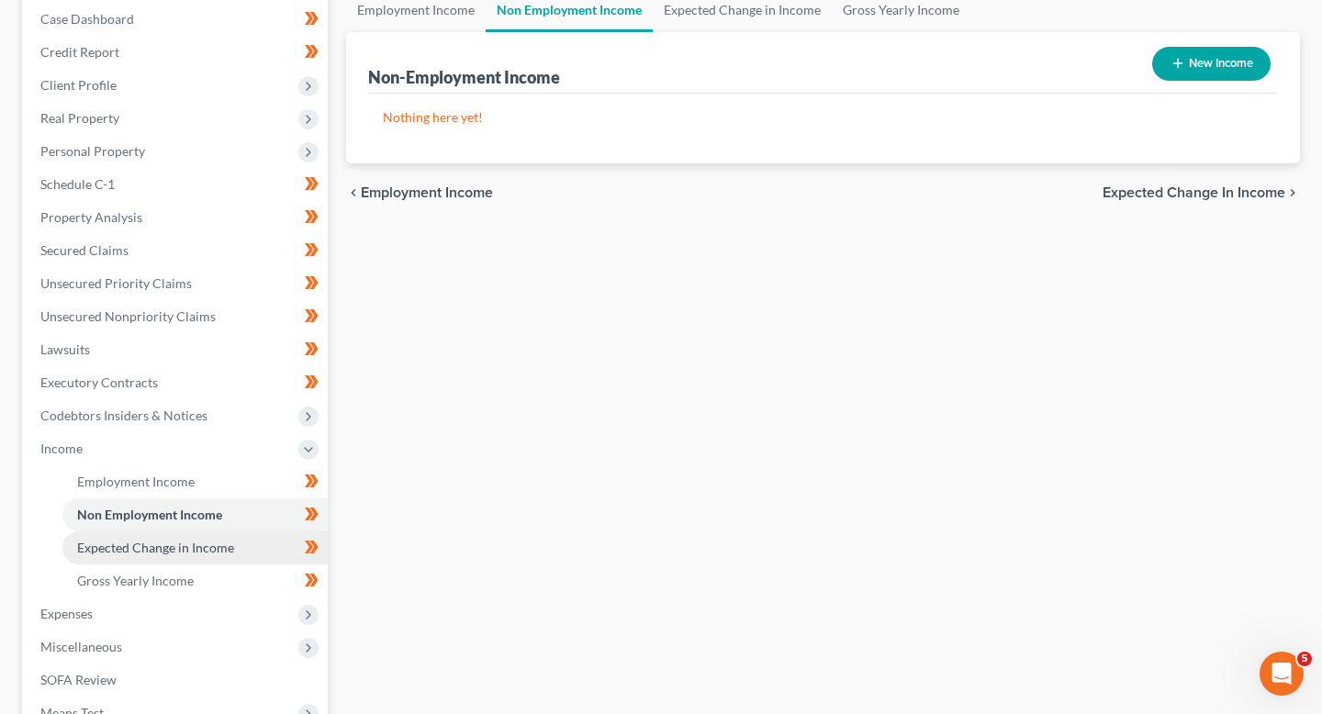
click at [220, 549] on span "Expected Change in Income" at bounding box center [155, 548] width 157 height 16
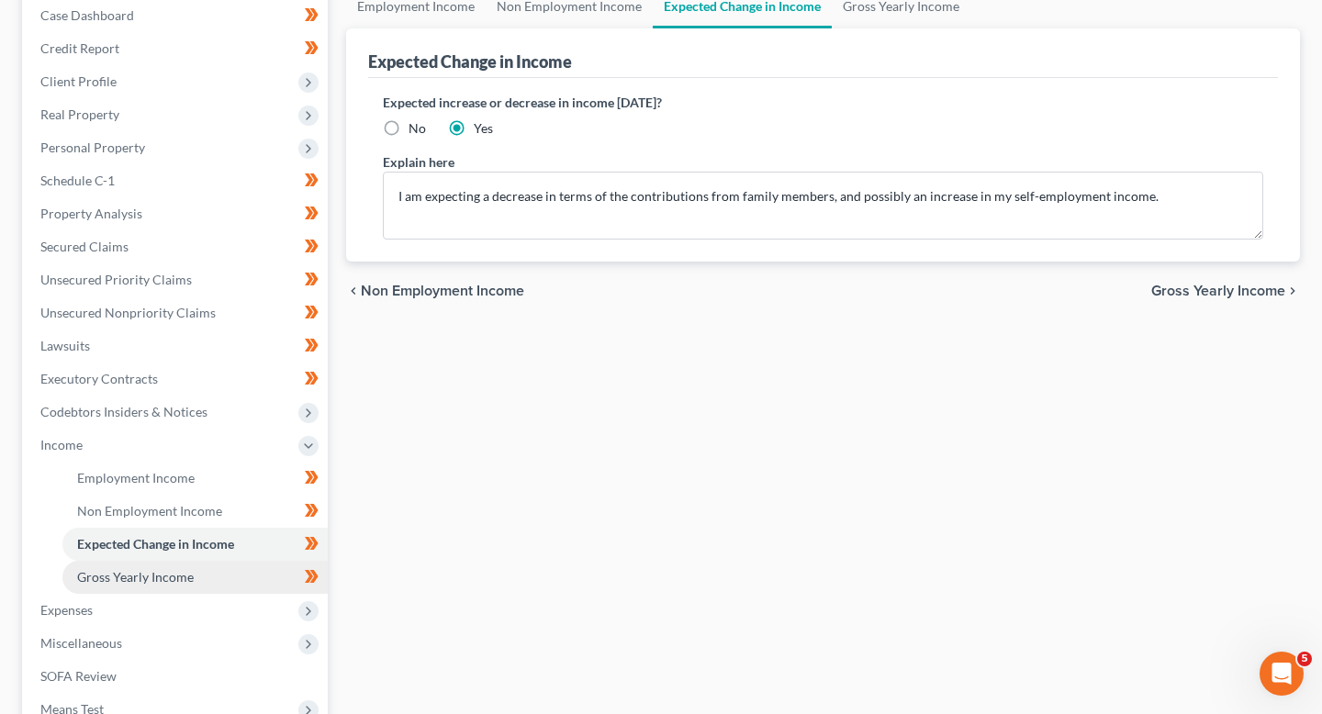
click at [207, 567] on link "Gross Yearly Income" at bounding box center [194, 577] width 265 height 33
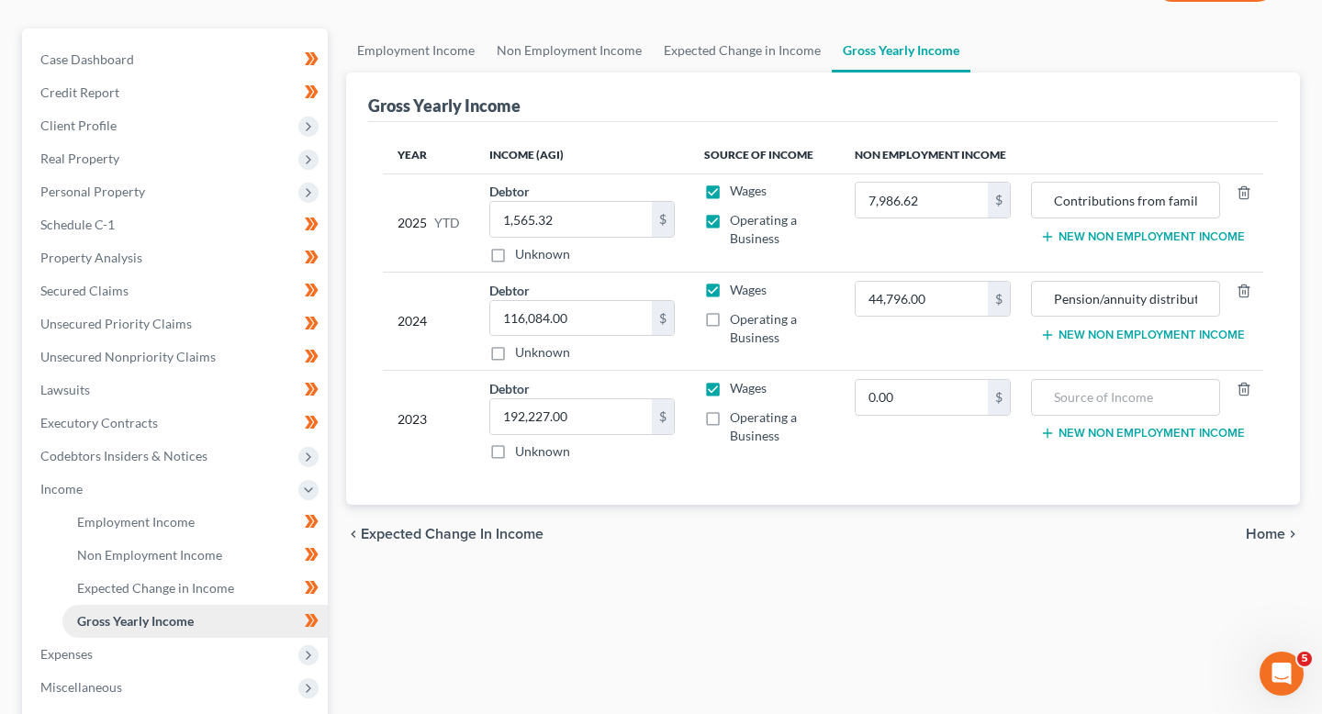
scroll to position [252, 0]
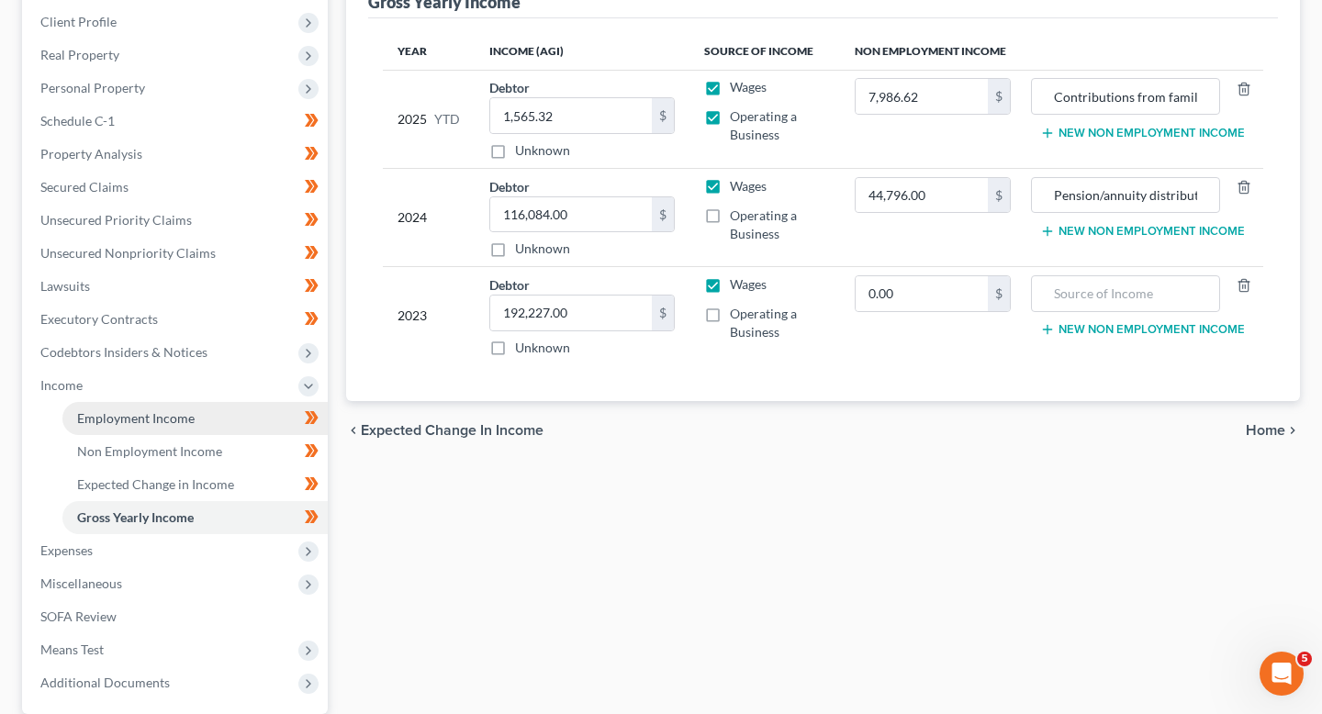
click at [186, 429] on link "Employment Income" at bounding box center [194, 418] width 265 height 33
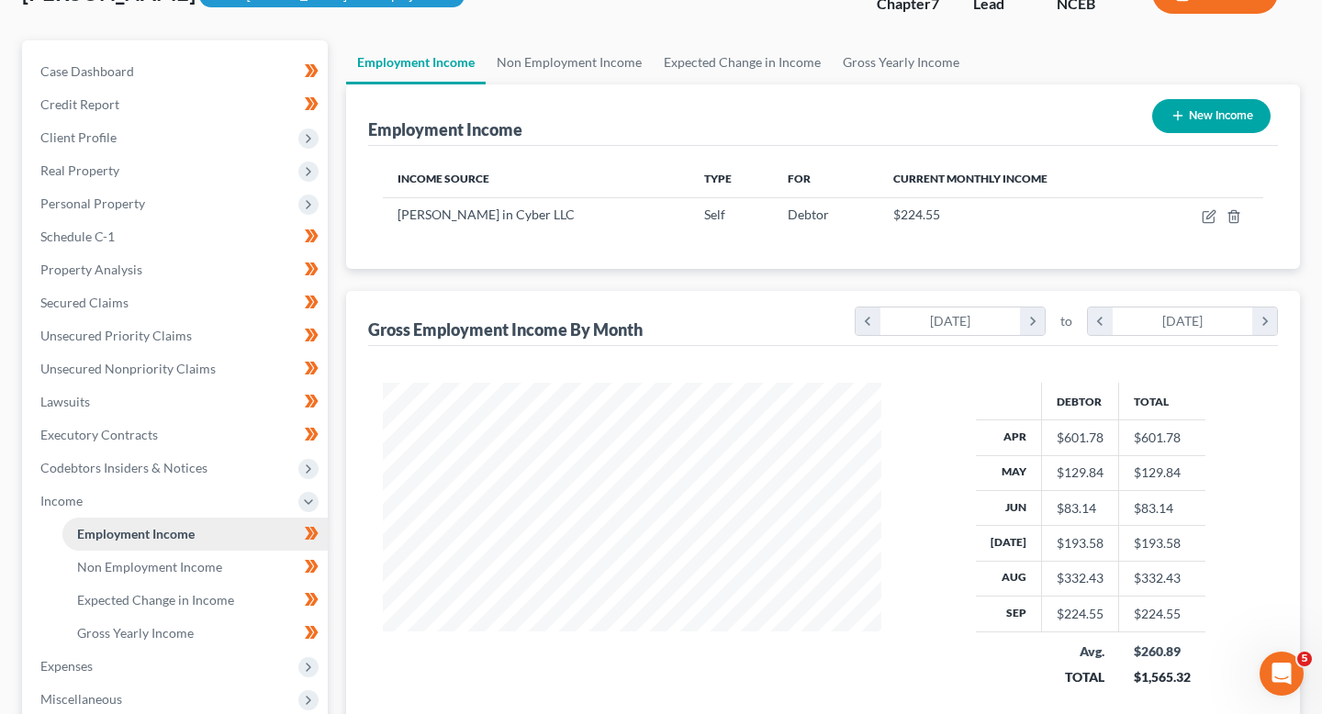
scroll to position [236, 0]
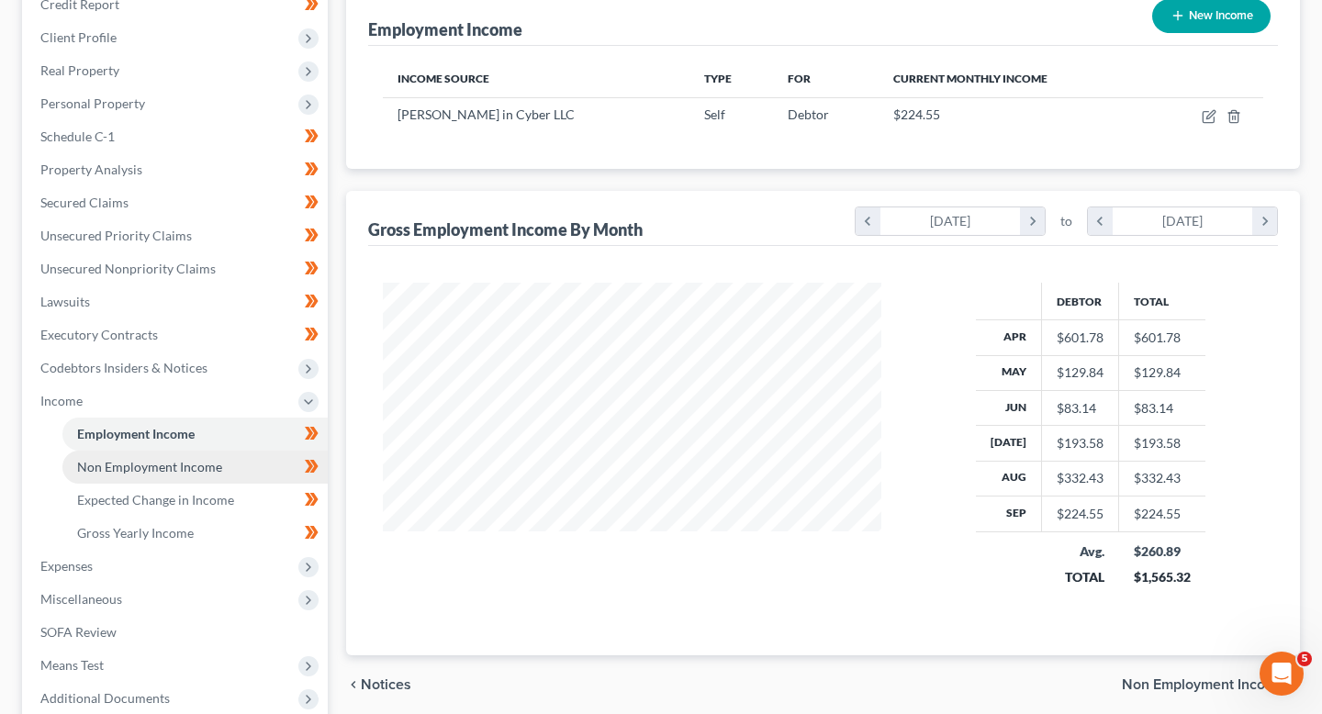
click at [185, 476] on link "Non Employment Income" at bounding box center [194, 467] width 265 height 33
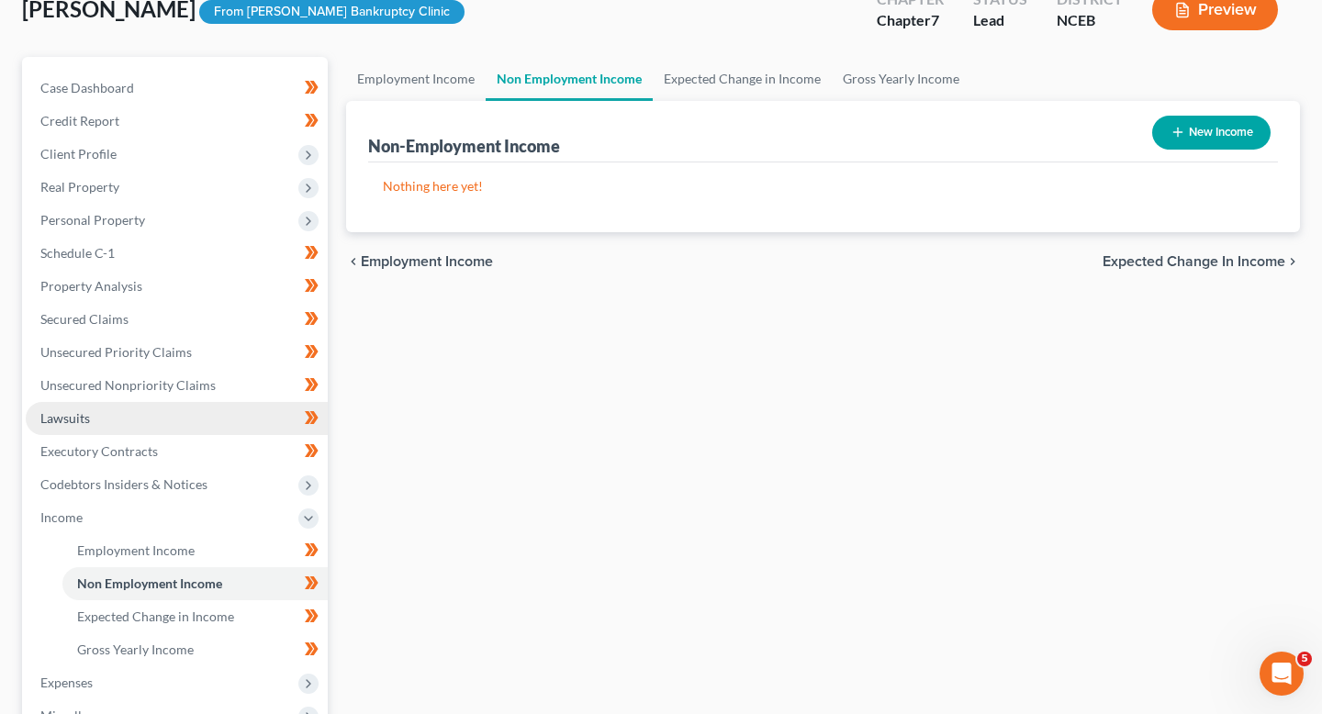
scroll to position [148, 0]
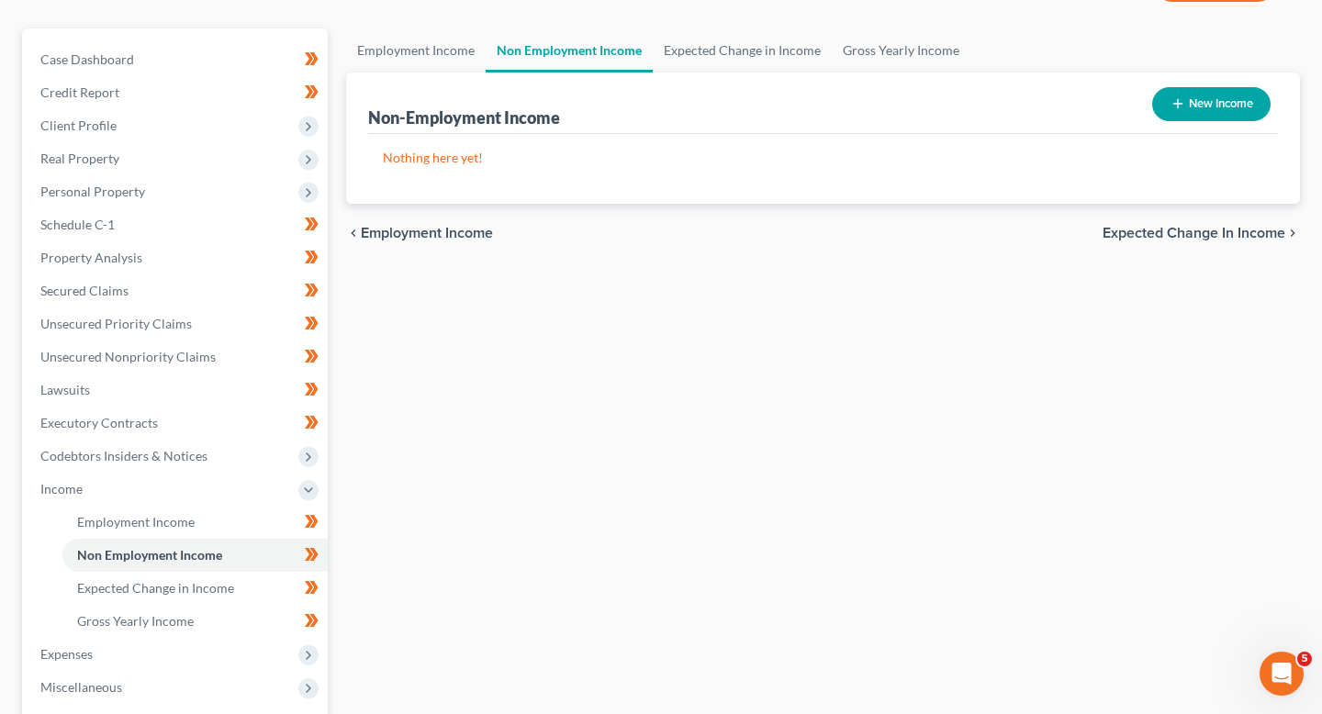
click at [1158, 105] on button "New Income" at bounding box center [1211, 104] width 118 height 34
select select "0"
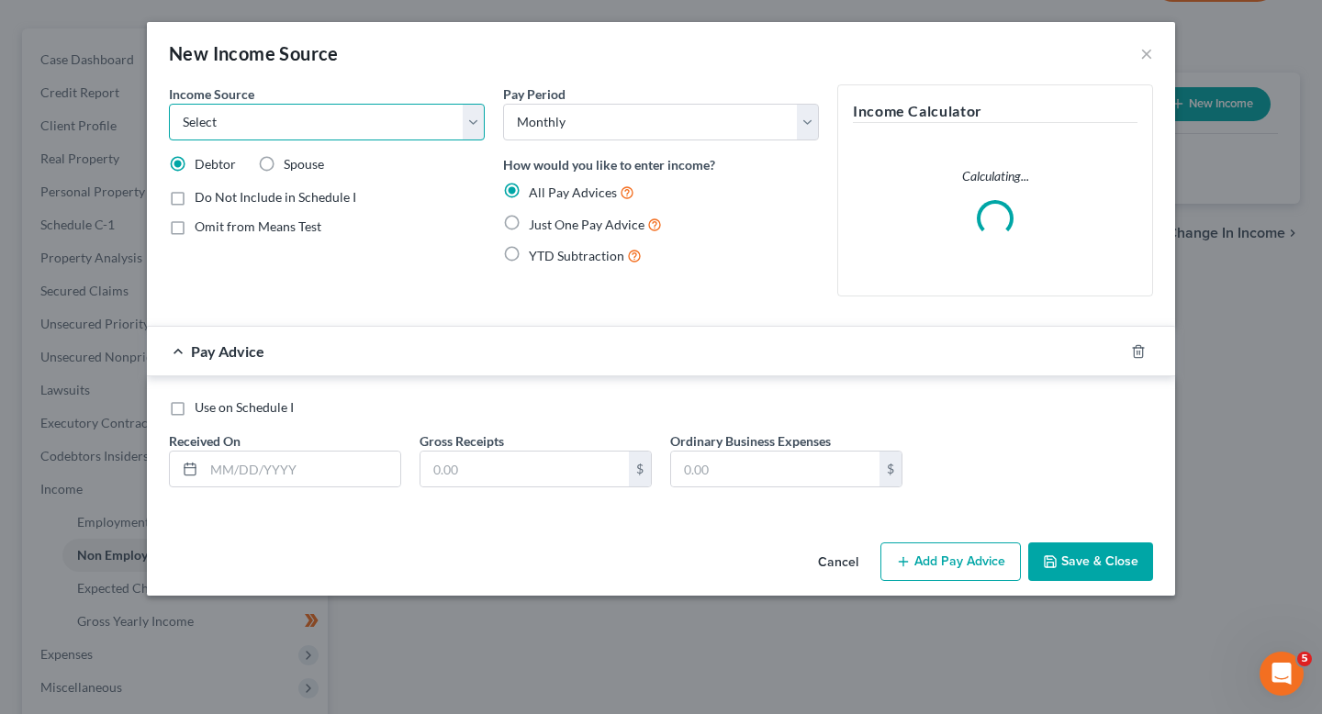
click at [406, 115] on select "Select Unemployment Disability (from employer) Pension Retirement Social Securi…" at bounding box center [327, 122] width 316 height 37
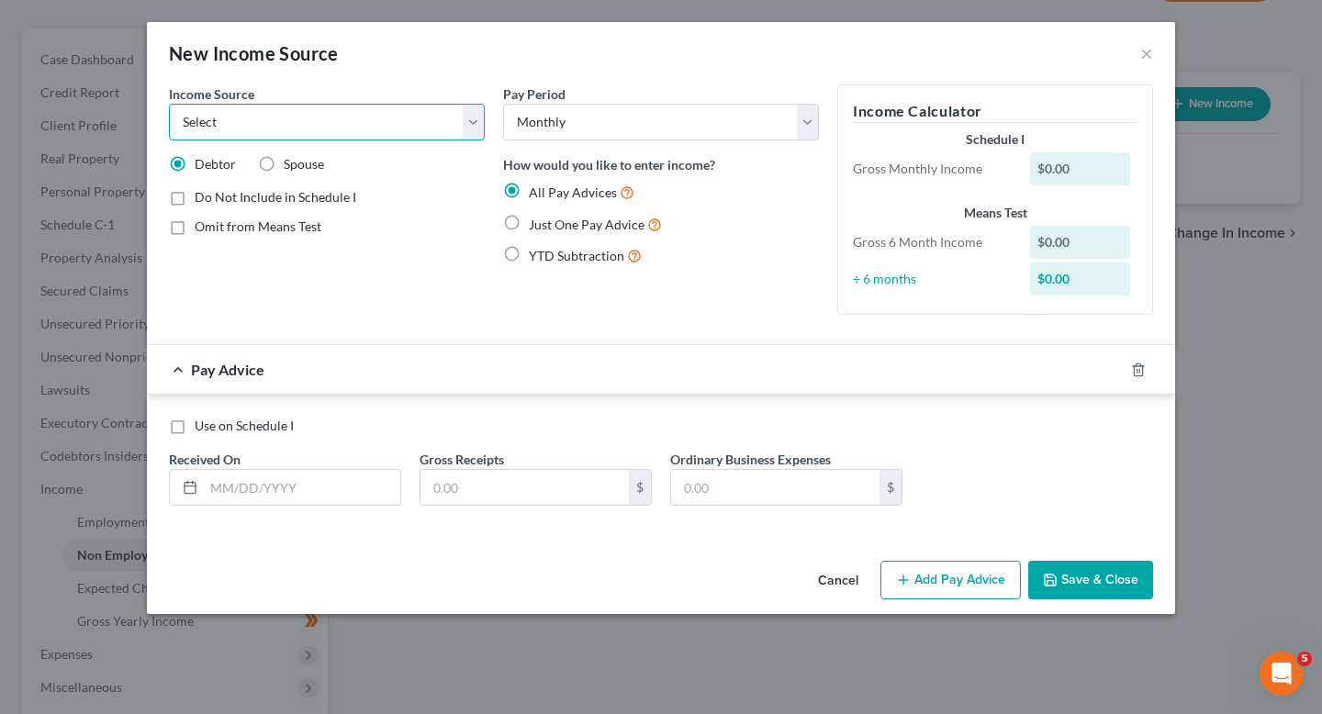
select select "7"
click at [169, 104] on select "Select Unemployment Disability (from employer) Pension Retirement Social Securi…" at bounding box center [327, 122] width 316 height 37
click at [1144, 53] on button "×" at bounding box center [1146, 53] width 13 height 22
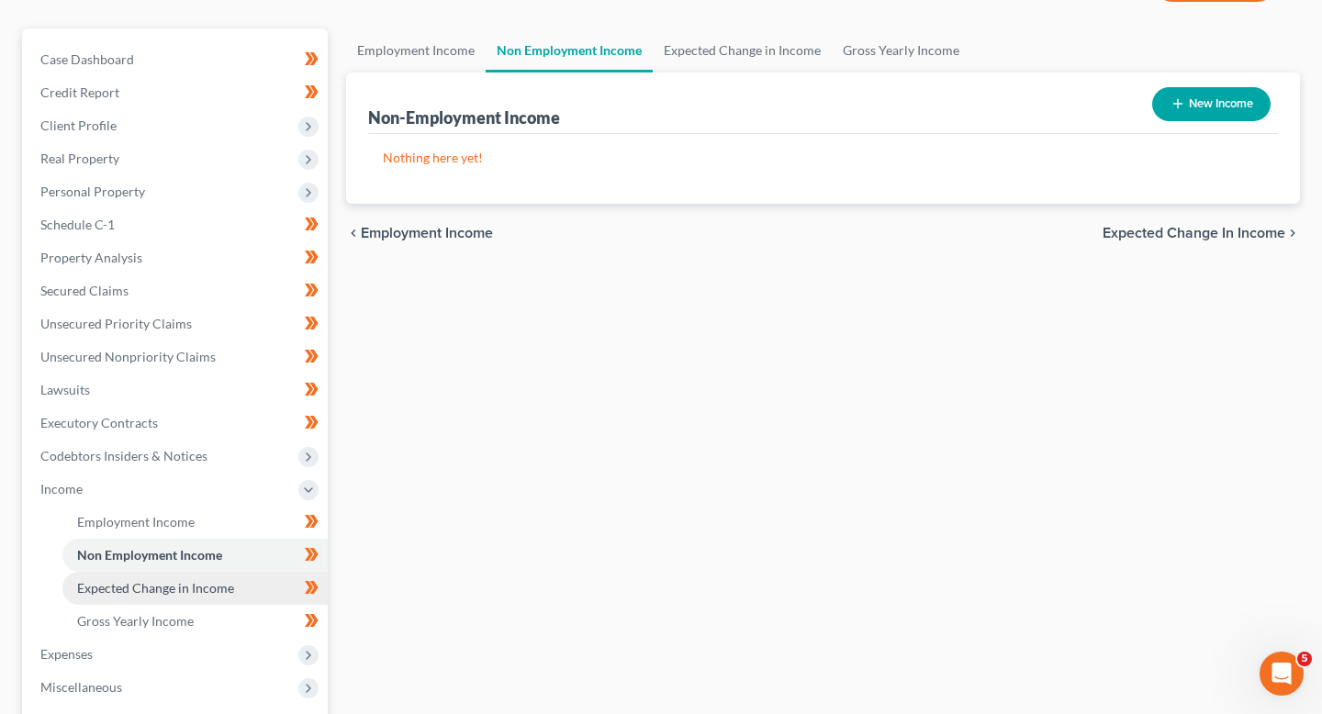
click at [134, 597] on link "Expected Change in Income" at bounding box center [194, 588] width 265 height 33
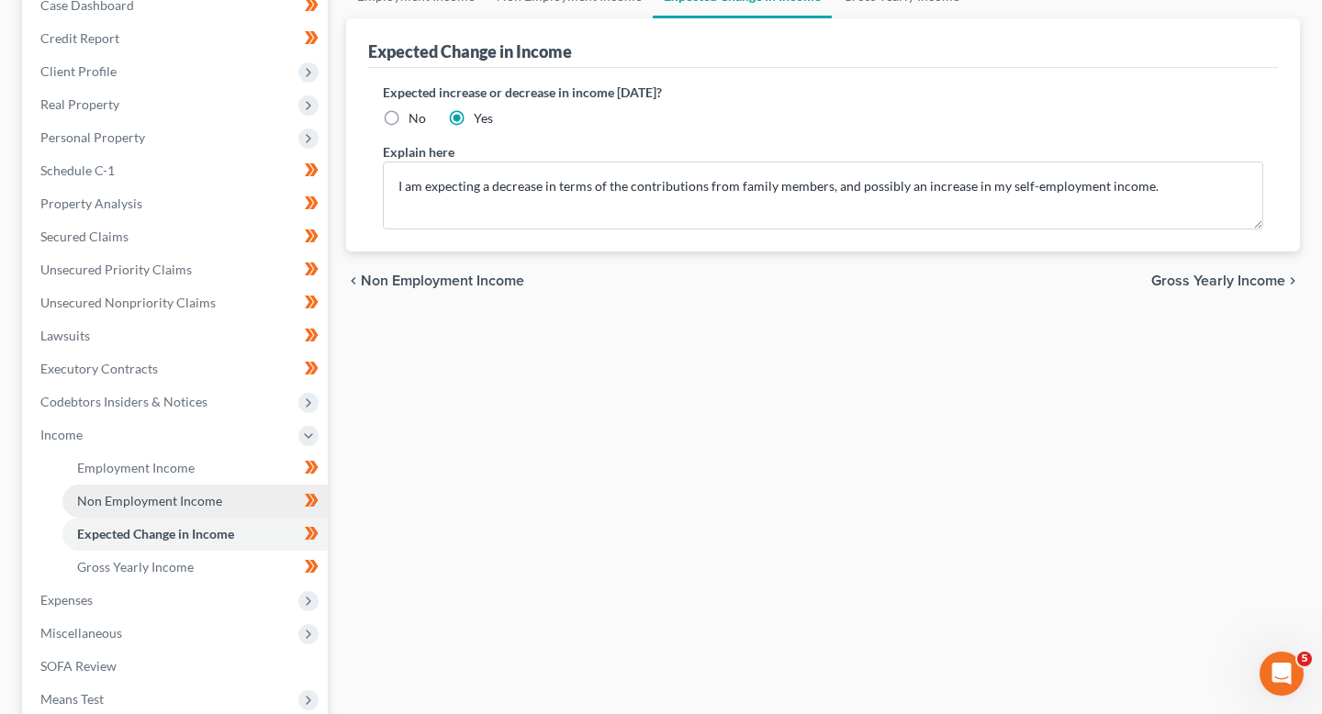
click at [122, 498] on span "Non Employment Income" at bounding box center [149, 501] width 145 height 16
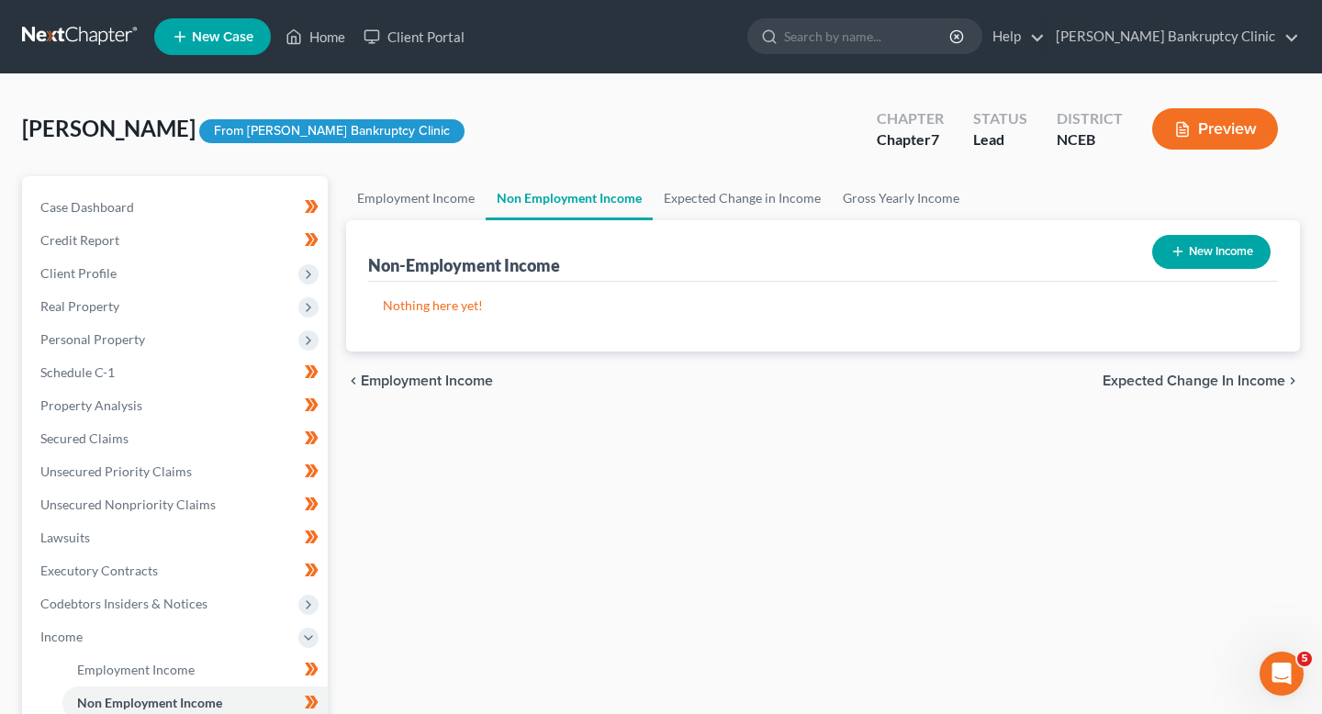
click at [1200, 251] on button "New Income" at bounding box center [1211, 252] width 118 height 34
select select "0"
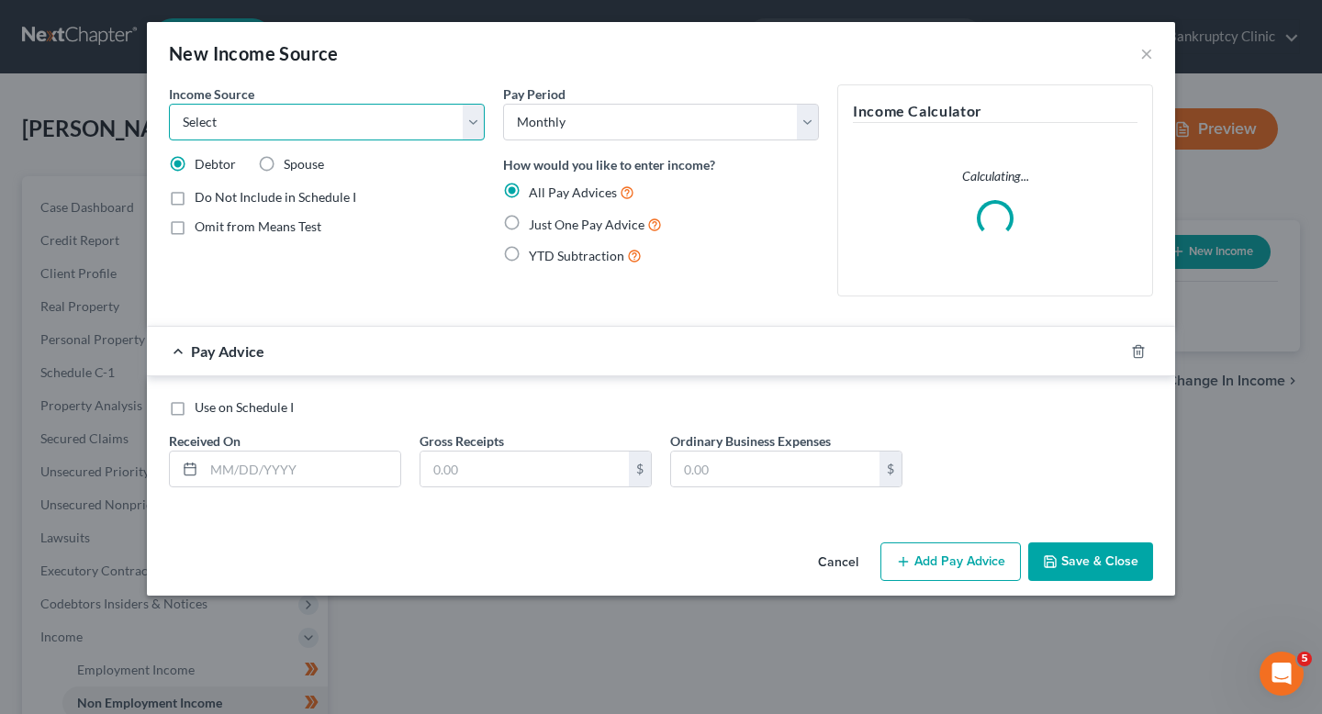
click at [391, 129] on select "Select Unemployment Disability (from employer) Pension Retirement Social Securi…" at bounding box center [327, 122] width 316 height 37
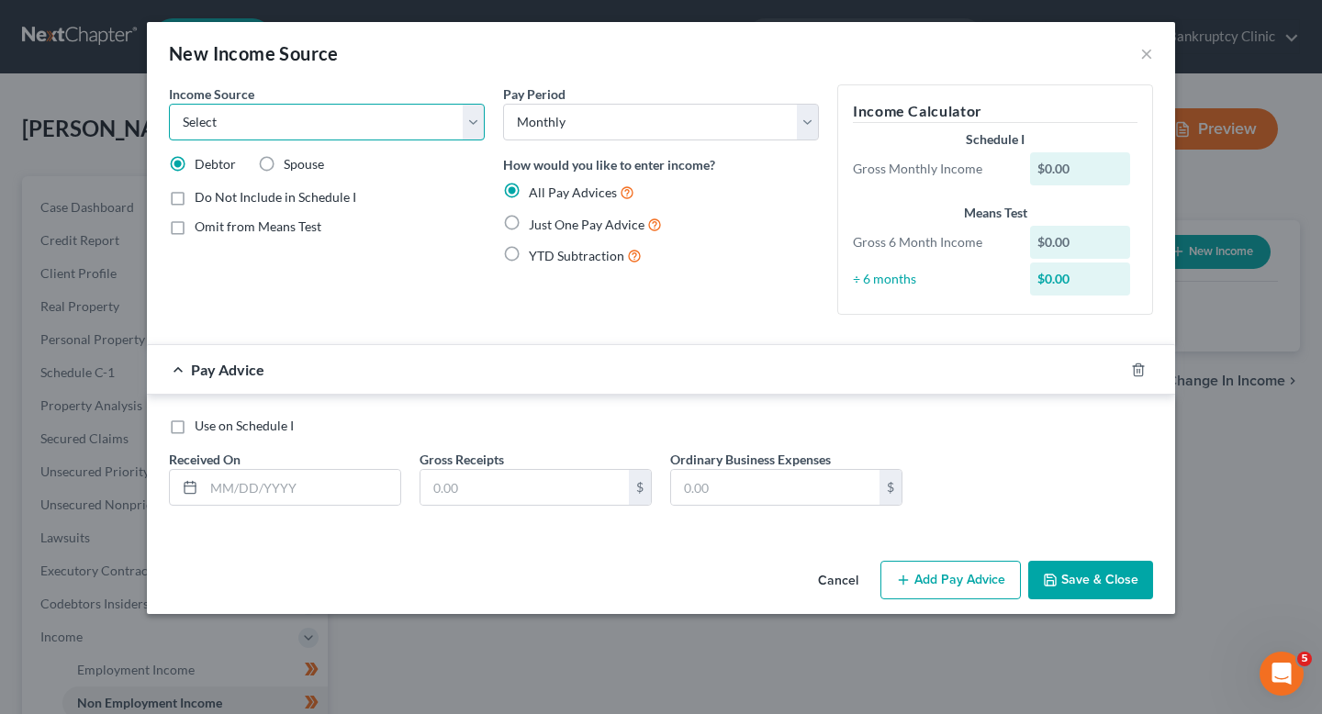
select select "7"
click at [169, 104] on select "Select Unemployment Disability (from employer) Pension Retirement Social Securi…" at bounding box center [327, 122] width 316 height 37
click at [605, 101] on div "Pay Period Select Monthly Twice Monthly Every Other Week Weekly" at bounding box center [661, 112] width 316 height 56
click at [607, 115] on select "Select Monthly Twice Monthly Every Other Week Weekly" at bounding box center [661, 122] width 316 height 37
click at [326, 486] on input "text" at bounding box center [302, 487] width 196 height 35
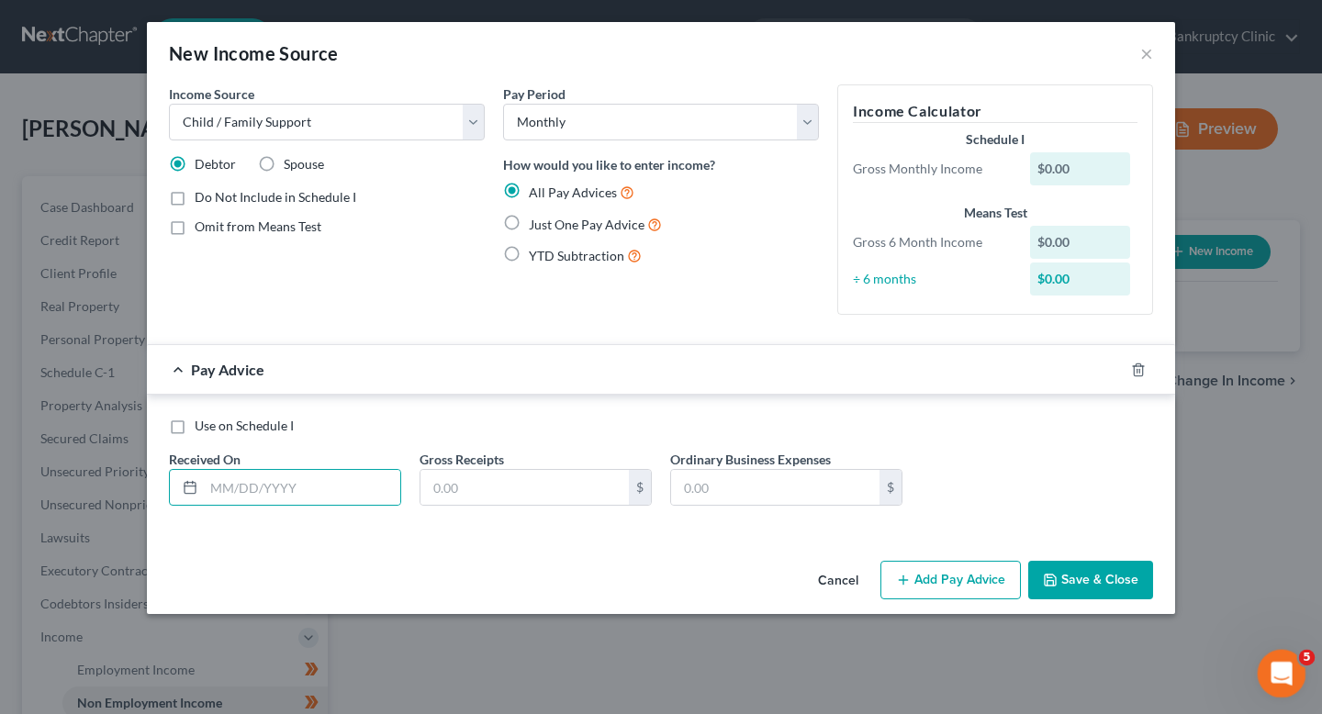
click at [1273, 657] on icon "Open Intercom Messenger" at bounding box center [1279, 671] width 30 height 30
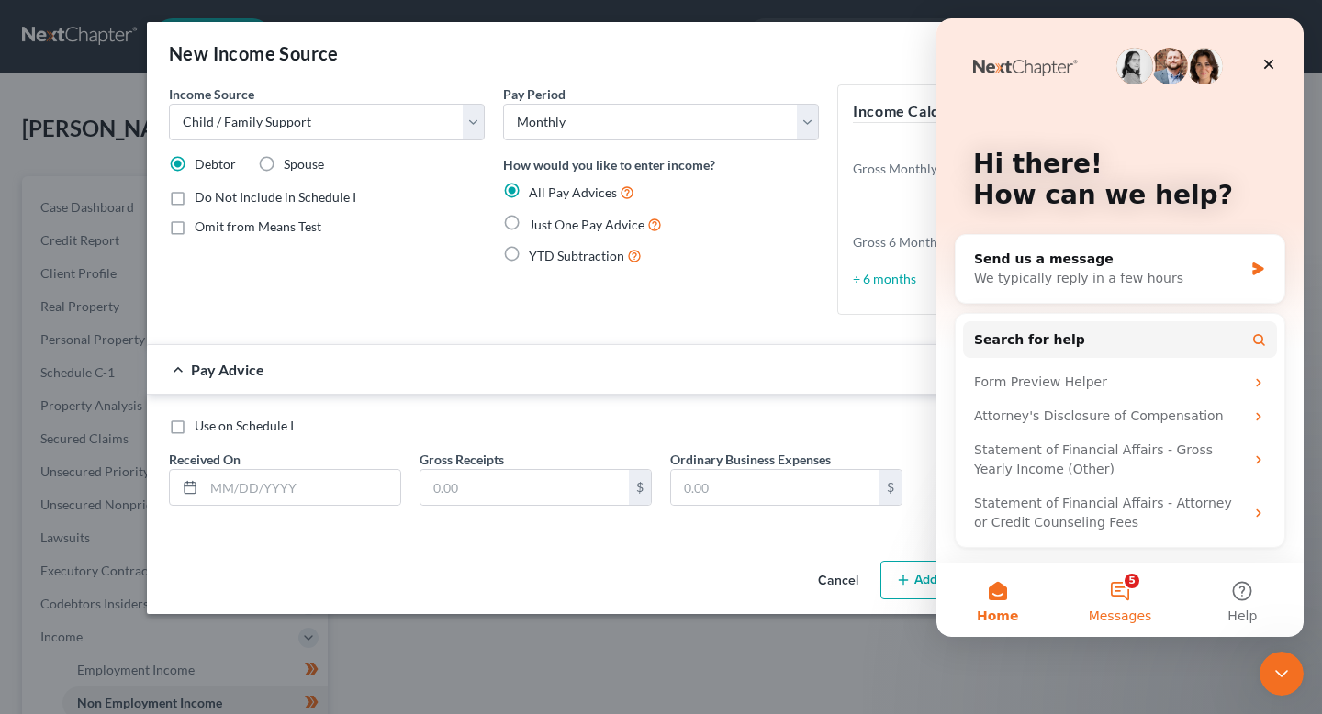
click at [1133, 599] on button "5 Messages" at bounding box center [1120, 600] width 122 height 73
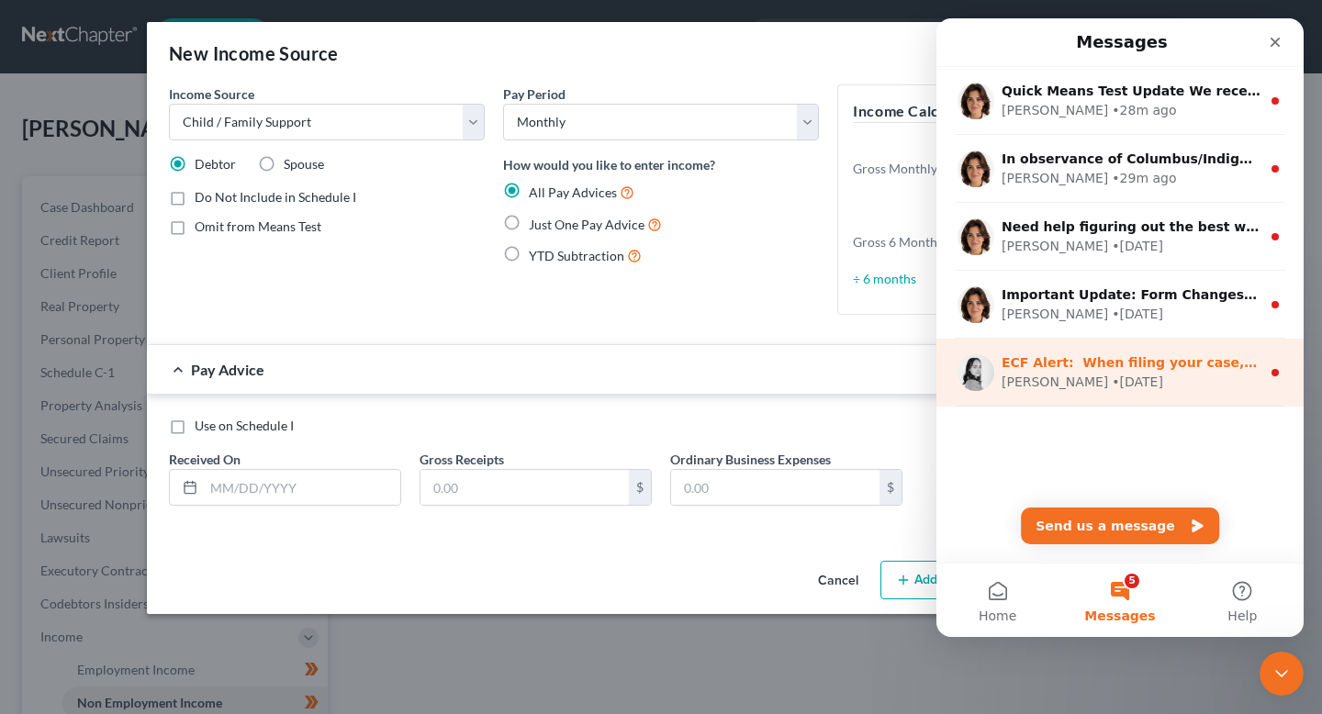
click at [1188, 399] on div "ECF Alert: ​ When filing your case, if you receive a filing error, please doubl…" at bounding box center [1120, 373] width 367 height 68
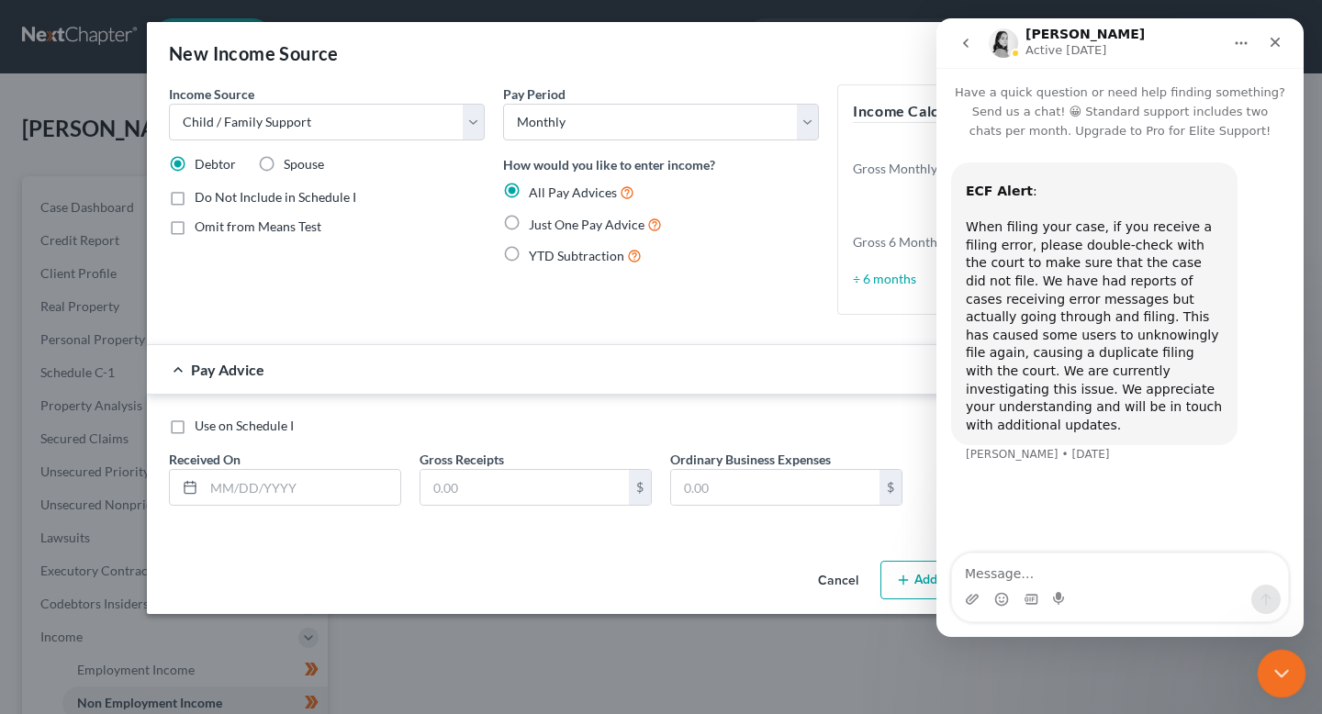
click at [1265, 649] on html at bounding box center [1279, 671] width 44 height 44
click at [1274, 666] on icon "Close Intercom Messenger" at bounding box center [1279, 671] width 22 height 22
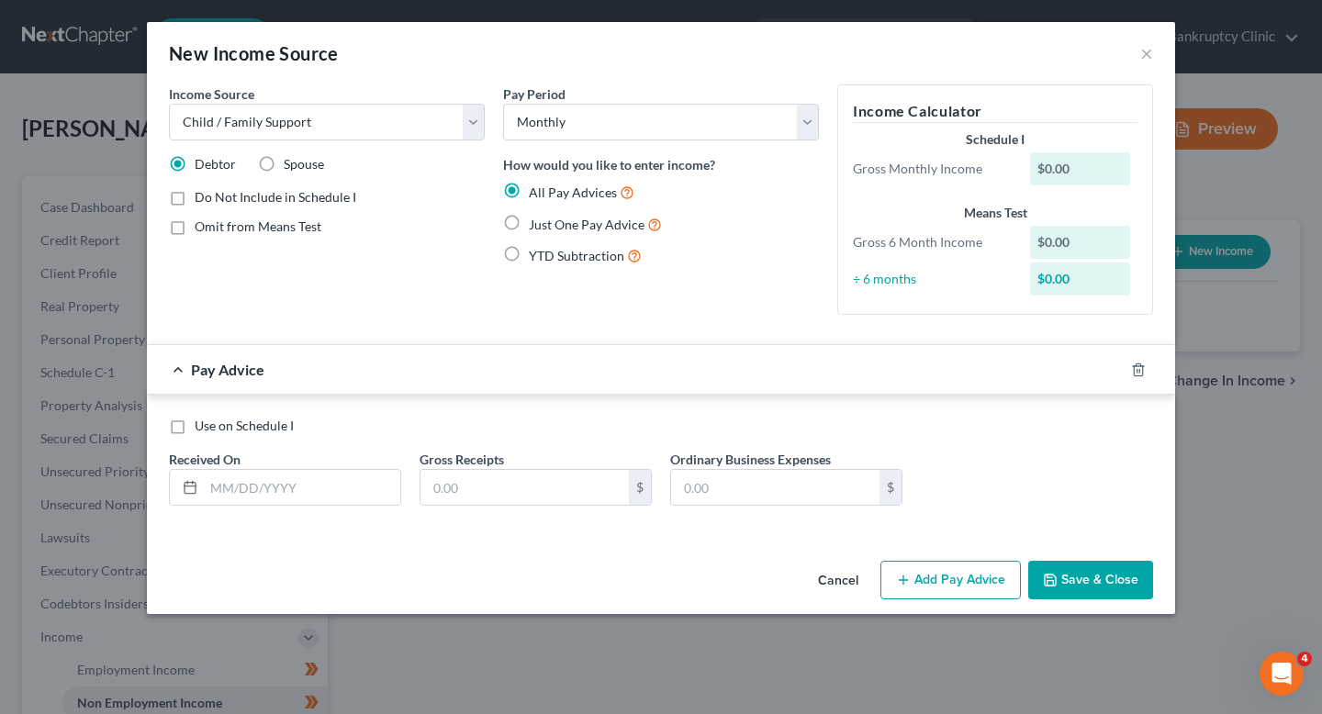
click at [838, 588] on button "Cancel" at bounding box center [838, 581] width 70 height 37
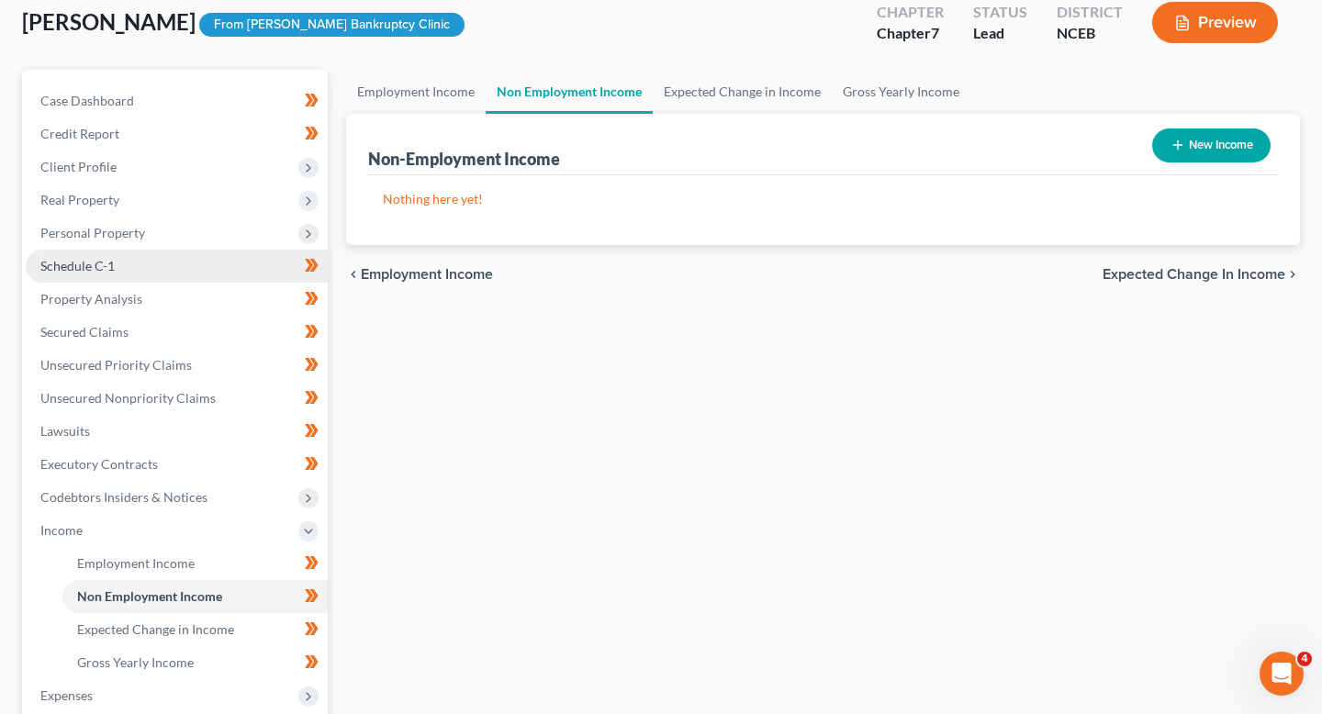
scroll to position [147, 0]
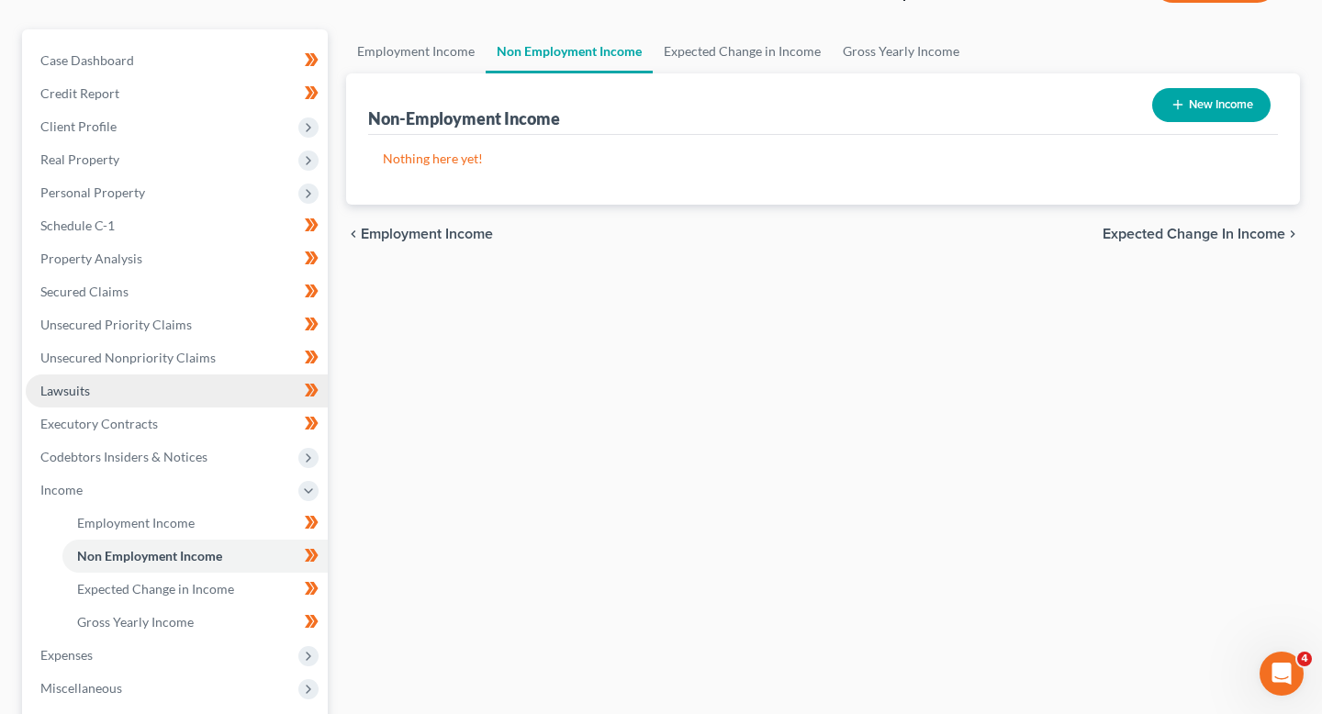
click at [164, 398] on link "Lawsuits" at bounding box center [177, 391] width 302 height 33
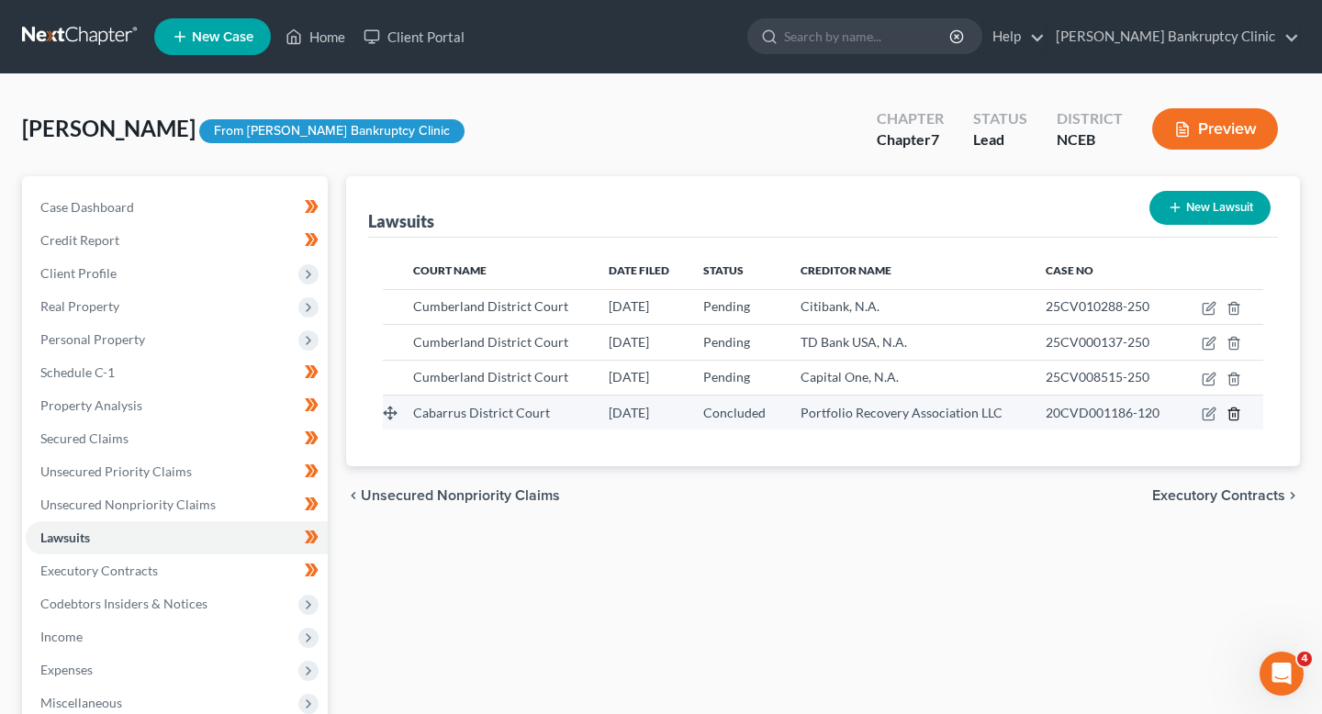
click at [1239, 414] on icon "button" at bounding box center [1234, 414] width 15 height 15
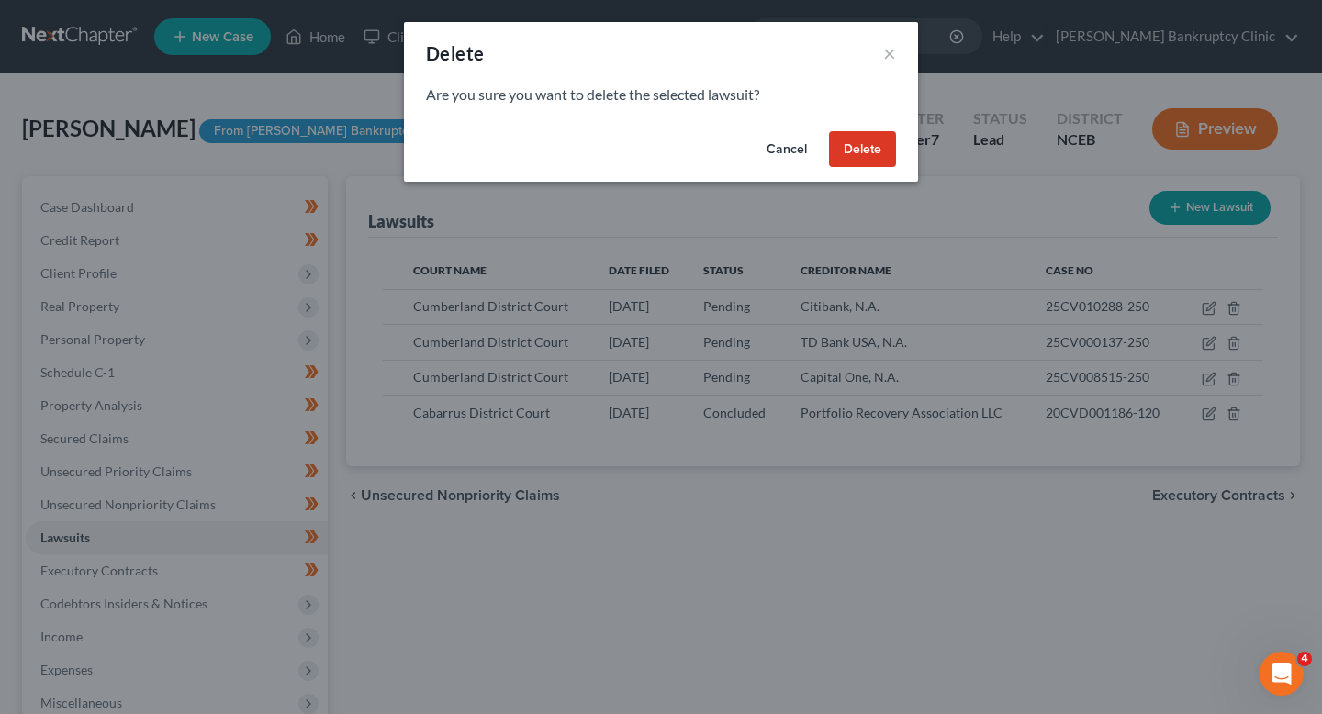
click at [869, 147] on button "Delete" at bounding box center [862, 149] width 67 height 37
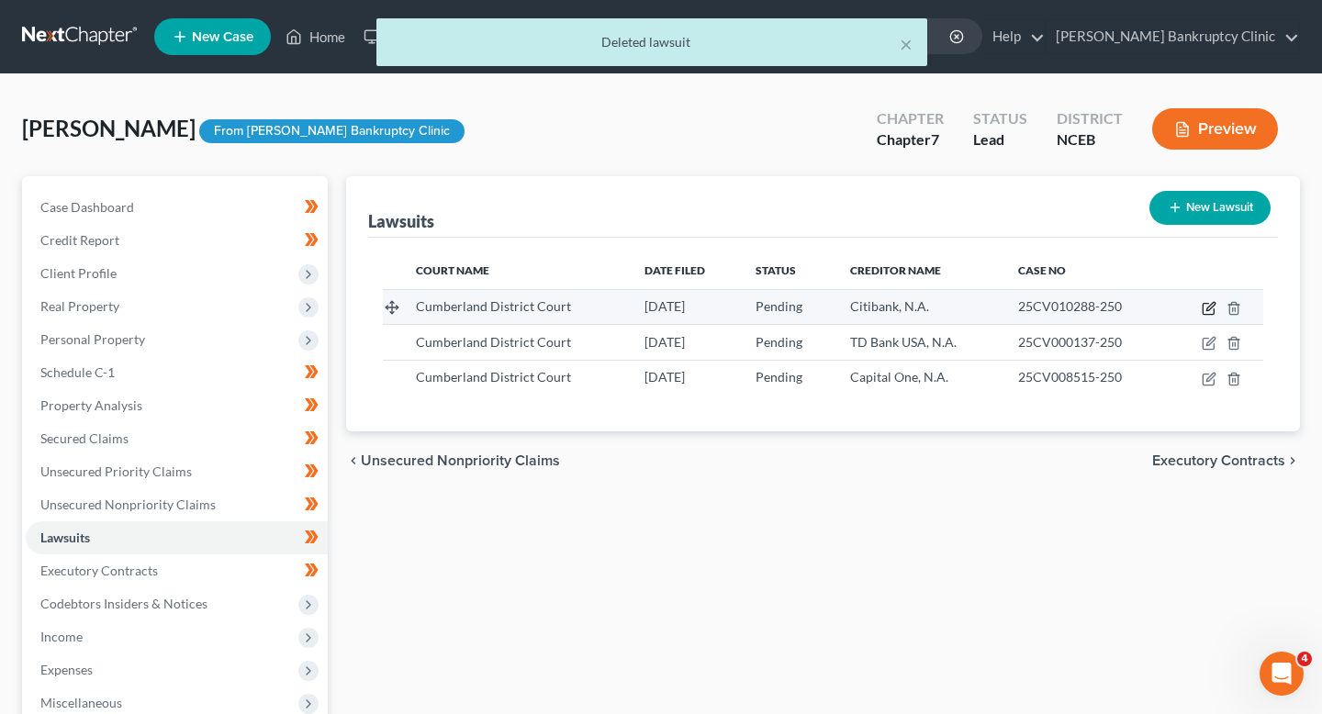
click at [1207, 311] on icon "button" at bounding box center [1209, 308] width 15 height 15
select select "28"
select select "0"
select select "4"
select select "26"
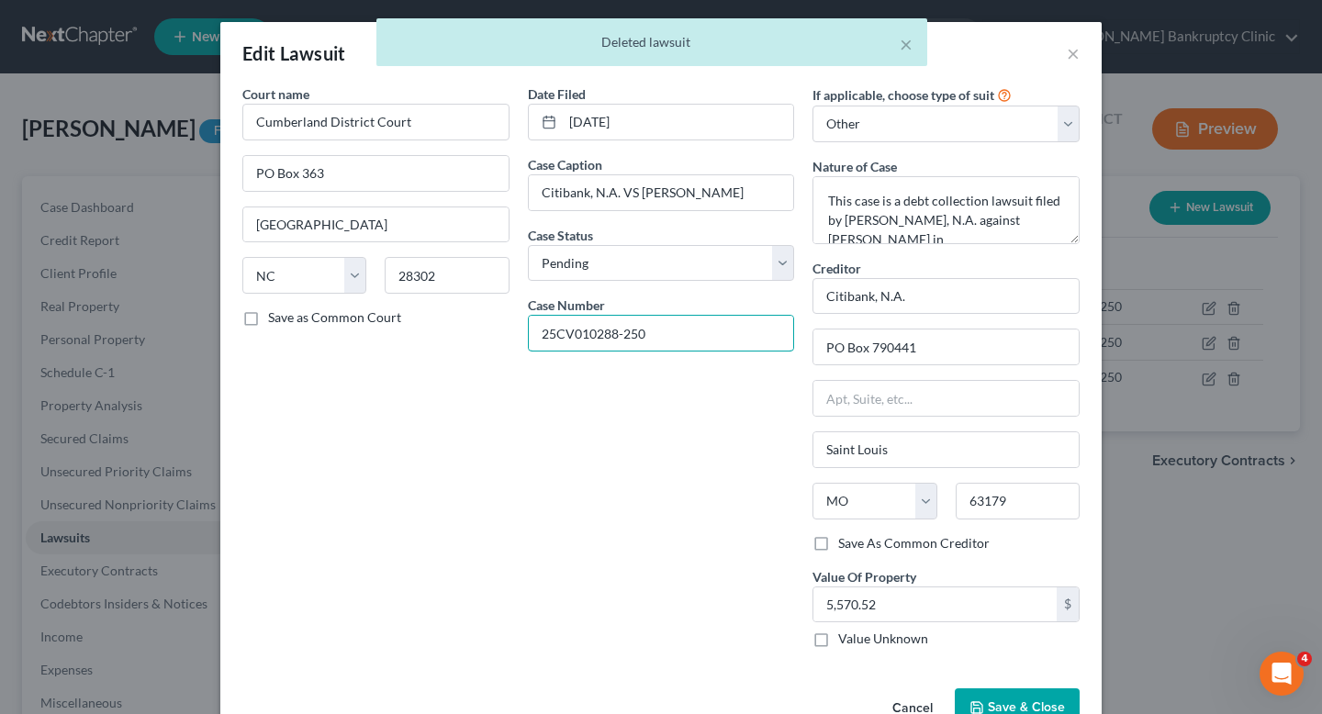
drag, startPoint x: 648, startPoint y: 324, endPoint x: 402, endPoint y: 321, distance: 246.1
click at [403, 321] on div "Court name * [GEOGRAPHIC_DATA] [GEOGRAPHIC_DATA] [US_STATE] AK AR [GEOGRAPHIC_D…" at bounding box center [661, 373] width 856 height 578
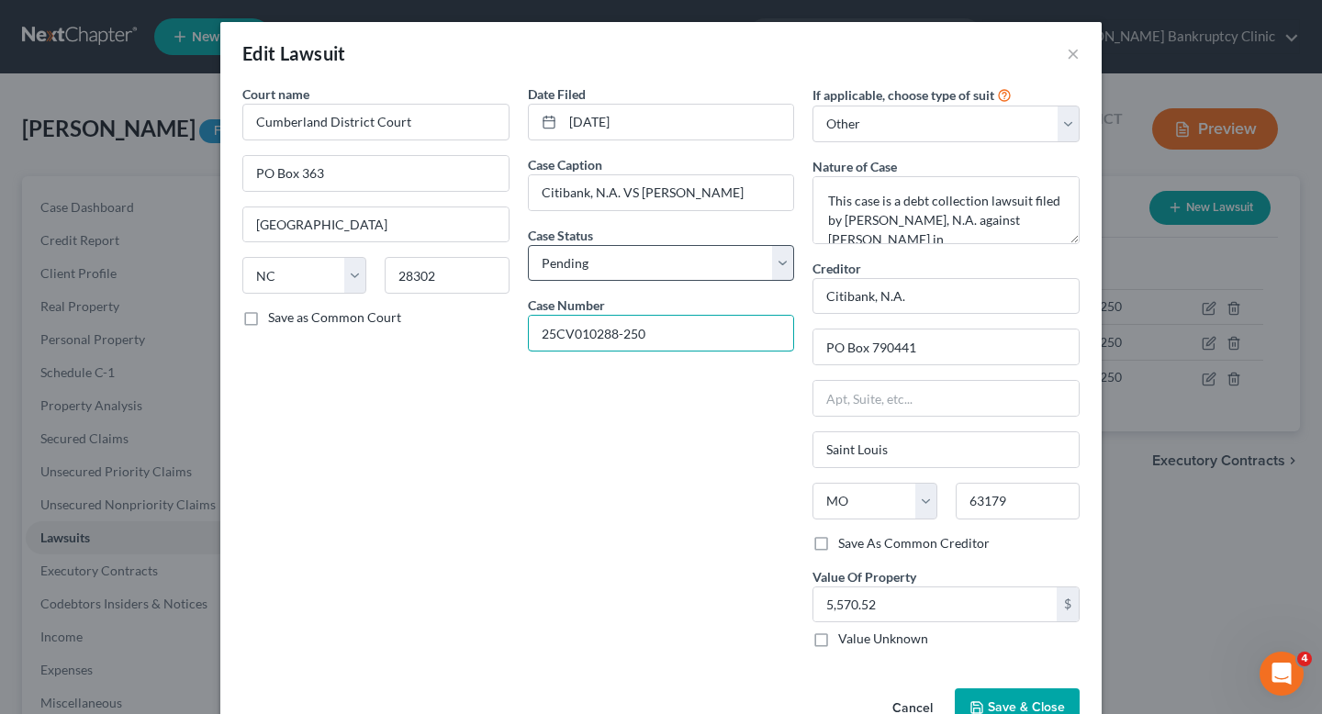
scroll to position [13, 0]
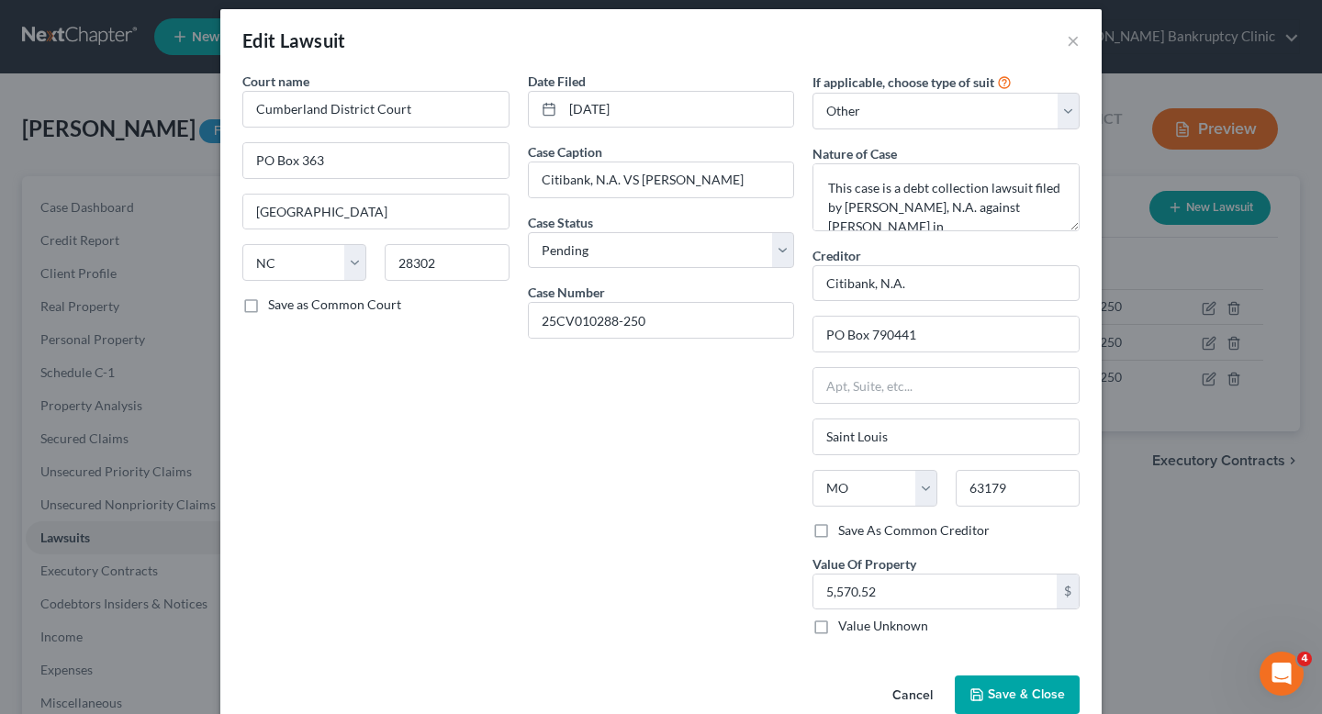
click at [899, 688] on button "Cancel" at bounding box center [913, 696] width 70 height 37
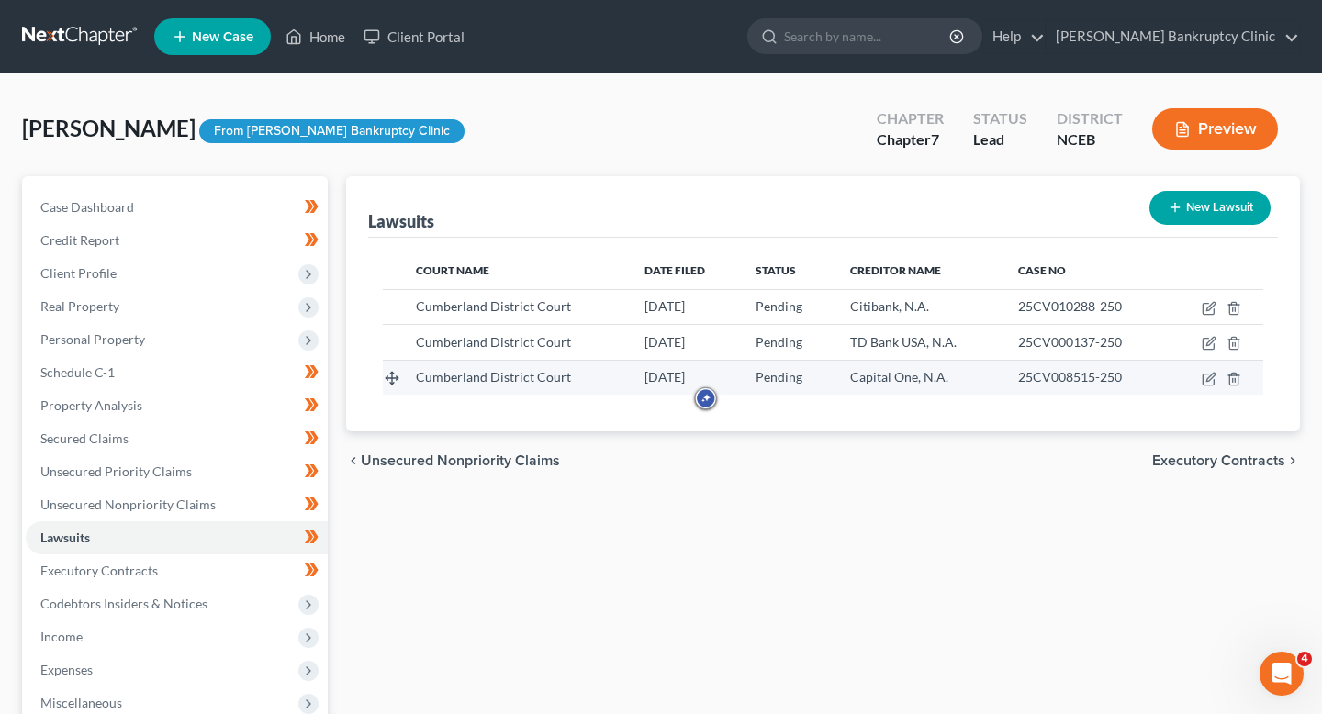
drag, startPoint x: 705, startPoint y: 382, endPoint x: 582, endPoint y: 378, distance: 123.1
click at [582, 378] on tr "Cumberland District Court [DATE] Pending Capital One, N.A. 25CV008515-250" at bounding box center [823, 377] width 880 height 35
click at [1065, 380] on span "25CV008515-250" at bounding box center [1070, 377] width 104 height 16
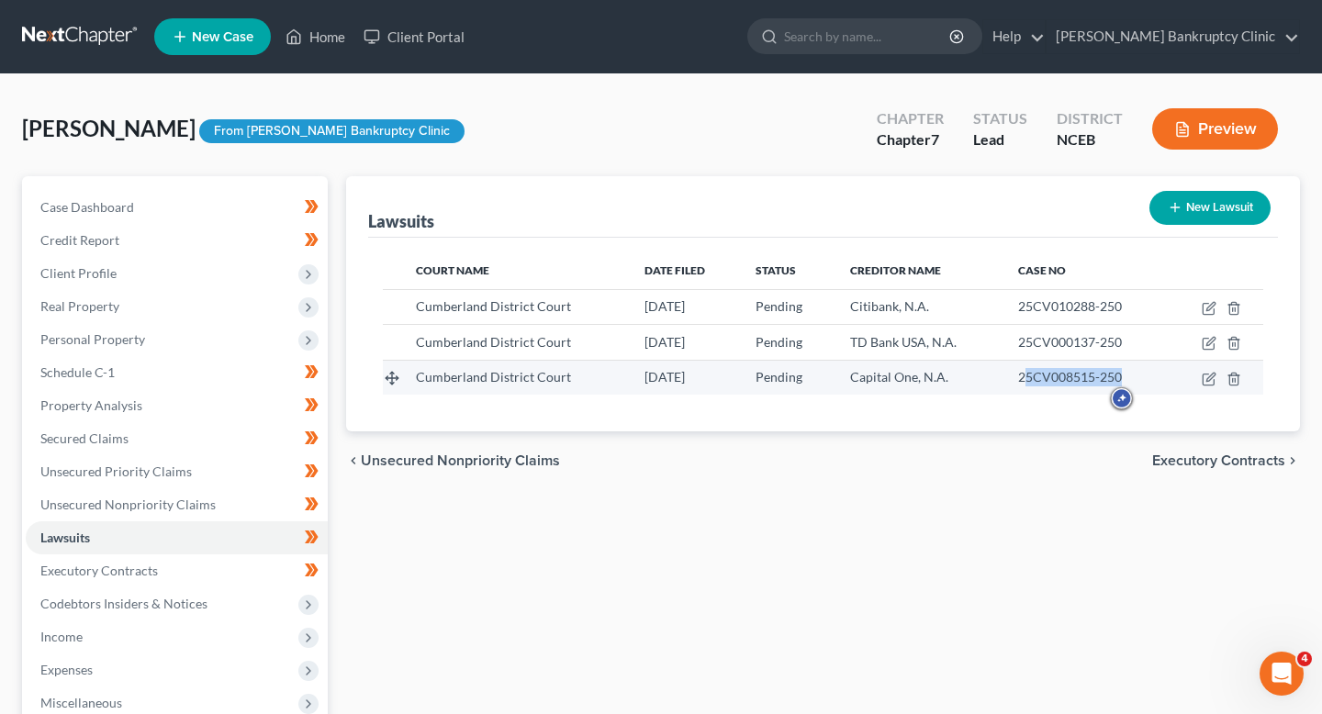
drag, startPoint x: 1024, startPoint y: 380, endPoint x: 1133, endPoint y: 386, distance: 109.4
click at [1133, 385] on div "25CV008515-250" at bounding box center [1086, 377] width 136 height 18
drag, startPoint x: 1133, startPoint y: 381, endPoint x: 1011, endPoint y: 384, distance: 122.1
click at [1011, 384] on td "25CV008515-250" at bounding box center [1086, 377] width 165 height 35
copy span "25CV008515-250"
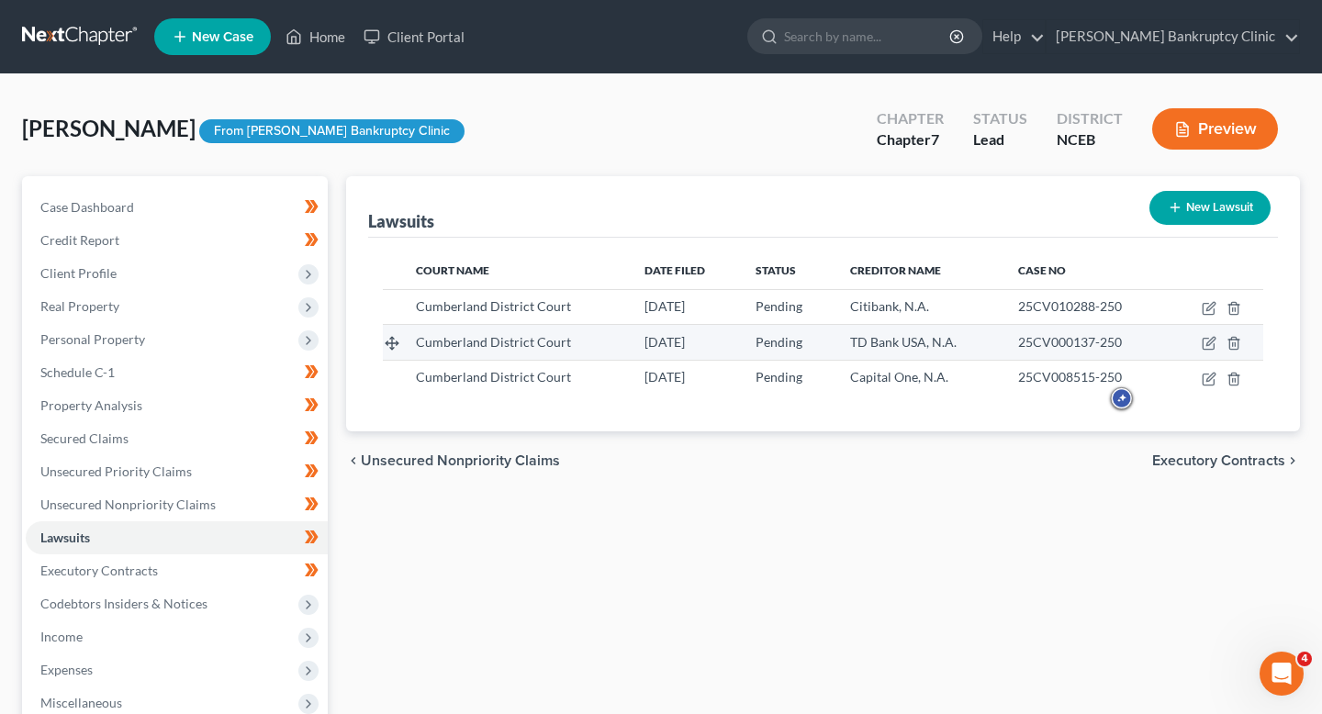
click at [1030, 343] on span "25CV000137-250" at bounding box center [1070, 342] width 104 height 16
drag, startPoint x: 1015, startPoint y: 343, endPoint x: 1124, endPoint y: 343, distance: 108.3
click at [1124, 343] on td "25CV000137-250" at bounding box center [1086, 342] width 165 height 35
copy span "25CV000137-250"
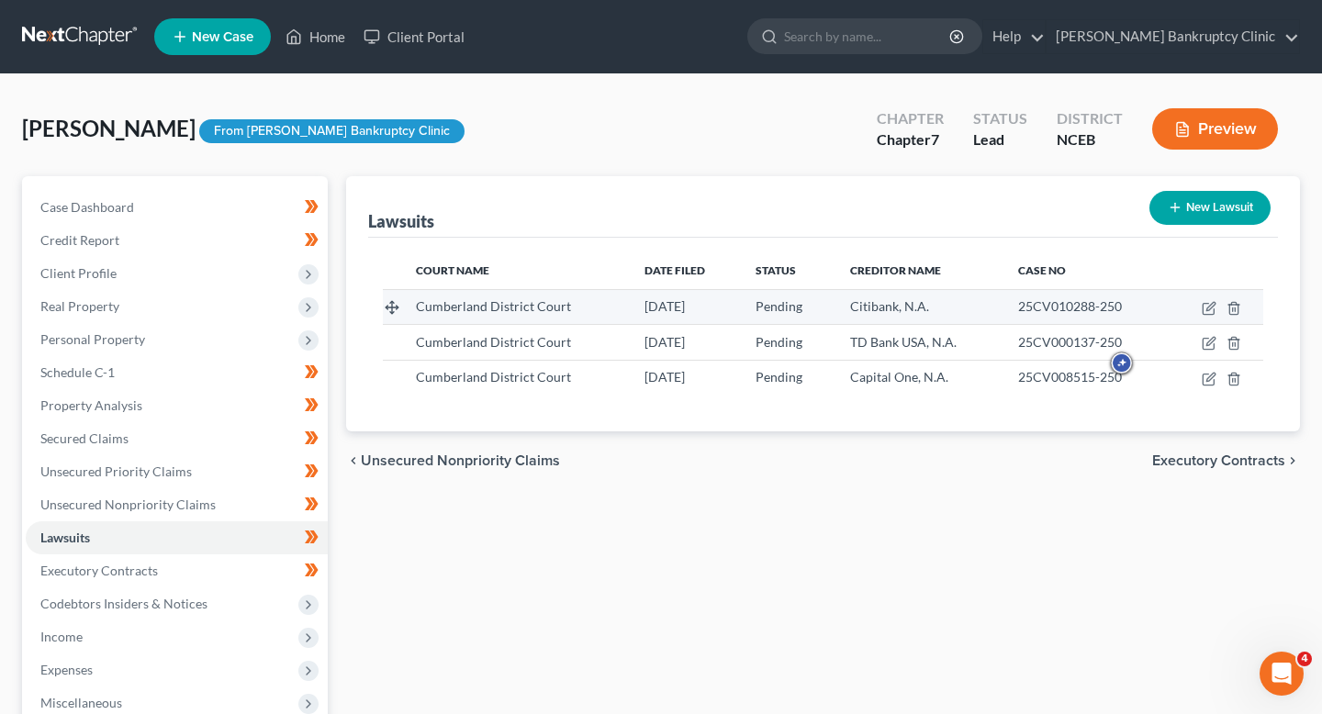
click at [1016, 316] on td "25CV010288-250" at bounding box center [1086, 306] width 165 height 35
drag, startPoint x: 1015, startPoint y: 309, endPoint x: 1146, endPoint y: 309, distance: 131.3
click at [1146, 309] on td "25CV010288-250" at bounding box center [1086, 306] width 165 height 35
copy span "25CV010288-250"
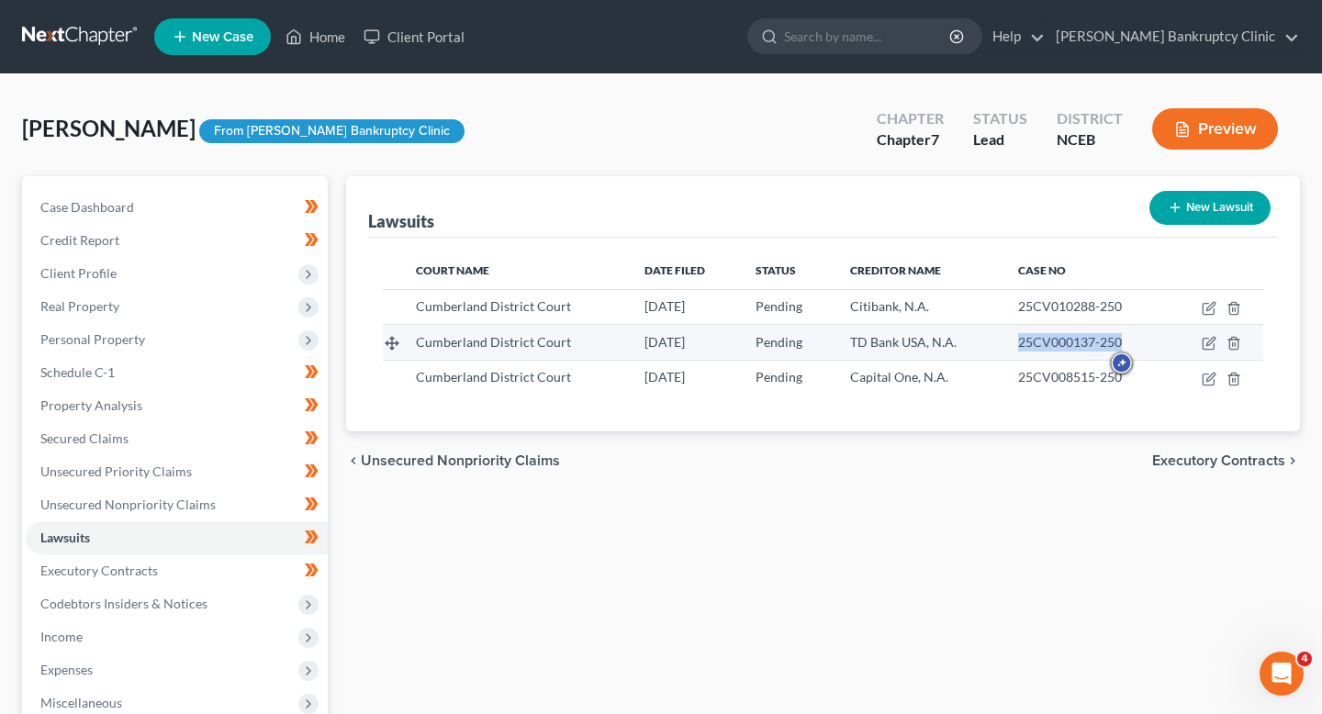
drag, startPoint x: 1012, startPoint y: 338, endPoint x: 1124, endPoint y: 336, distance: 112.0
click at [1124, 336] on td "25CV000137-250" at bounding box center [1086, 342] width 165 height 35
copy span "25CV000137-250"
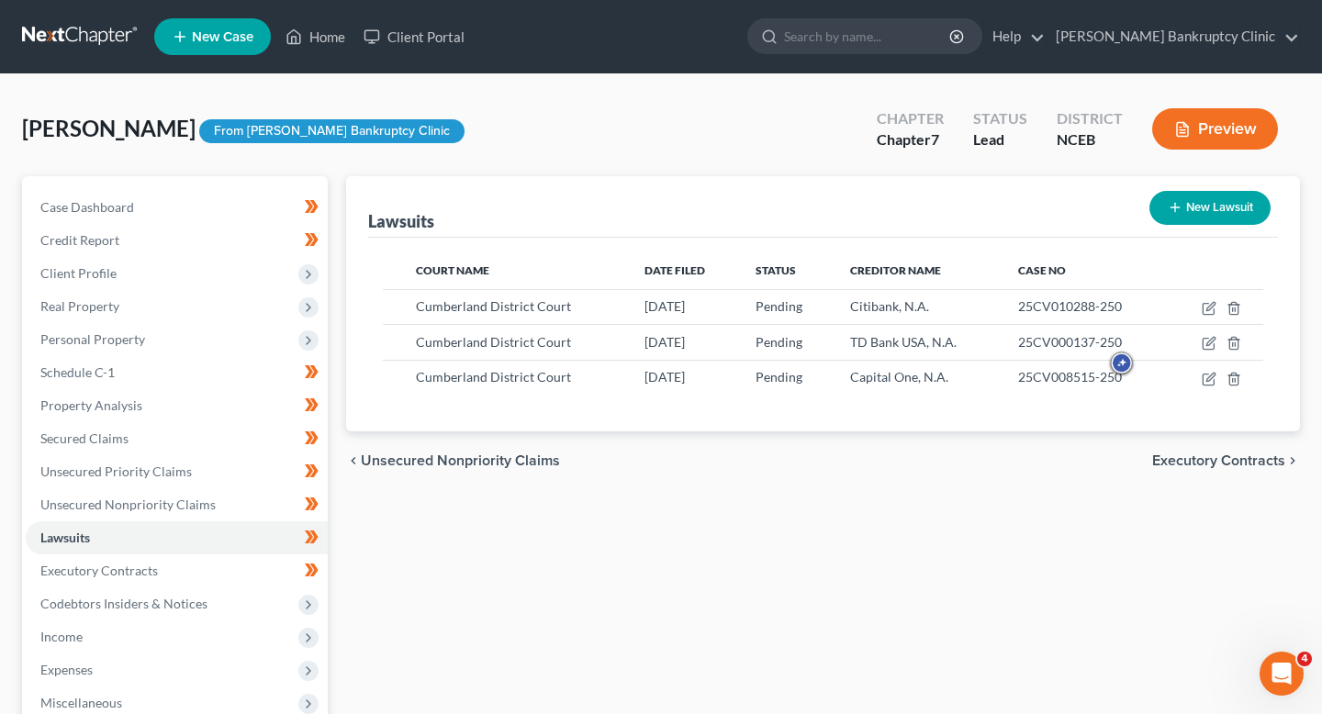
click at [819, 444] on div "chevron_left Unsecured Nonpriority Claims Executory Contracts chevron_right" at bounding box center [823, 461] width 954 height 59
click at [164, 230] on link "Credit Report" at bounding box center [177, 240] width 302 height 33
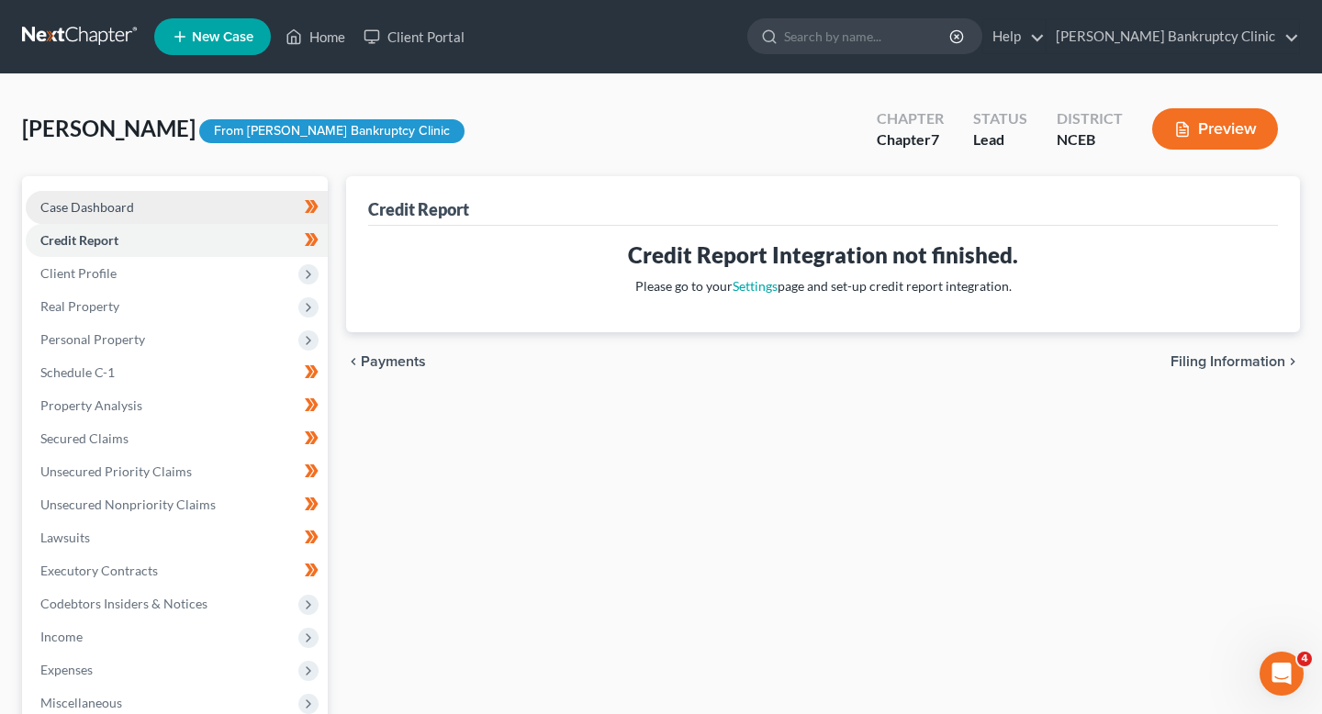
click at [169, 199] on link "Case Dashboard" at bounding box center [177, 207] width 302 height 33
select select "10"
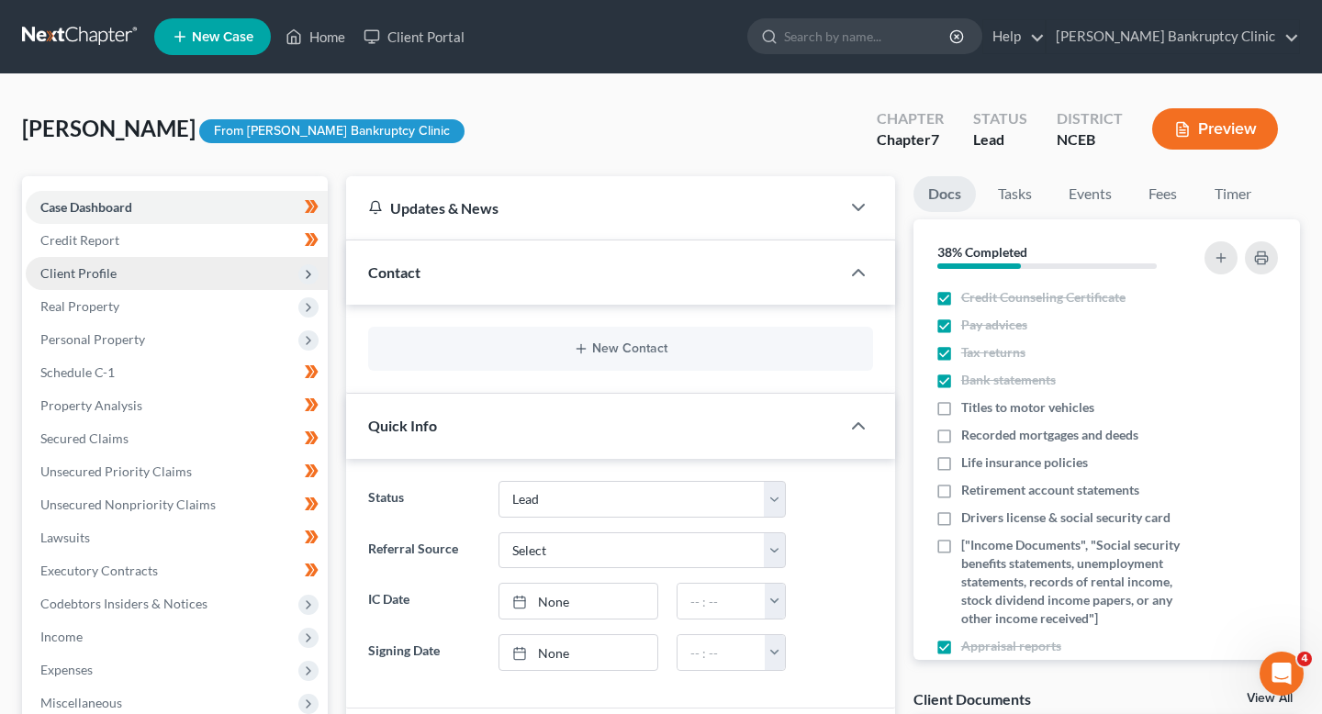
click at [163, 284] on span "Client Profile" at bounding box center [177, 273] width 302 height 33
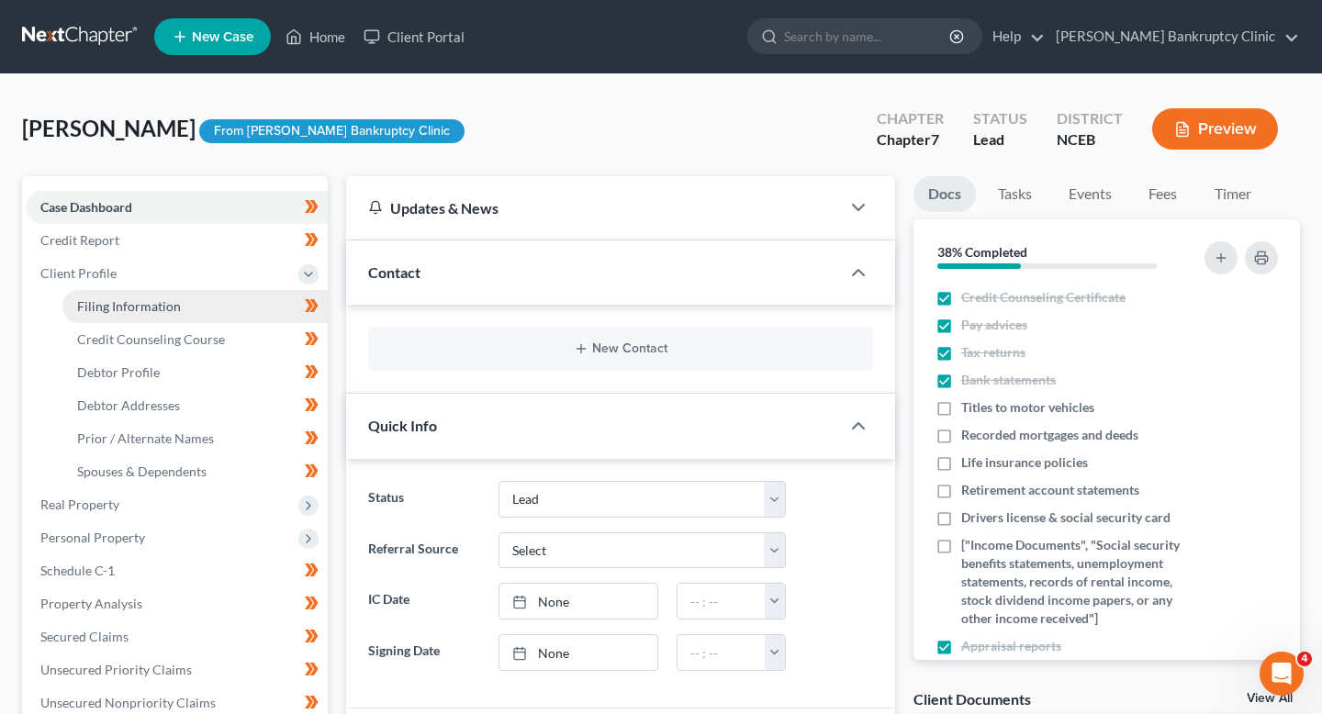
click at [167, 312] on span "Filing Information" at bounding box center [129, 306] width 104 height 16
select select "1"
select select "0"
select select "28"
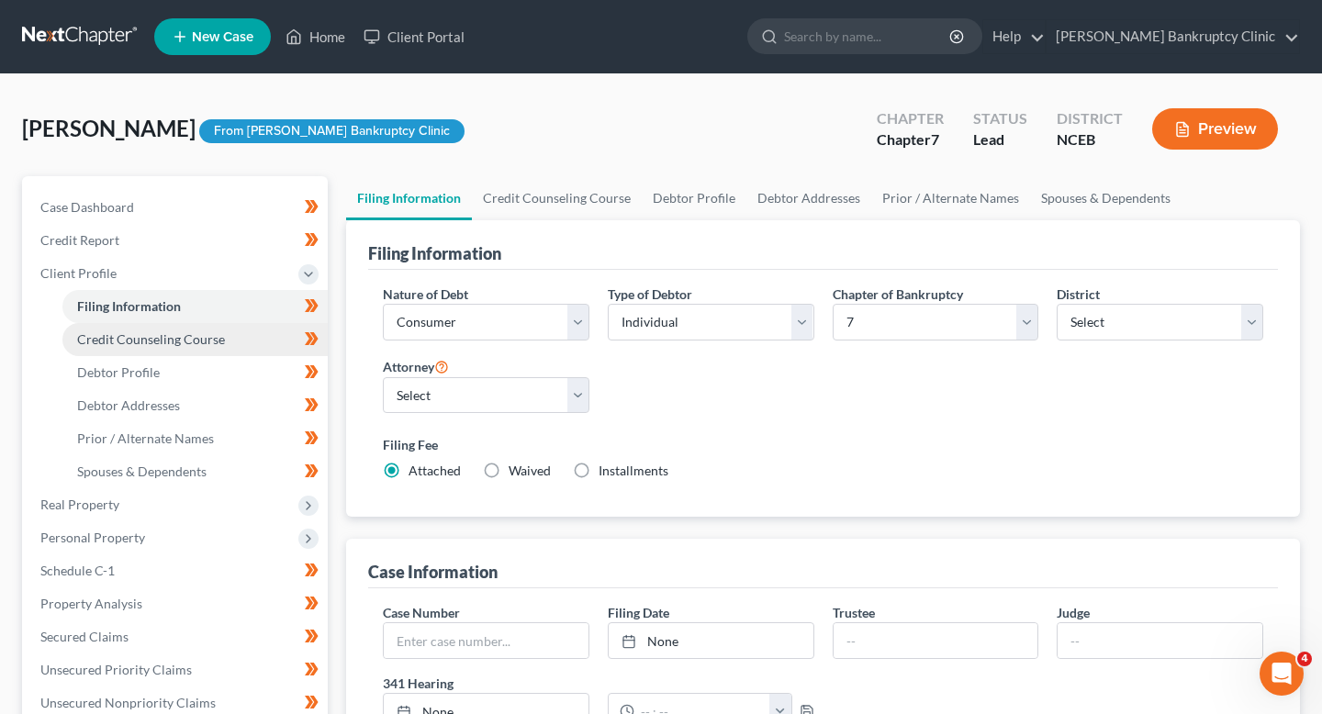
click at [169, 342] on span "Credit Counseling Course" at bounding box center [151, 339] width 148 height 16
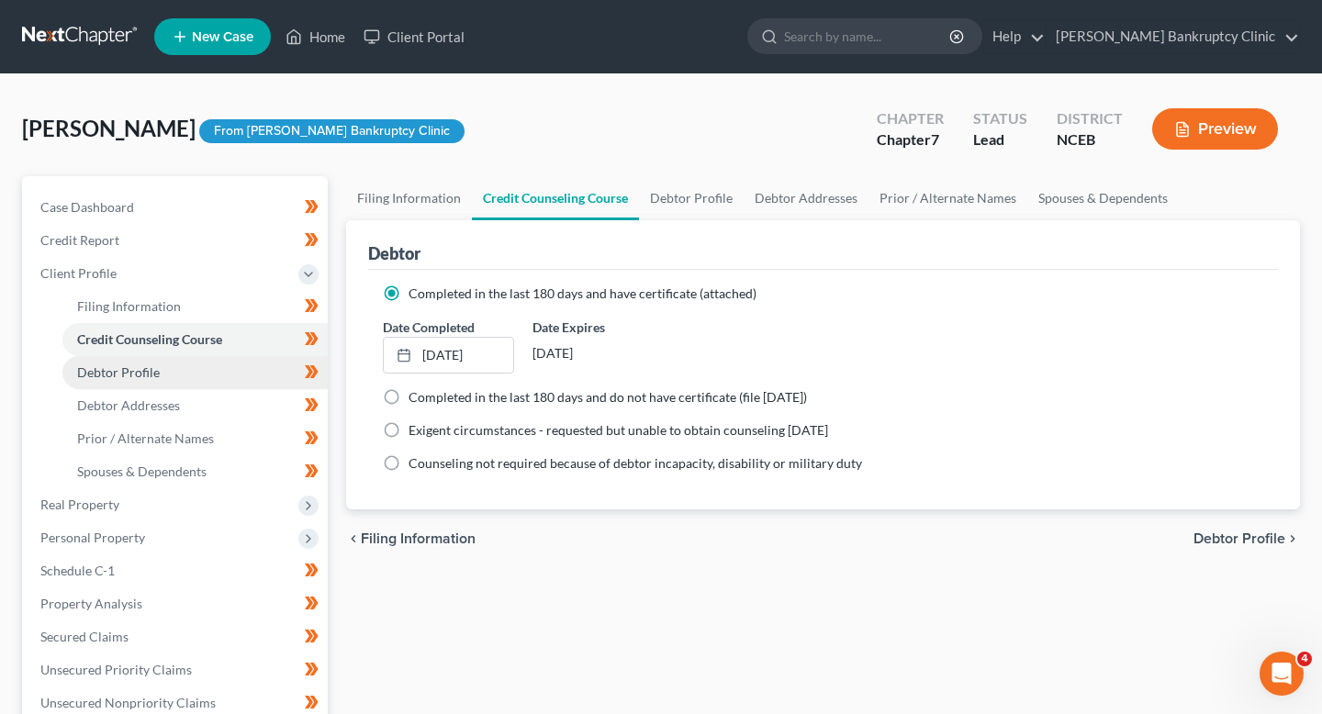
click at [185, 370] on link "Debtor Profile" at bounding box center [194, 372] width 265 height 33
select select "3"
select select "2"
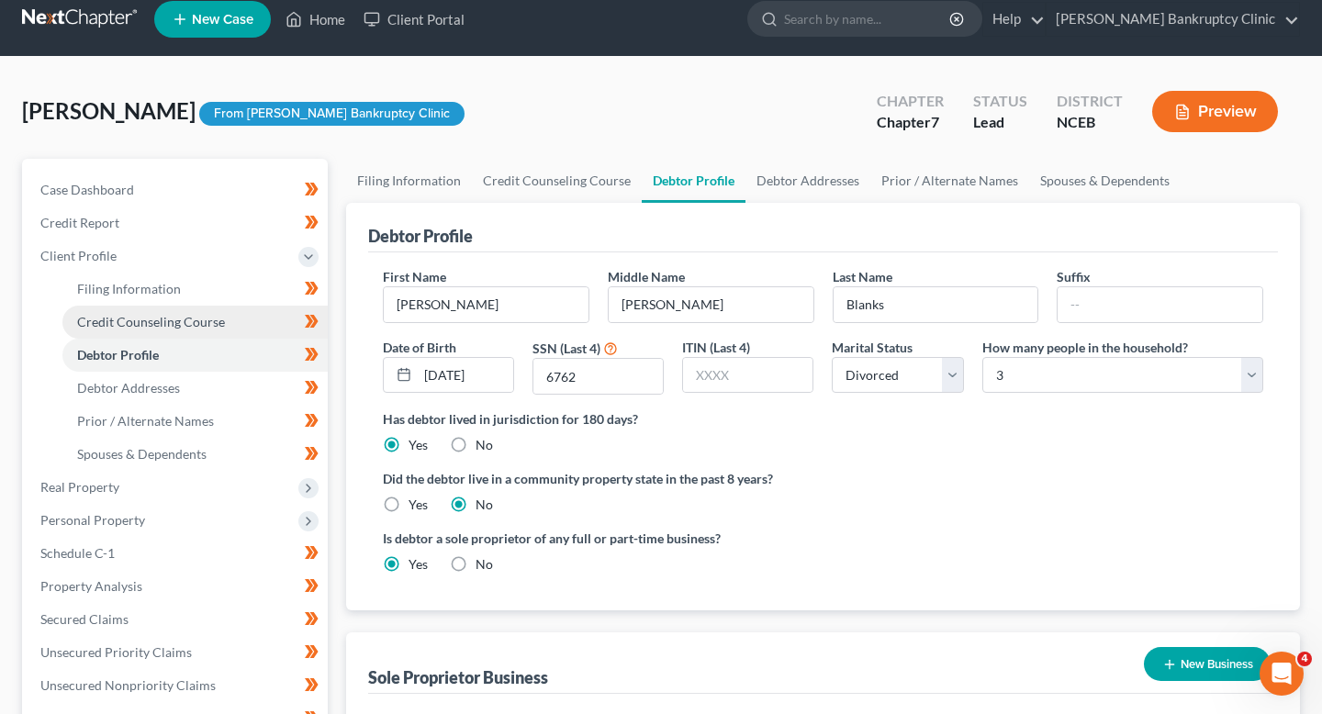
scroll to position [23, 0]
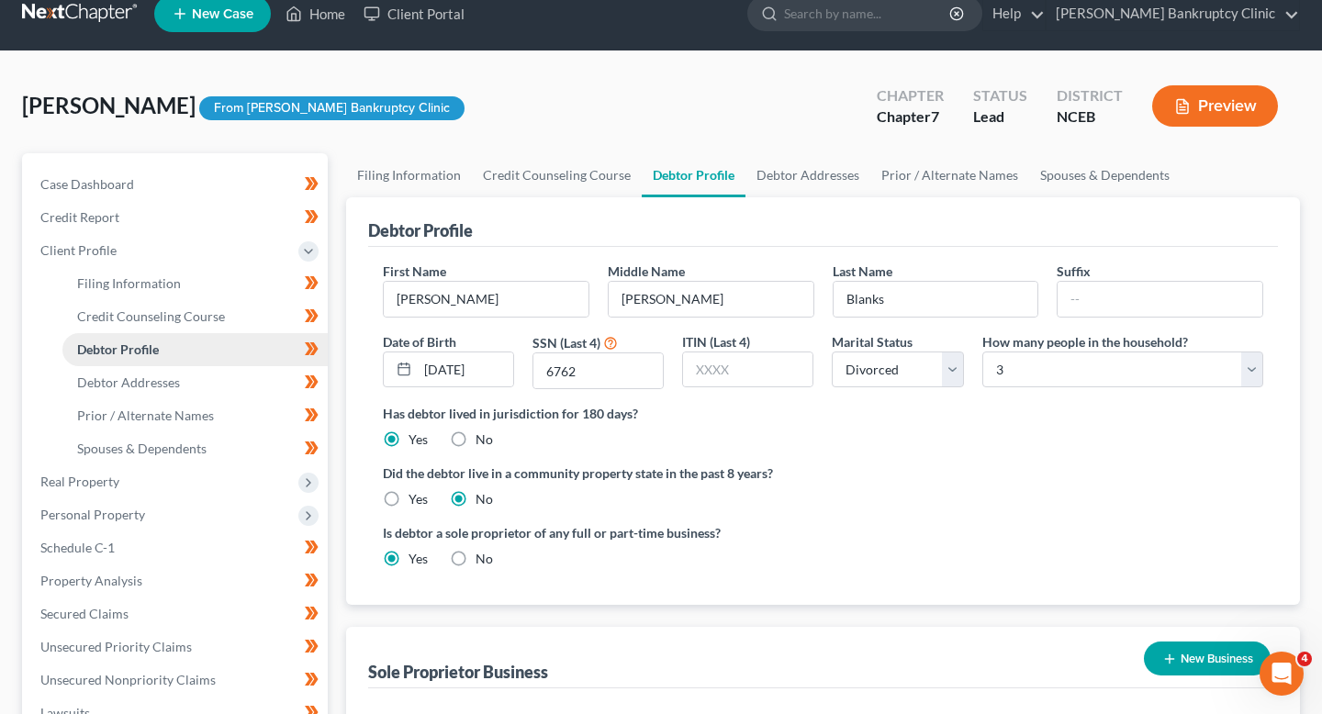
click at [185, 356] on link "Debtor Profile" at bounding box center [194, 349] width 265 height 33
click at [185, 375] on link "Debtor Addresses" at bounding box center [194, 382] width 265 height 33
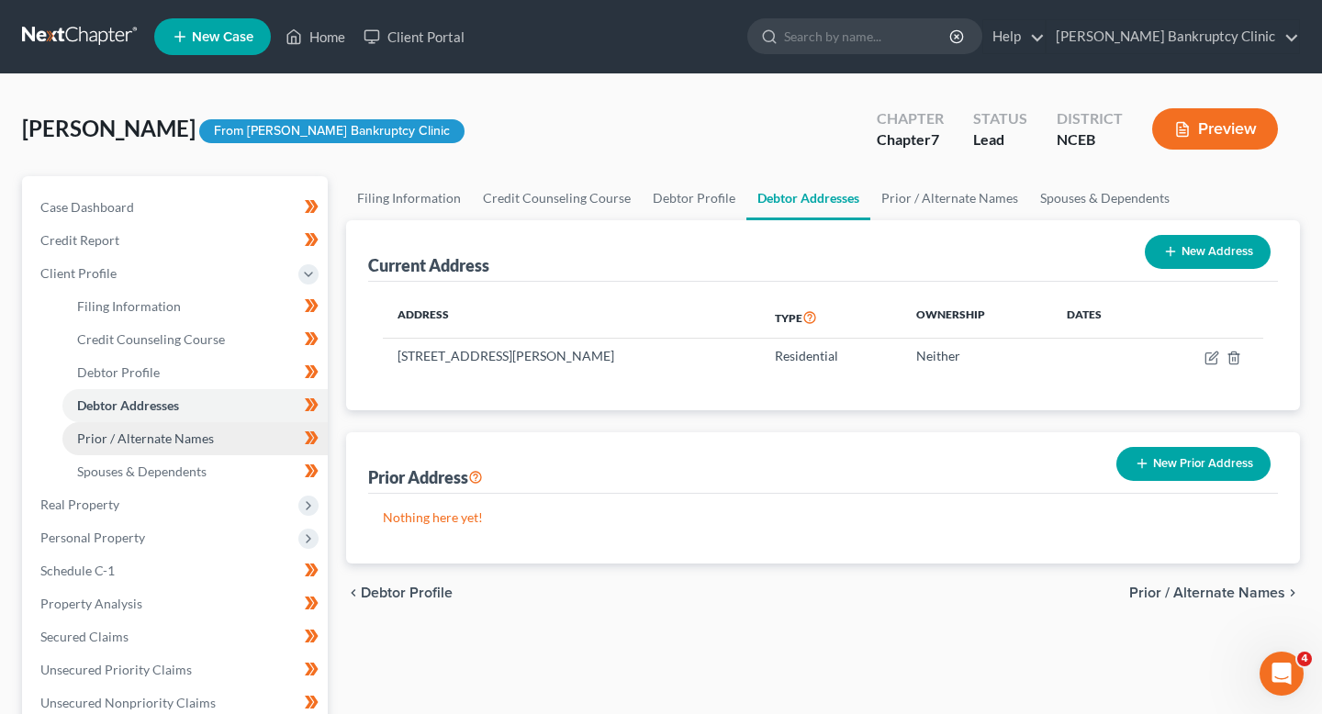
click at [186, 435] on span "Prior / Alternate Names" at bounding box center [145, 439] width 137 height 16
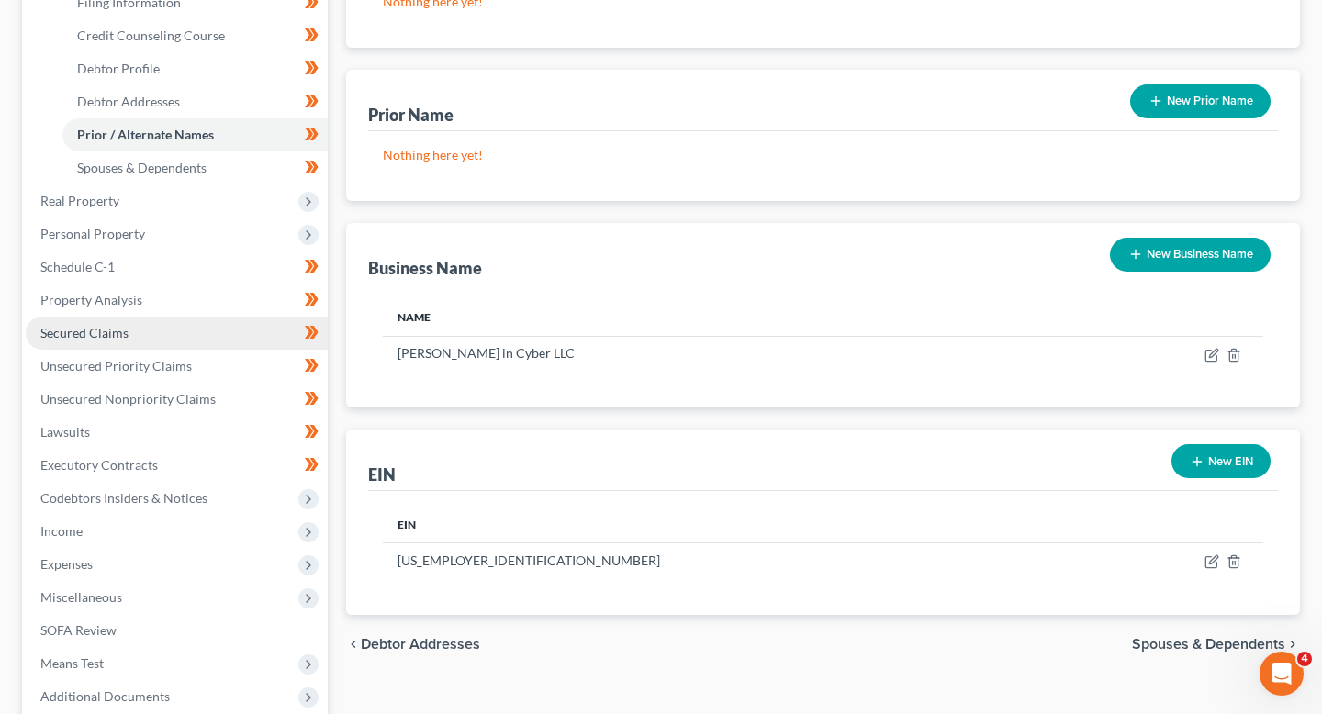
scroll to position [376, 0]
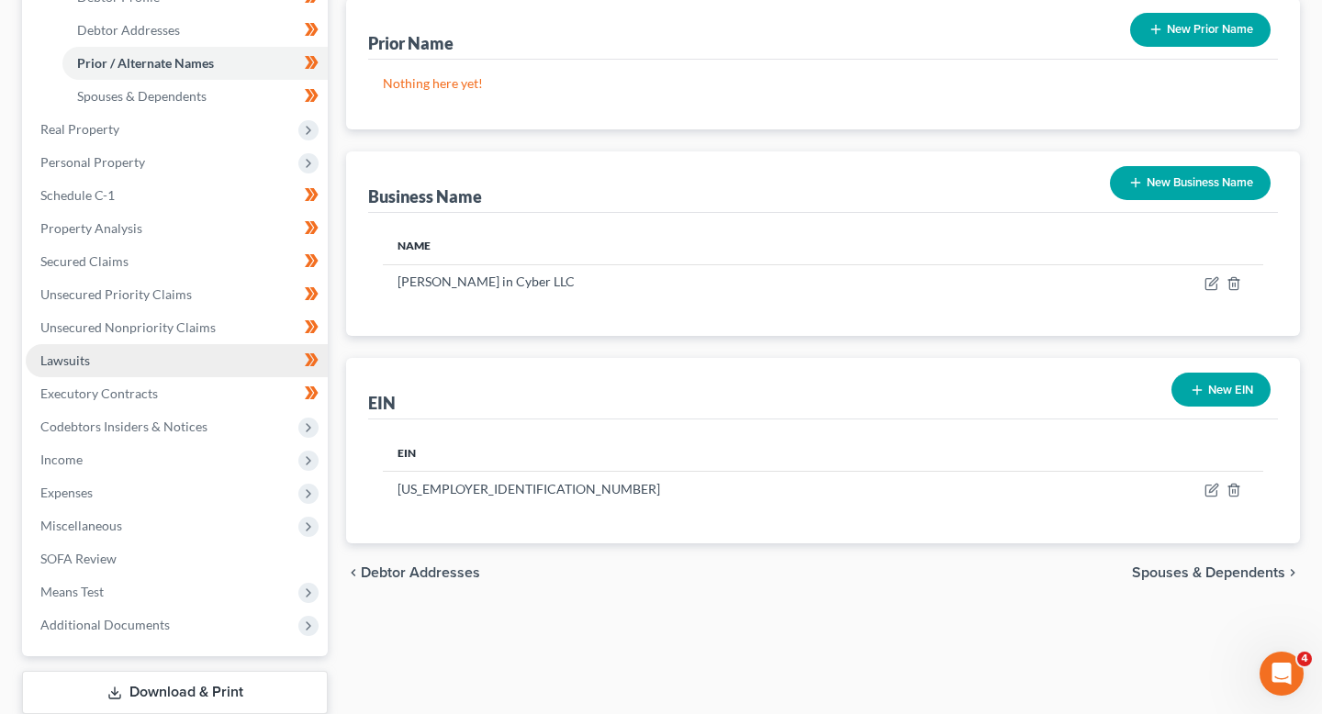
click at [130, 358] on link "Lawsuits" at bounding box center [177, 360] width 302 height 33
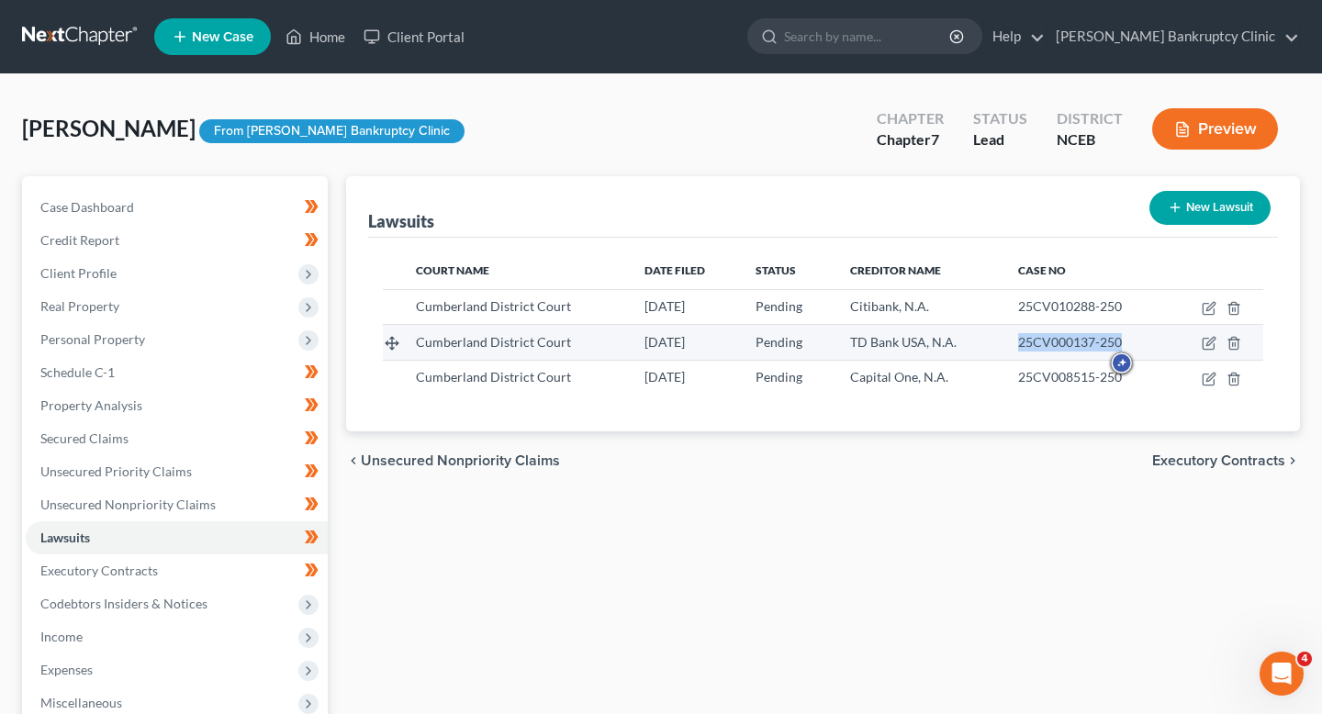
drag, startPoint x: 1015, startPoint y: 344, endPoint x: 1141, endPoint y: 343, distance: 125.8
click at [1141, 343] on td "25CV000137-250" at bounding box center [1086, 342] width 165 height 35
copy span "25CV000137-250"
